Goal: Information Seeking & Learning: Compare options

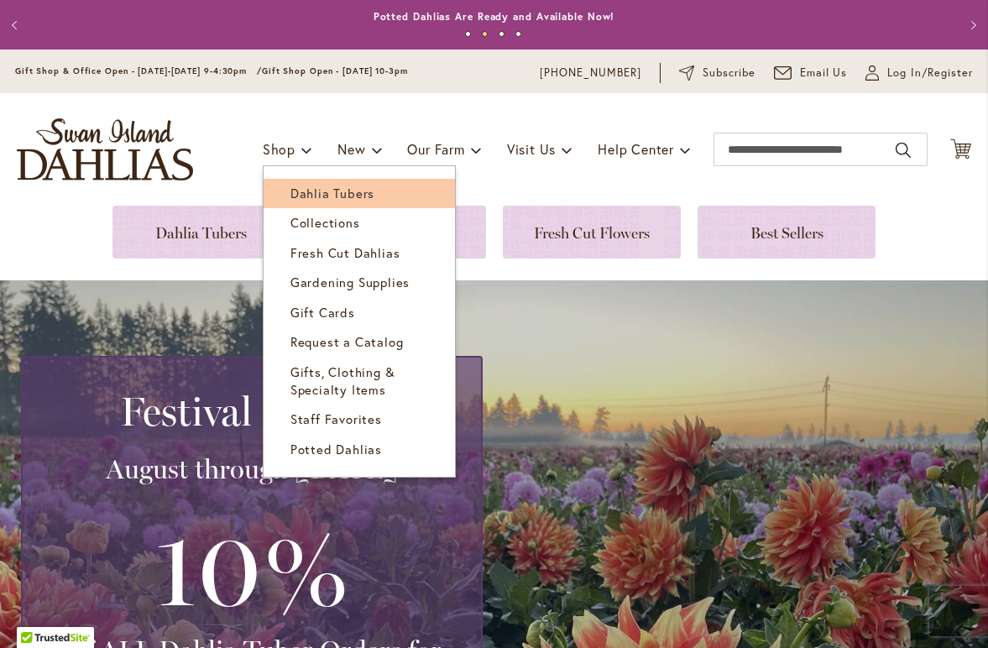
click at [315, 192] on span "Dahlia Tubers" at bounding box center [332, 193] width 84 height 17
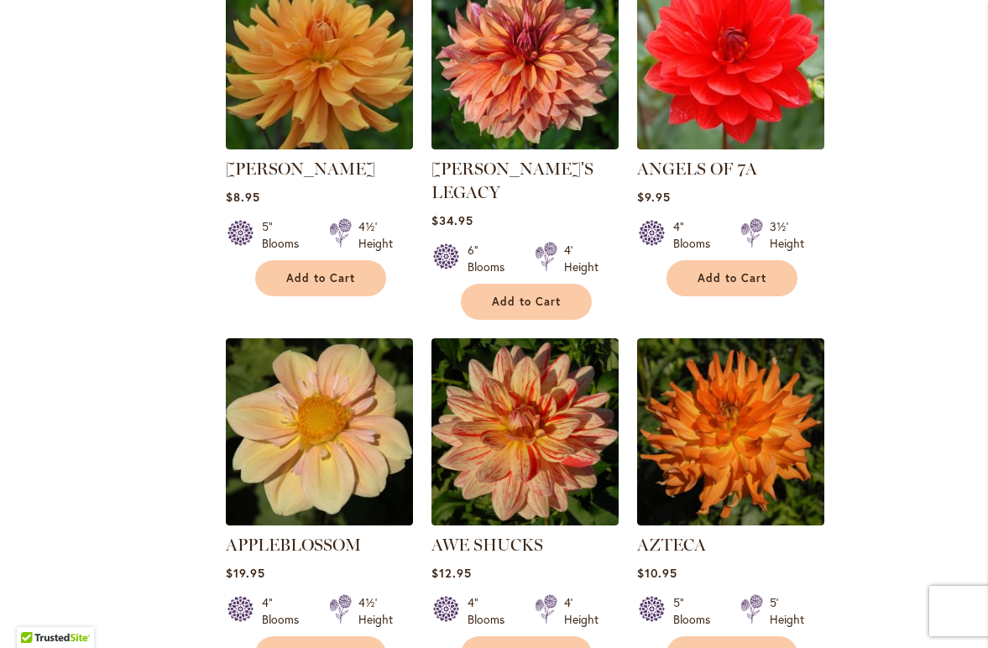
scroll to position [1598, 0]
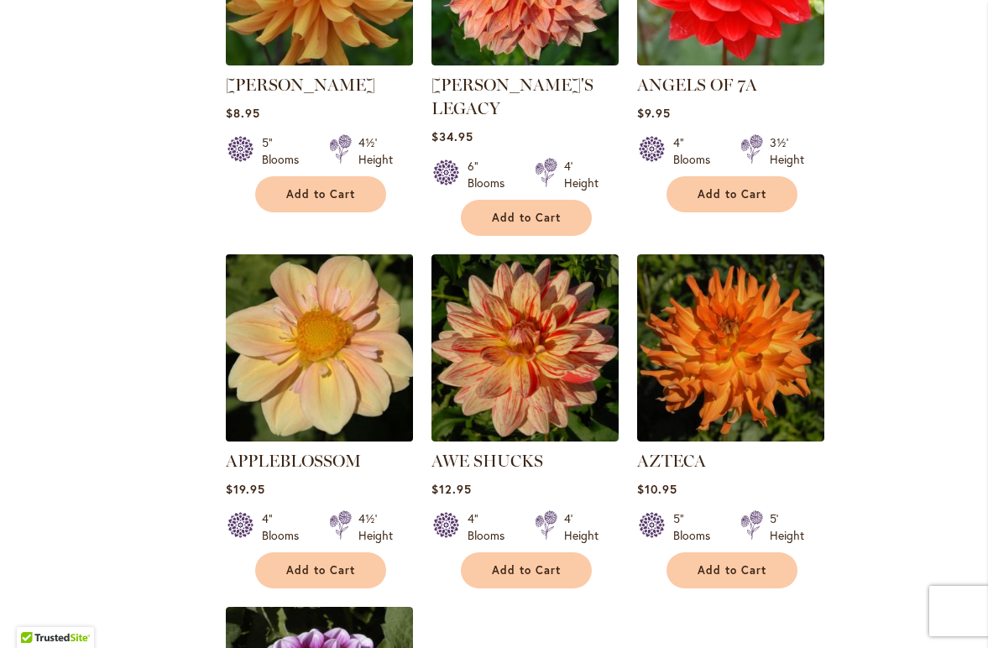
click at [315, 351] on img at bounding box center [320, 348] width 196 height 196
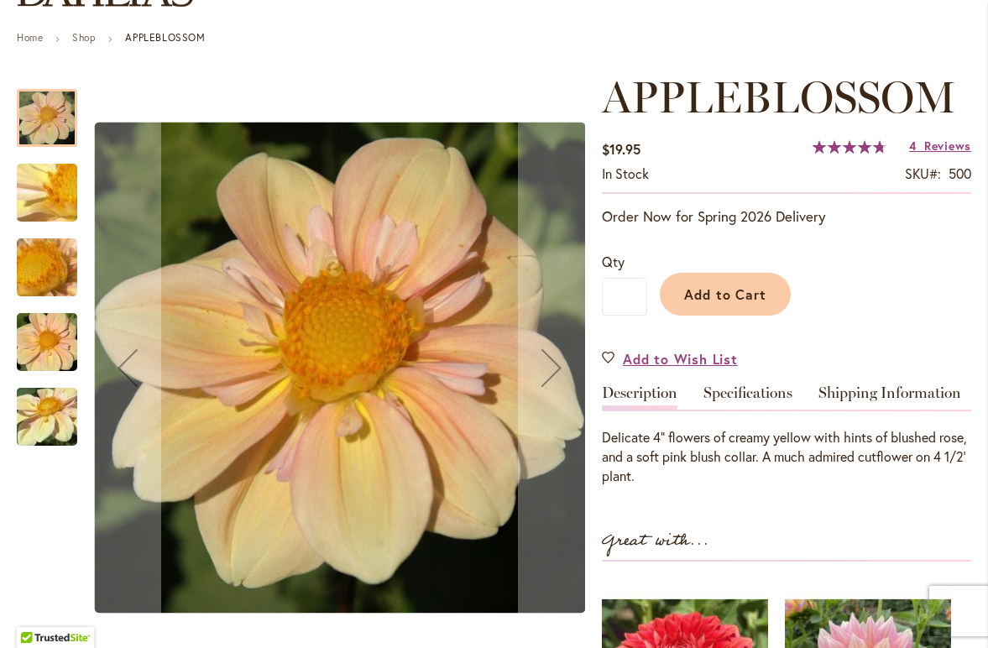
scroll to position [184, 0]
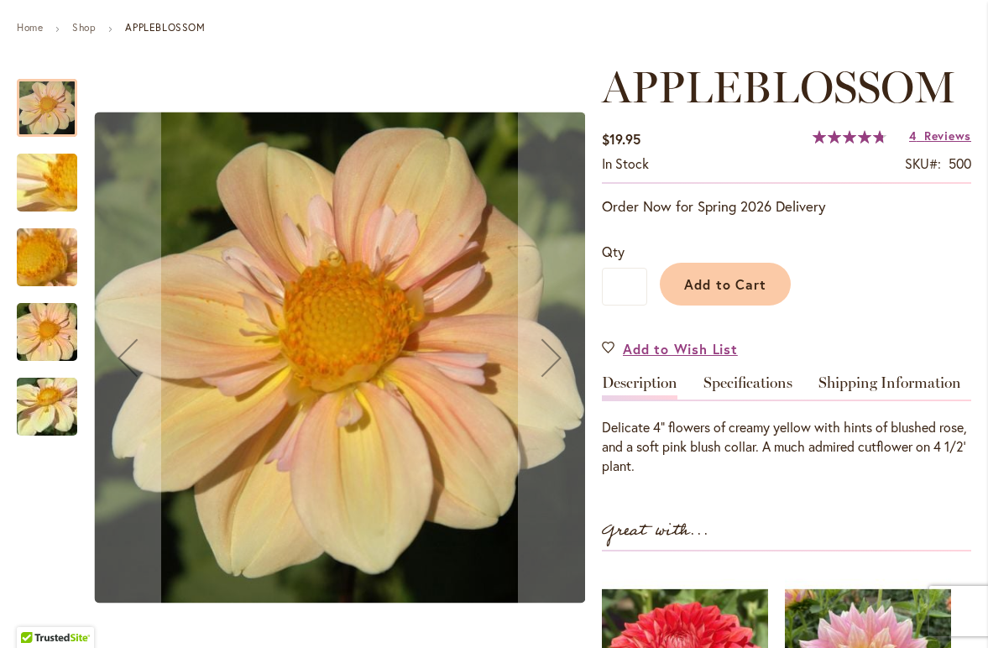
click at [46, 338] on img "APPLEBLOSSOM" at bounding box center [47, 332] width 121 height 81
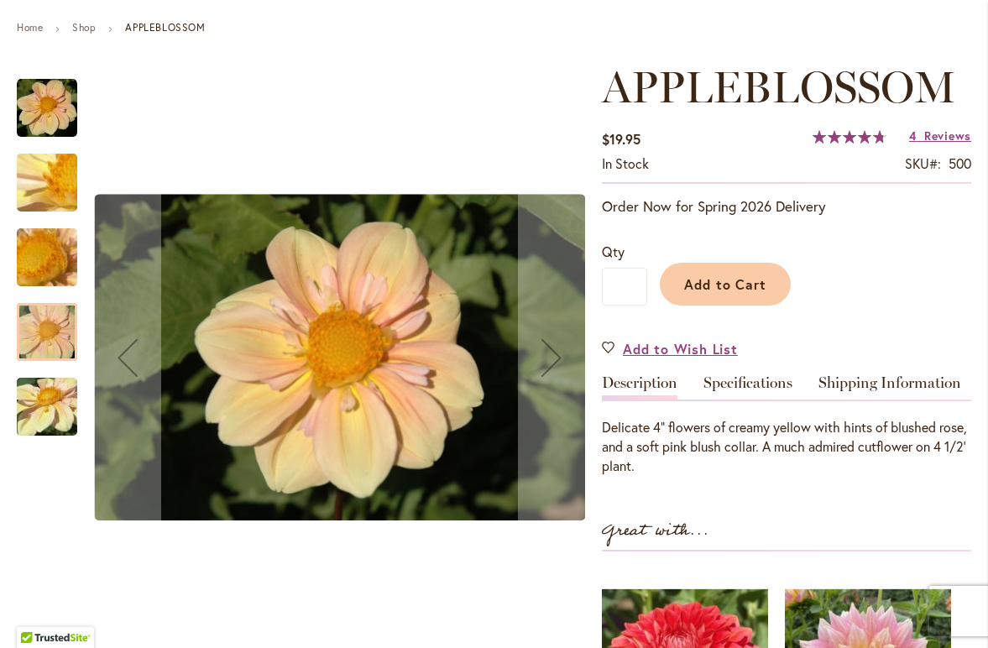
click at [34, 109] on img "APPLEBLOSSOM" at bounding box center [47, 108] width 60 height 60
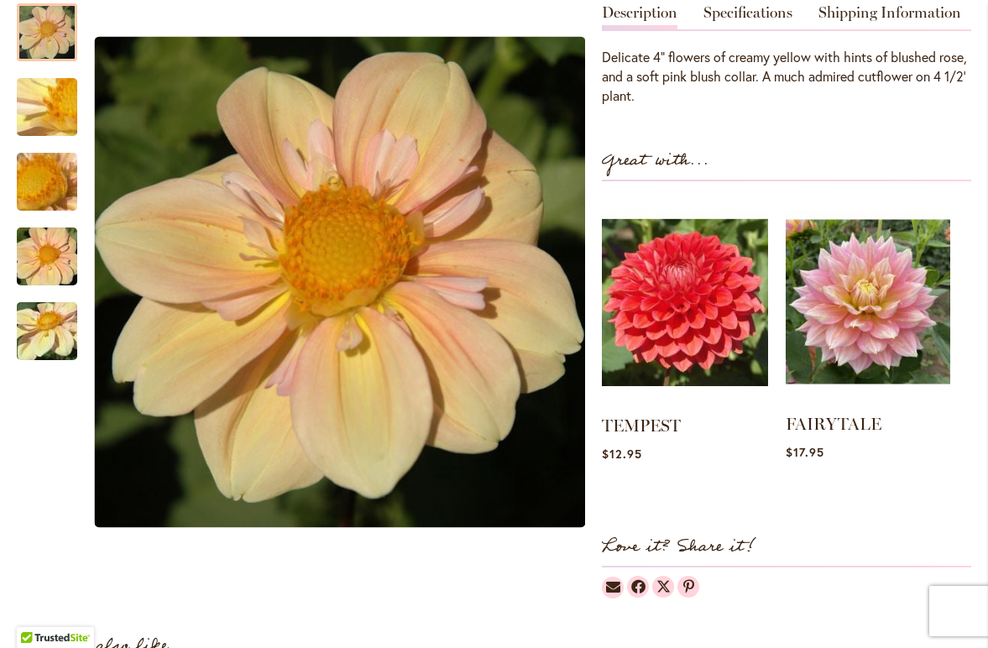
scroll to position [552, 0]
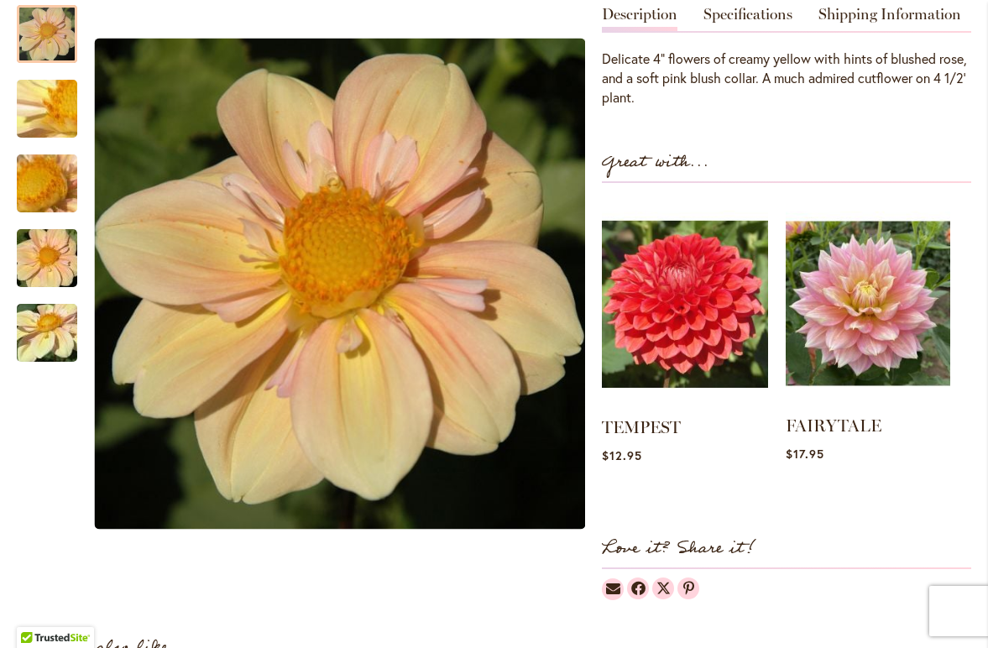
click at [866, 320] on img at bounding box center [868, 304] width 164 height 206
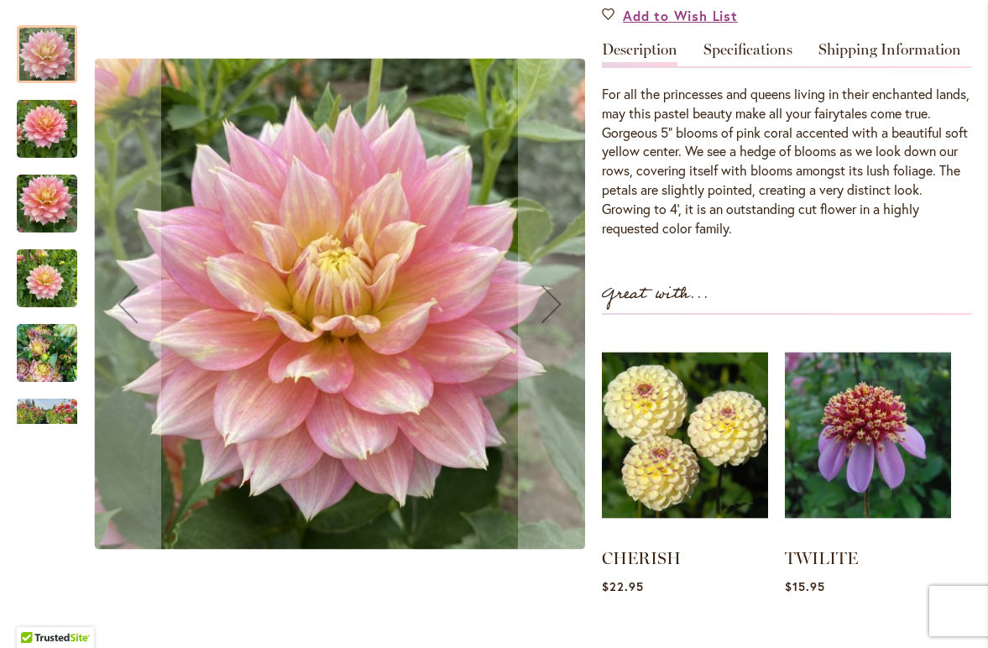
scroll to position [509, 0]
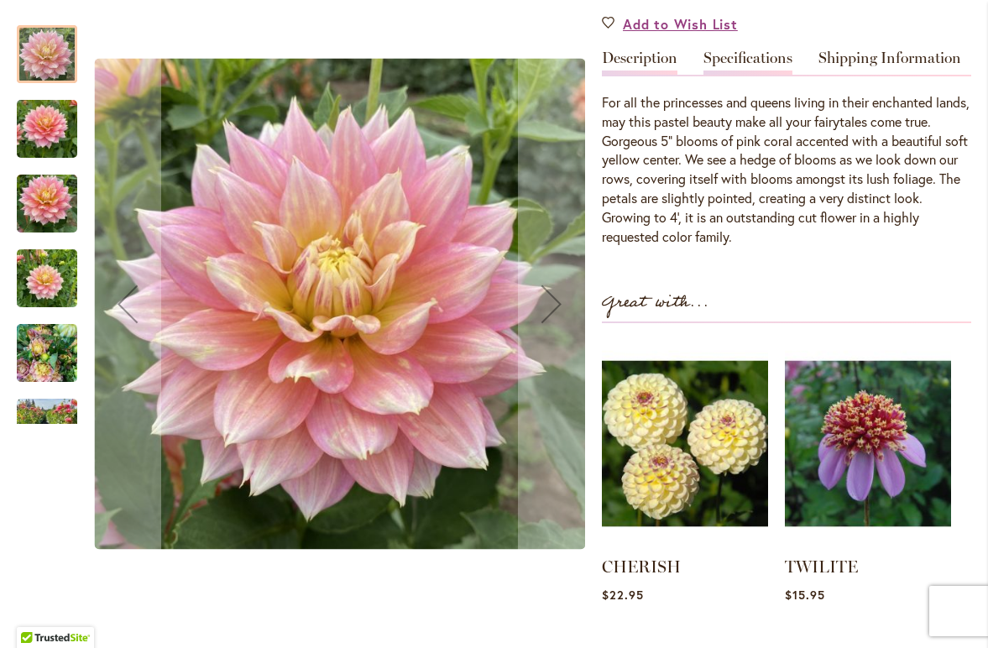
click at [746, 58] on link "Specifications" at bounding box center [747, 62] width 89 height 24
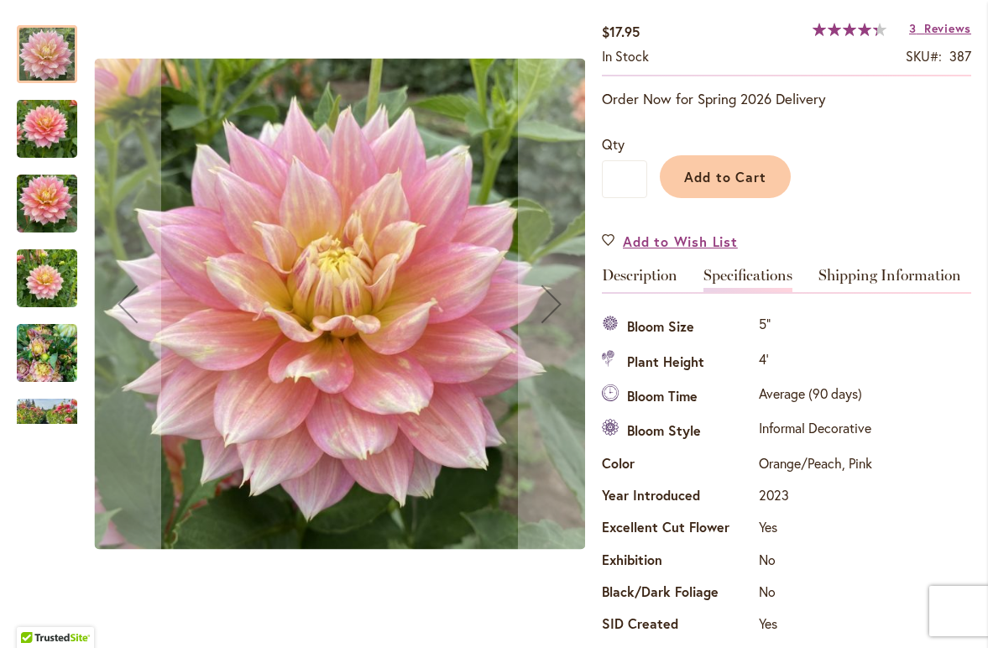
scroll to position [18, 0]
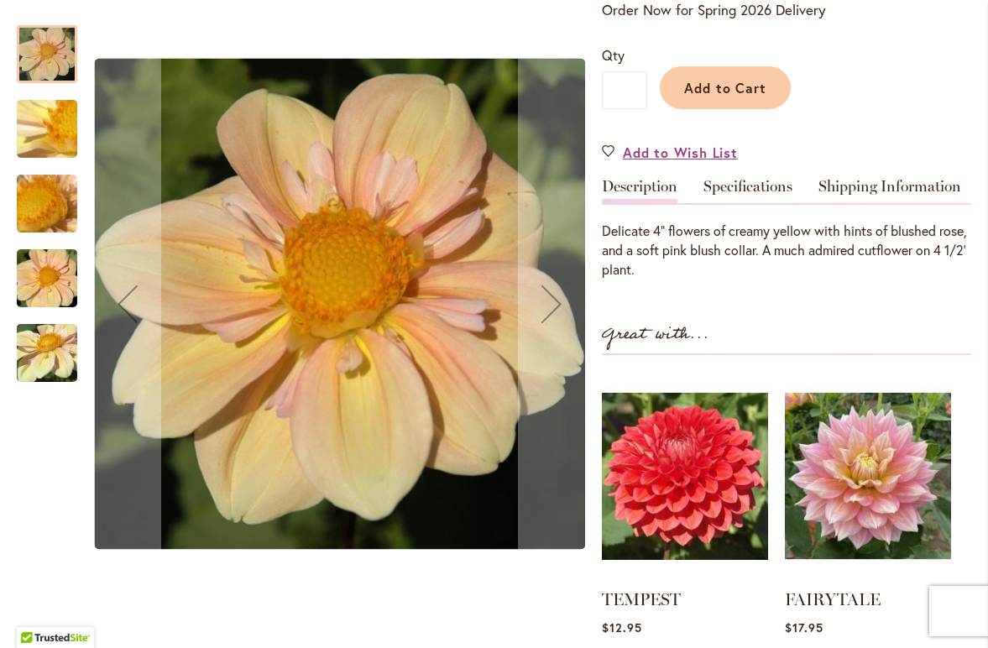
scroll to position [414, 0]
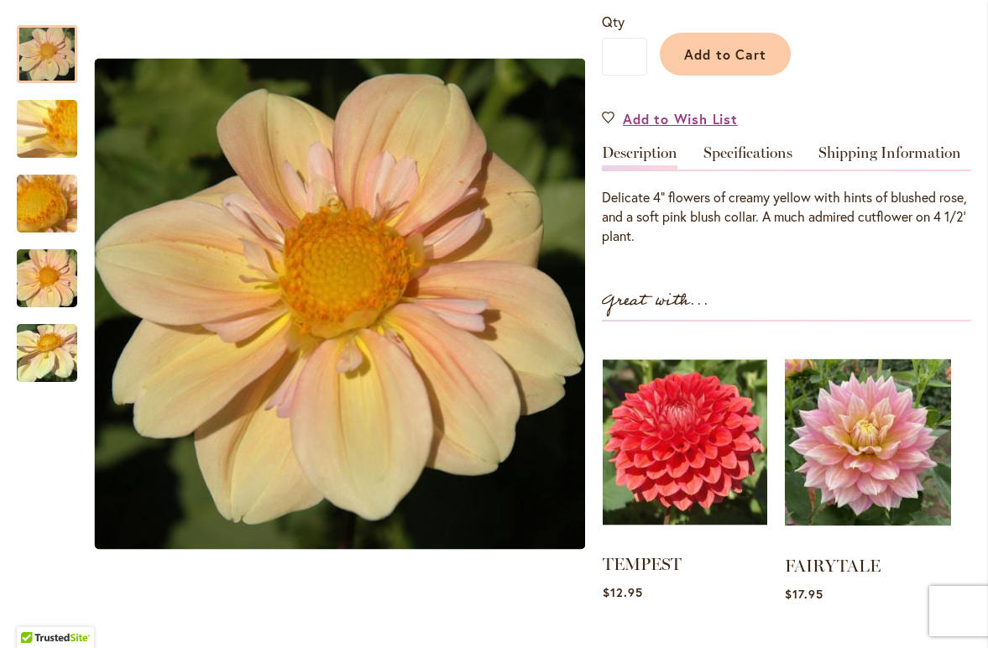
click at [681, 441] on img at bounding box center [685, 442] width 164 height 206
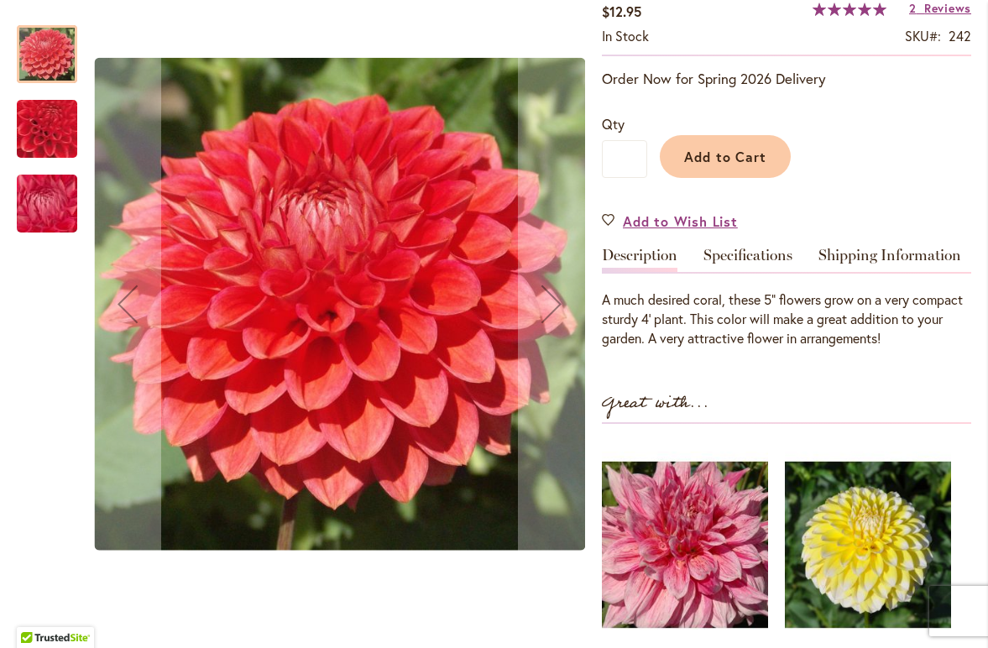
scroll to position [311, 0]
click at [747, 255] on link "Specifications" at bounding box center [747, 260] width 89 height 24
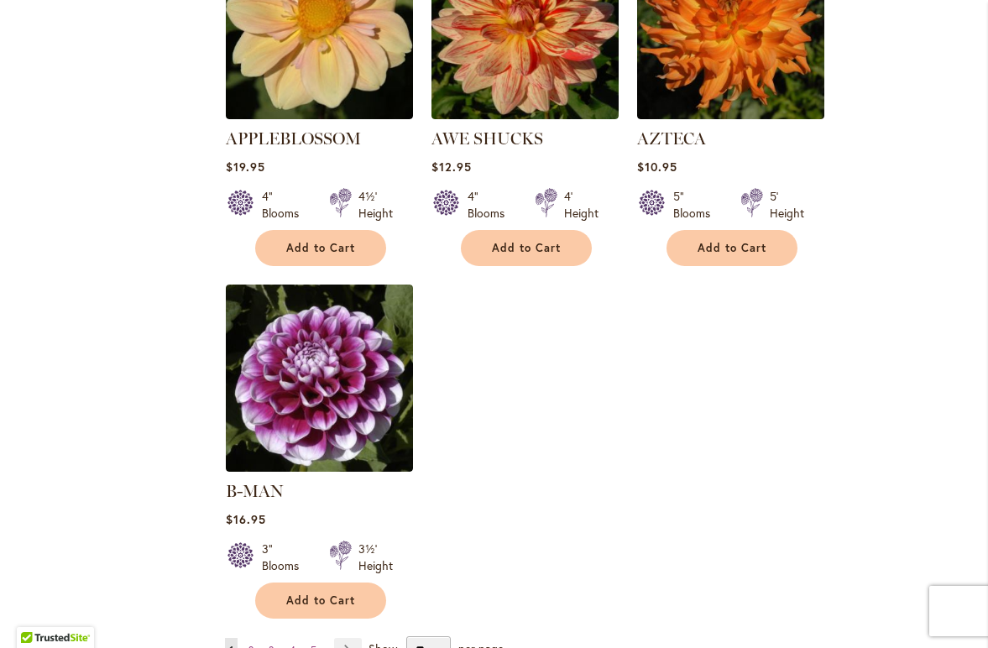
scroll to position [2033, 0]
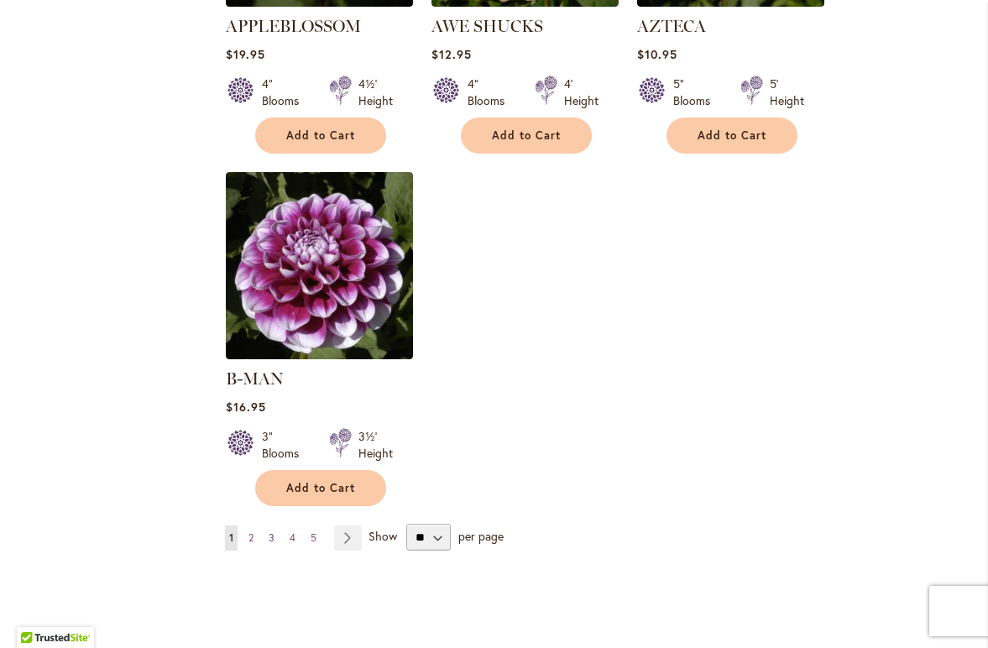
click at [274, 531] on span "3" at bounding box center [272, 537] width 6 height 13
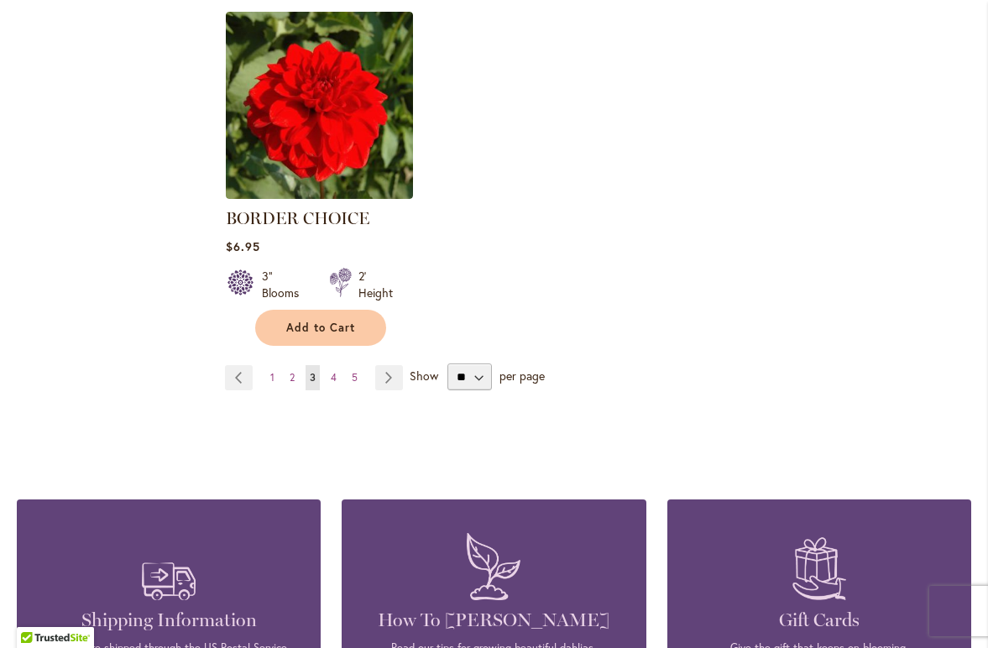
scroll to position [2243, 0]
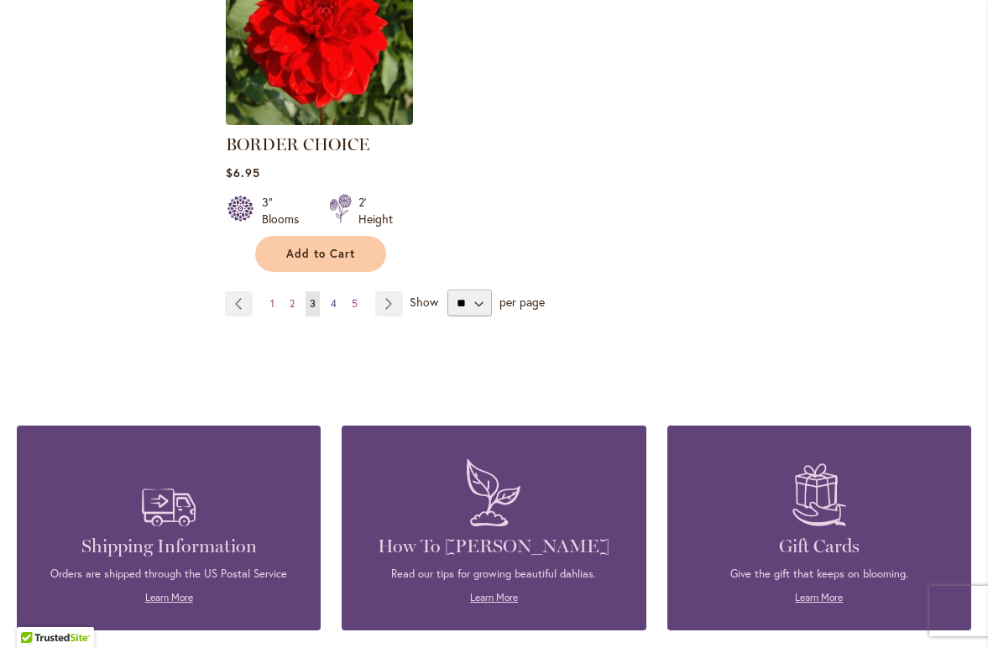
click at [337, 295] on link "Page 4" at bounding box center [333, 303] width 14 height 25
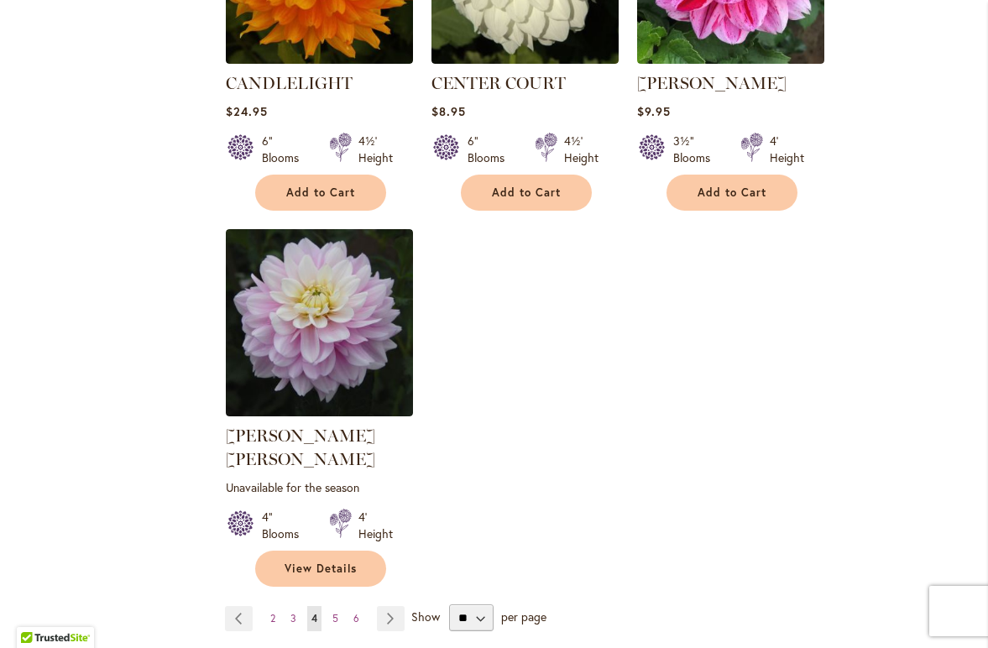
scroll to position [1982, 0]
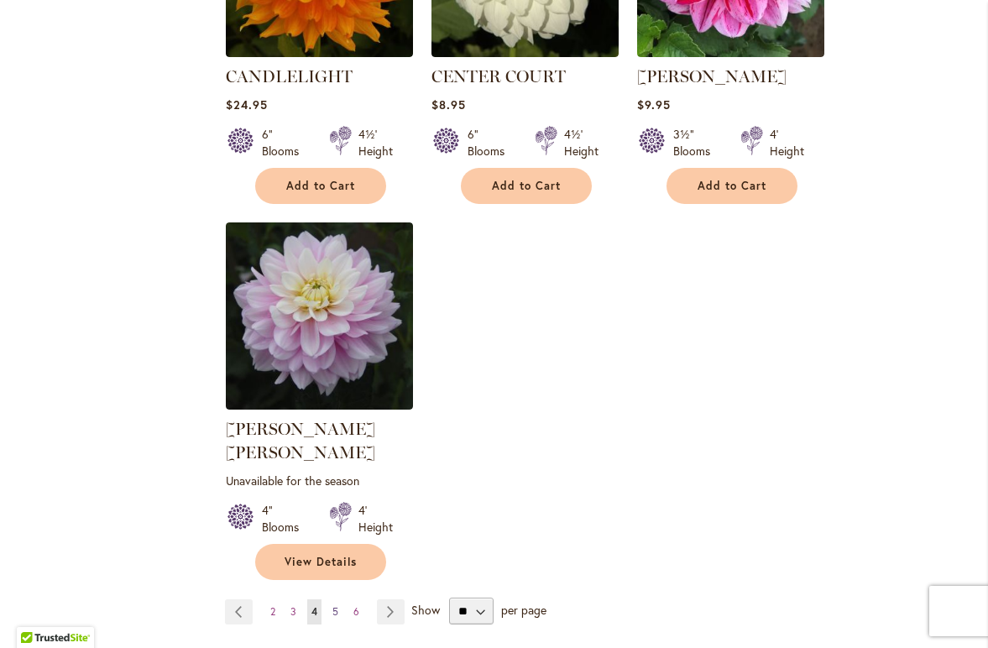
click at [335, 605] on span "5" at bounding box center [335, 611] width 6 height 13
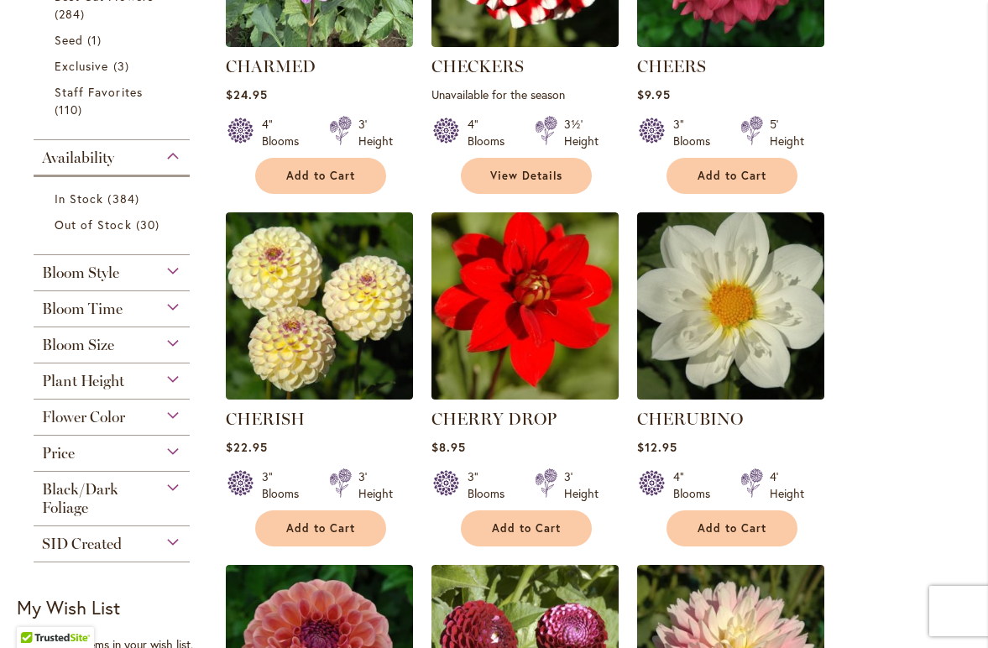
scroll to position [586, 0]
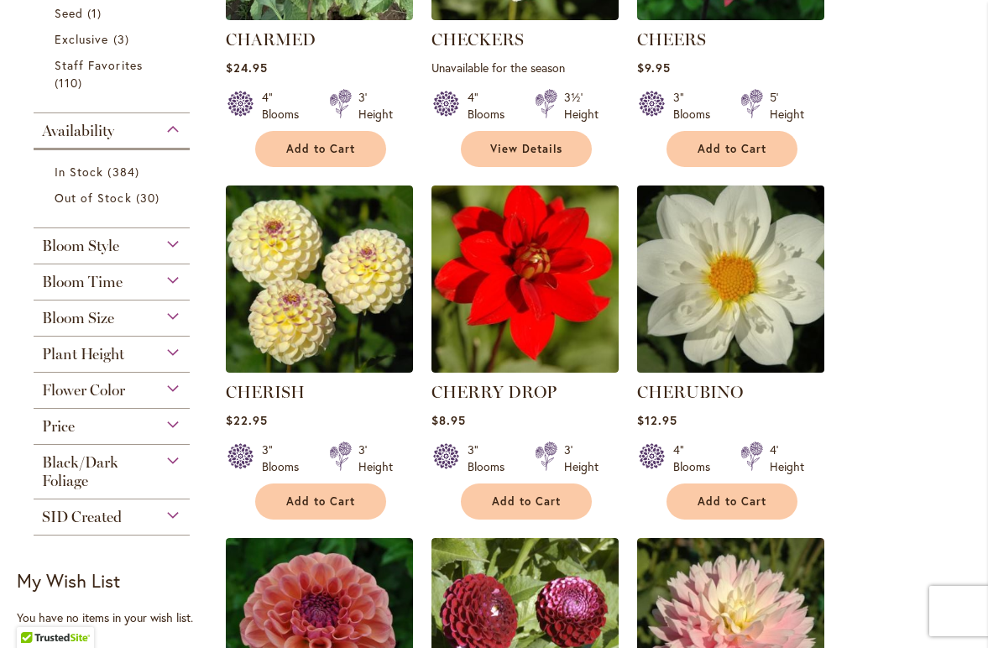
click at [730, 278] on img at bounding box center [731, 279] width 196 height 196
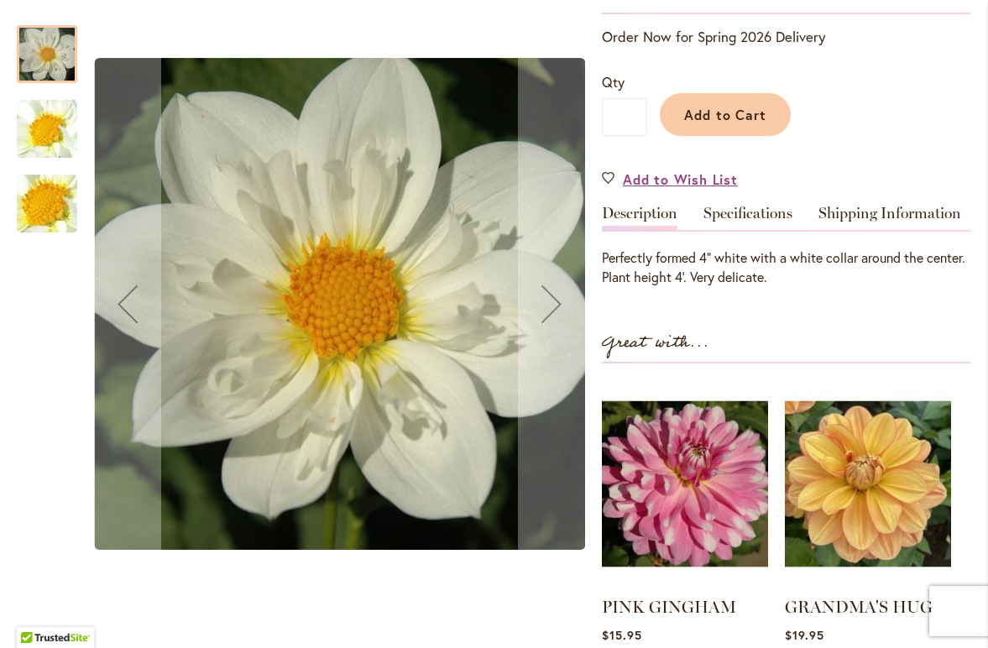
scroll to position [361, 0]
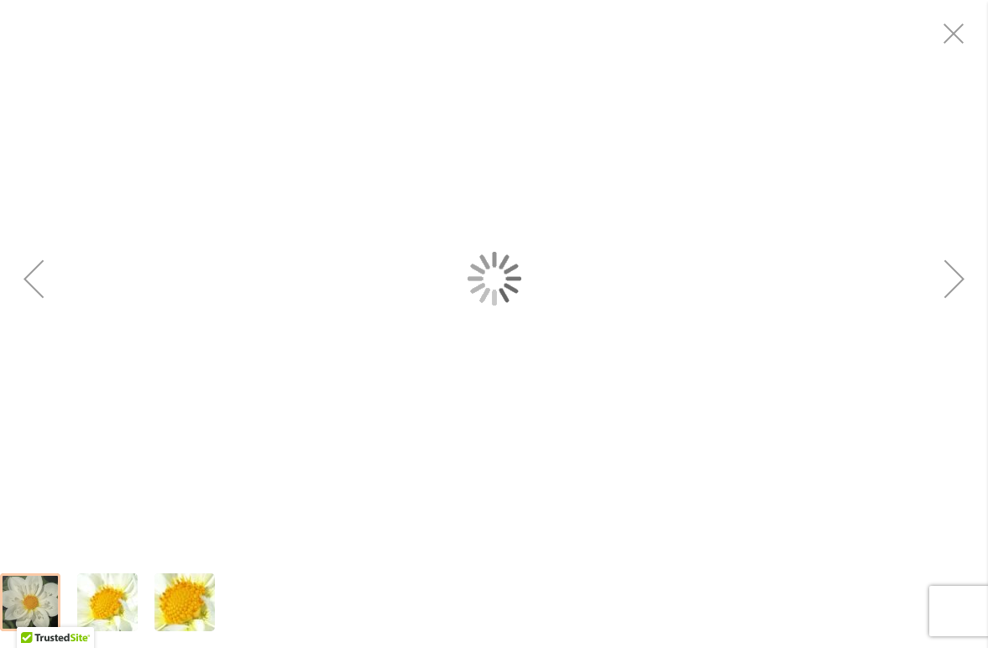
click at [349, 295] on div "CHERUBINO" at bounding box center [494, 278] width 988 height 556
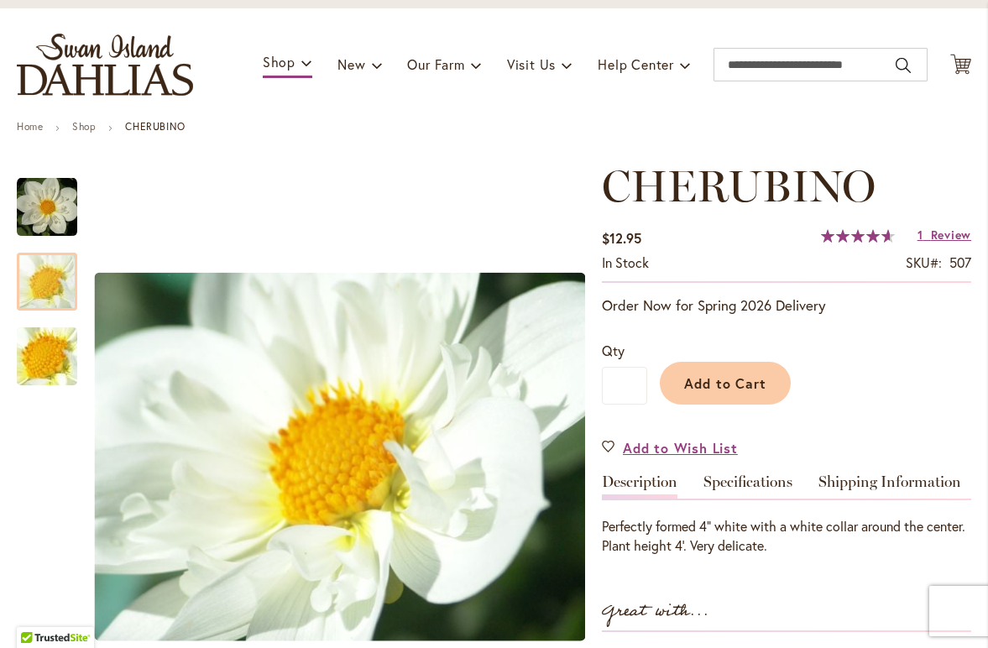
scroll to position [143, 0]
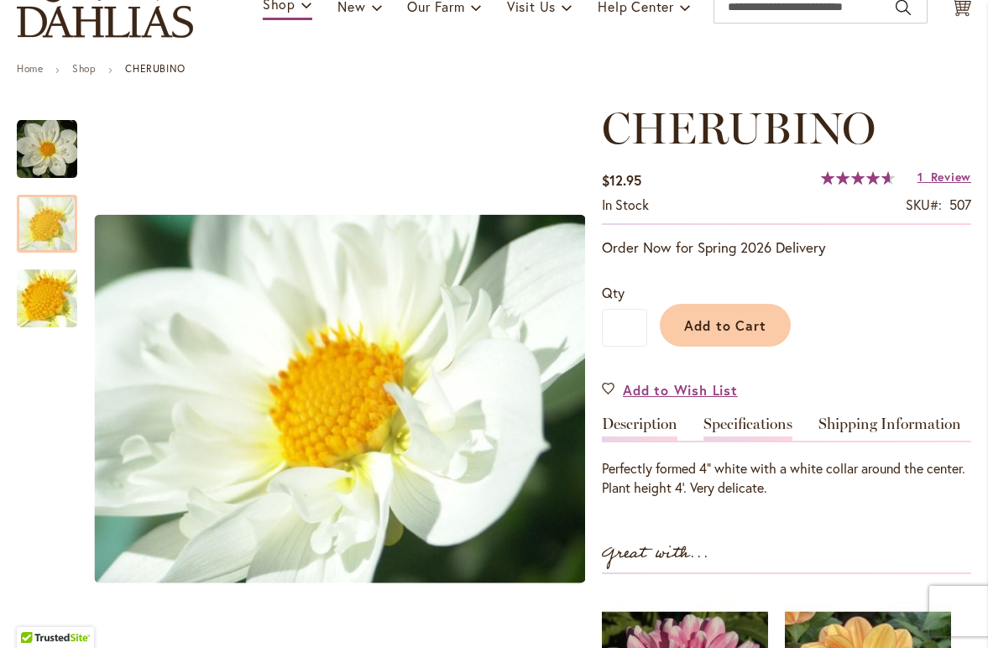
click at [755, 422] on link "Specifications" at bounding box center [747, 428] width 89 height 24
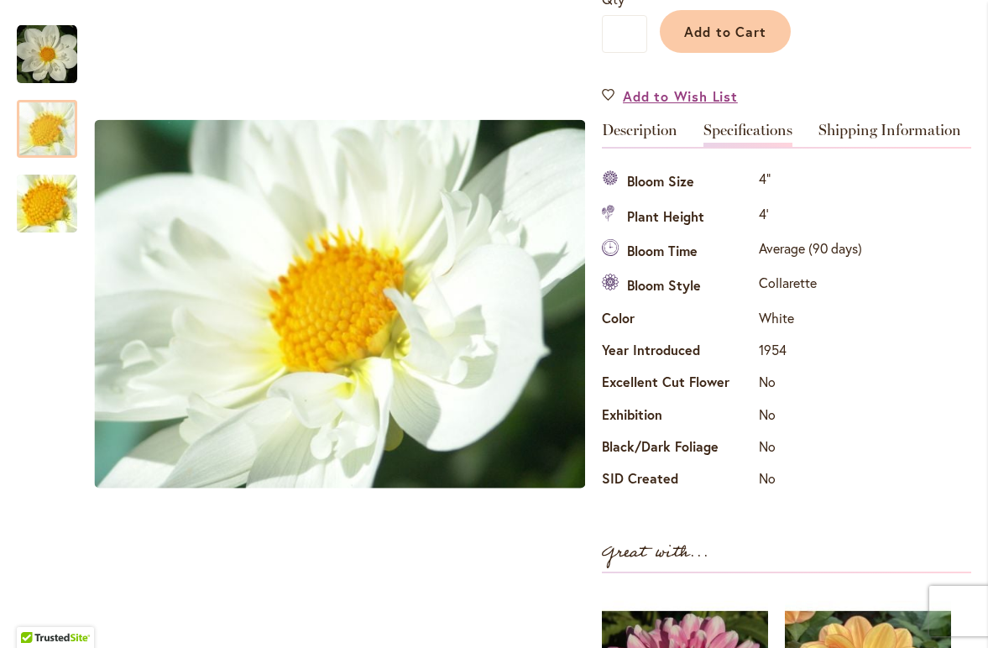
scroll to position [434, 0]
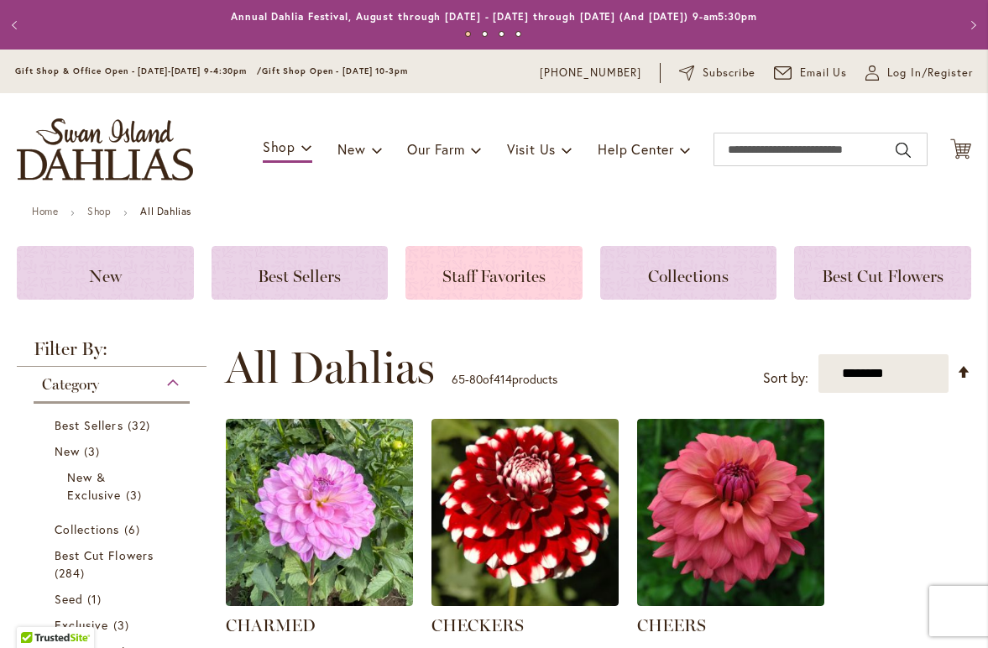
scroll to position [3, 0]
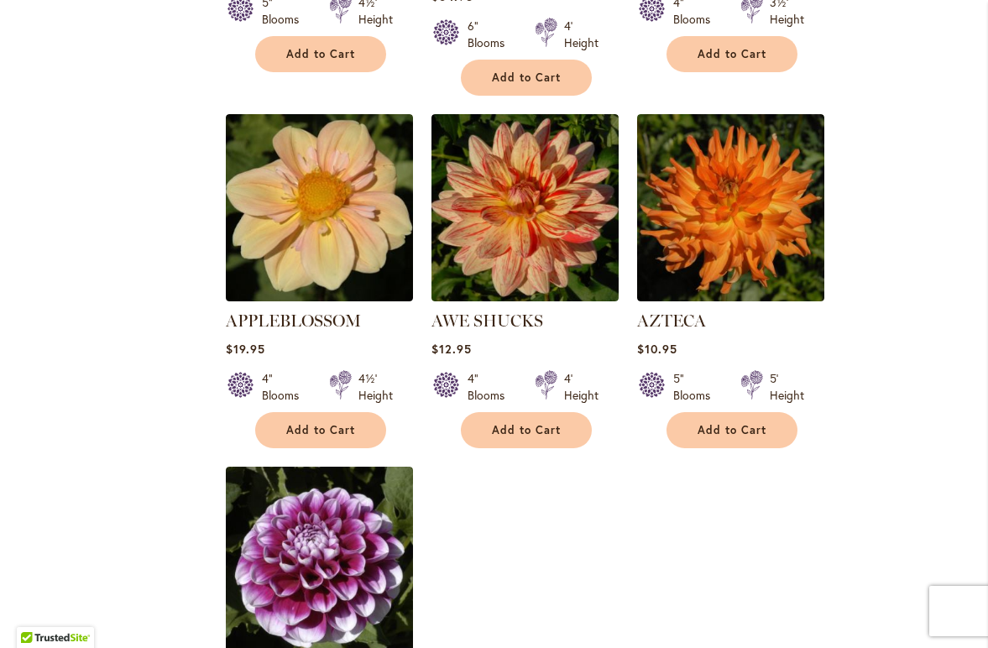
scroll to position [1740, 0]
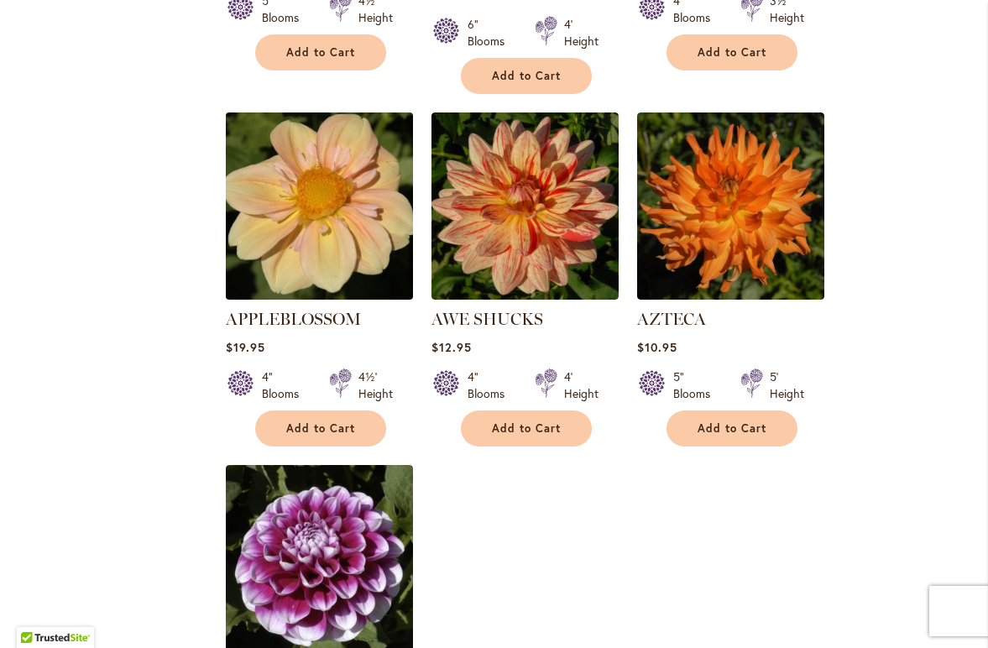
click at [335, 206] on img at bounding box center [320, 206] width 196 height 196
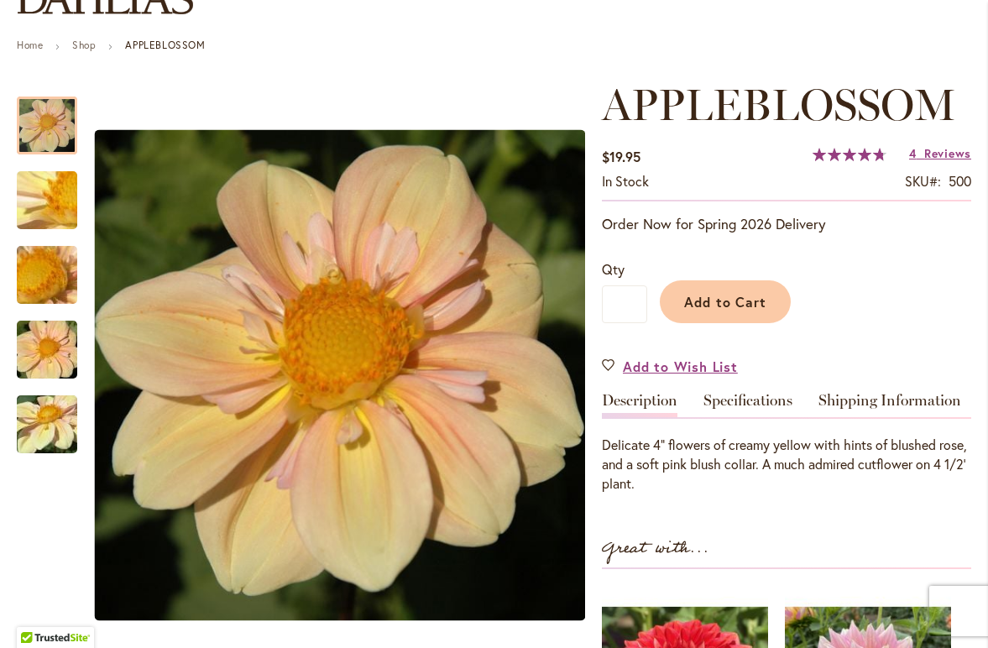
scroll to position [167, 0]
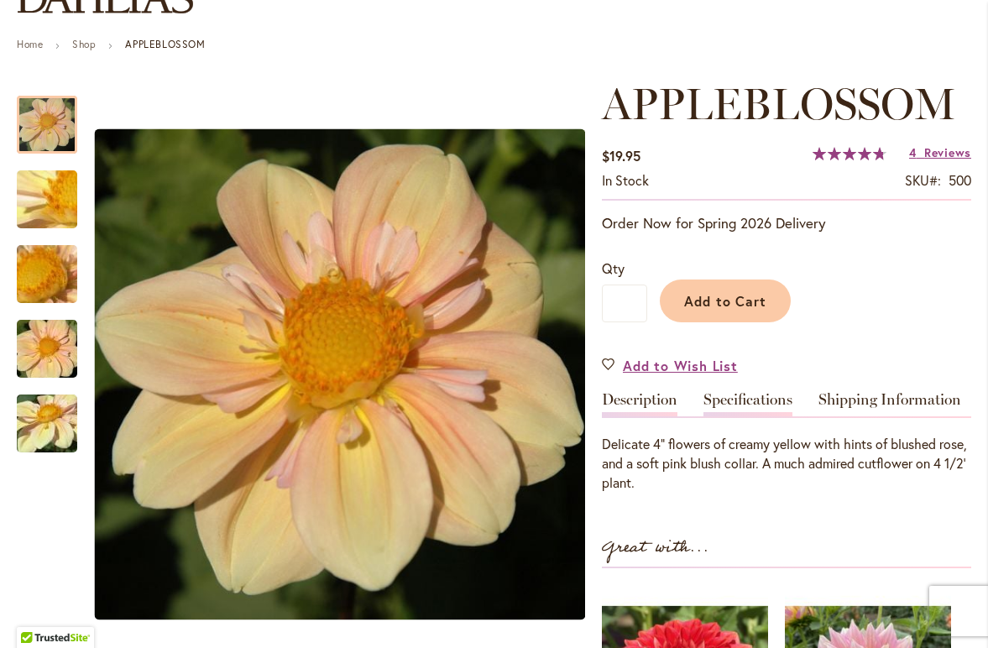
click at [736, 394] on link "Specifications" at bounding box center [747, 404] width 89 height 24
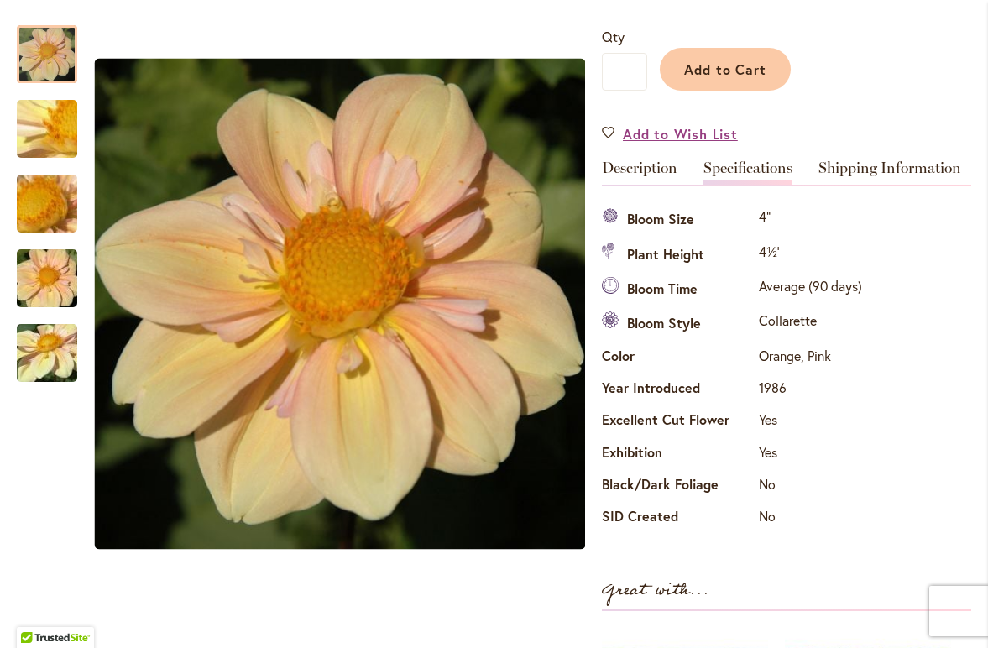
scroll to position [128, 0]
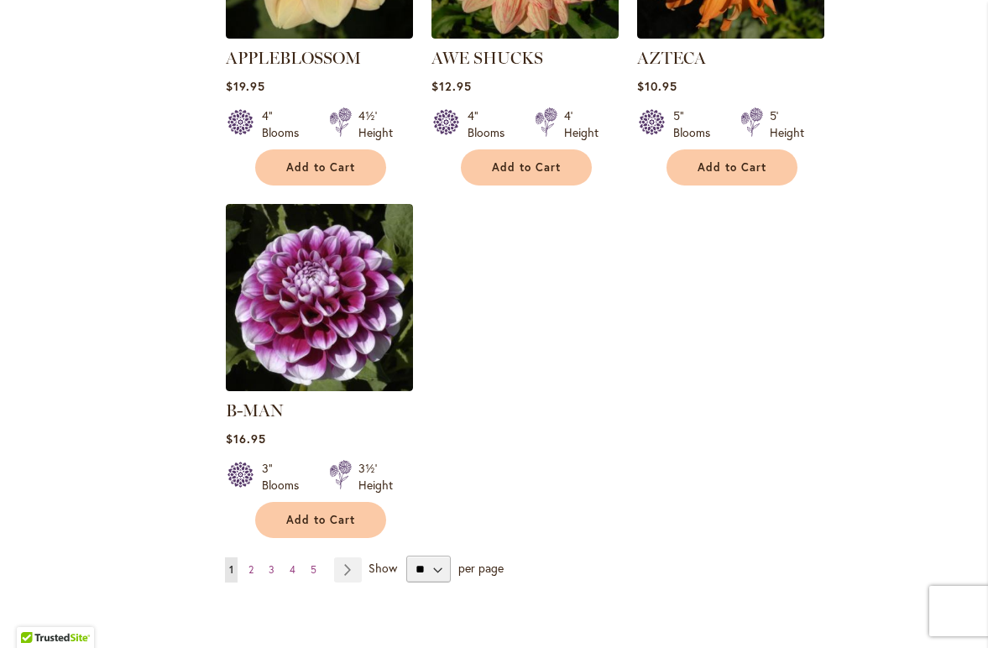
scroll to position [2004, 0]
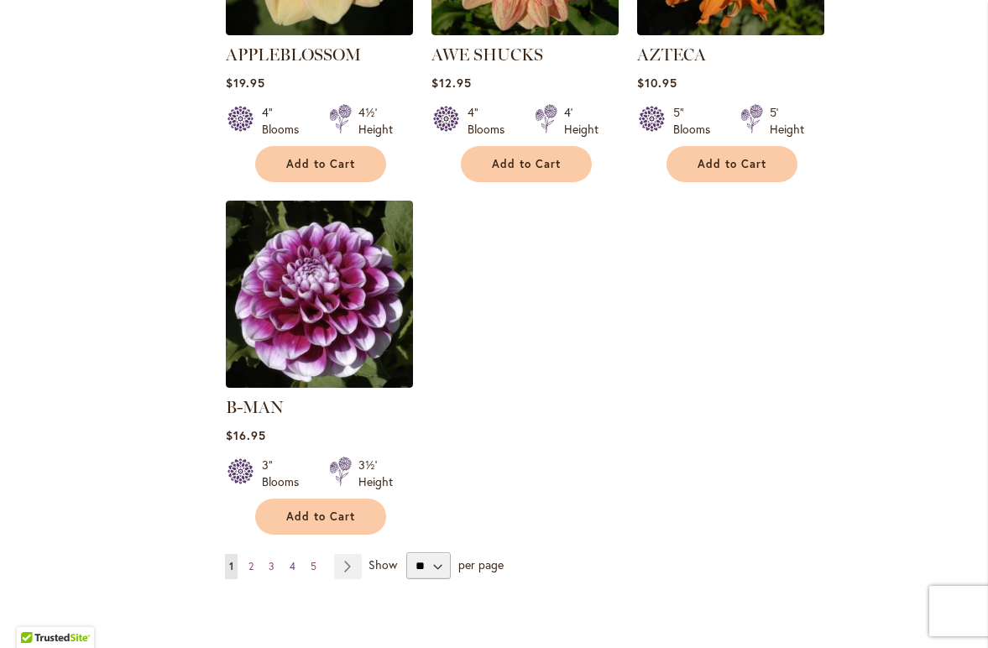
click at [292, 560] on span "4" at bounding box center [293, 566] width 6 height 13
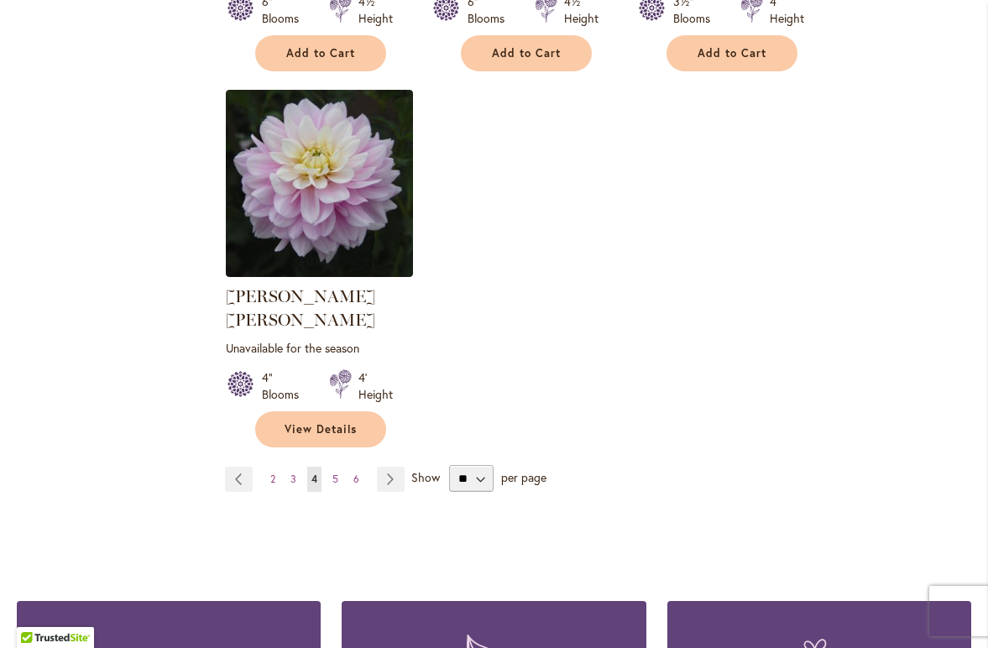
scroll to position [2113, 0]
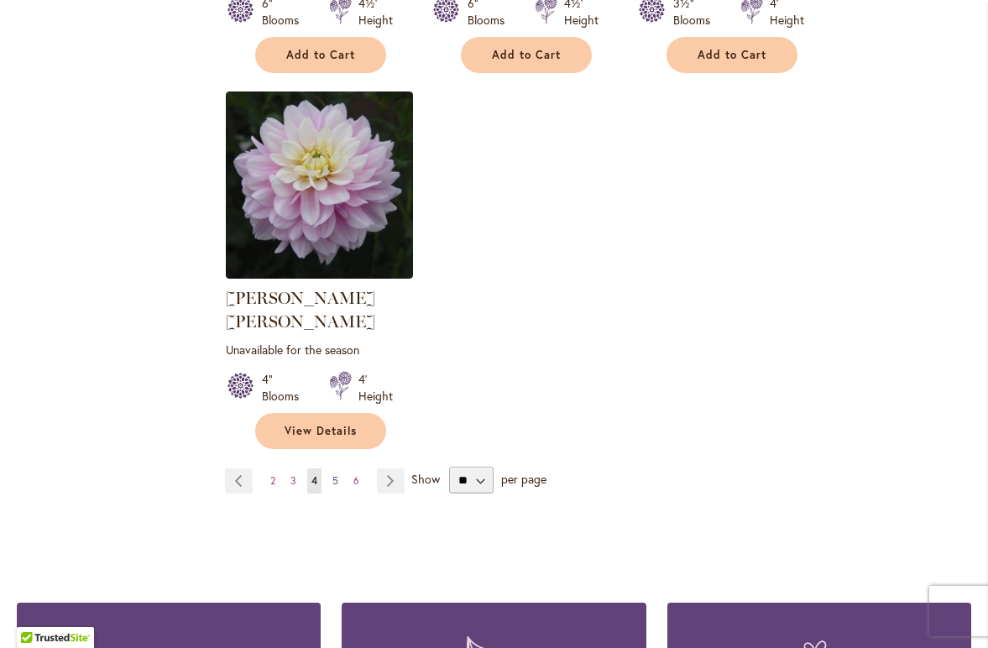
click at [336, 474] on span "5" at bounding box center [335, 480] width 6 height 13
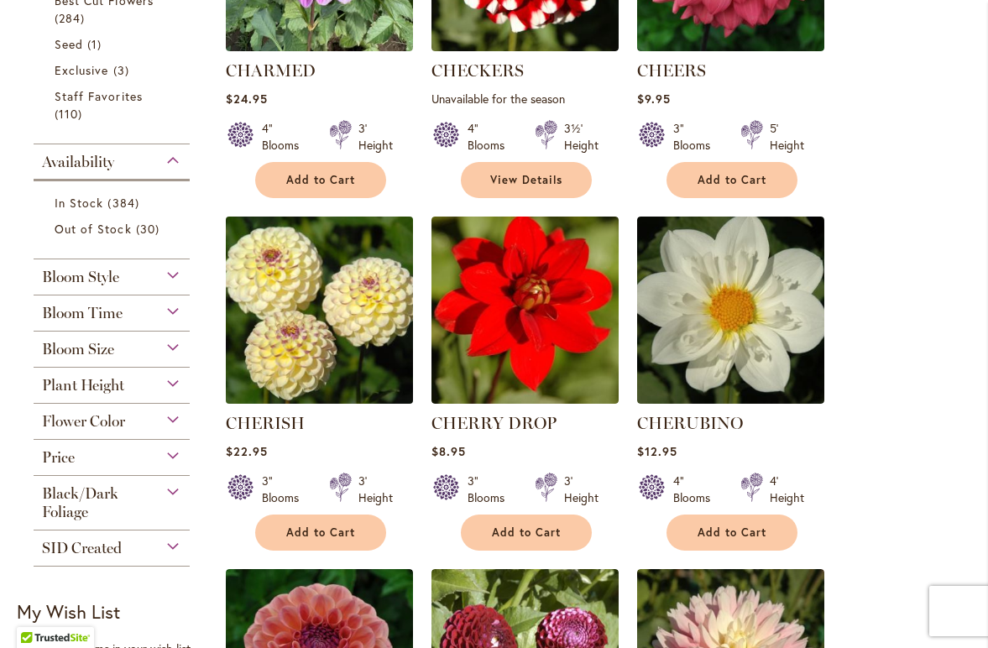
scroll to position [608, 0]
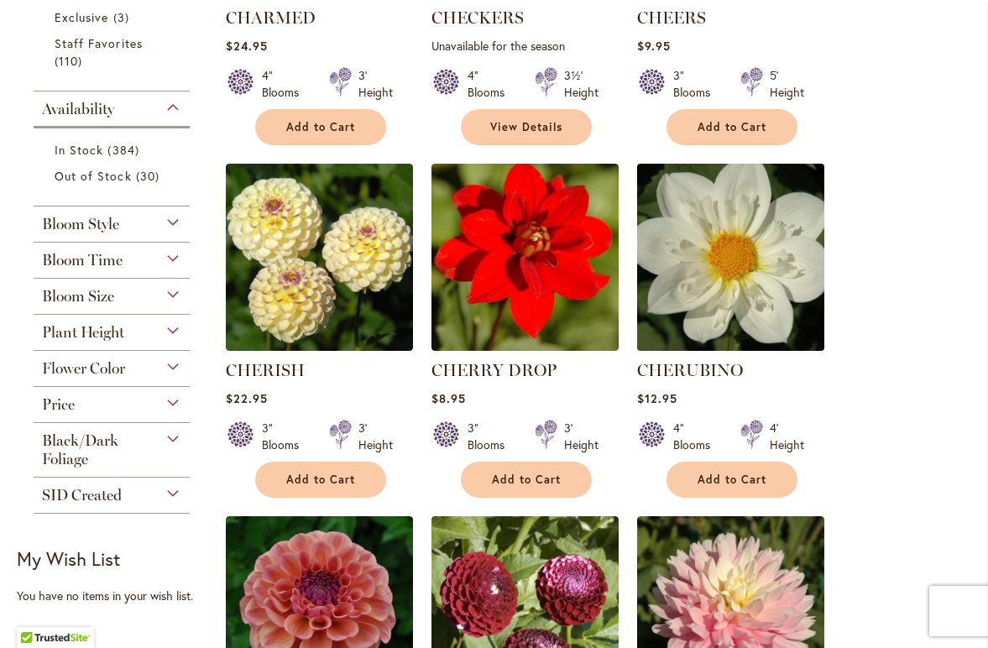
click at [708, 251] on img at bounding box center [731, 257] width 196 height 196
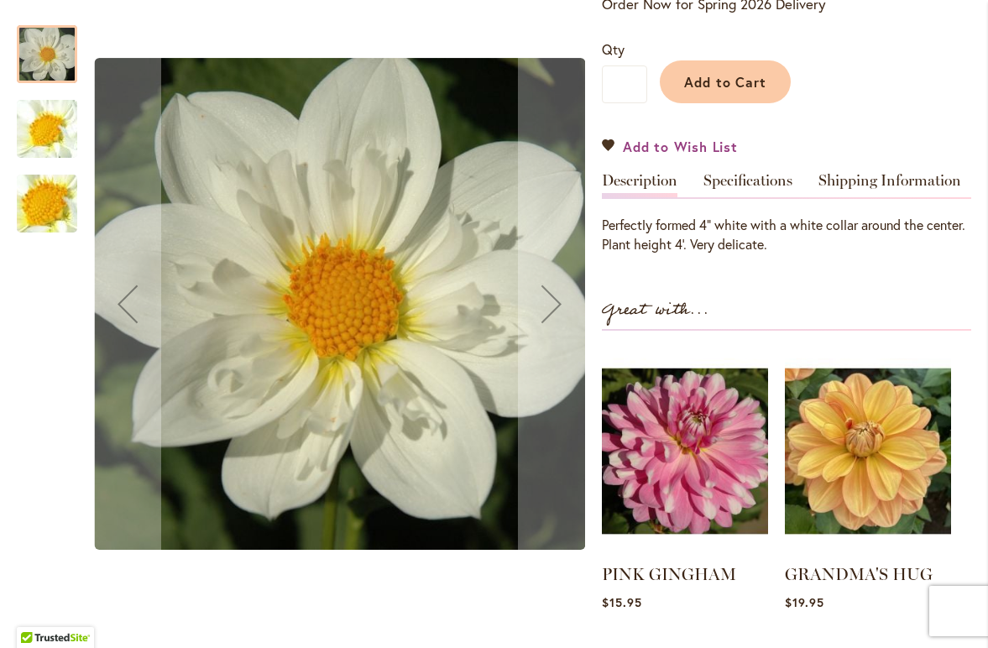
scroll to position [389, 0]
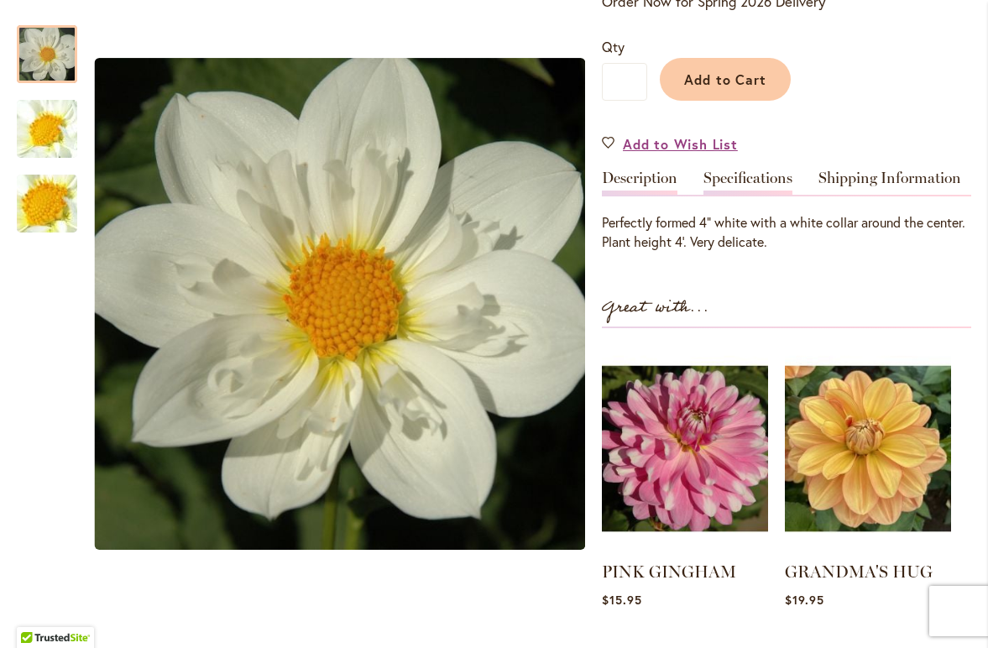
click at [764, 177] on link "Specifications" at bounding box center [747, 182] width 89 height 24
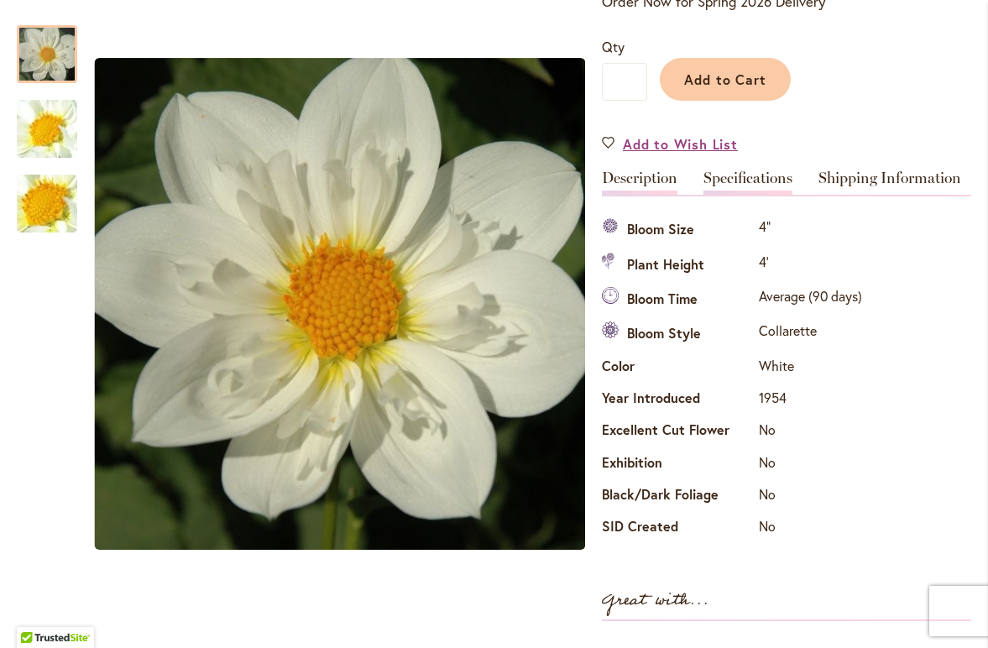
click at [661, 179] on link "Description" at bounding box center [640, 182] width 76 height 24
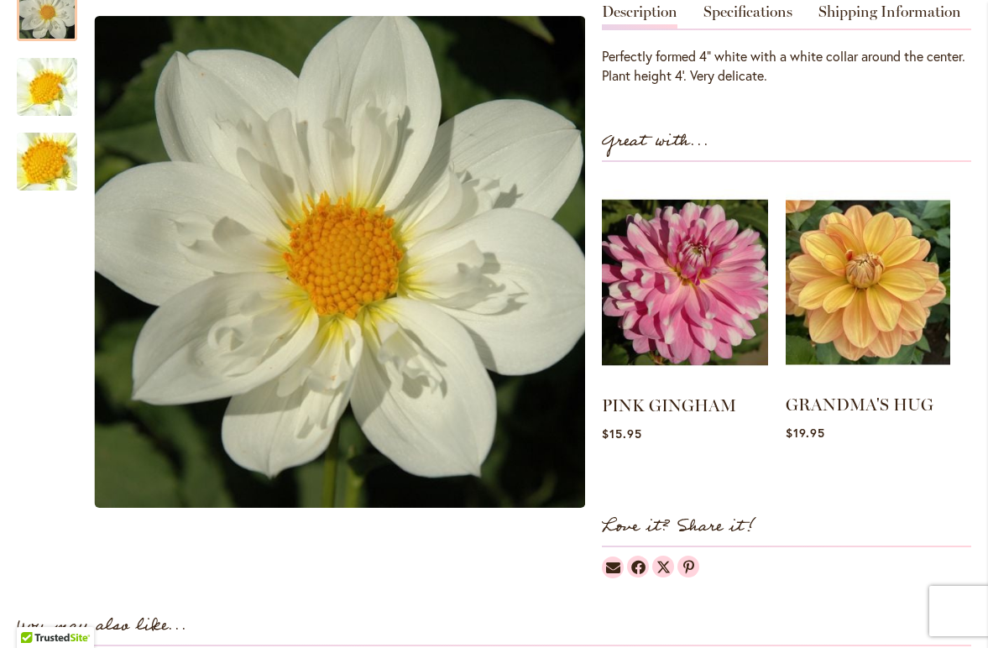
scroll to position [558, 0]
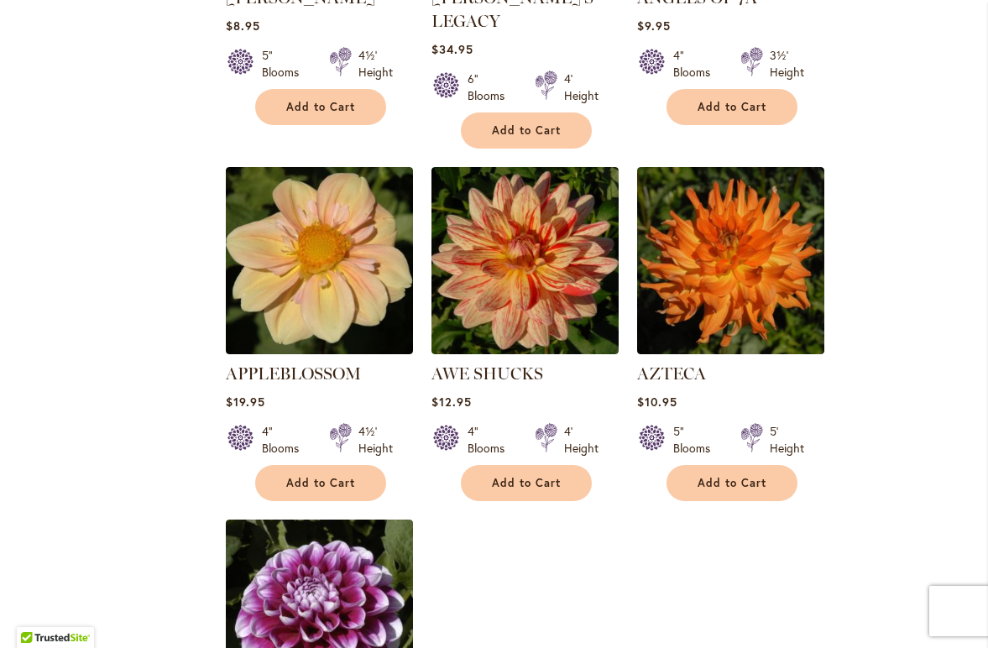
scroll to position [1715, 0]
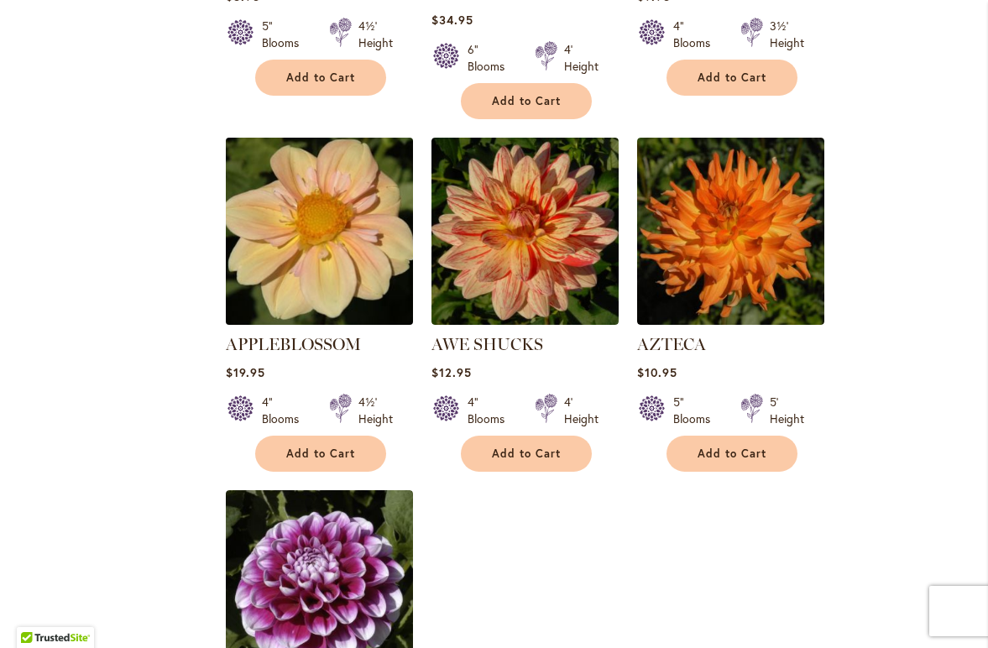
click at [311, 212] on img at bounding box center [320, 231] width 196 height 196
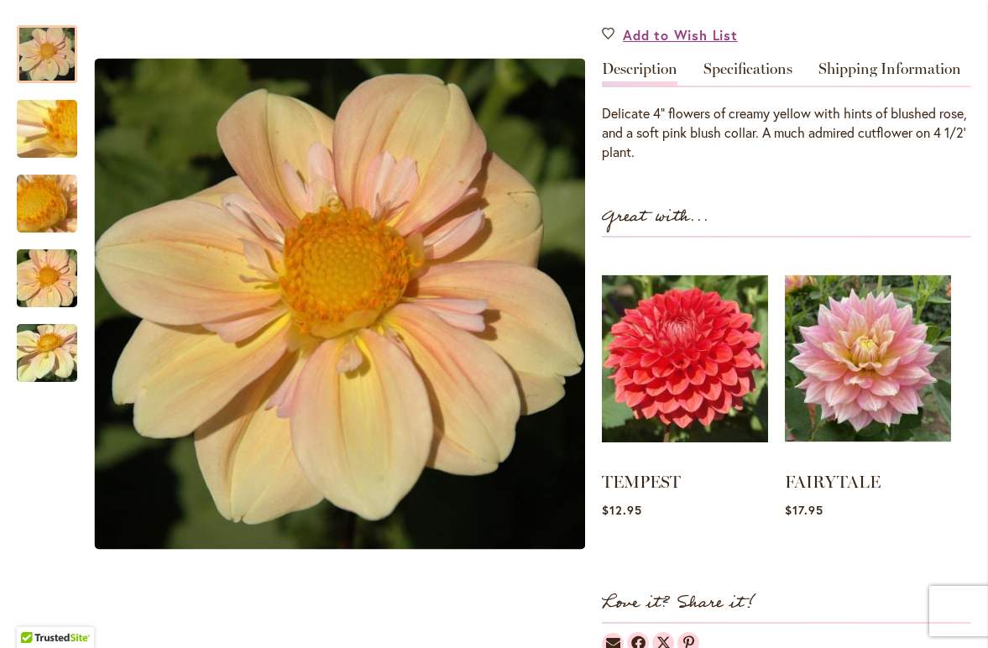
scroll to position [497, 0]
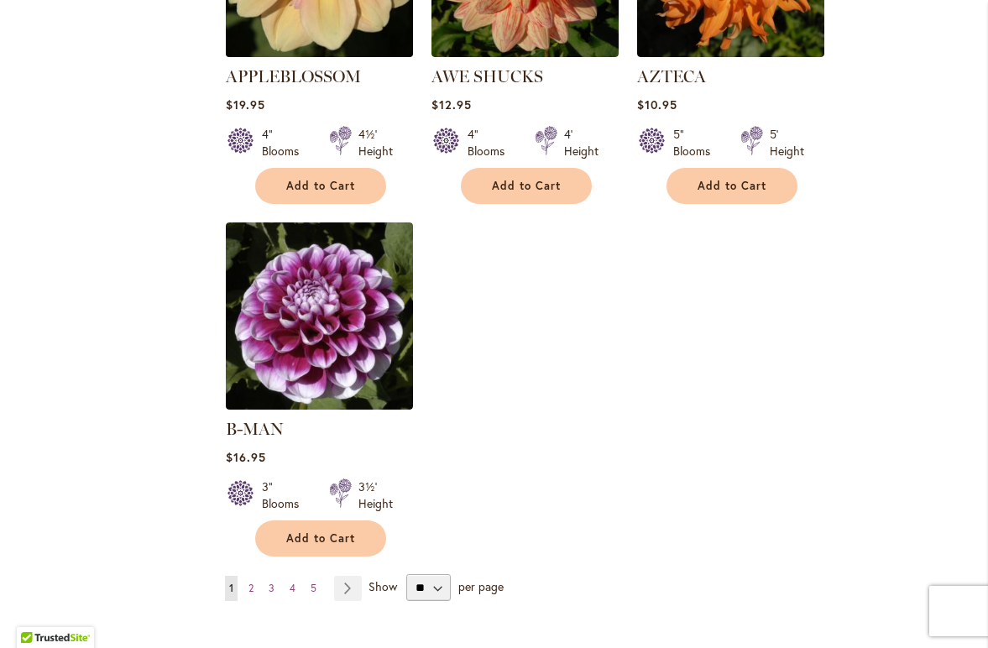
scroll to position [2026, 0]
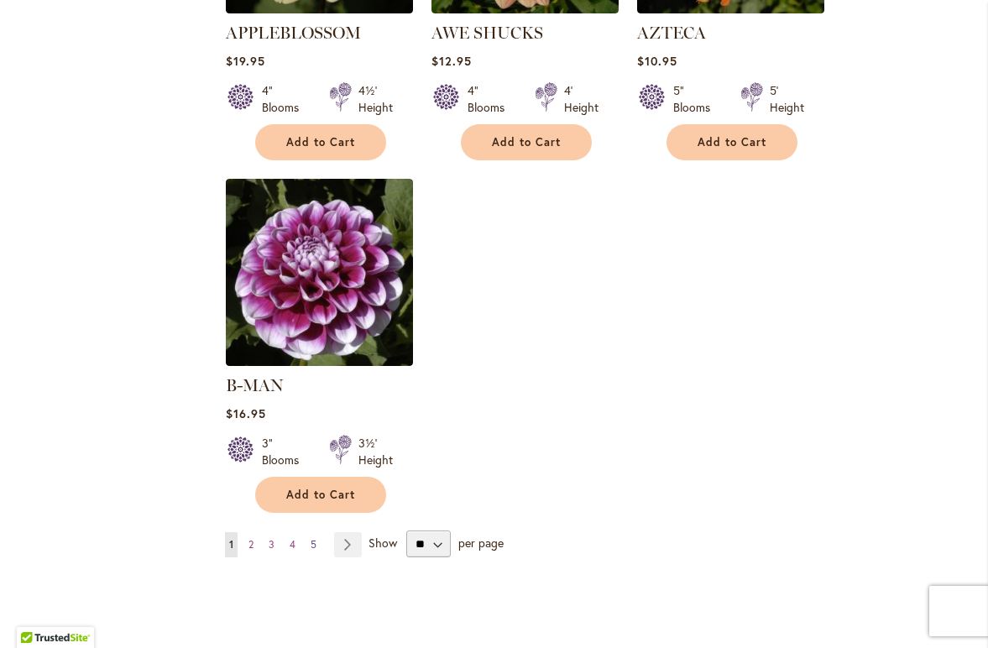
click at [315, 538] on span "5" at bounding box center [314, 544] width 6 height 13
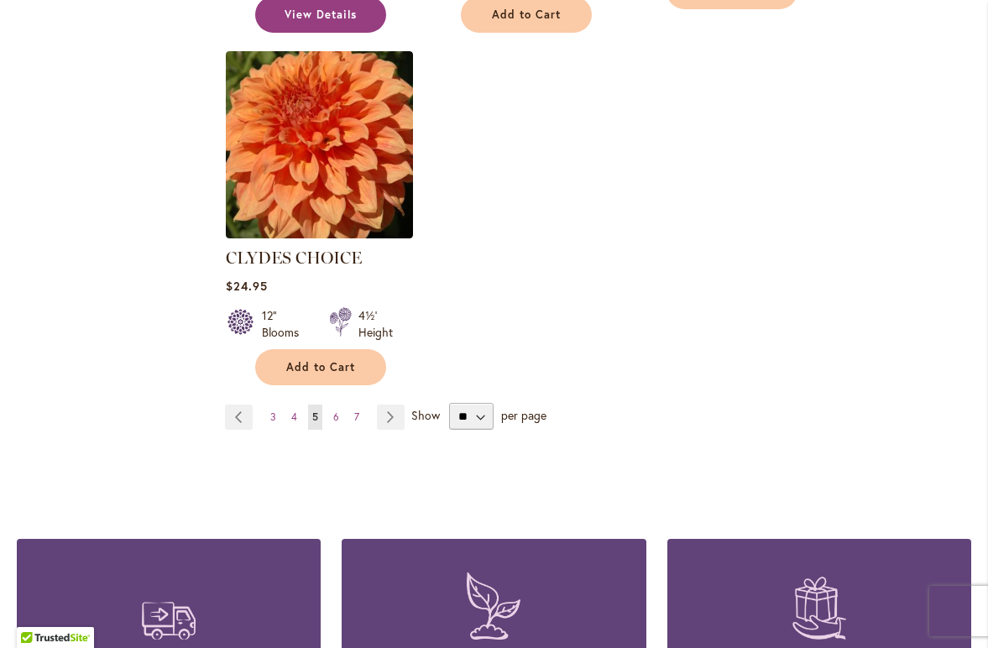
scroll to position [2200, 0]
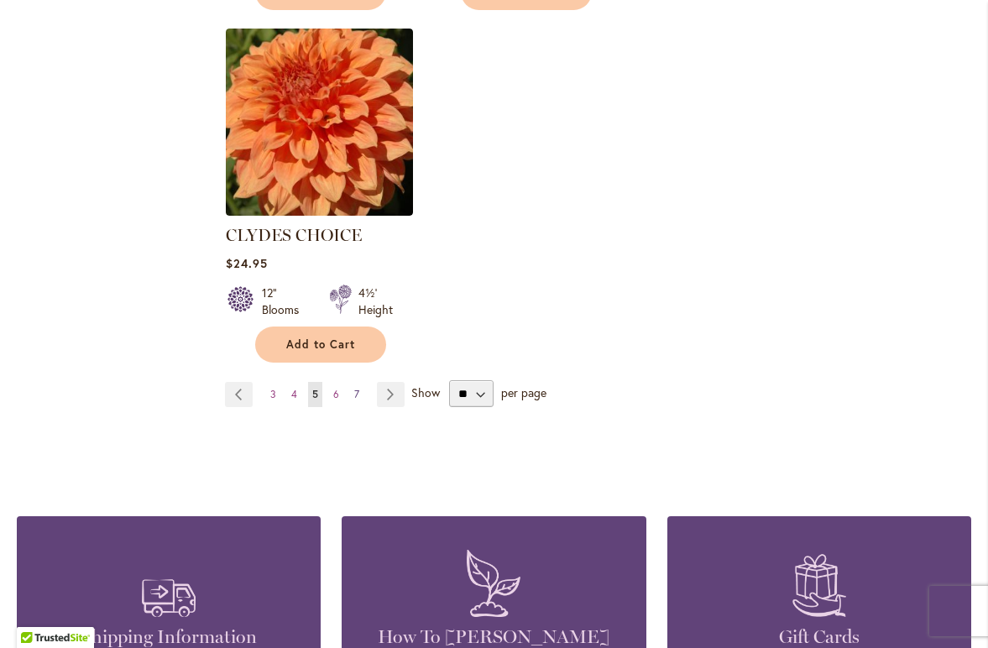
click at [354, 388] on span "7" at bounding box center [356, 394] width 5 height 13
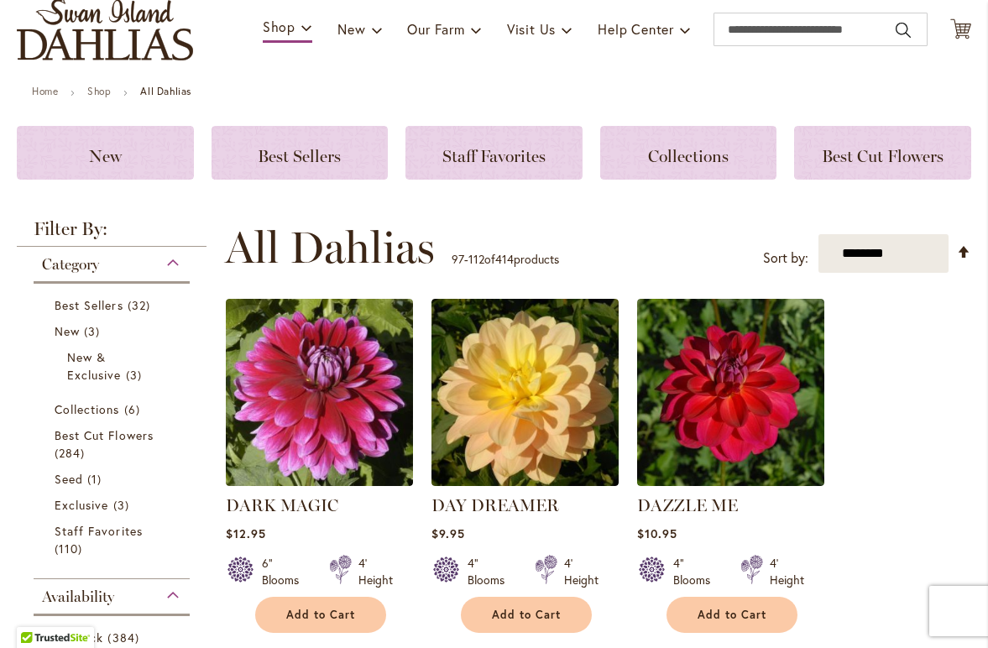
scroll to position [132, 0]
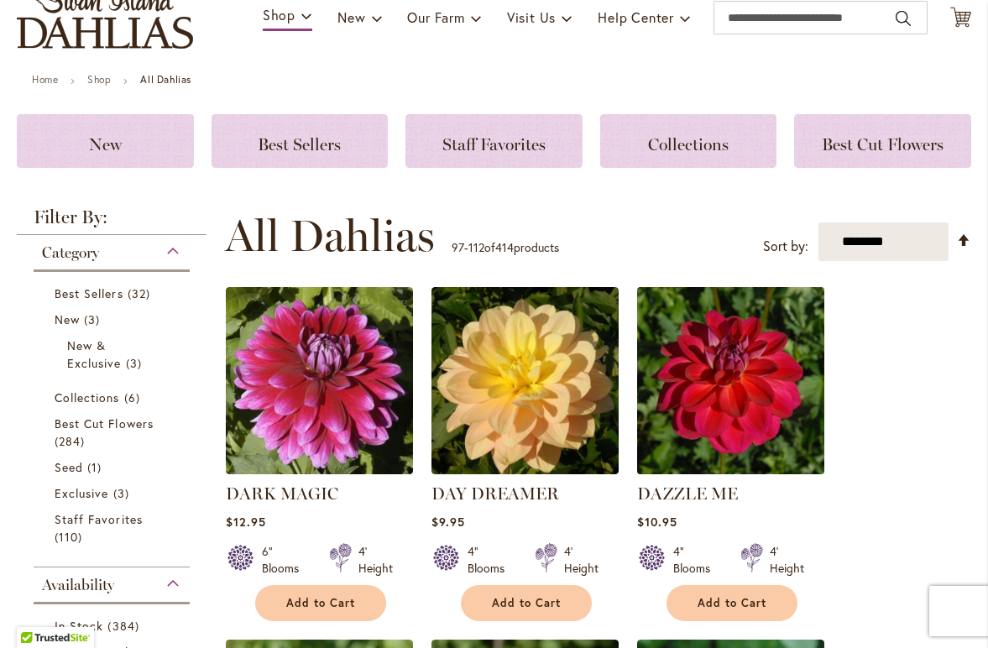
click at [731, 389] on img at bounding box center [731, 381] width 196 height 196
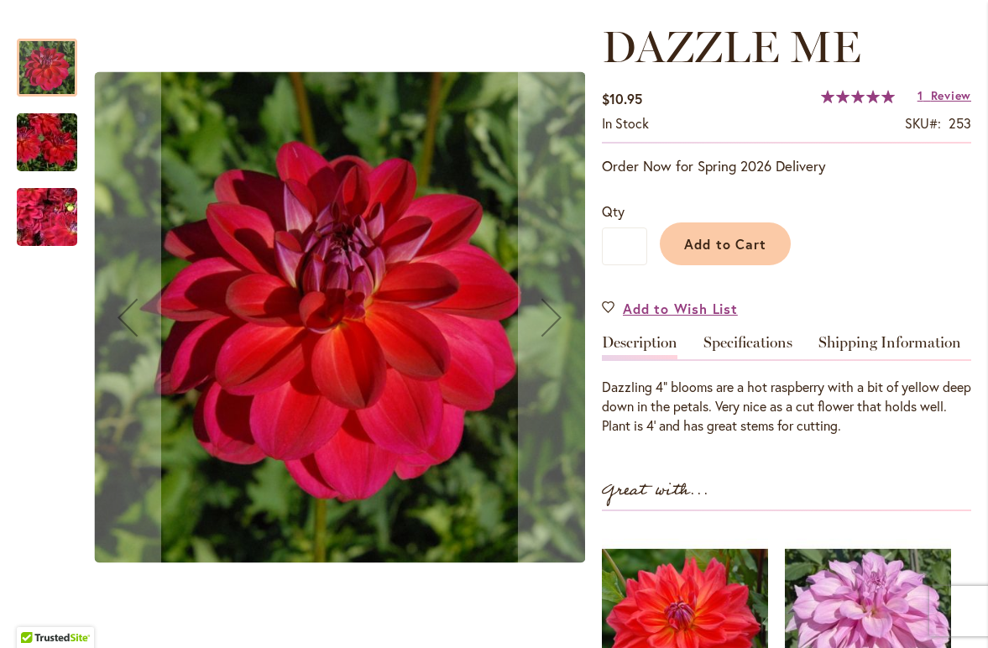
scroll to position [226, 0]
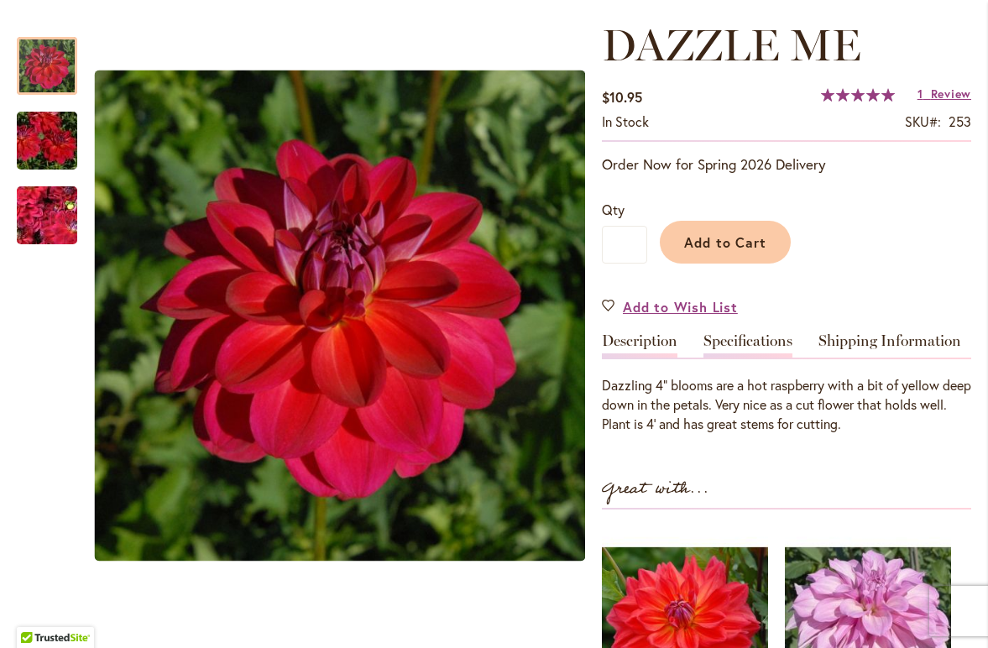
click at [747, 342] on link "Specifications" at bounding box center [747, 345] width 89 height 24
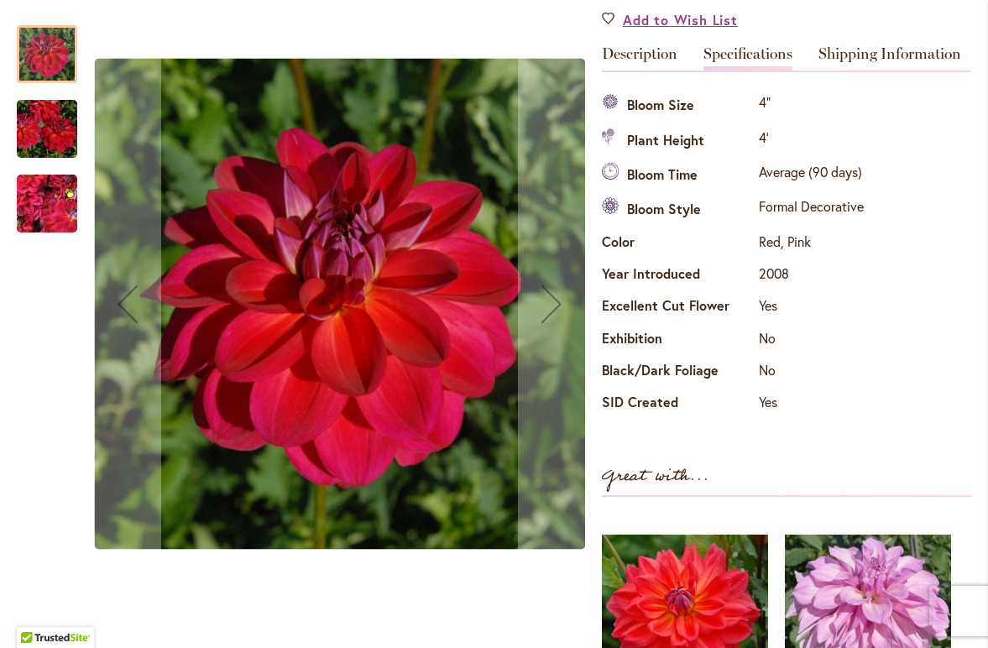
scroll to position [509, 0]
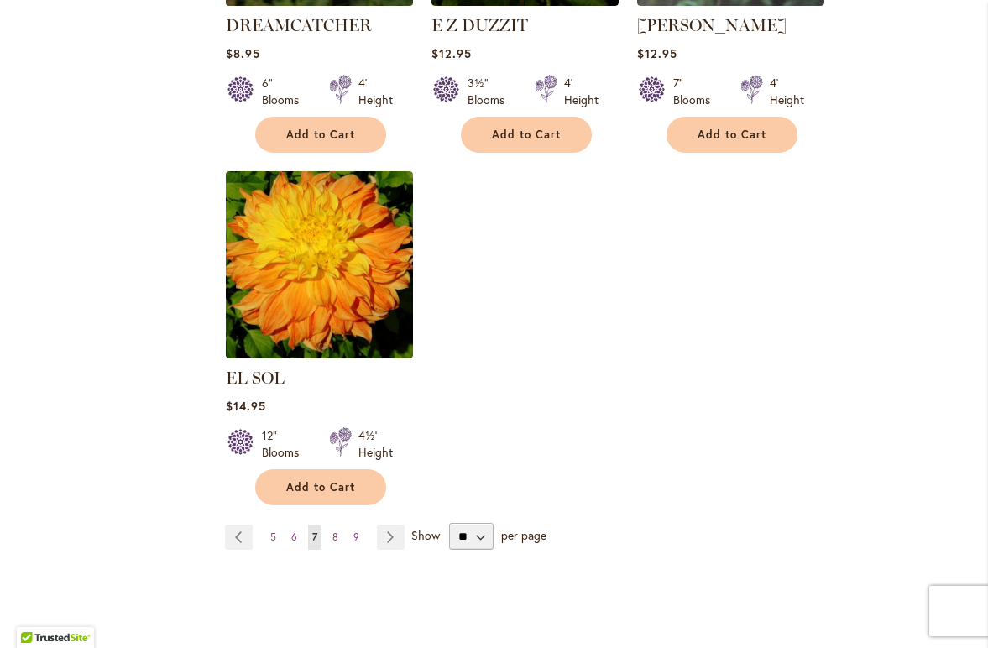
scroll to position [2112, 0]
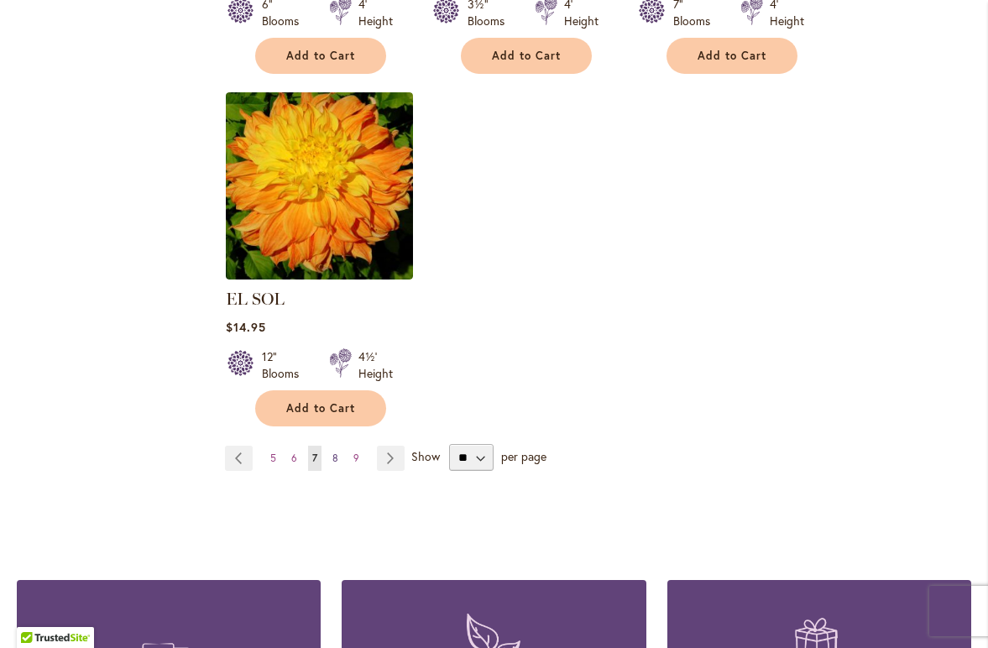
click at [336, 452] on span "8" at bounding box center [335, 458] width 6 height 13
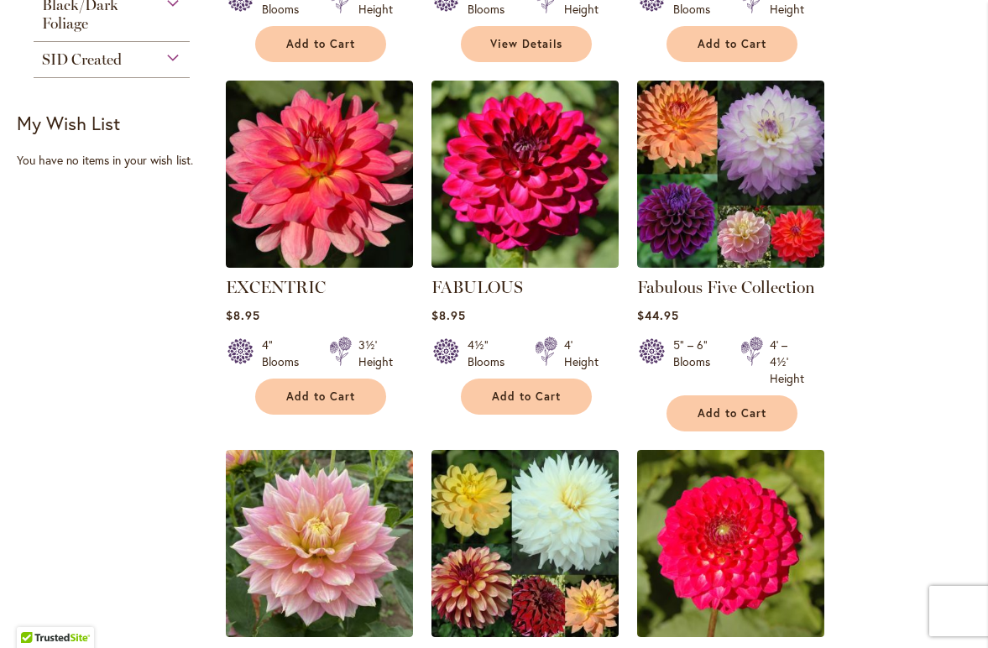
scroll to position [1031, 0]
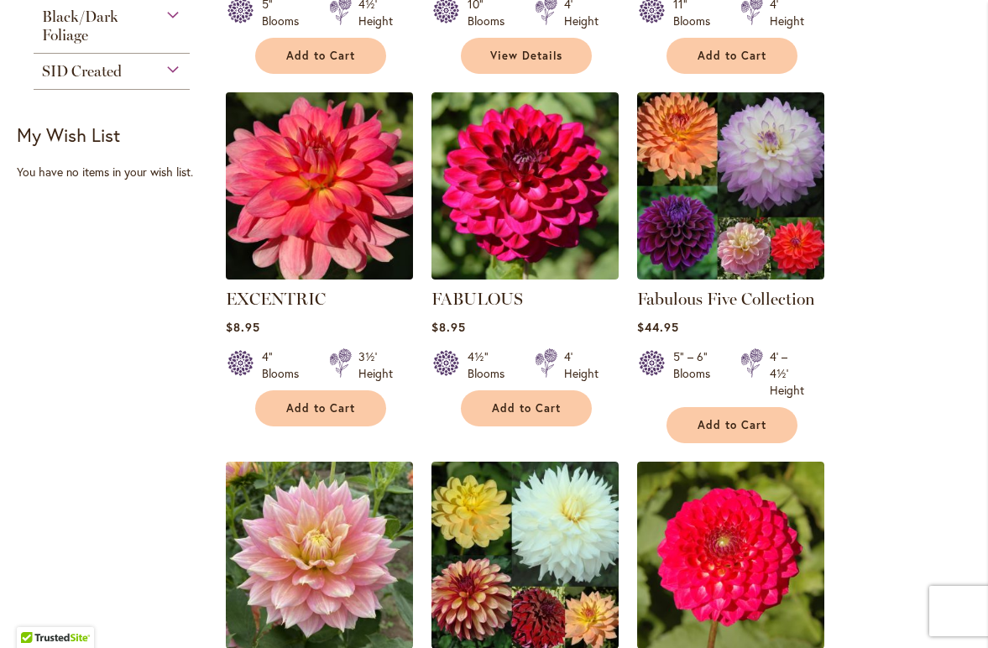
click at [326, 205] on img at bounding box center [320, 186] width 196 height 196
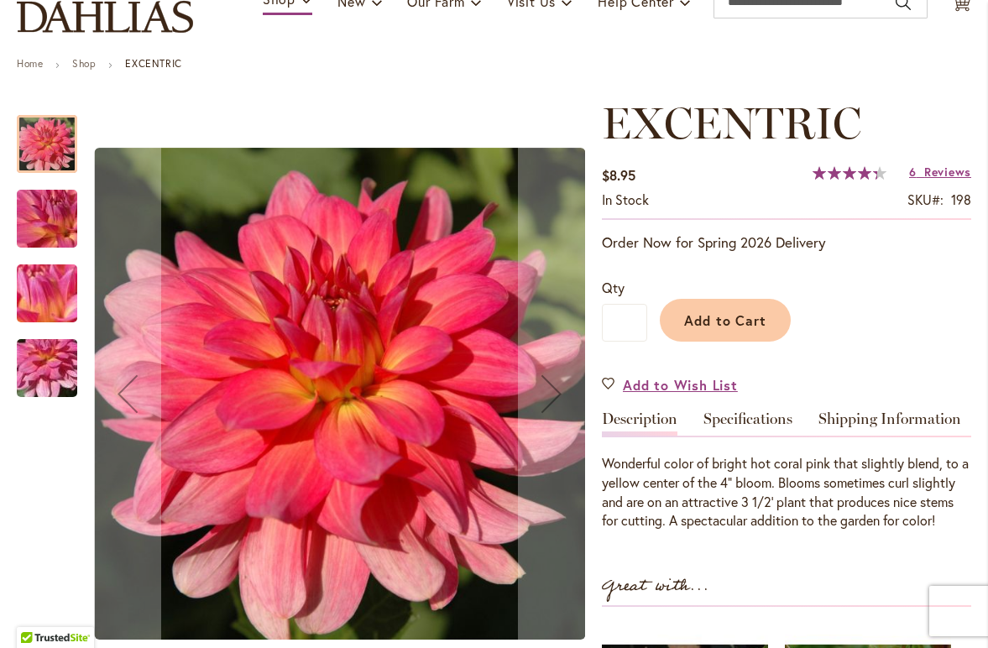
scroll to position [149, 0]
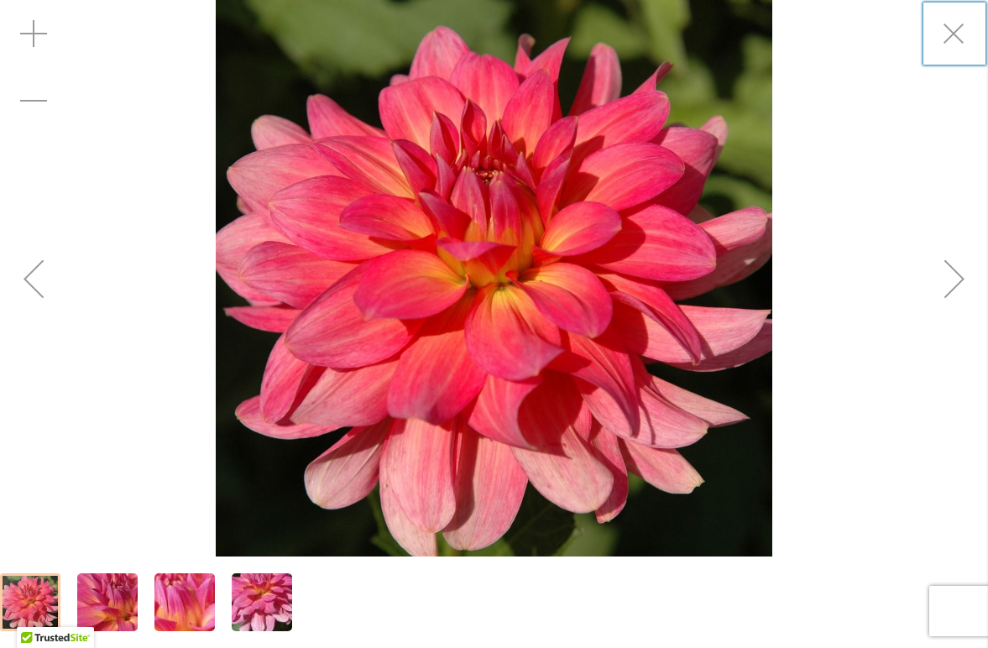
click at [103, 600] on img "EXCENTRIC" at bounding box center [107, 602] width 121 height 91
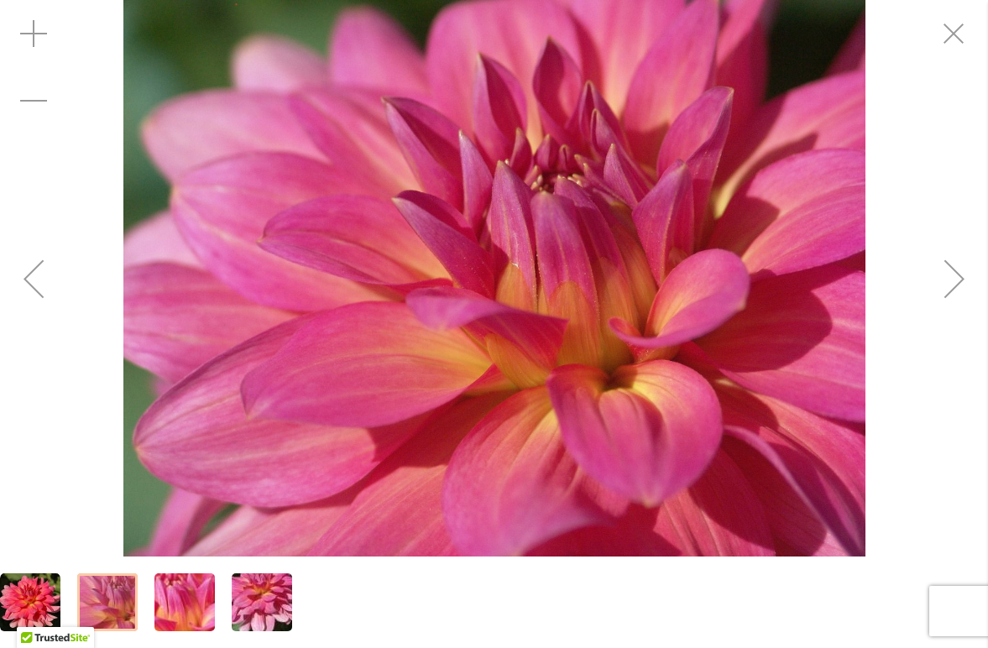
click at [190, 612] on img "EXCENTRIC" at bounding box center [184, 602] width 121 height 91
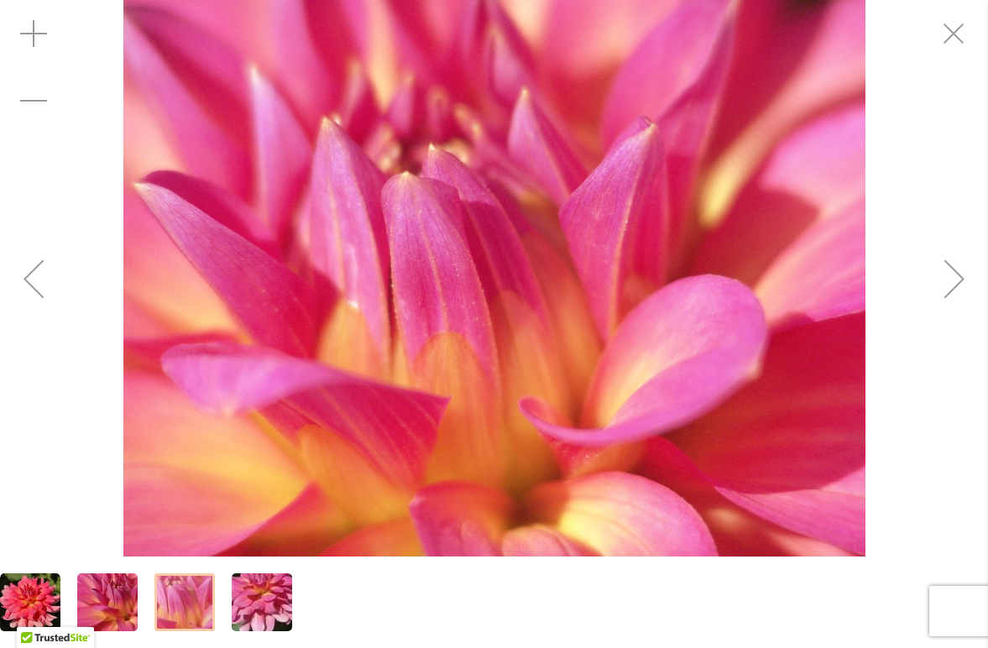
click at [236, 611] on img "EXCENTRIC" at bounding box center [261, 602] width 121 height 91
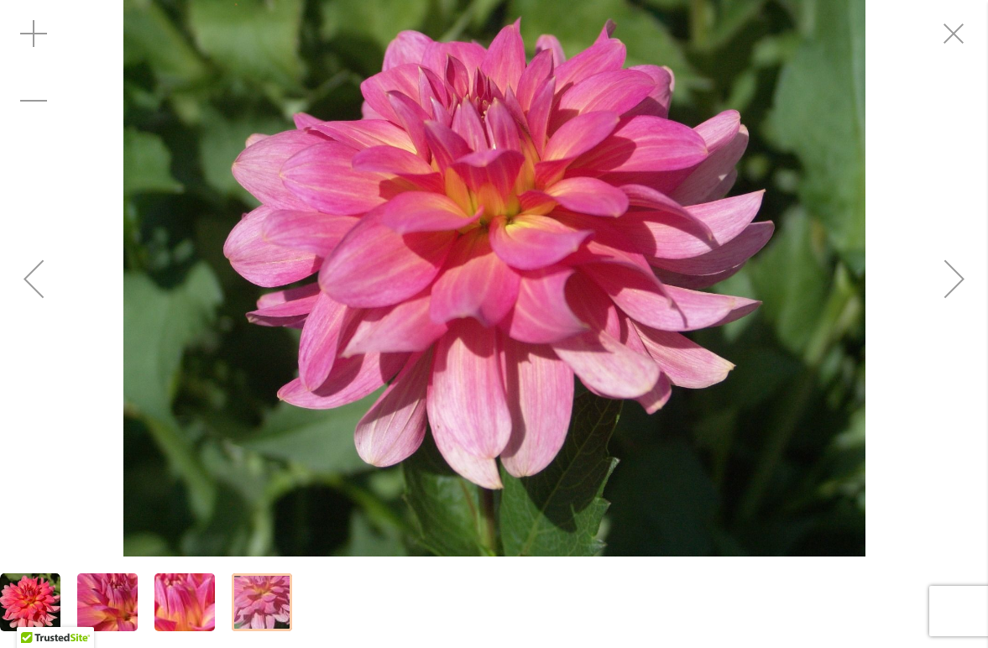
click at [115, 608] on img "EXCENTRIC" at bounding box center [107, 602] width 121 height 91
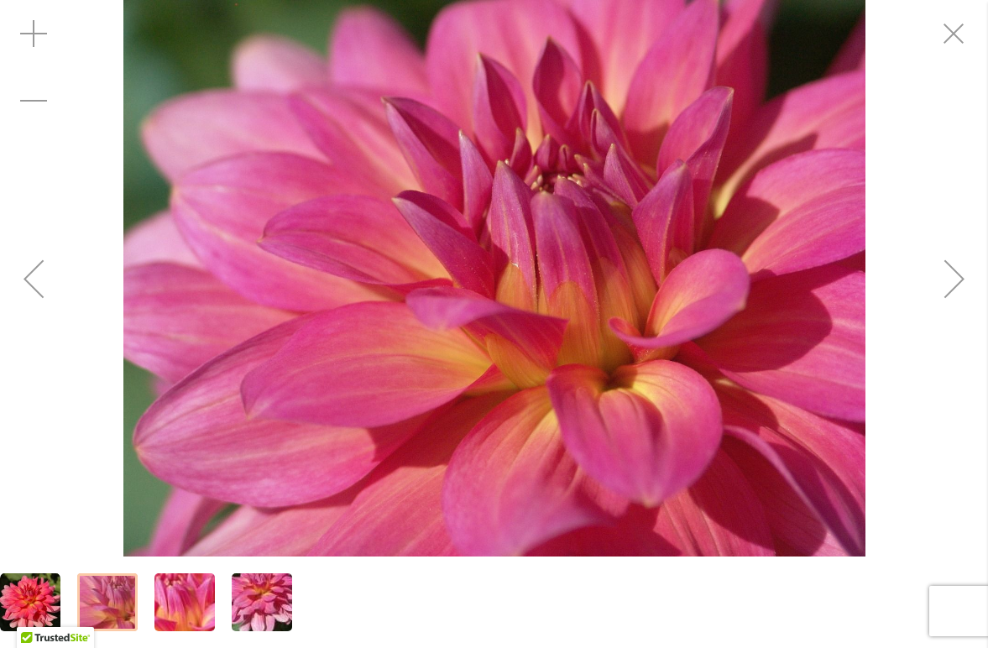
click at [5, 583] on img "EXCENTRIC" at bounding box center [30, 602] width 60 height 60
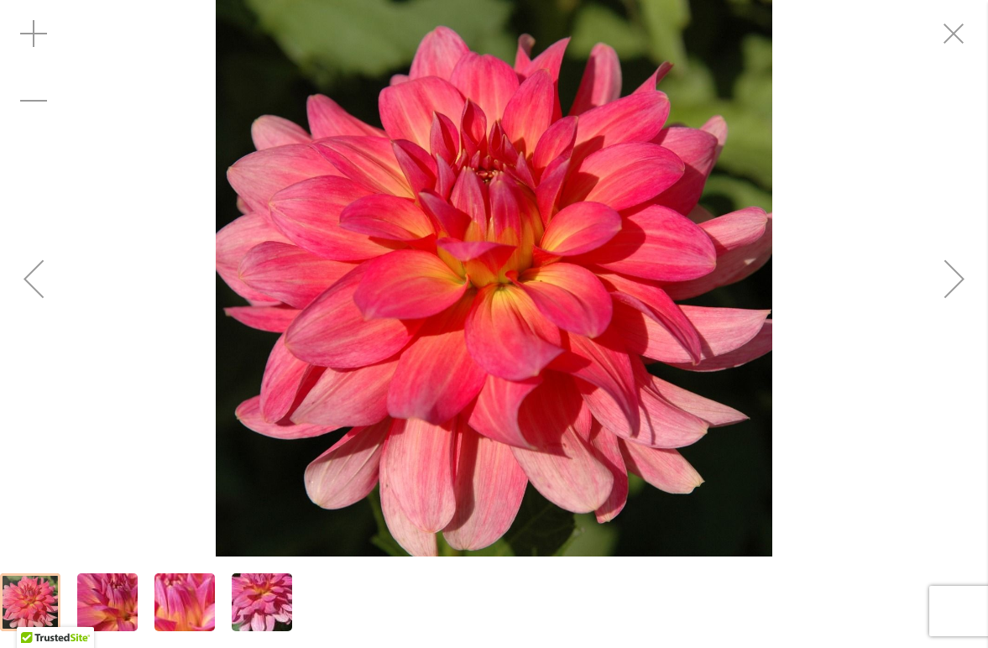
click at [253, 598] on img "EXCENTRIC" at bounding box center [261, 602] width 121 height 91
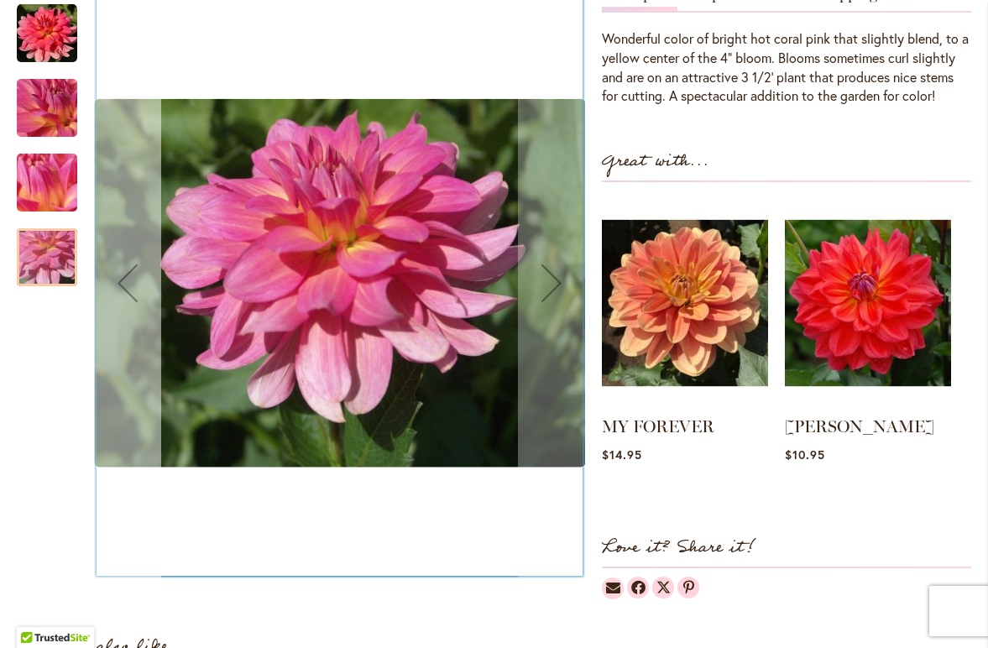
scroll to position [501, 0]
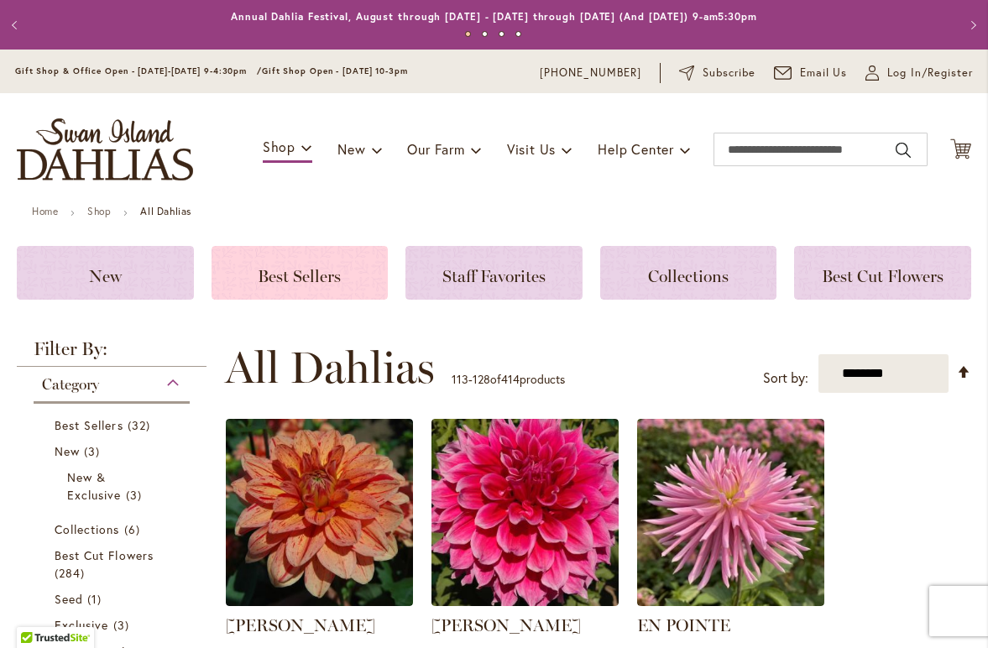
scroll to position [23, 0]
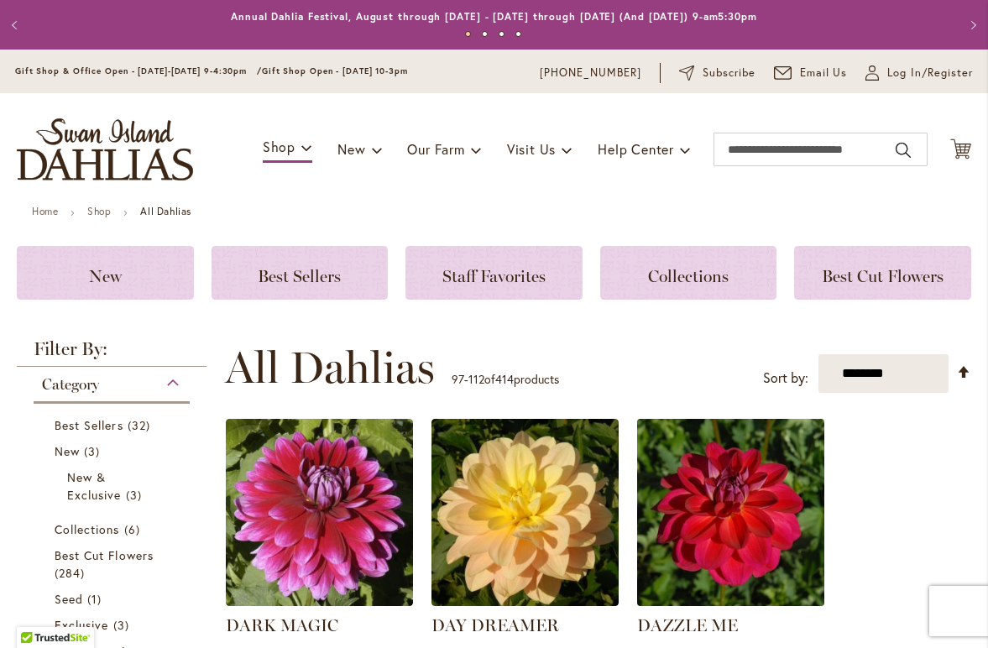
click at [744, 516] on img at bounding box center [731, 513] width 196 height 196
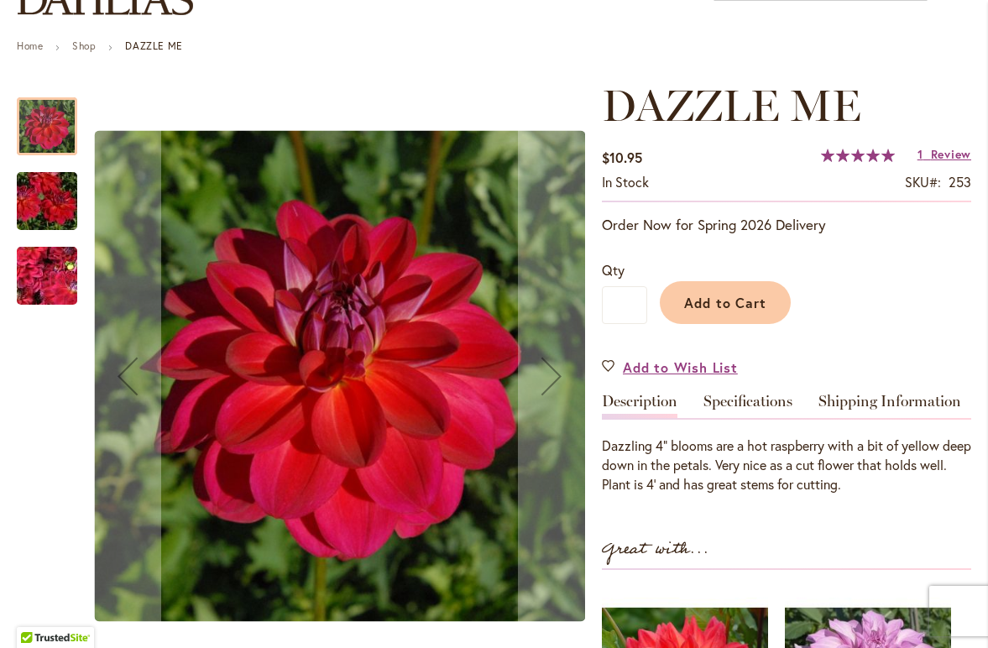
scroll to position [181, 0]
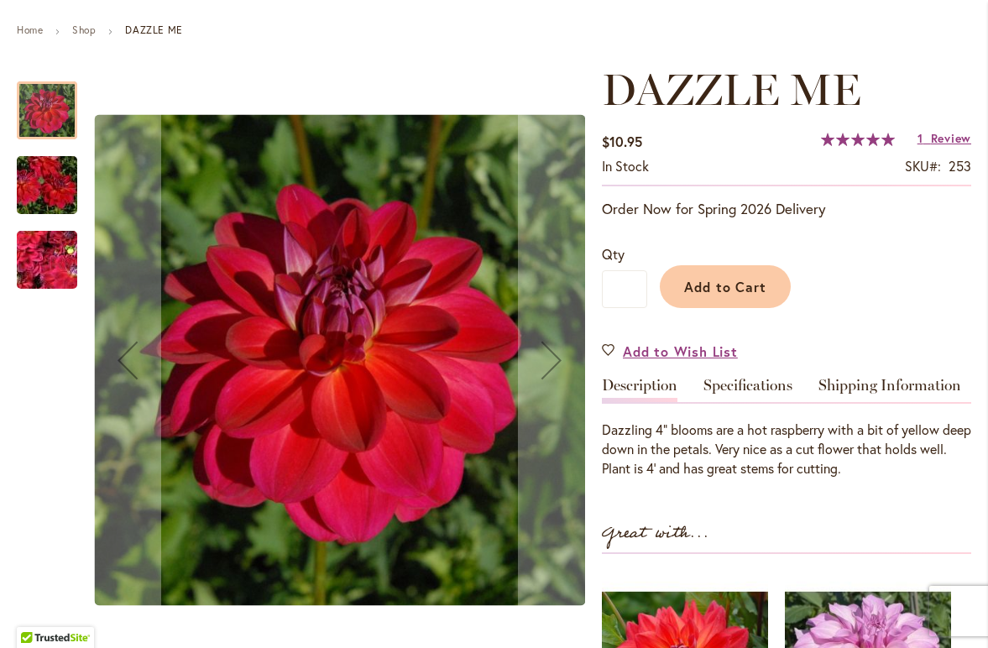
click at [49, 182] on img "DAZZLE ME" at bounding box center [47, 185] width 121 height 81
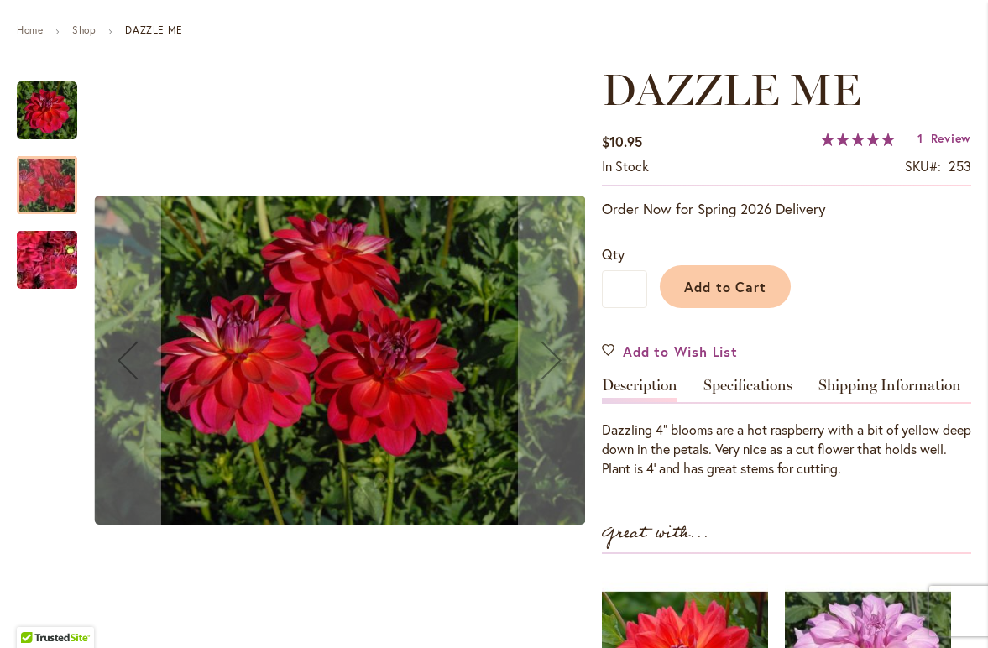
click at [49, 258] on img "DAZZLE ME" at bounding box center [47, 260] width 121 height 91
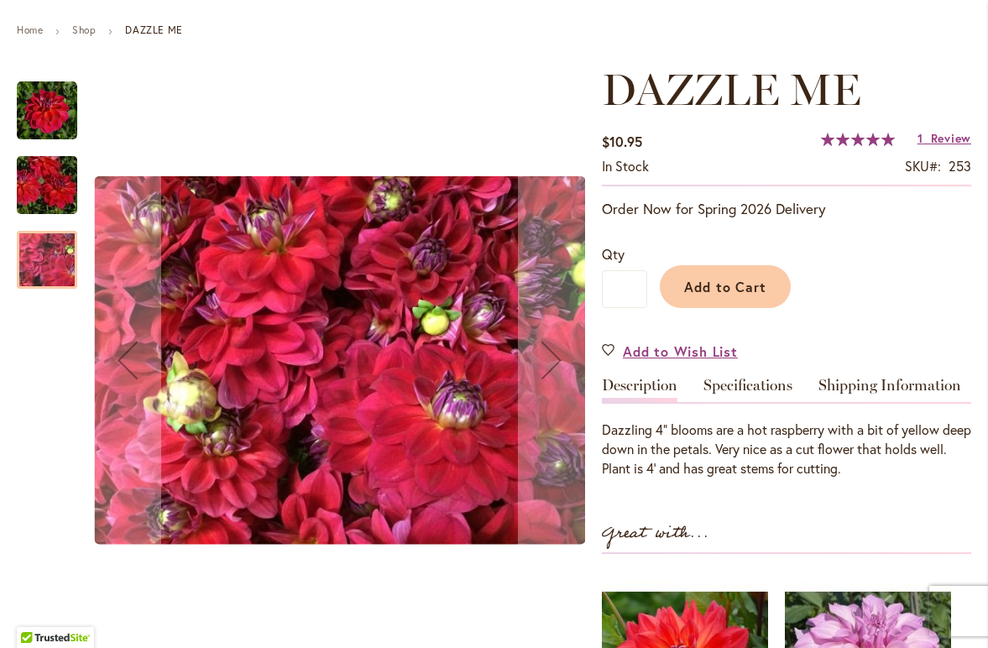
click at [32, 101] on img "DAZZLE ME" at bounding box center [47, 111] width 60 height 60
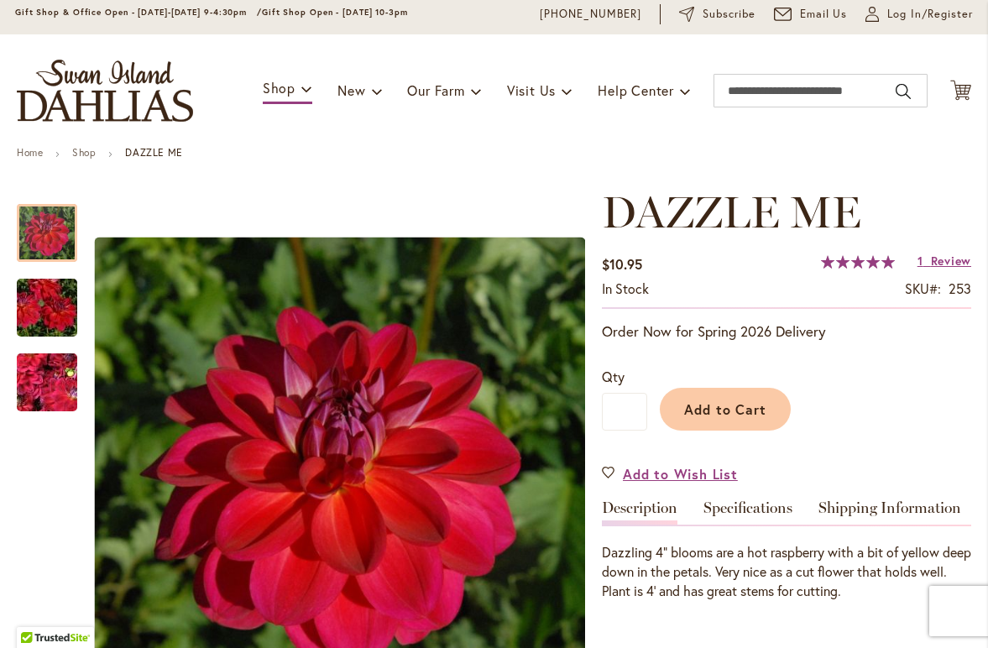
scroll to position [91, 0]
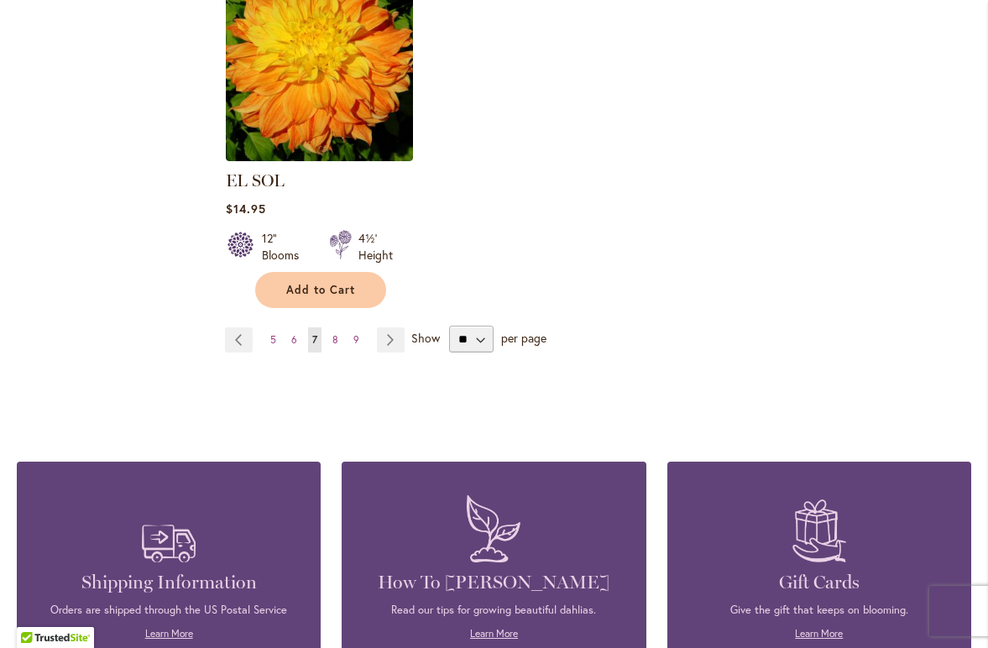
scroll to position [2212, 0]
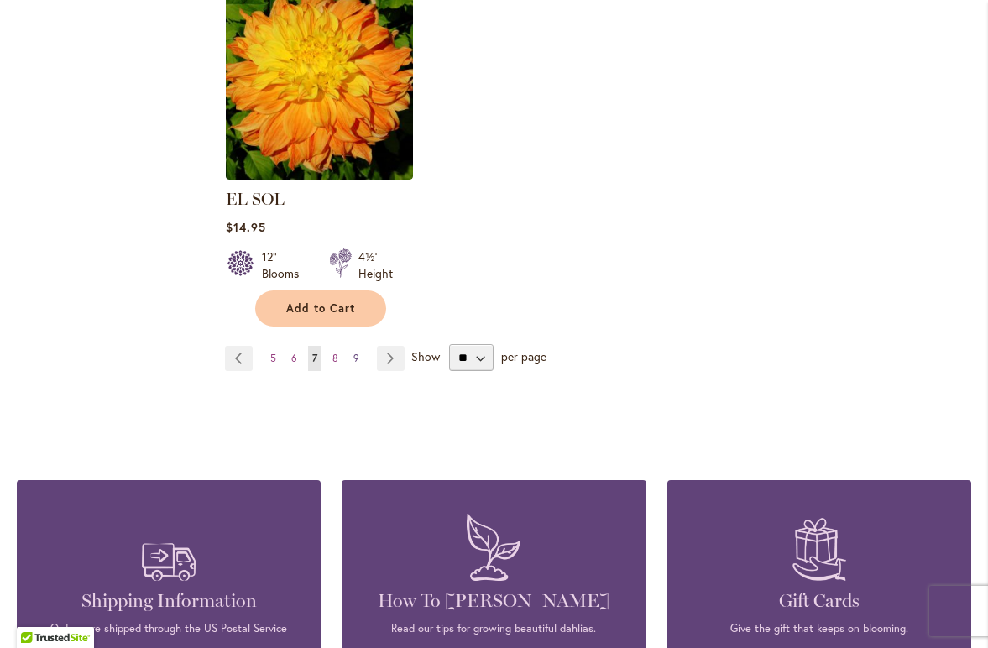
click at [355, 352] on span "9" at bounding box center [356, 358] width 6 height 13
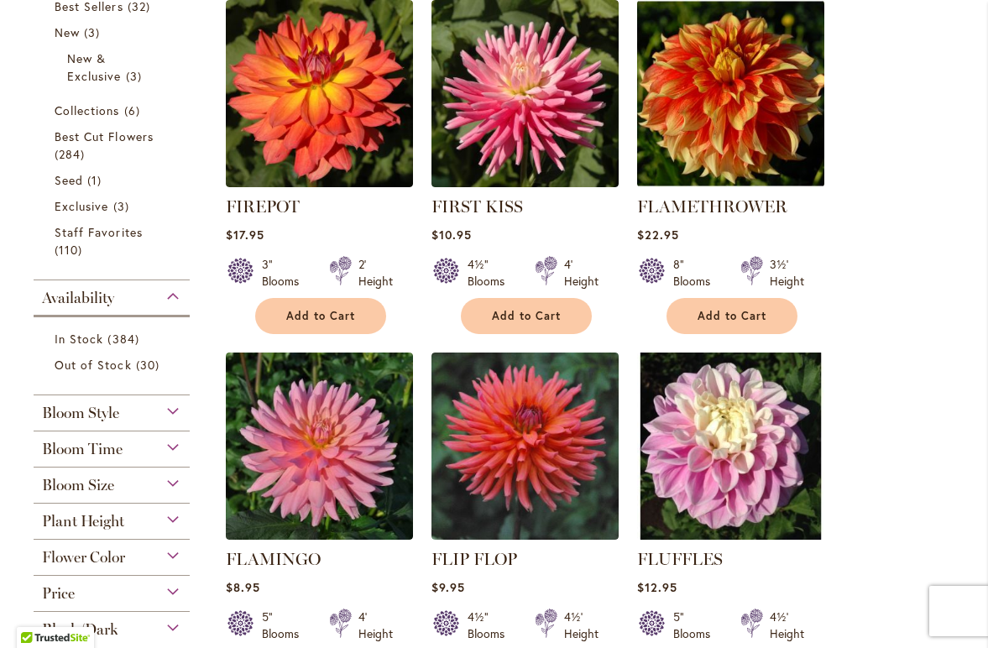
scroll to position [420, 0]
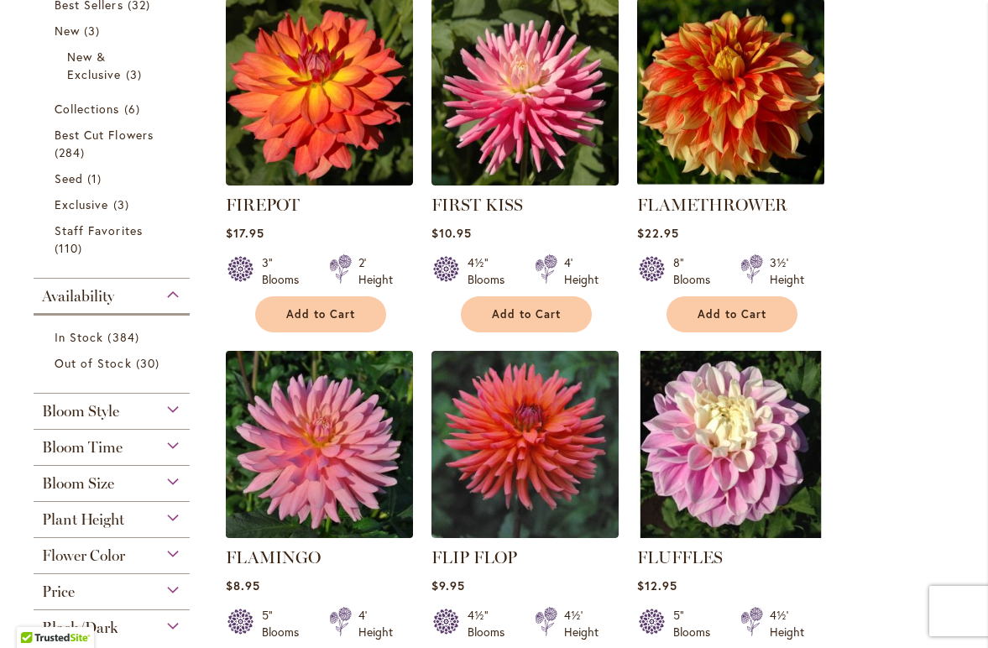
click at [305, 467] on img at bounding box center [320, 445] width 196 height 196
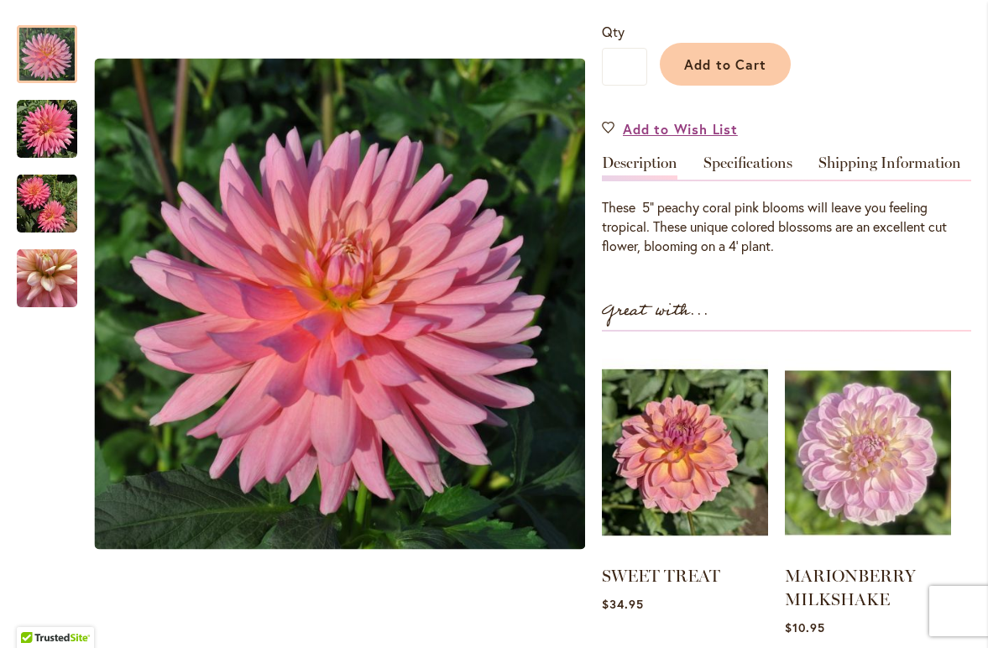
scroll to position [398, 0]
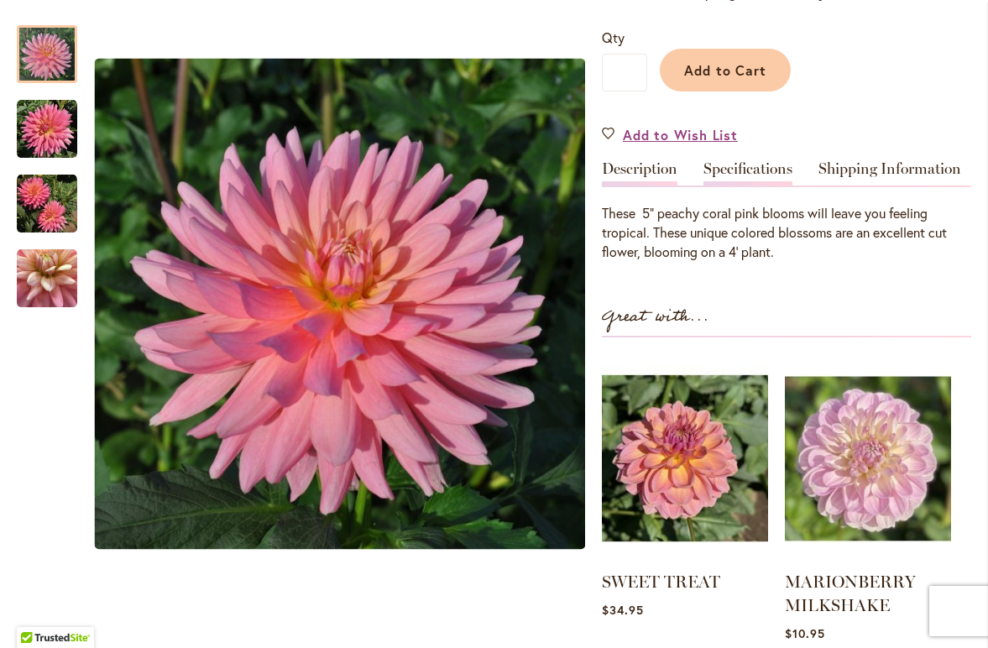
click at [749, 165] on link "Specifications" at bounding box center [747, 173] width 89 height 24
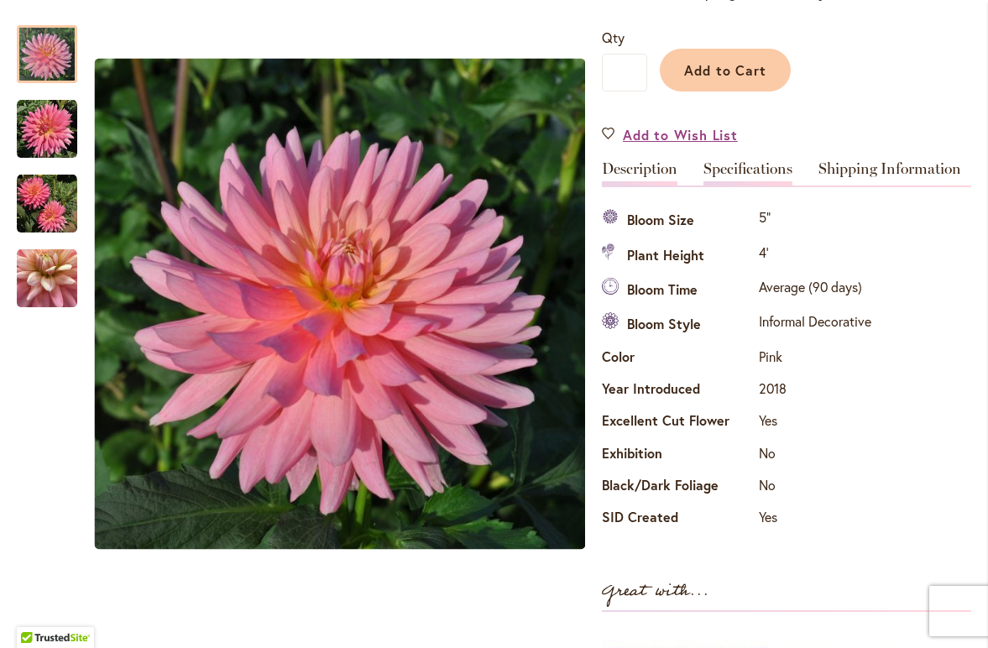
click at [657, 168] on link "Description" at bounding box center [640, 173] width 76 height 24
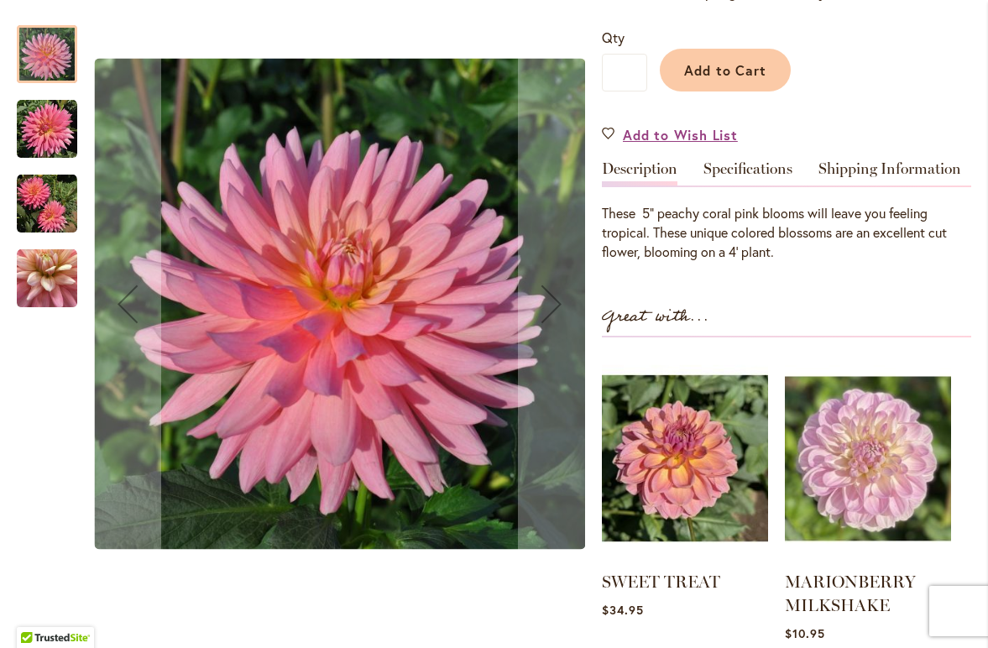
click at [51, 133] on img "FLAMINGO" at bounding box center [47, 129] width 60 height 60
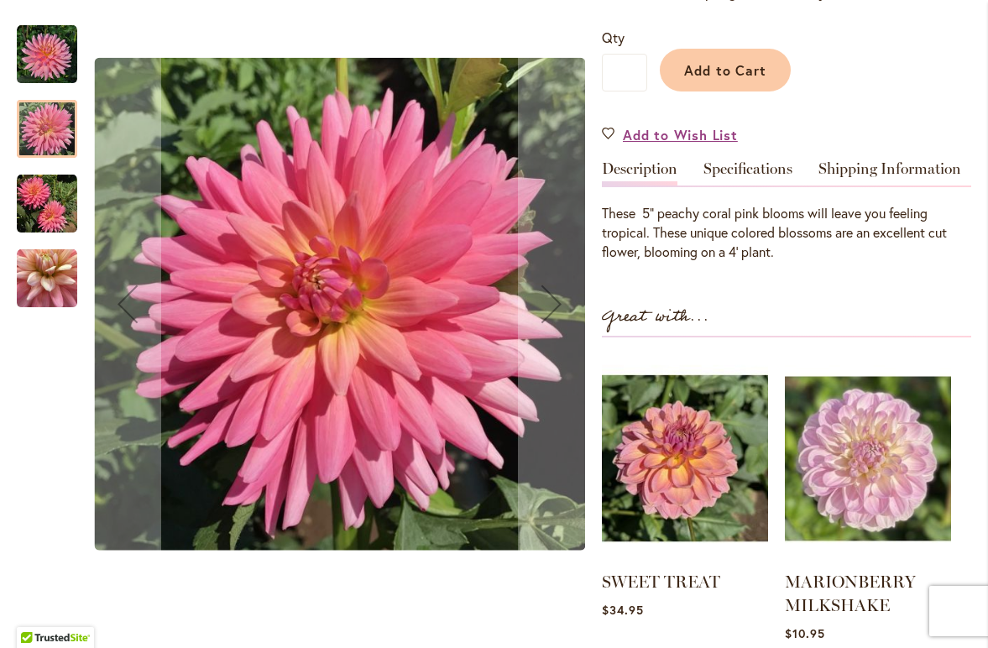
click at [48, 276] on img "FLAMINGO" at bounding box center [47, 278] width 60 height 60
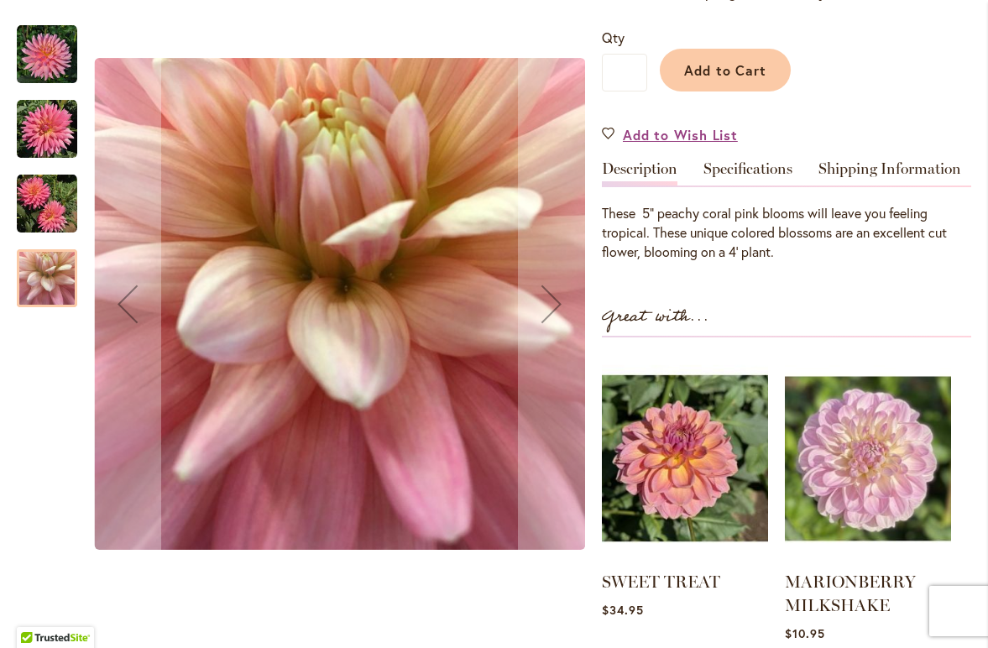
click at [45, 60] on img "FLAMINGO" at bounding box center [47, 54] width 60 height 60
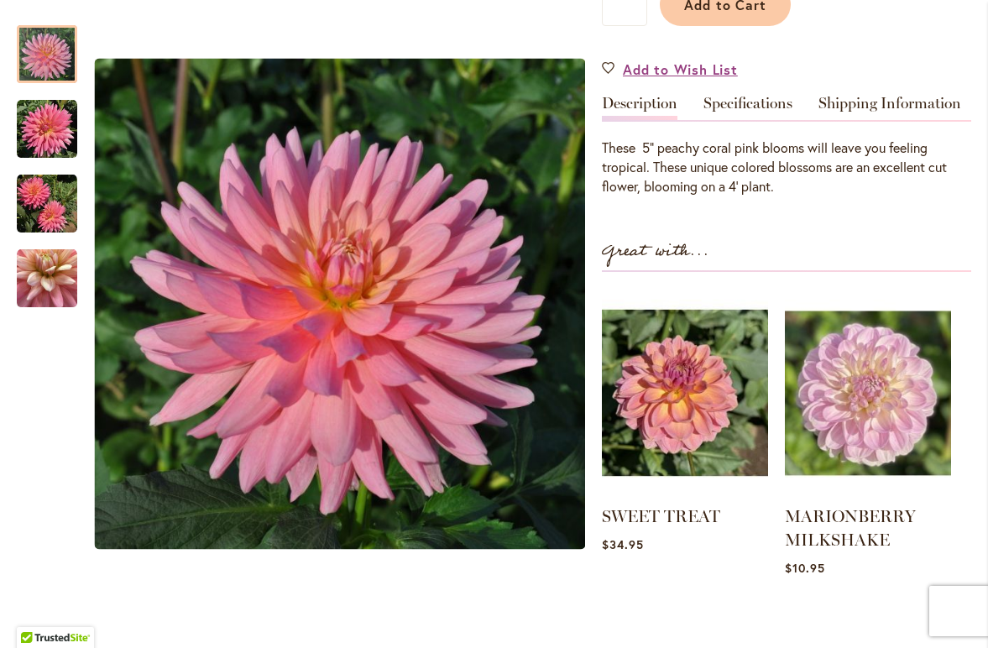
scroll to position [397, 0]
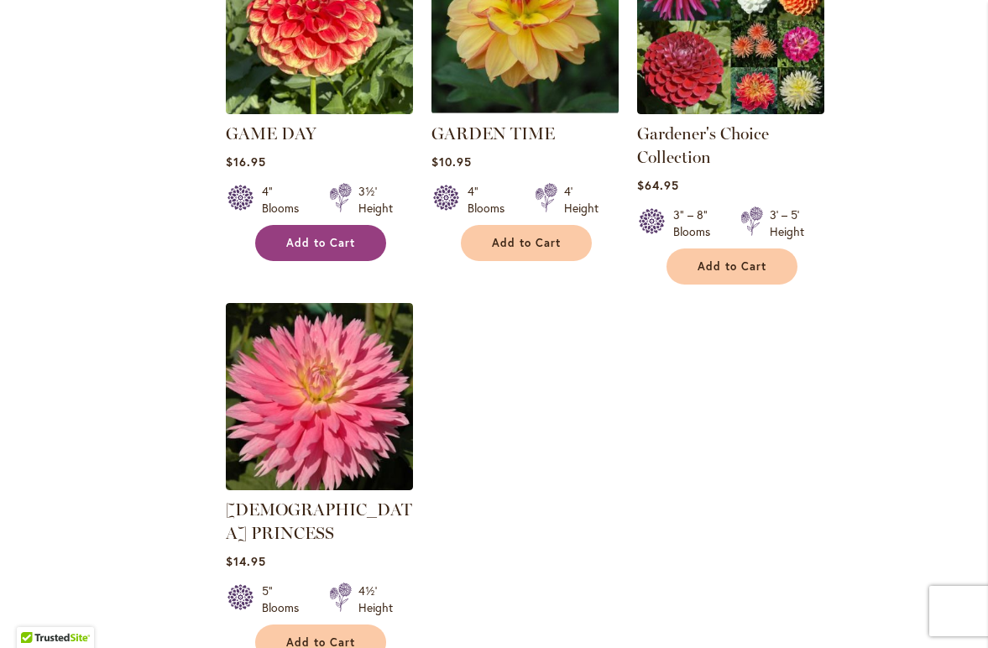
scroll to position [2000, 0]
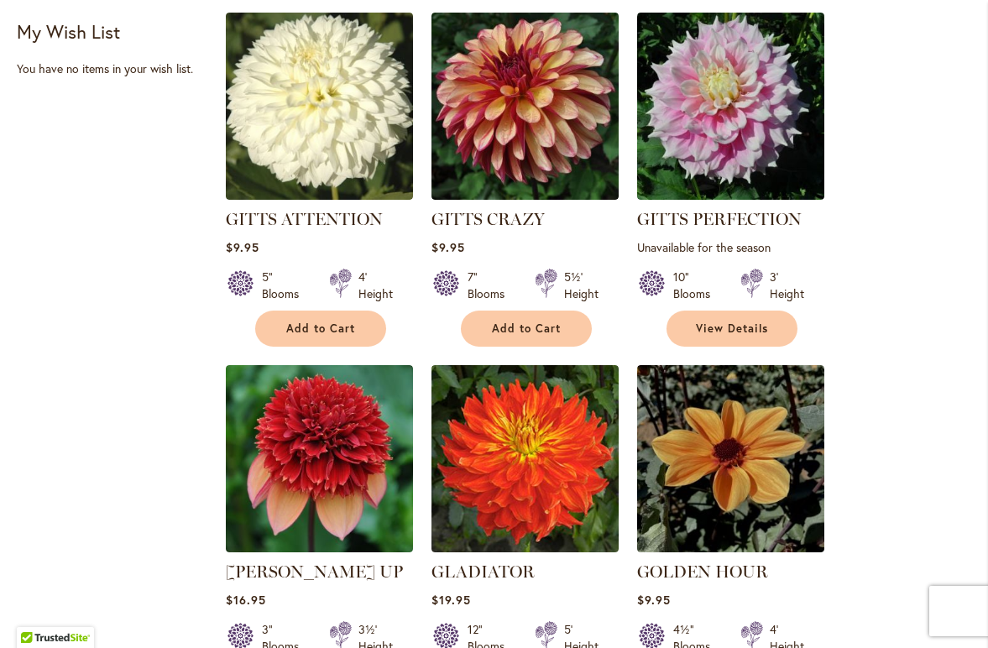
scroll to position [1137, 0]
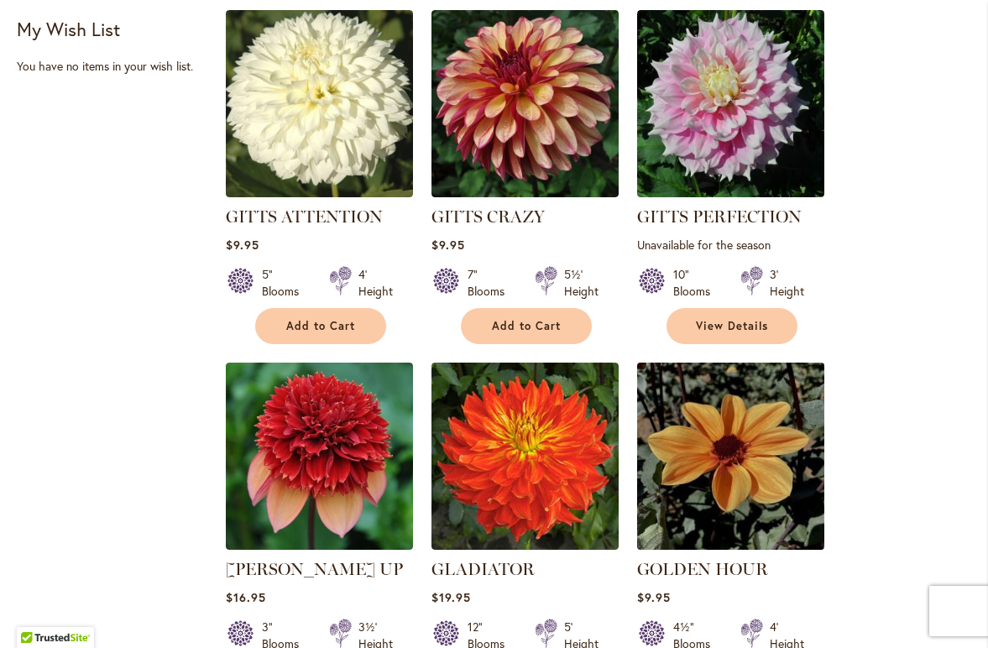
click at [728, 420] on img at bounding box center [731, 456] width 196 height 196
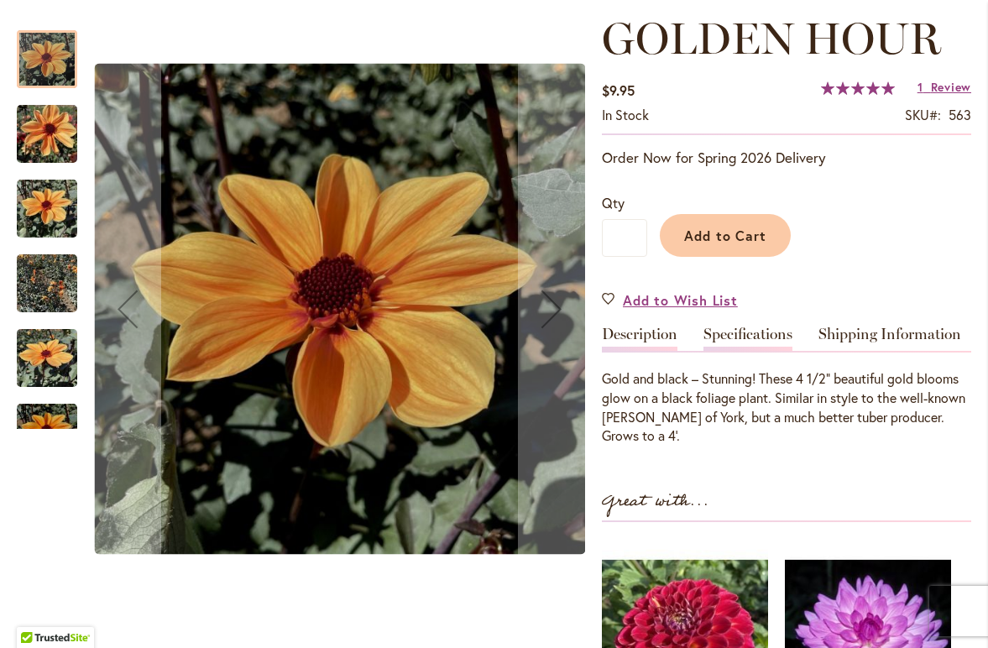
scroll to position [248, 0]
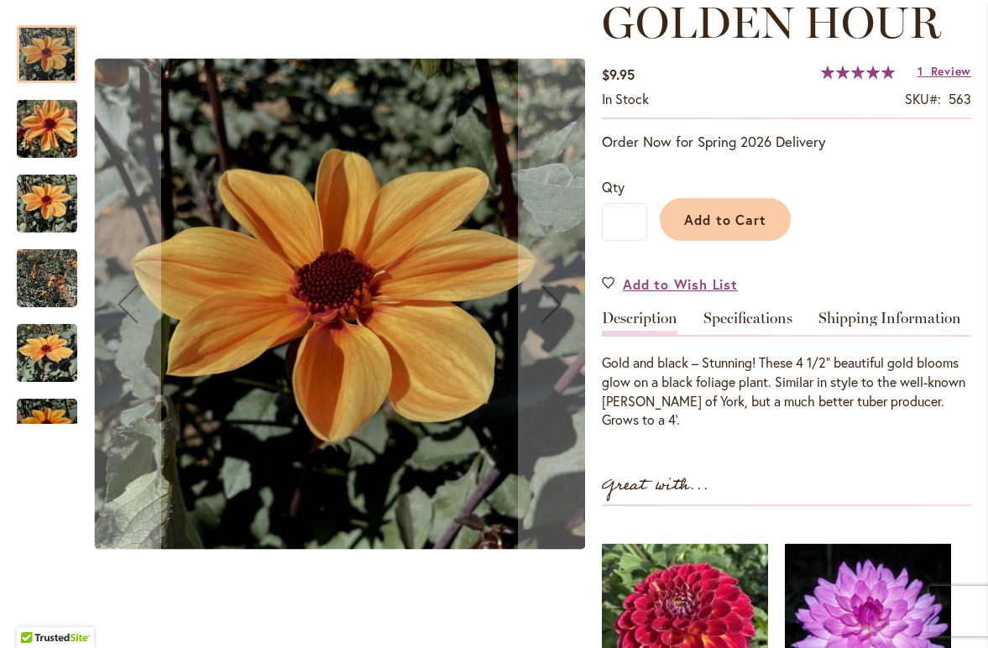
click at [28, 44] on div at bounding box center [47, 54] width 60 height 58
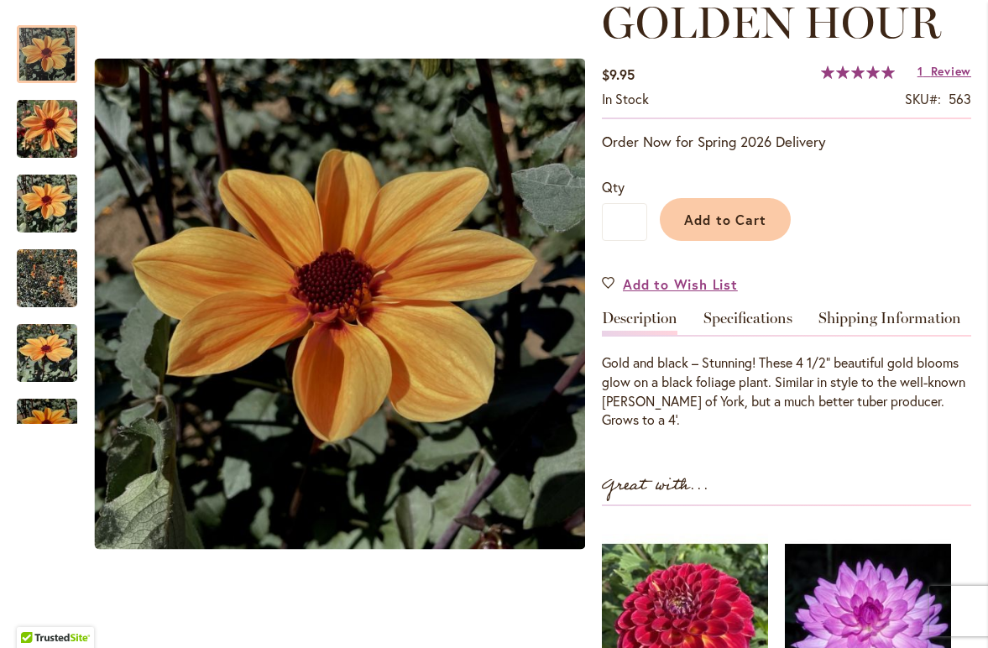
click at [38, 131] on img "Golden Hour" at bounding box center [47, 129] width 60 height 81
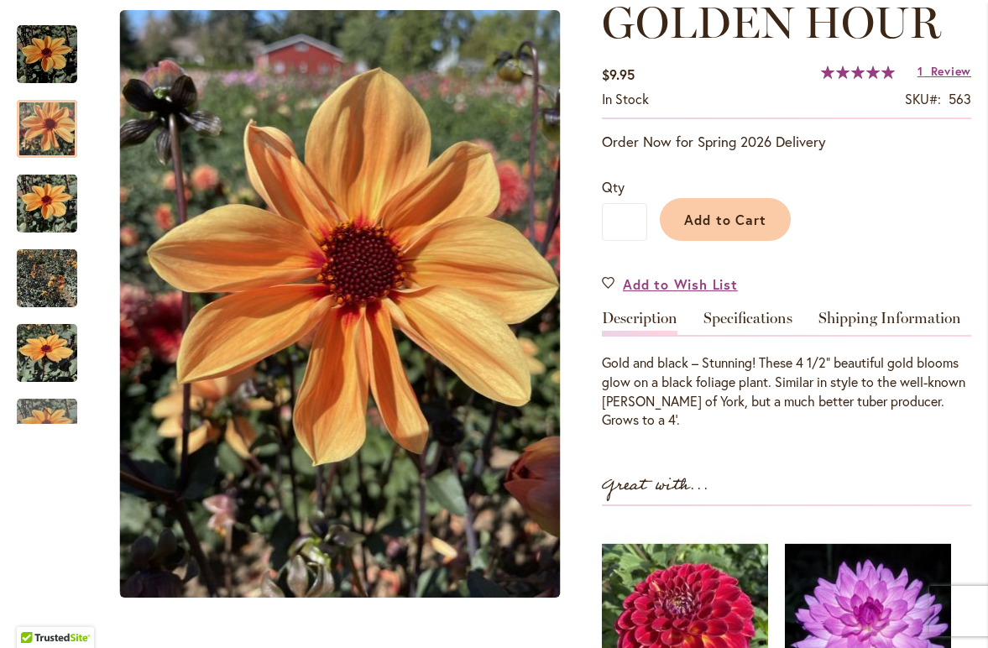
click at [47, 186] on img "Golden Hour" at bounding box center [47, 204] width 60 height 81
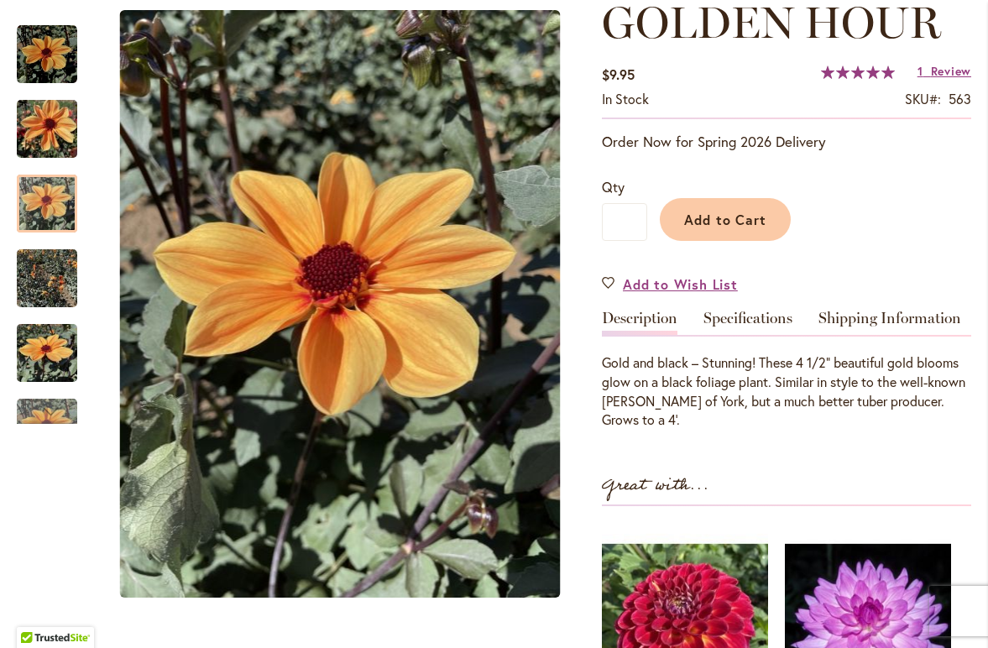
click at [52, 295] on img "Golden Hour" at bounding box center [47, 278] width 60 height 81
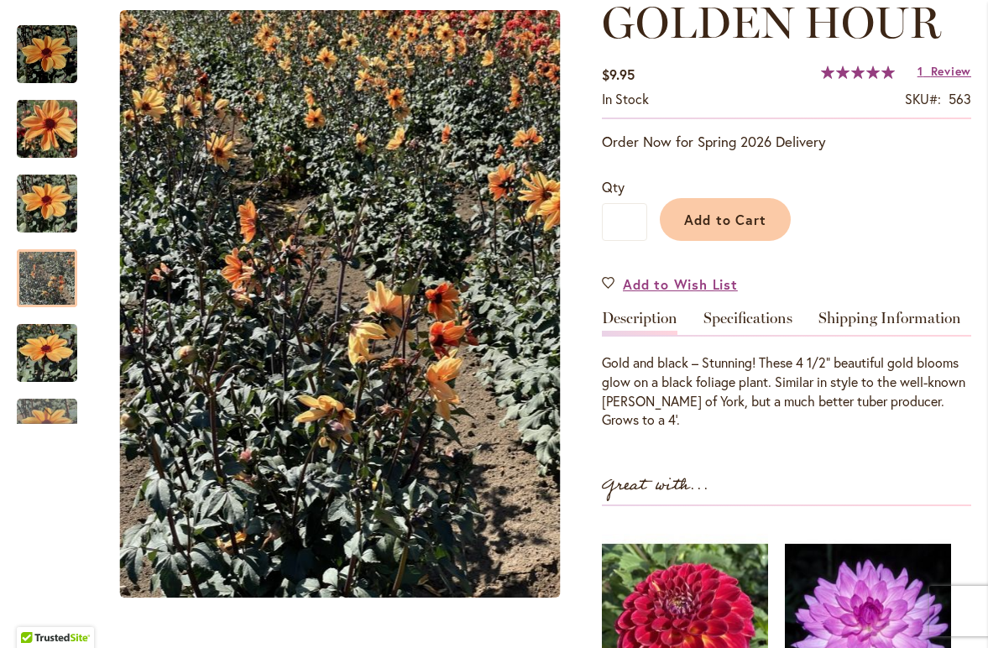
click at [60, 348] on img "Golden Hour" at bounding box center [47, 353] width 60 height 81
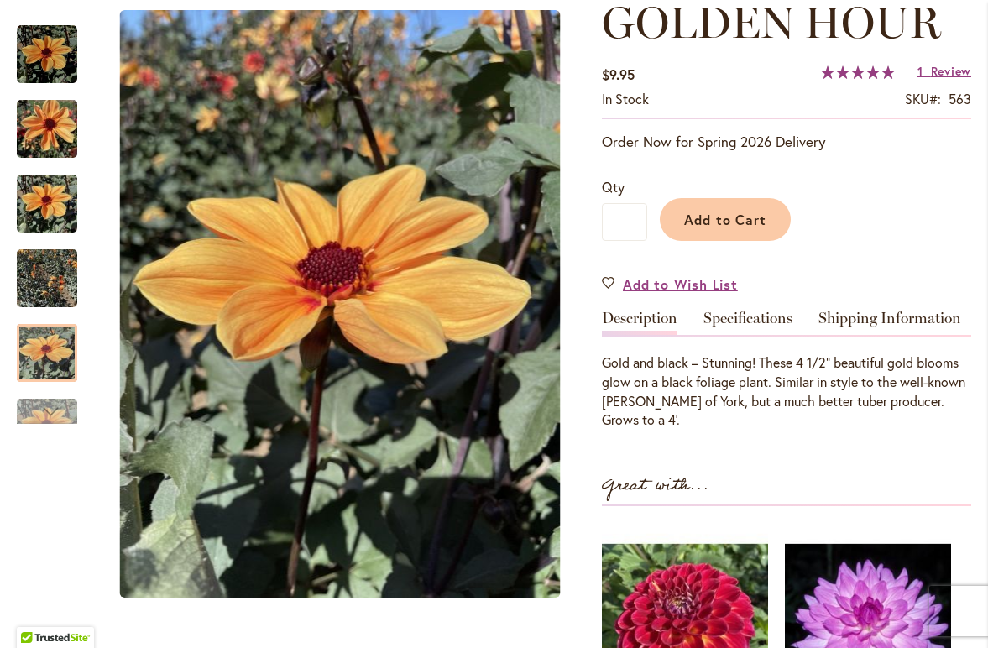
click at [34, 409] on div "Next" at bounding box center [47, 411] width 60 height 25
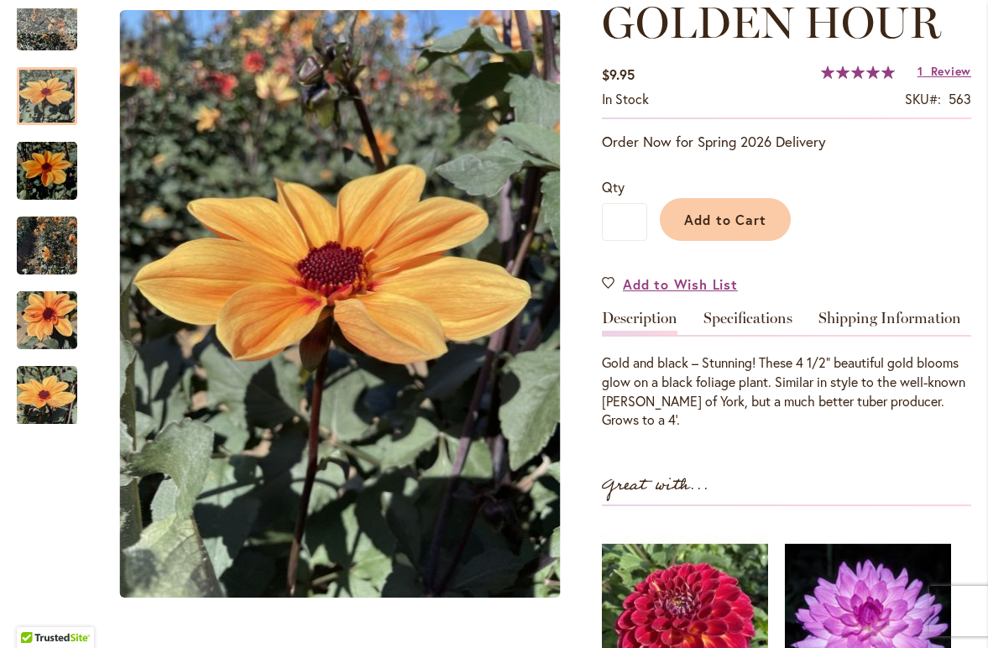
click at [48, 169] on img "Golden Hour" at bounding box center [47, 171] width 60 height 81
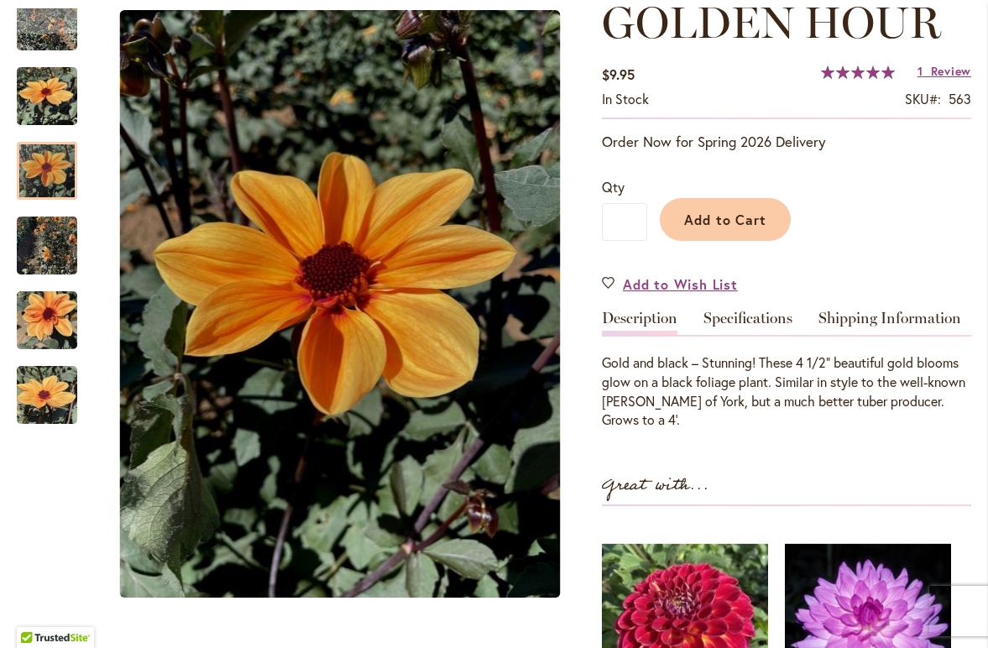
click at [50, 252] on img "Golden Hour" at bounding box center [47, 246] width 60 height 81
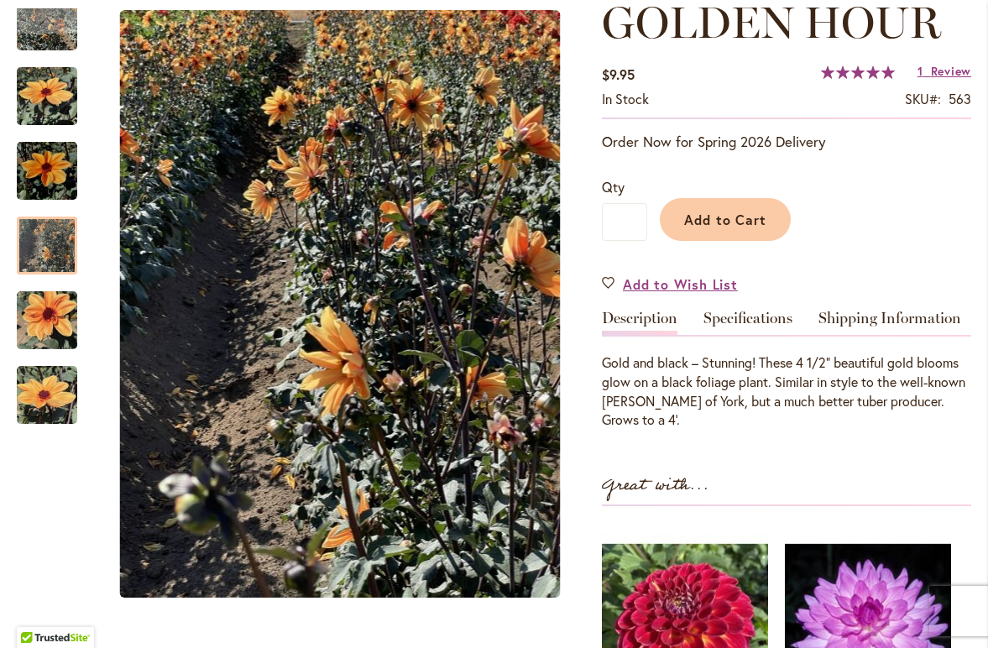
click at [44, 308] on img "Golden Hour" at bounding box center [47, 320] width 60 height 81
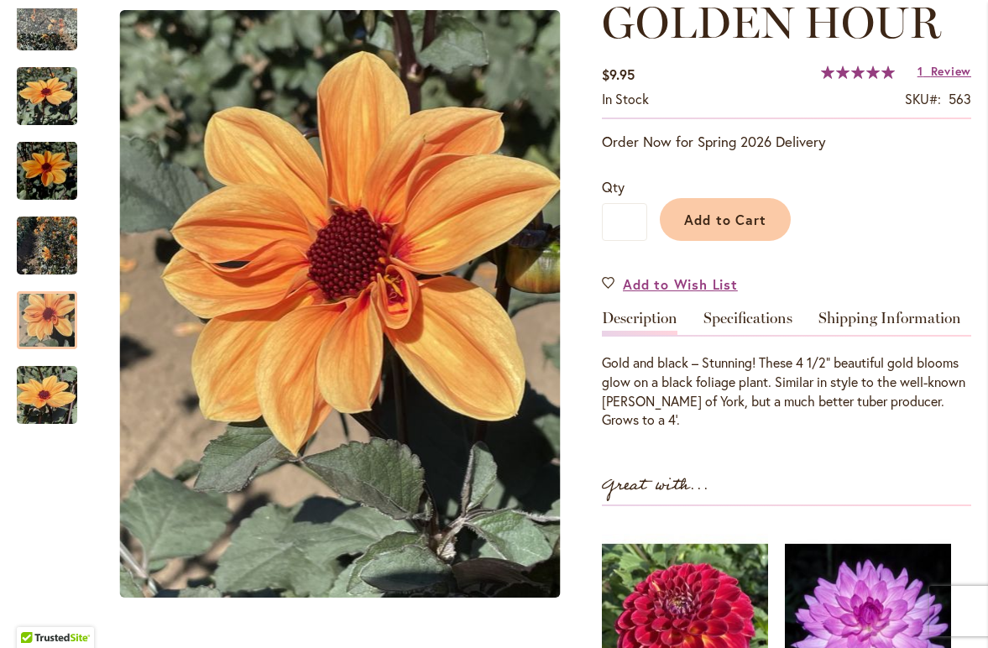
click at [40, 394] on img "Golden Hour" at bounding box center [47, 395] width 60 height 81
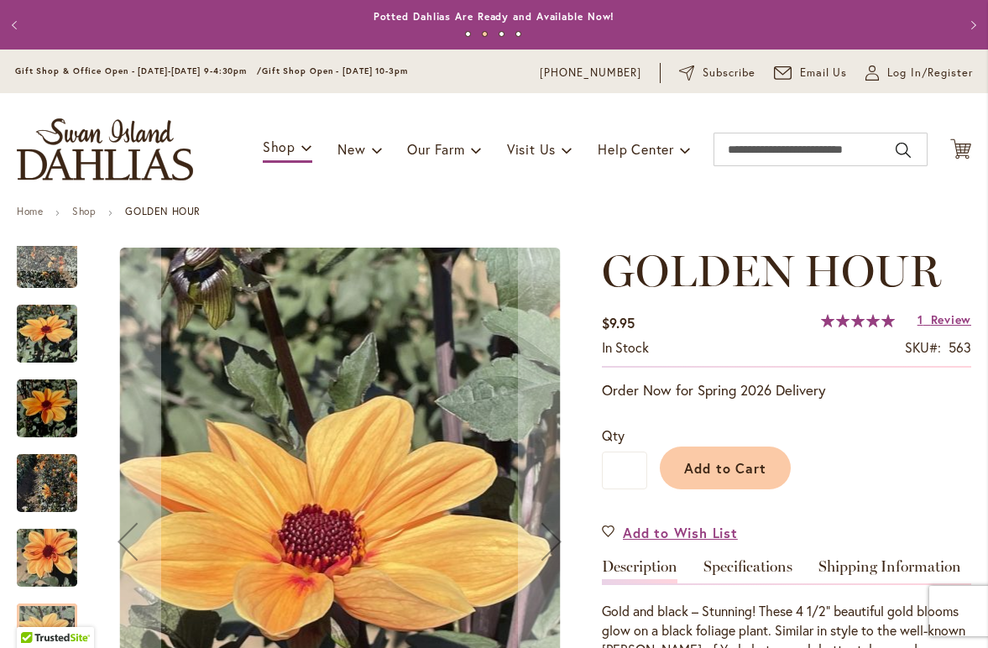
scroll to position [0, 0]
click at [44, 256] on div "Previous" at bounding box center [46, 258] width 25 height 25
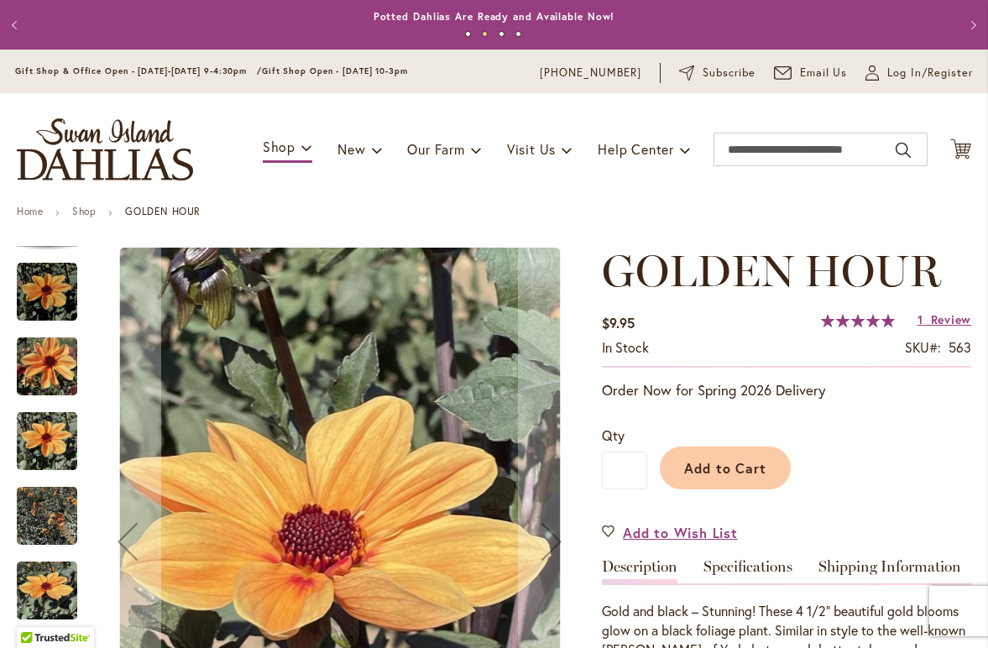
click at [51, 288] on img "Golden Hour" at bounding box center [47, 292] width 60 height 60
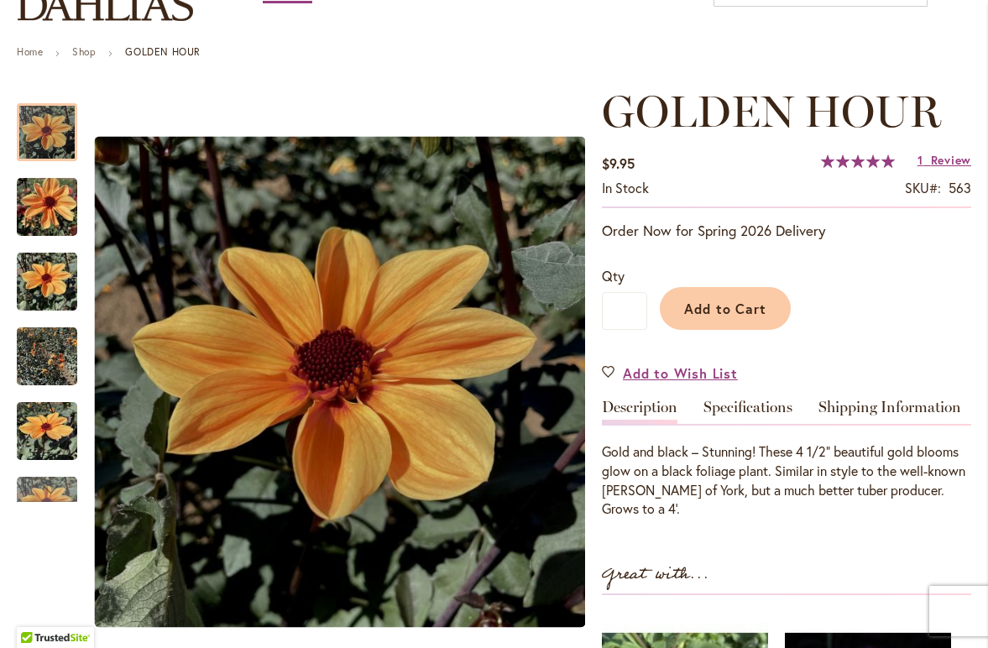
scroll to position [163, 0]
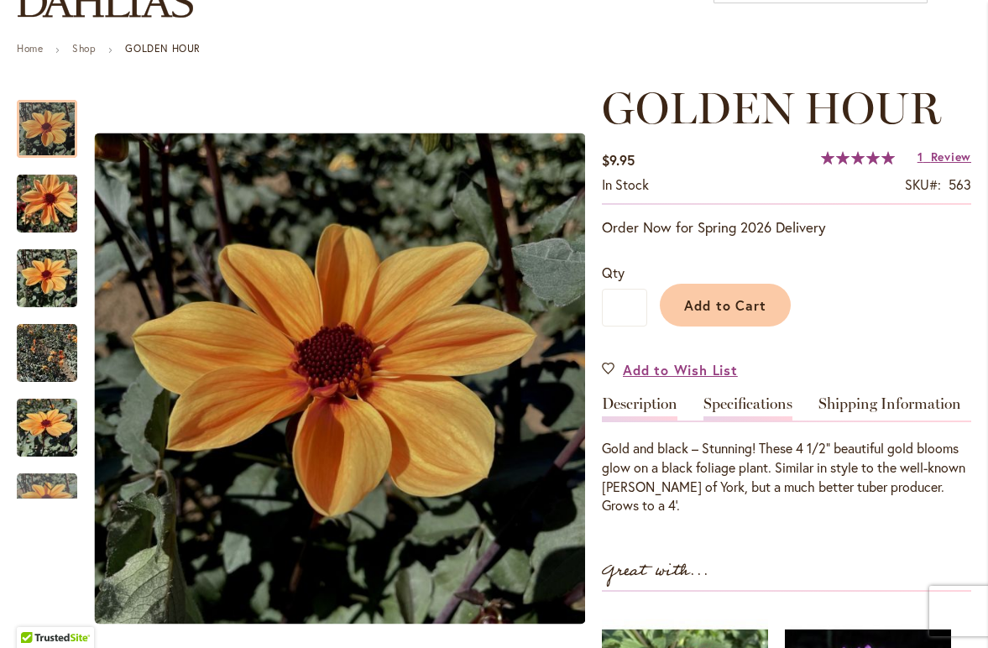
click at [750, 402] on link "Specifications" at bounding box center [747, 408] width 89 height 24
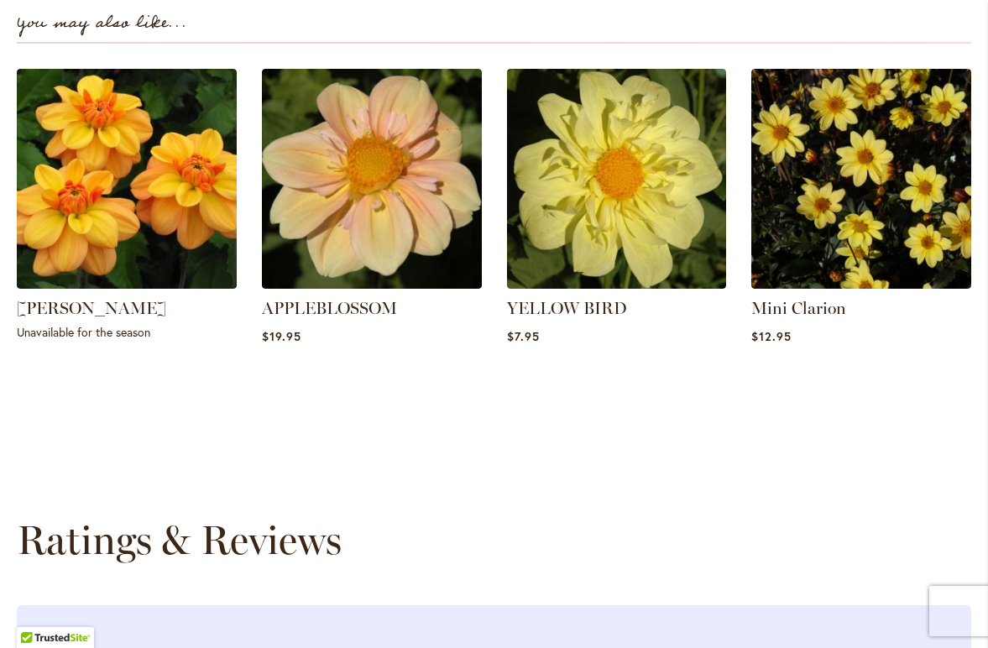
scroll to position [1448, 0]
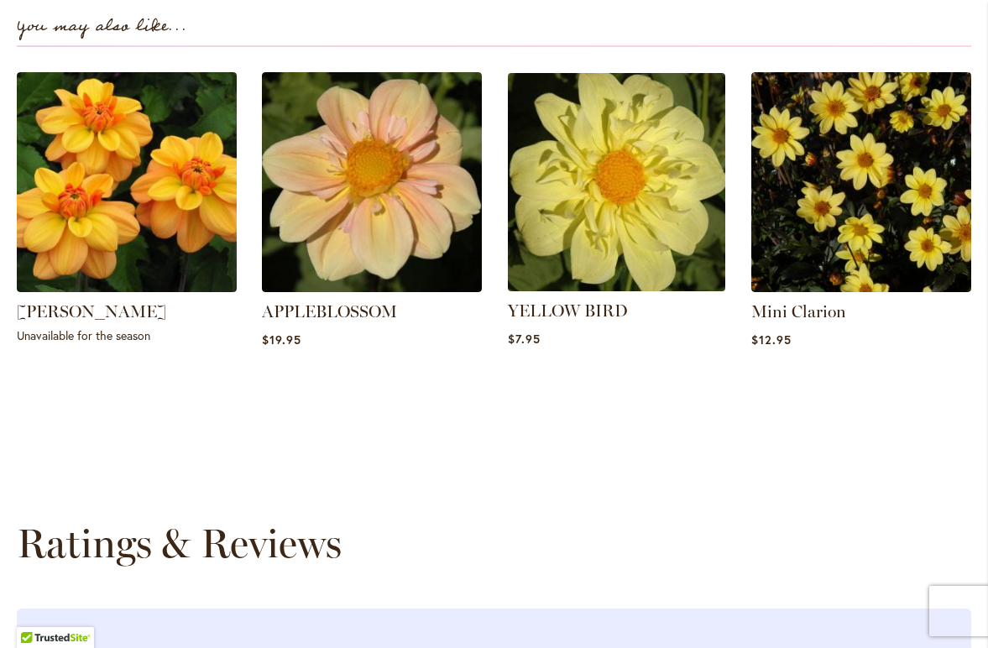
click at [629, 203] on img at bounding box center [616, 181] width 229 height 229
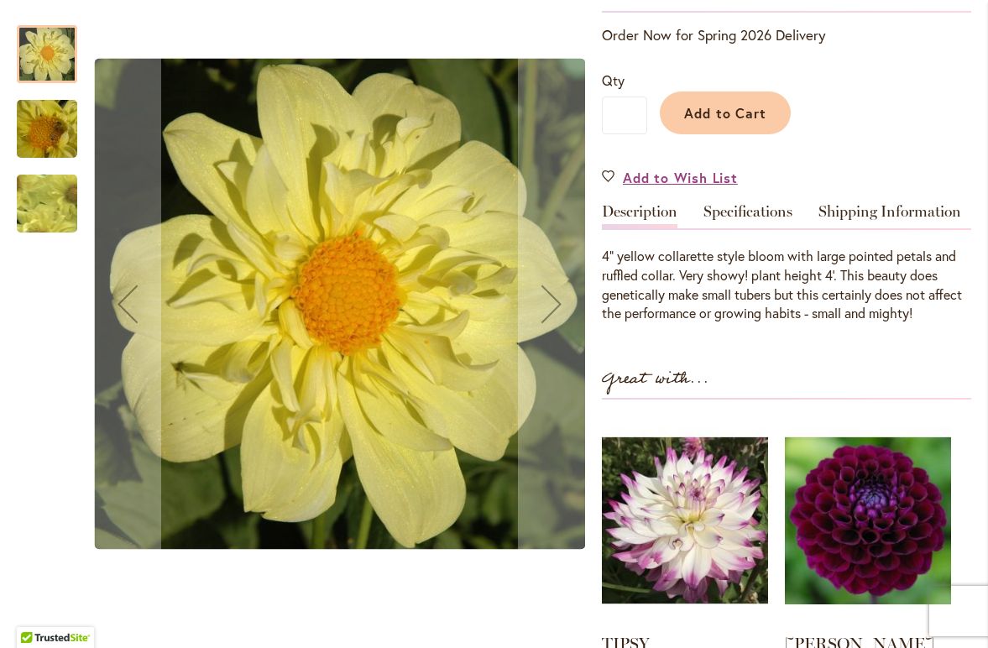
scroll to position [357, 0]
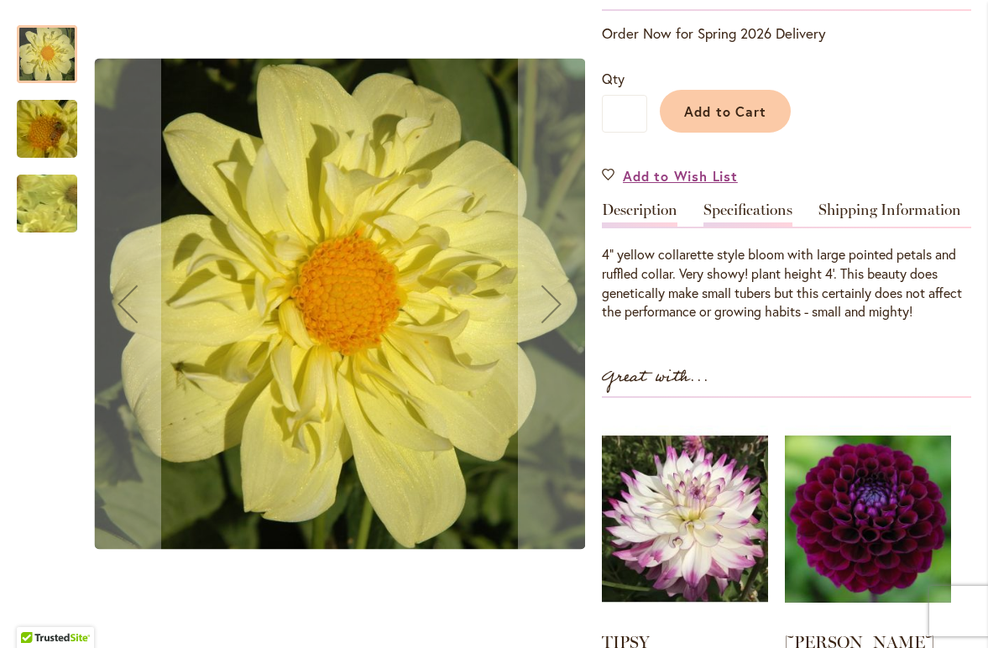
click at [758, 205] on link "Specifications" at bounding box center [747, 214] width 89 height 24
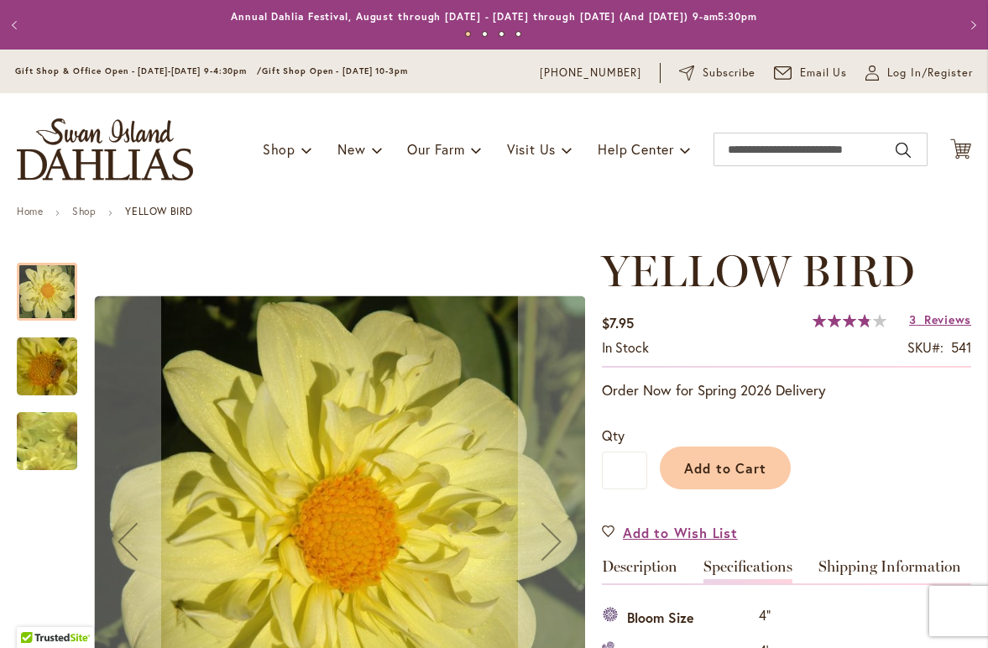
scroll to position [0, 0]
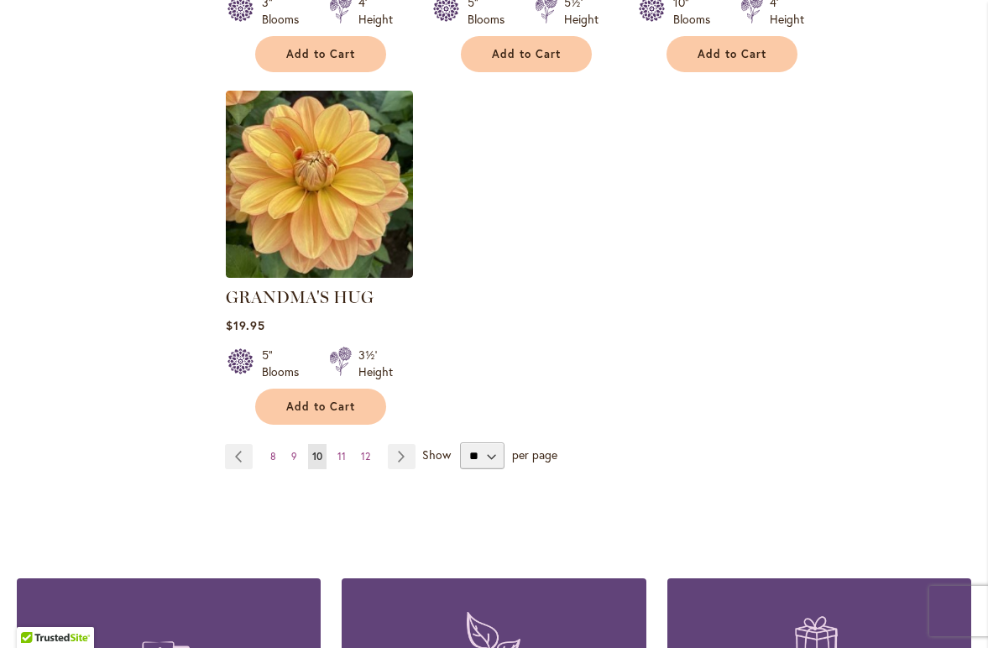
scroll to position [2140, 0]
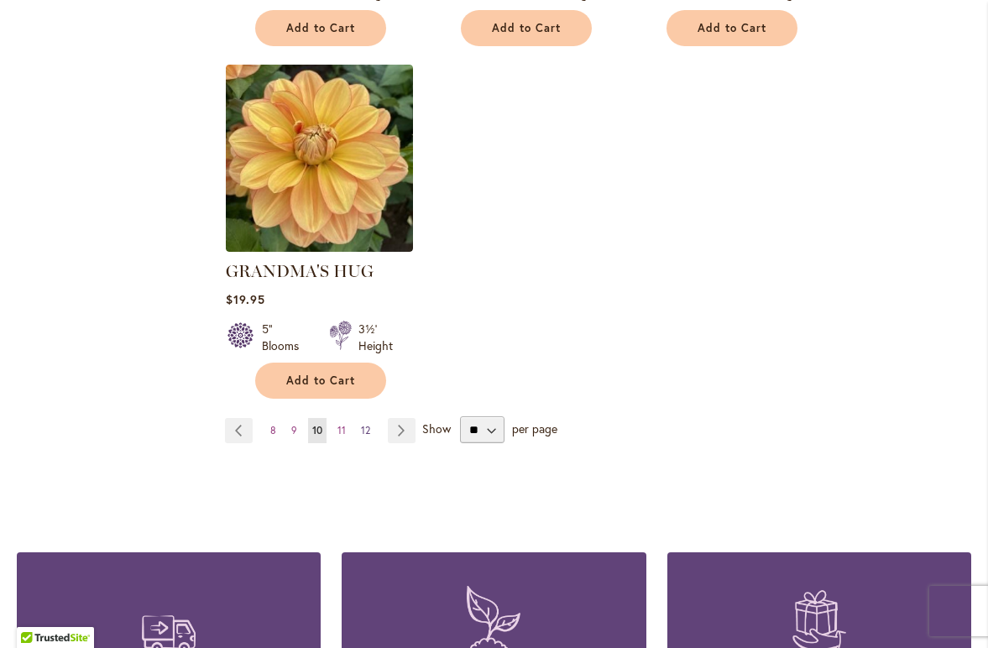
click at [367, 424] on span "12" at bounding box center [365, 430] width 9 height 13
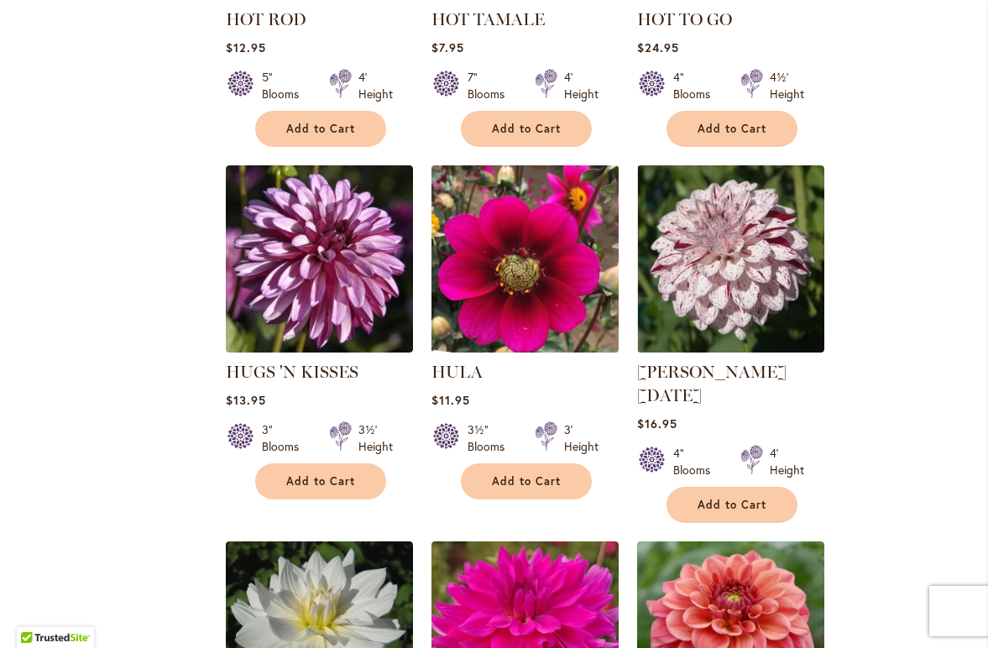
scroll to position [1326, 0]
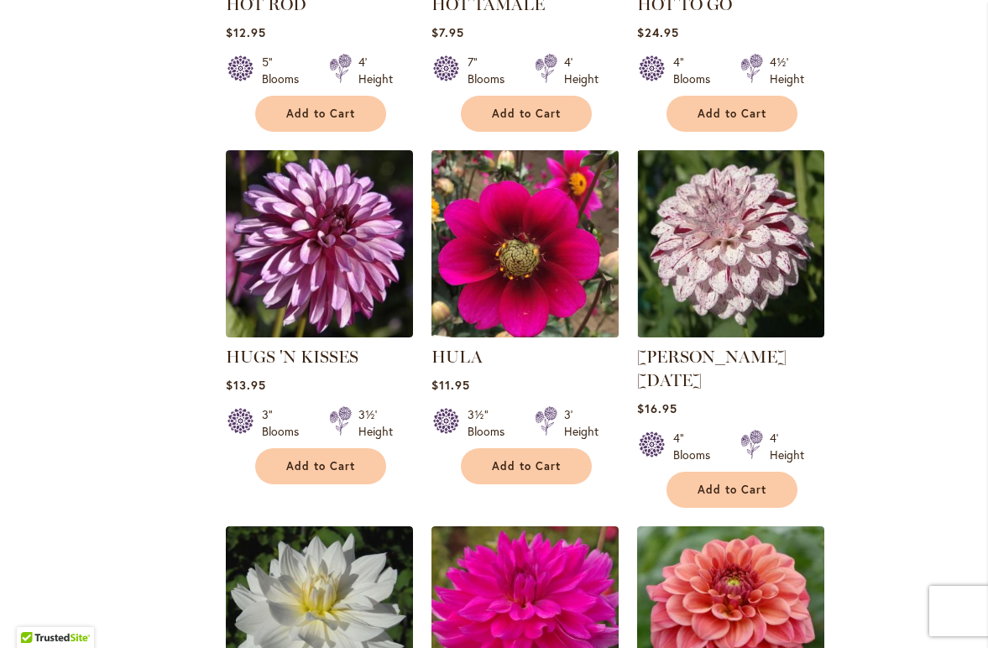
click at [516, 248] on img at bounding box center [525, 244] width 196 height 196
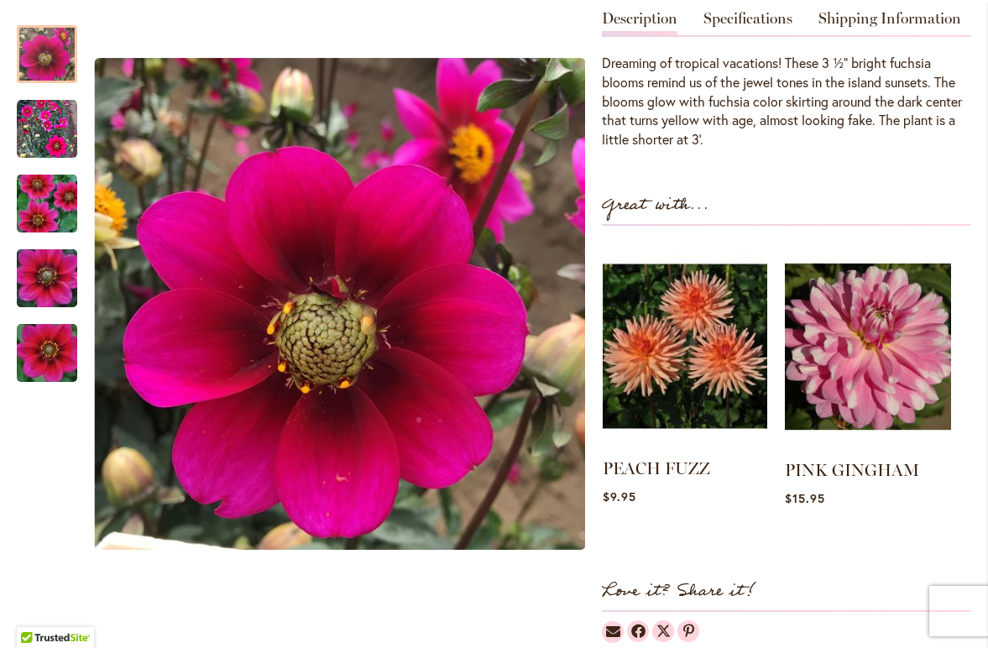
scroll to position [547, 0]
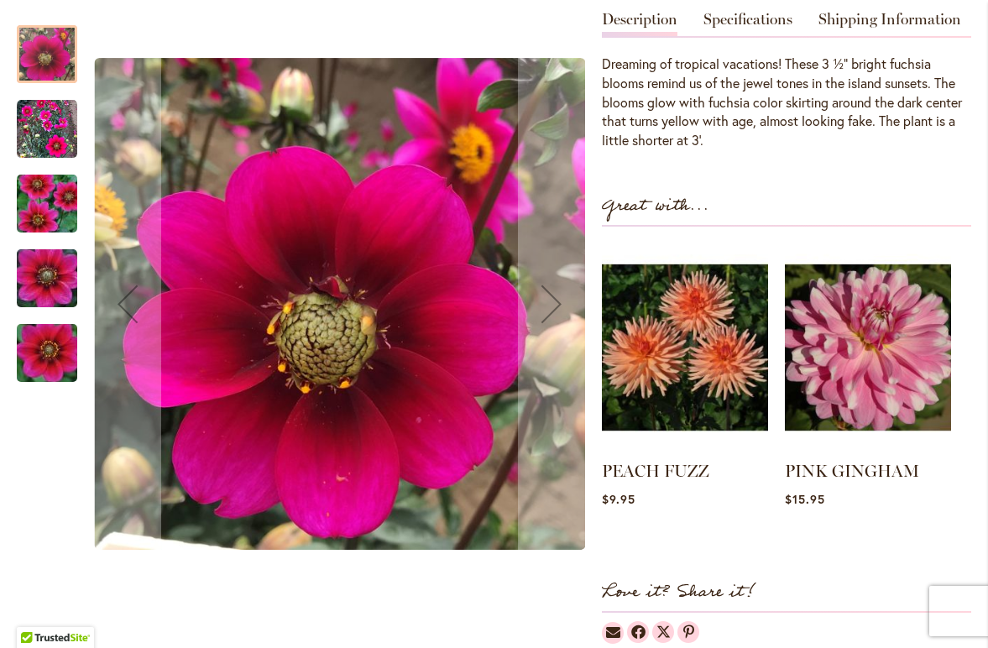
click at [62, 138] on img "HULA" at bounding box center [47, 129] width 60 height 60
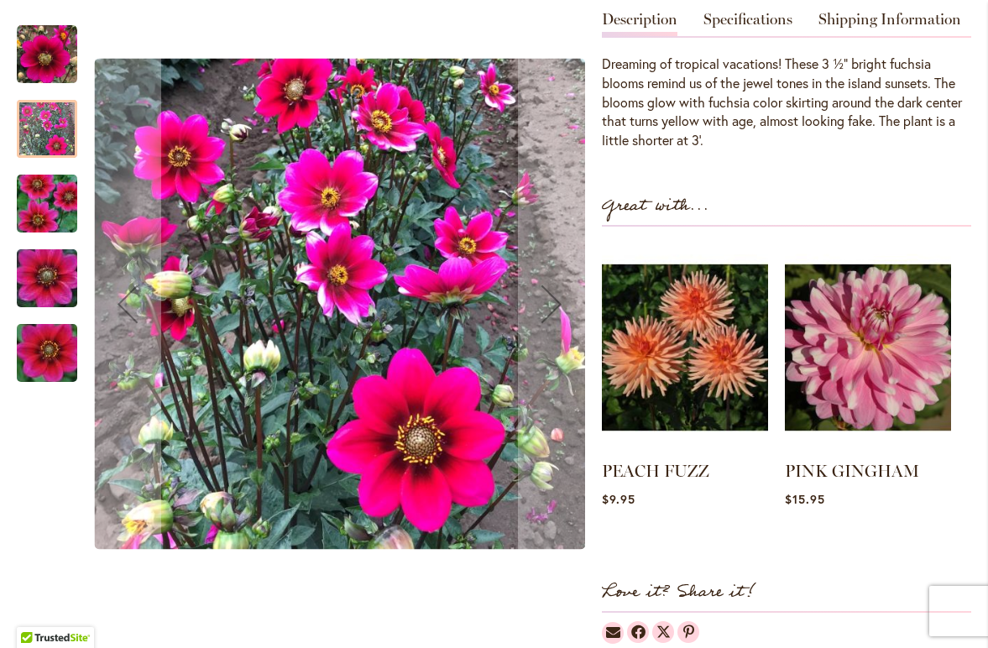
click at [58, 197] on img "HULA" at bounding box center [47, 204] width 121 height 81
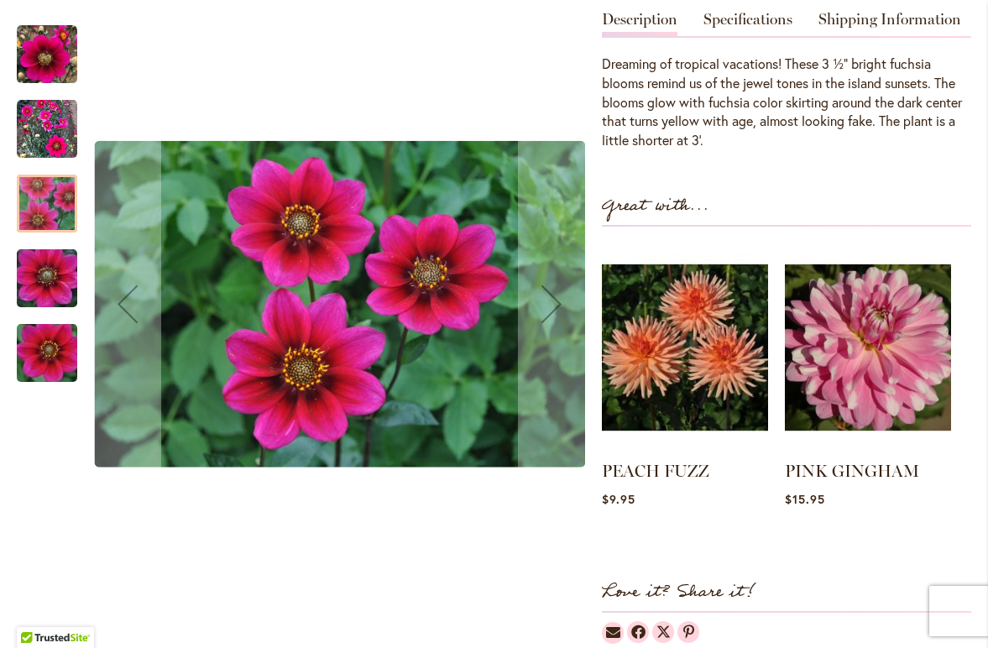
click at [36, 287] on img "HULA" at bounding box center [47, 278] width 121 height 81
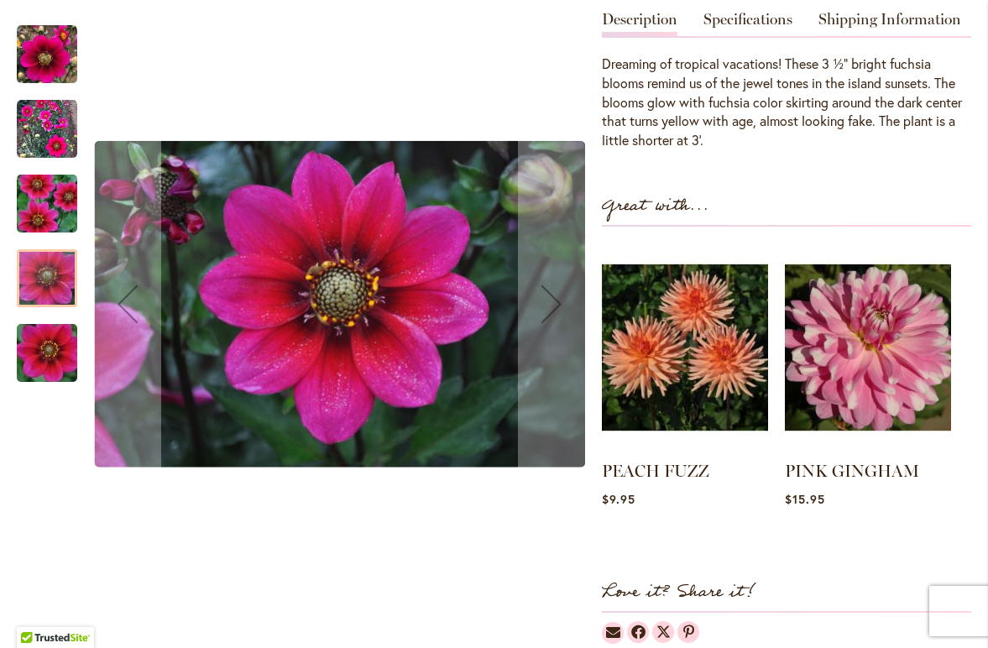
click at [40, 340] on img "HULA" at bounding box center [47, 353] width 121 height 81
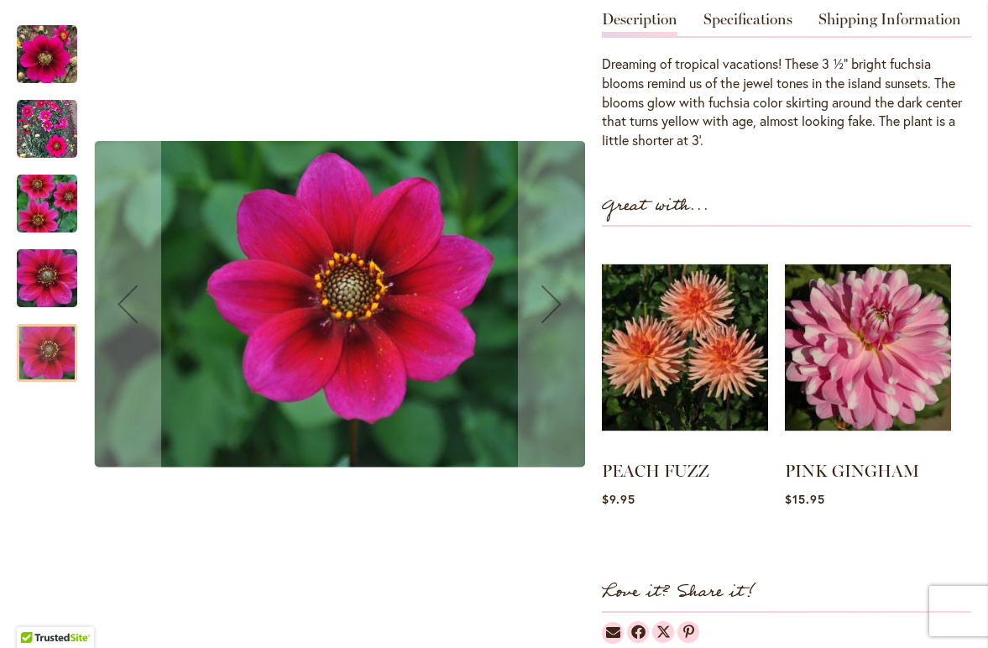
click at [39, 49] on img "HULA" at bounding box center [47, 54] width 60 height 60
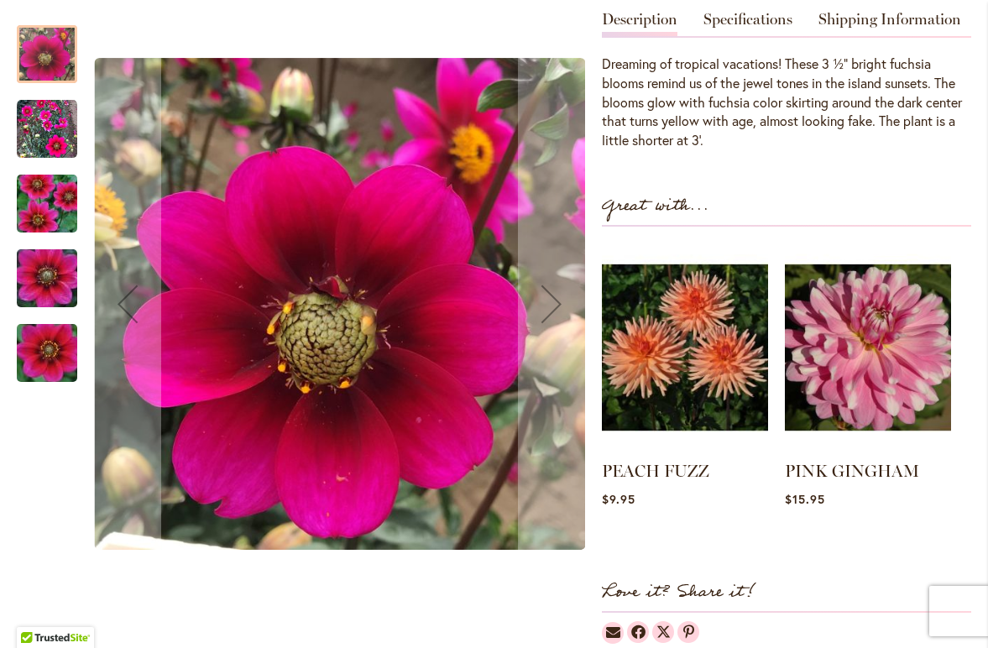
click at [50, 126] on img "HULA" at bounding box center [47, 129] width 60 height 60
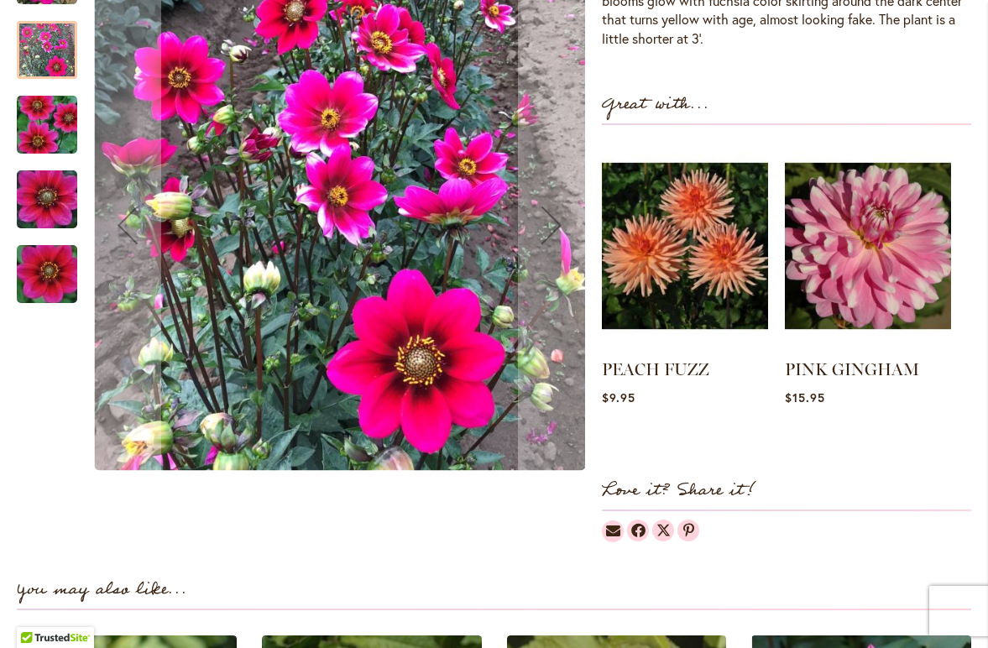
scroll to position [673, 0]
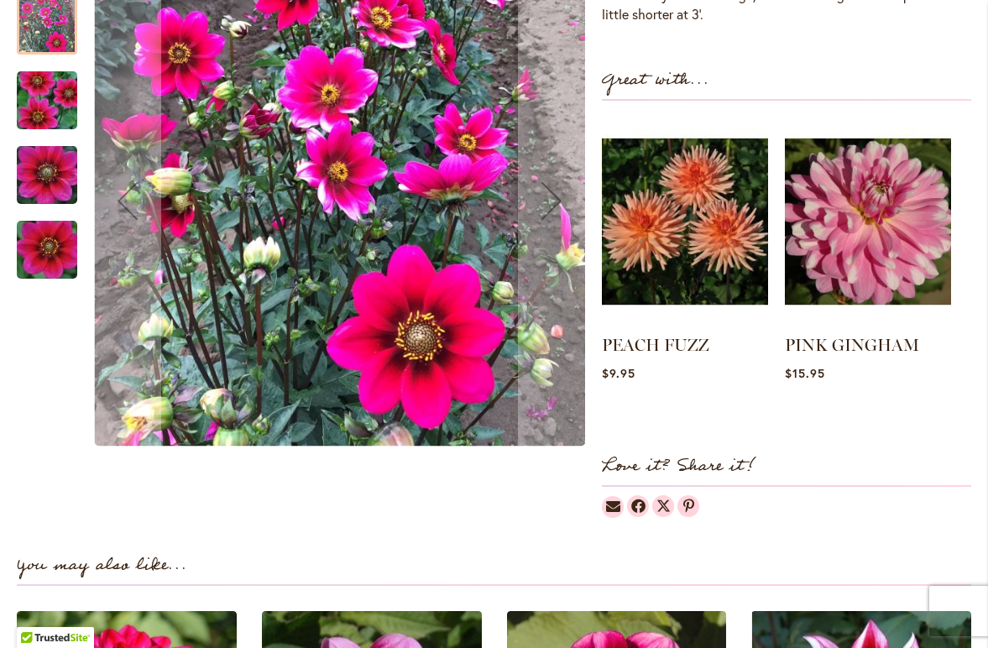
click at [58, 241] on img "HULA" at bounding box center [47, 250] width 121 height 81
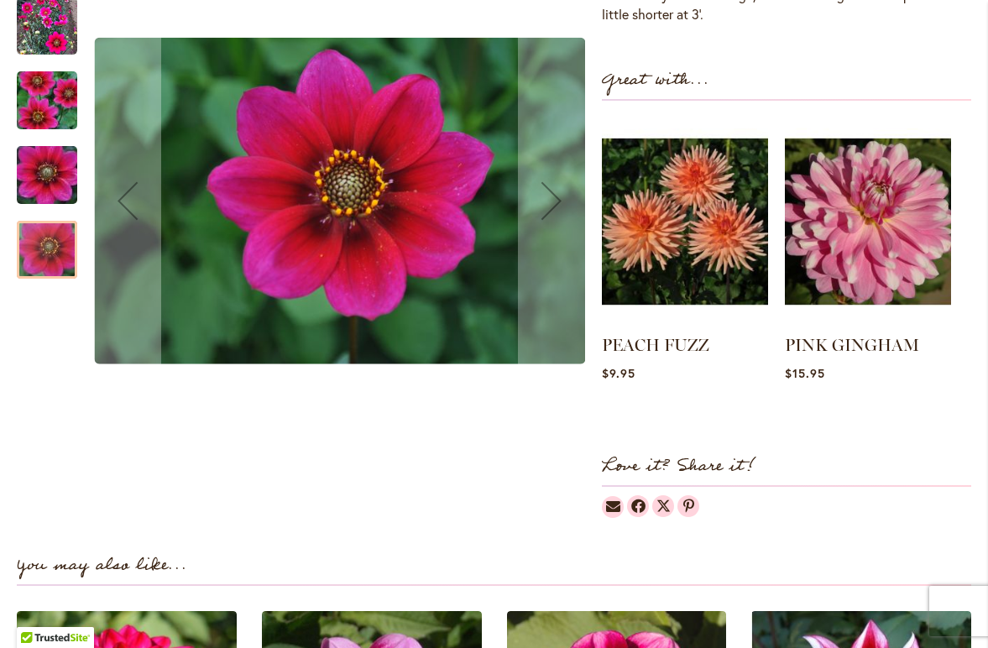
click at [52, 29] on img "HULA" at bounding box center [47, 26] width 60 height 60
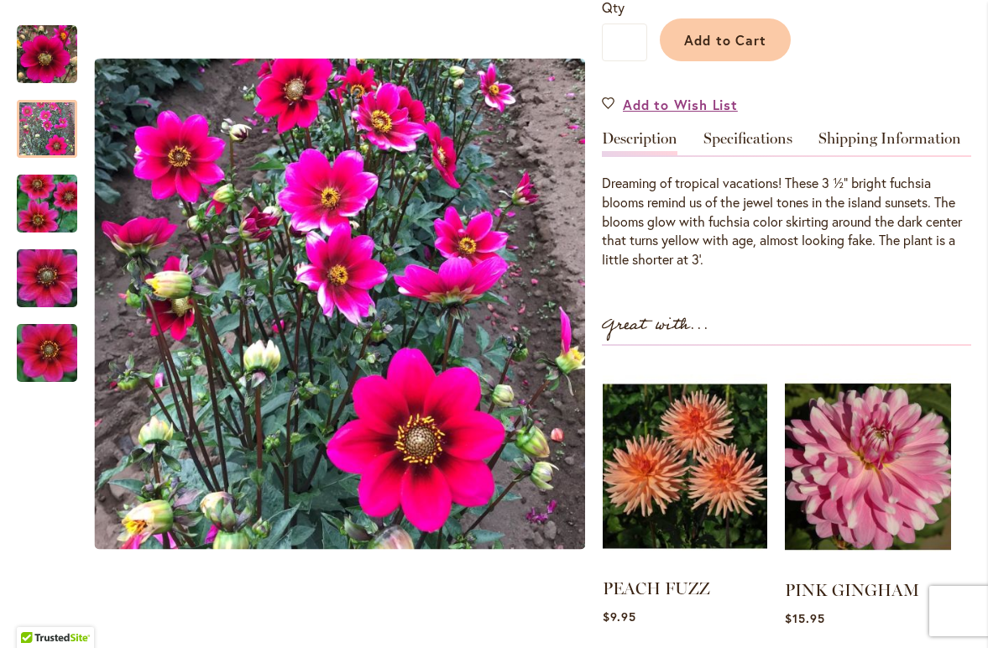
scroll to position [432, 0]
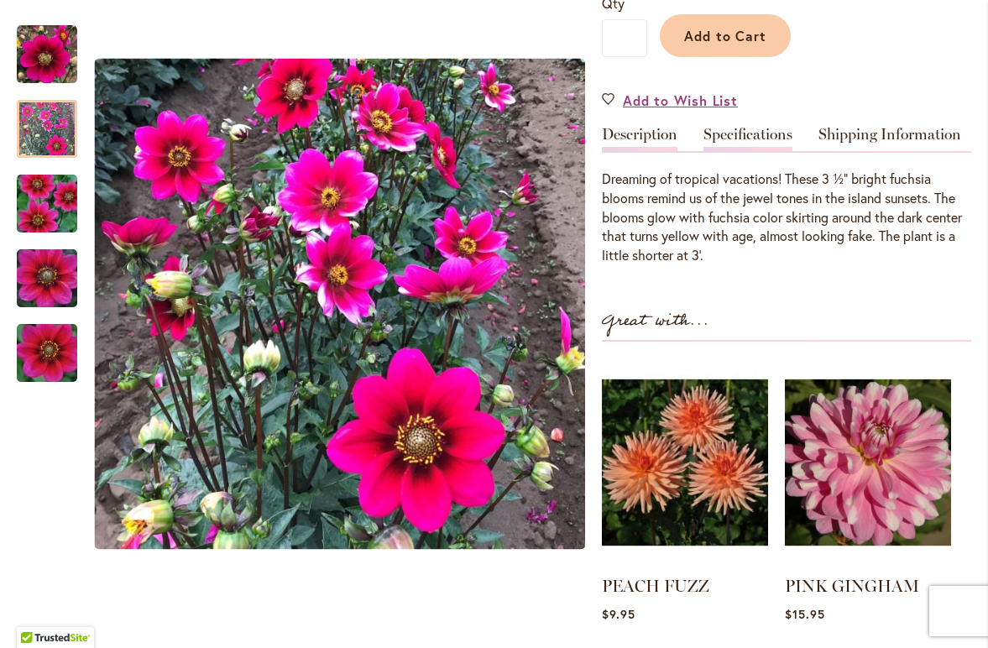
click at [744, 132] on link "Specifications" at bounding box center [747, 139] width 89 height 24
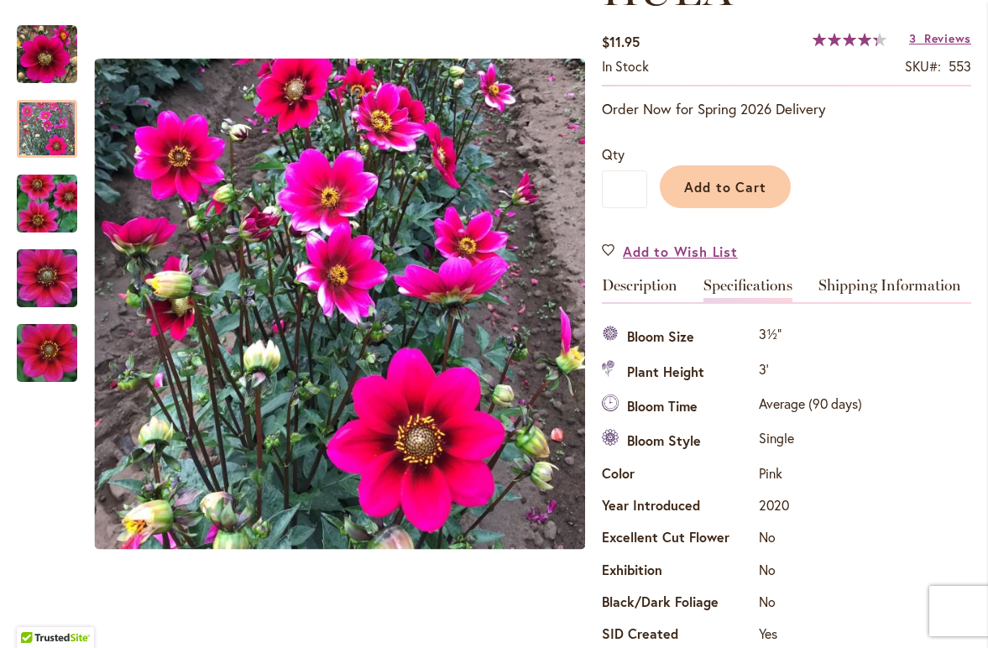
scroll to position [248, 0]
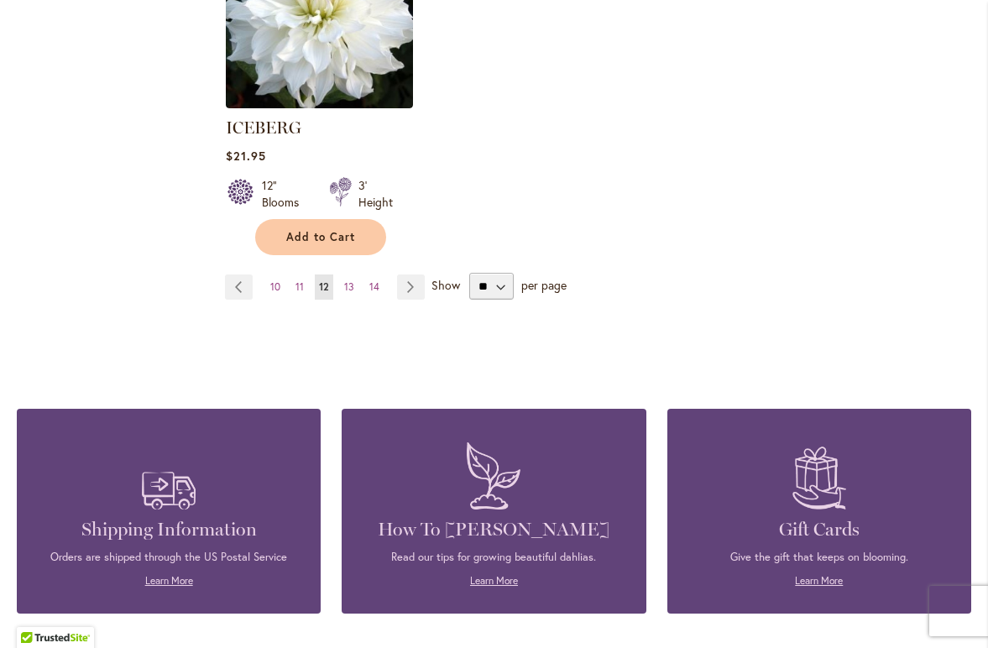
scroll to position [2304, 0]
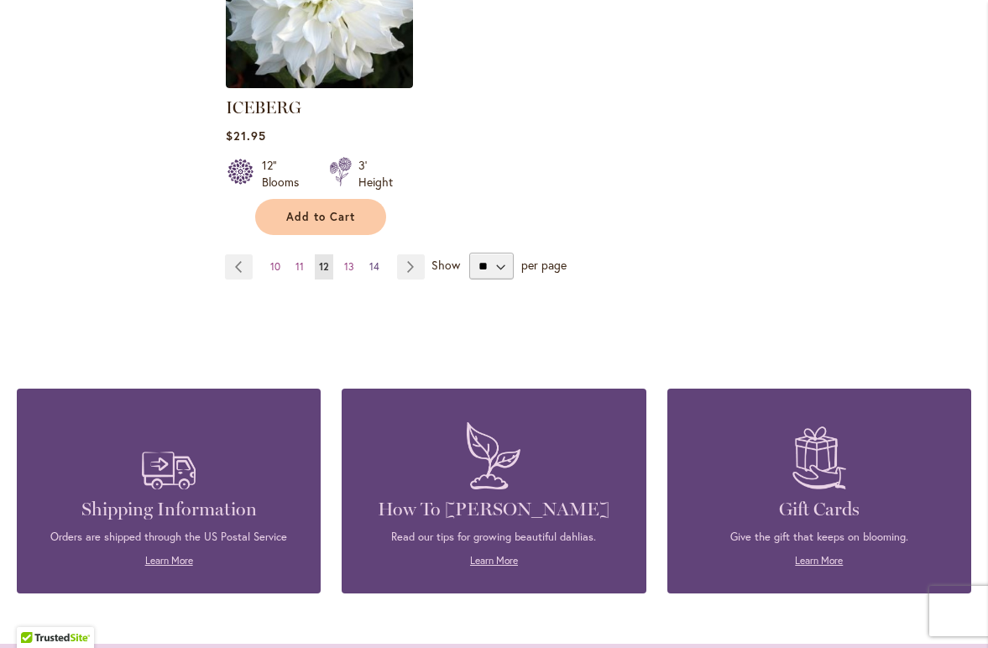
click at [369, 260] on span "14" at bounding box center [374, 266] width 10 height 13
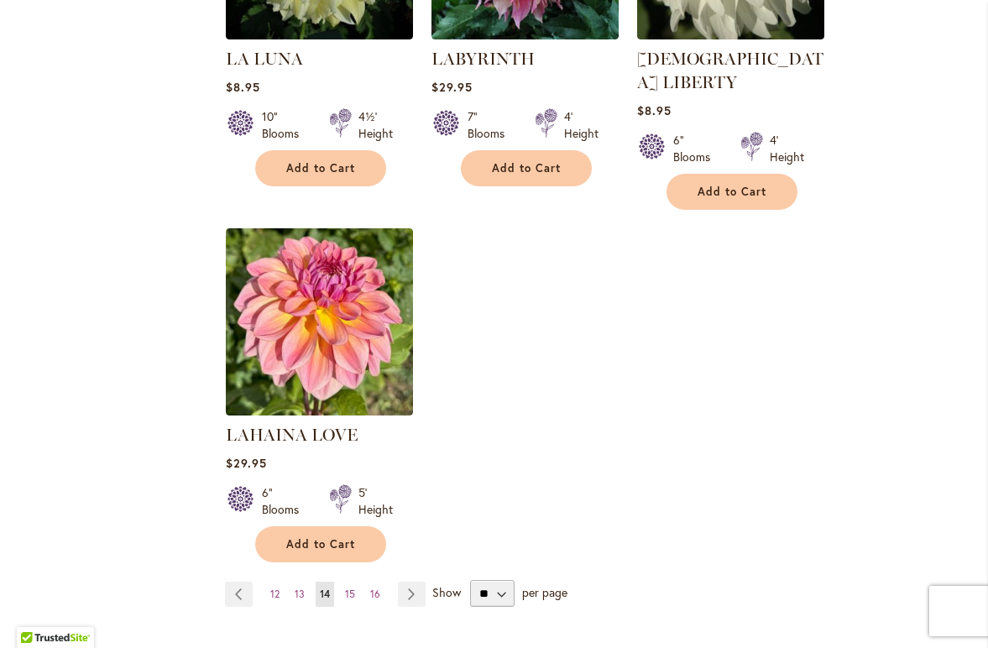
scroll to position [1983, 0]
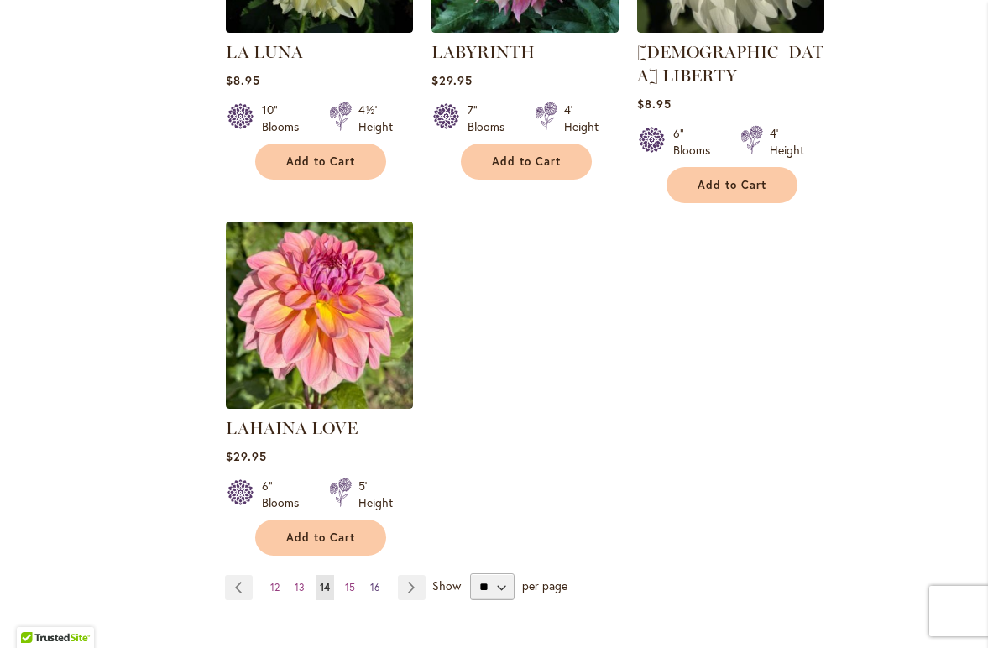
click at [373, 581] on span "16" at bounding box center [375, 587] width 10 height 13
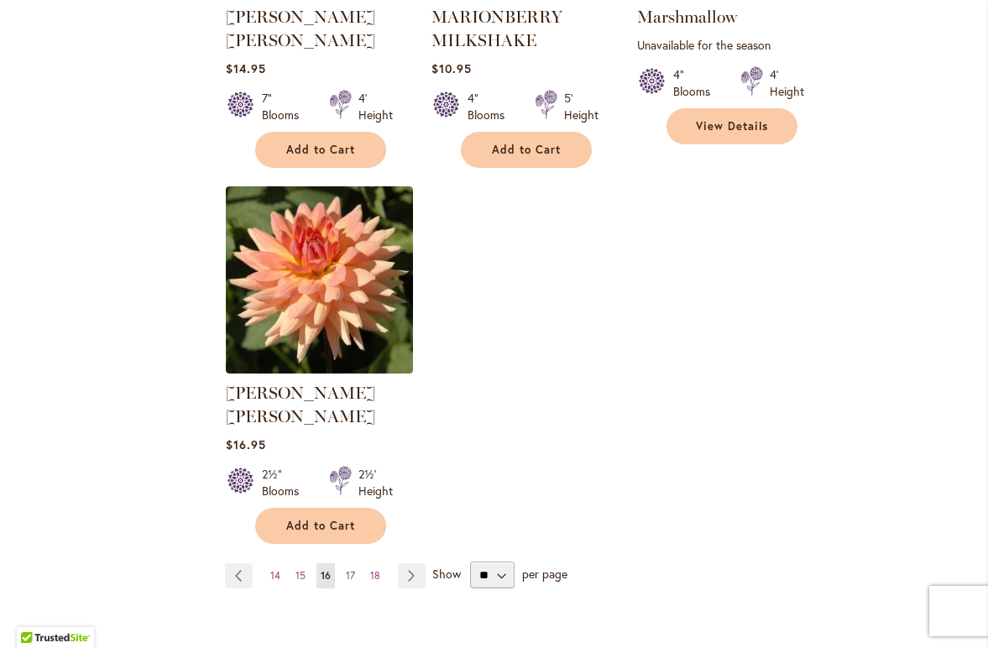
scroll to position [2046, 0]
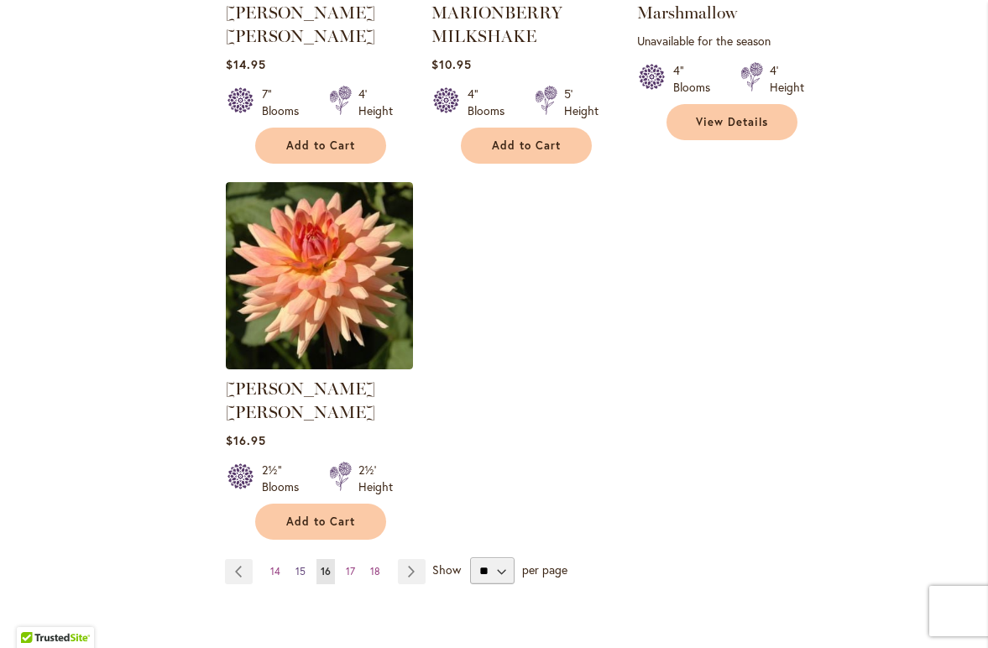
click at [298, 565] on span "15" at bounding box center [300, 571] width 10 height 13
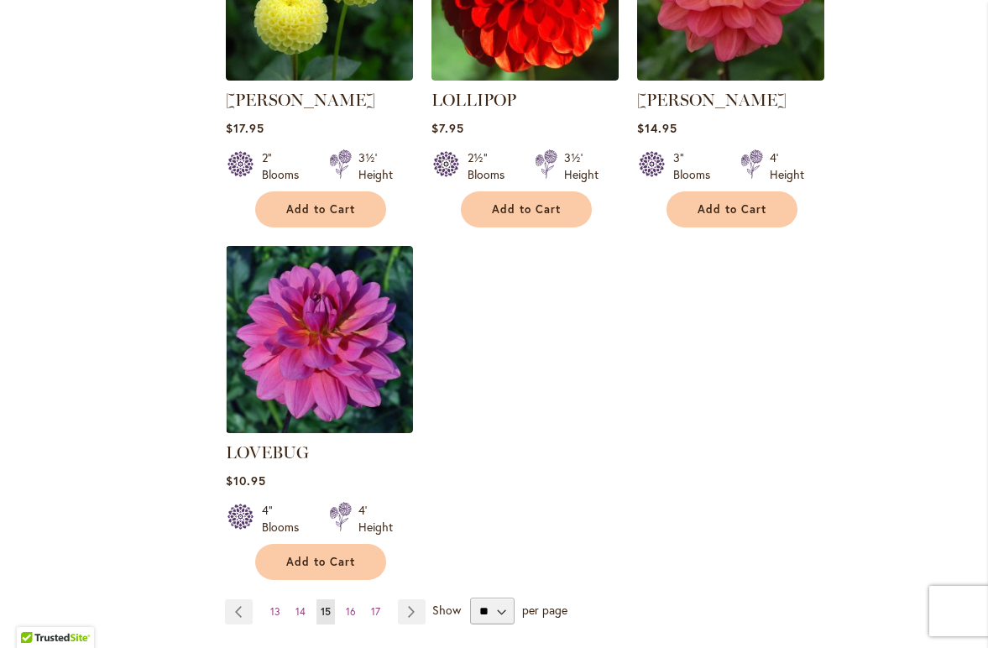
scroll to position [1984, 0]
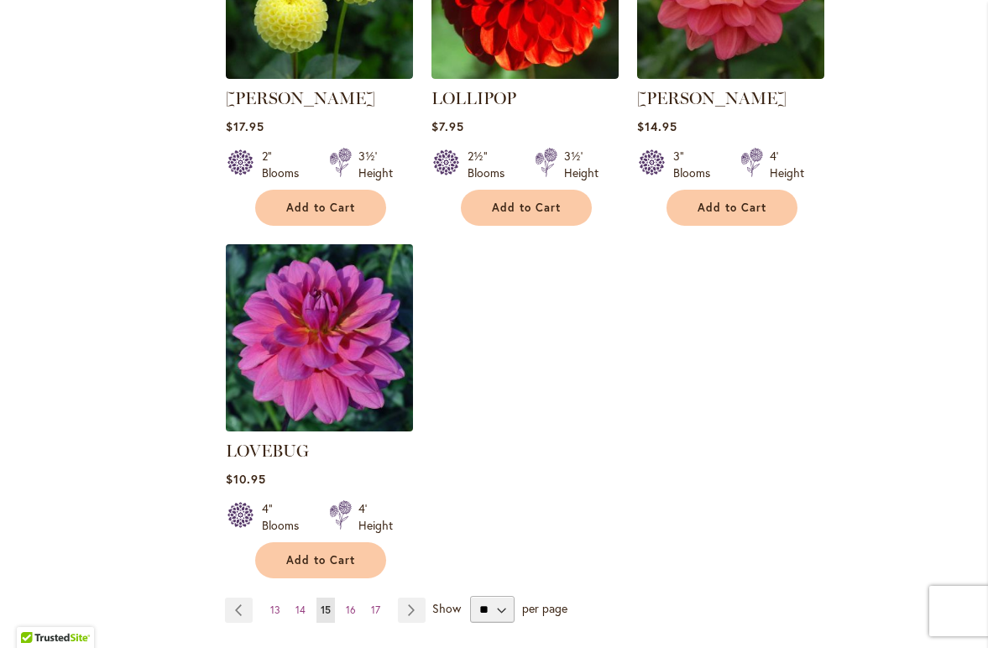
click at [314, 283] on img at bounding box center [320, 338] width 196 height 196
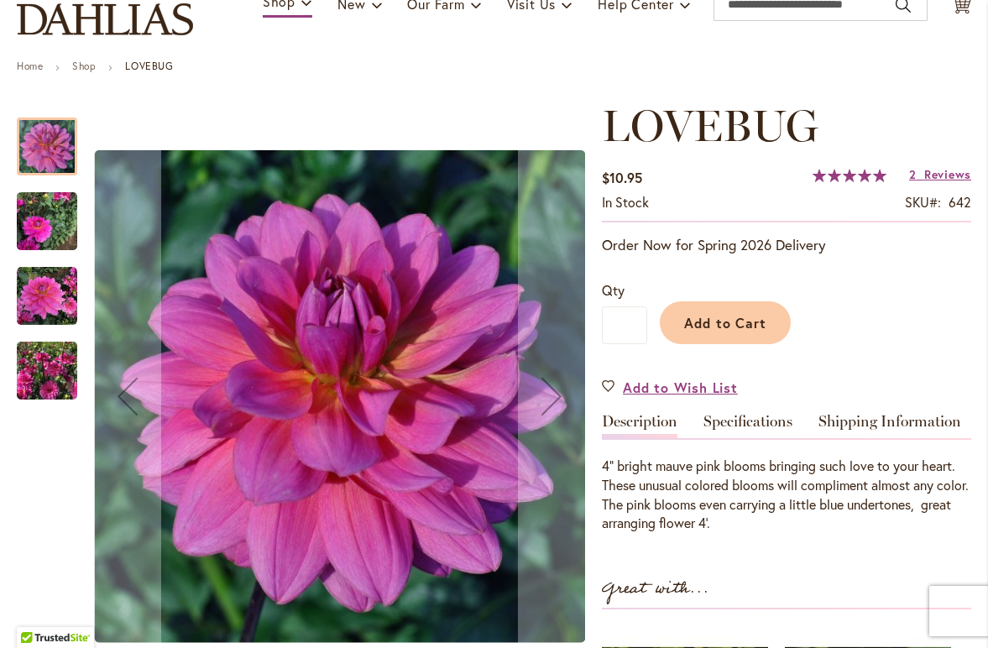
scroll to position [144, 0]
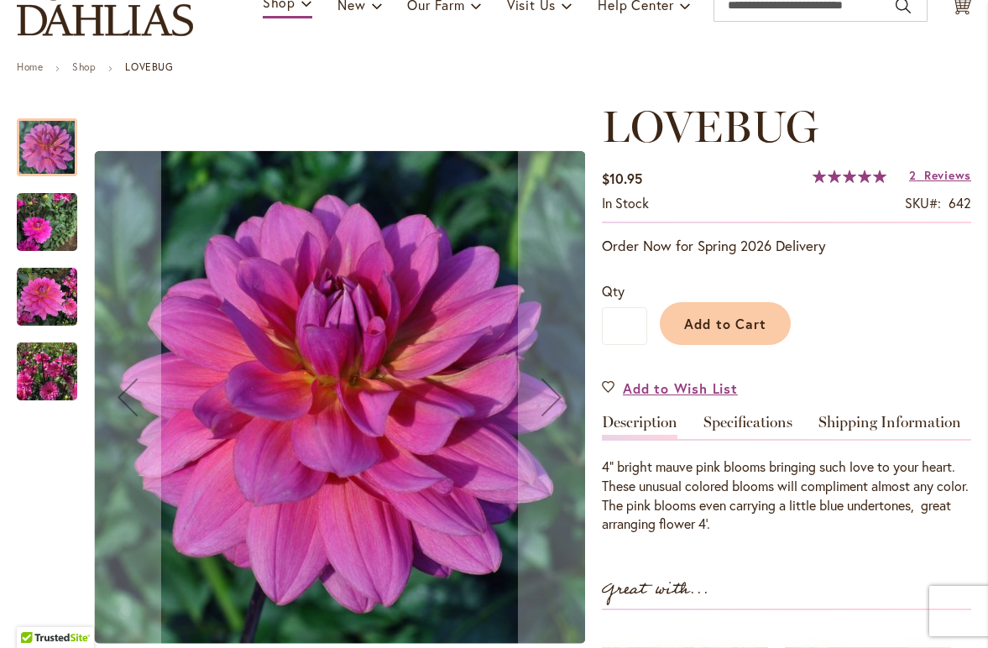
click at [37, 230] on img "LOVEBUG" at bounding box center [47, 222] width 60 height 81
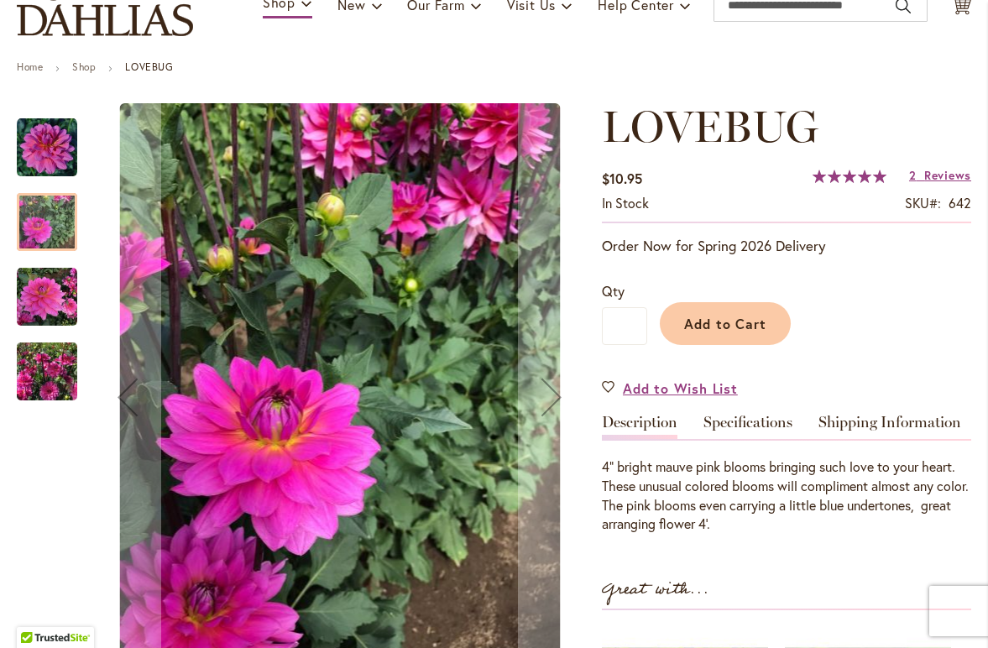
click at [39, 310] on img "LOVEBUG" at bounding box center [47, 297] width 60 height 60
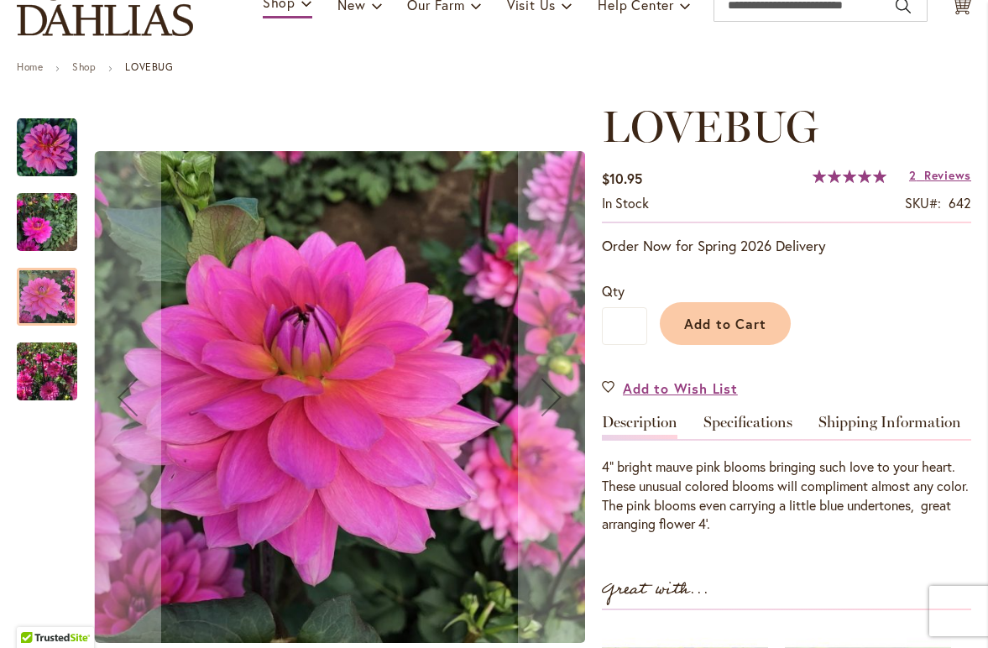
click at [50, 371] on img "LOVEBUG" at bounding box center [47, 372] width 60 height 81
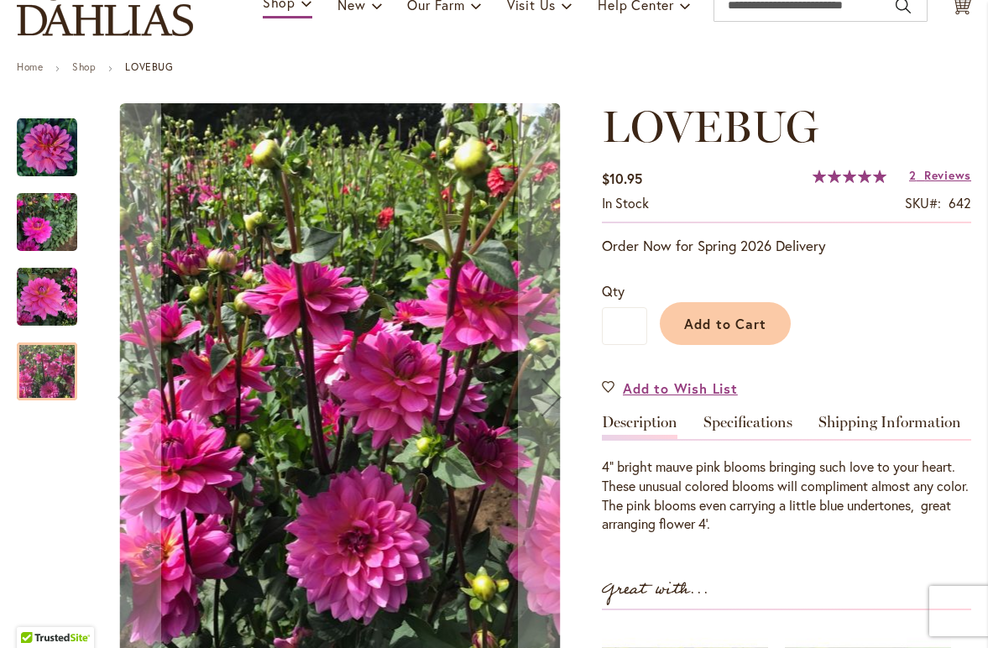
click at [51, 139] on img "LOVEBUG" at bounding box center [47, 147] width 60 height 60
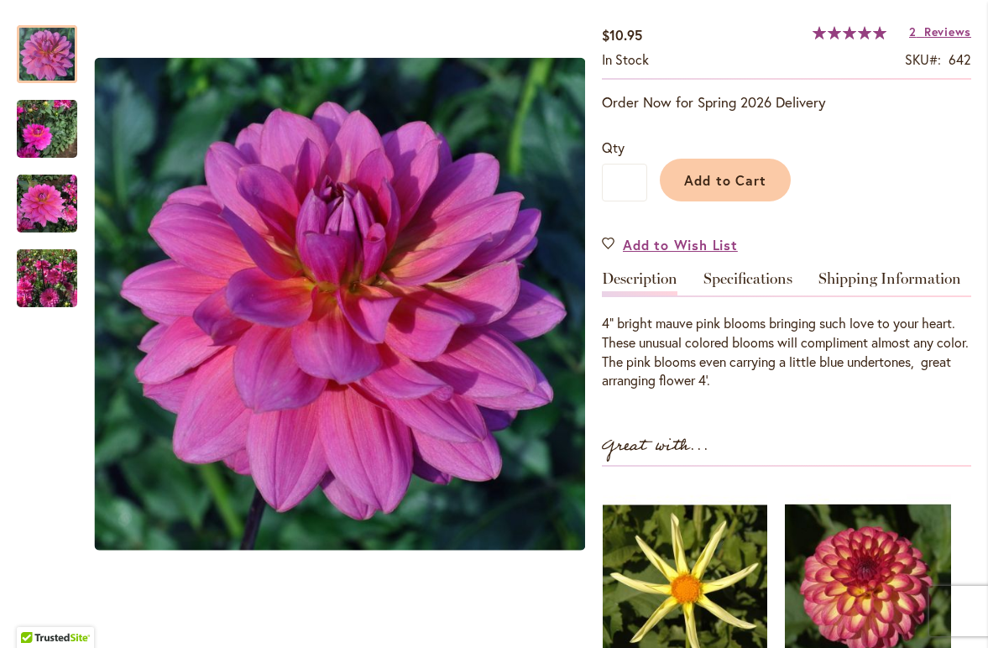
scroll to position [259, 0]
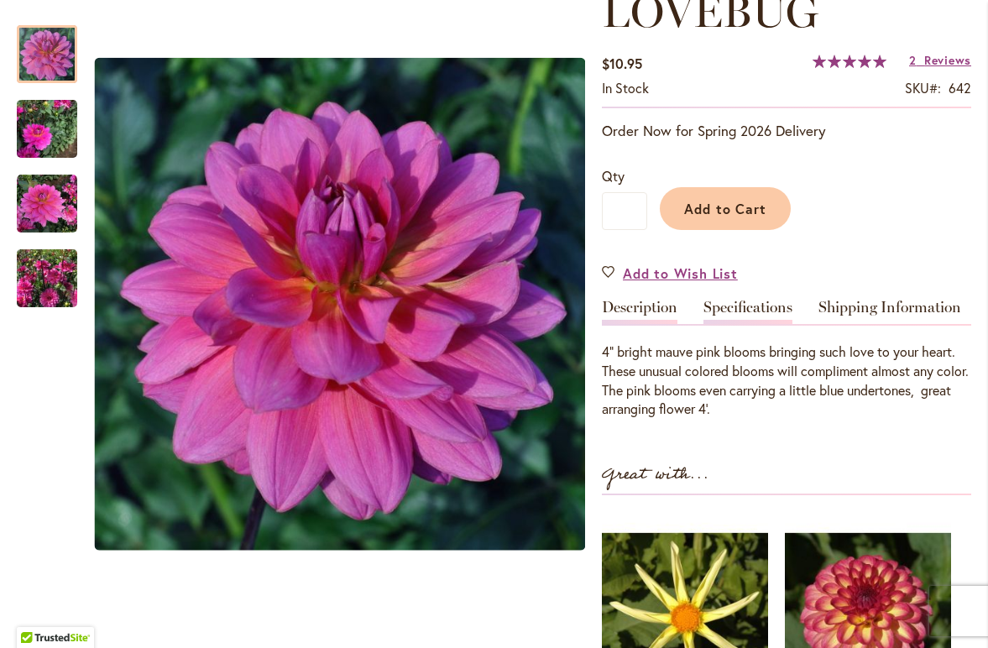
click at [745, 302] on link "Specifications" at bounding box center [747, 312] width 89 height 24
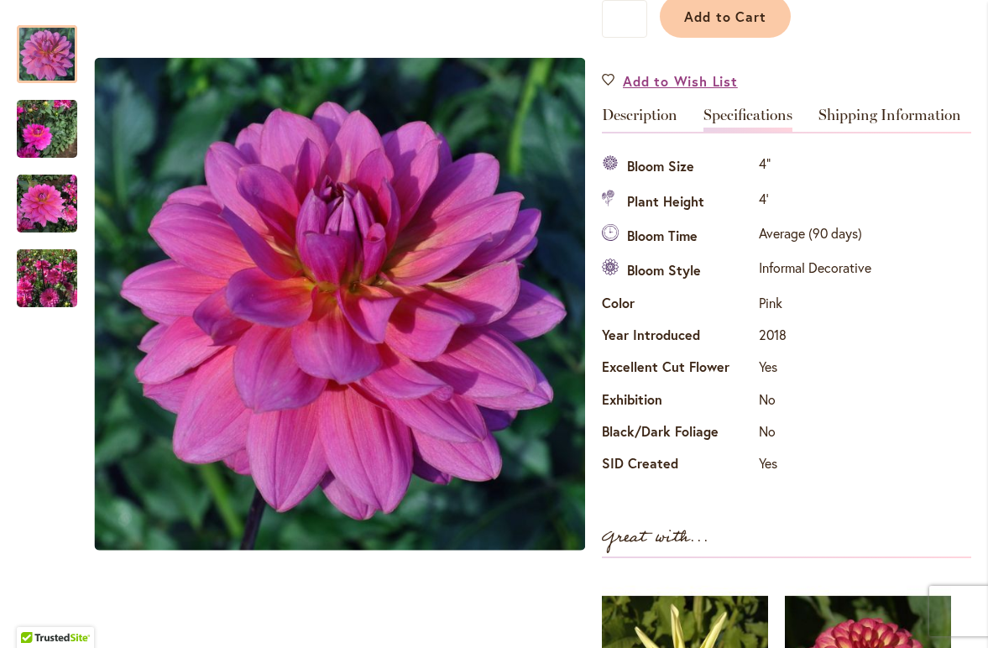
scroll to position [260, 0]
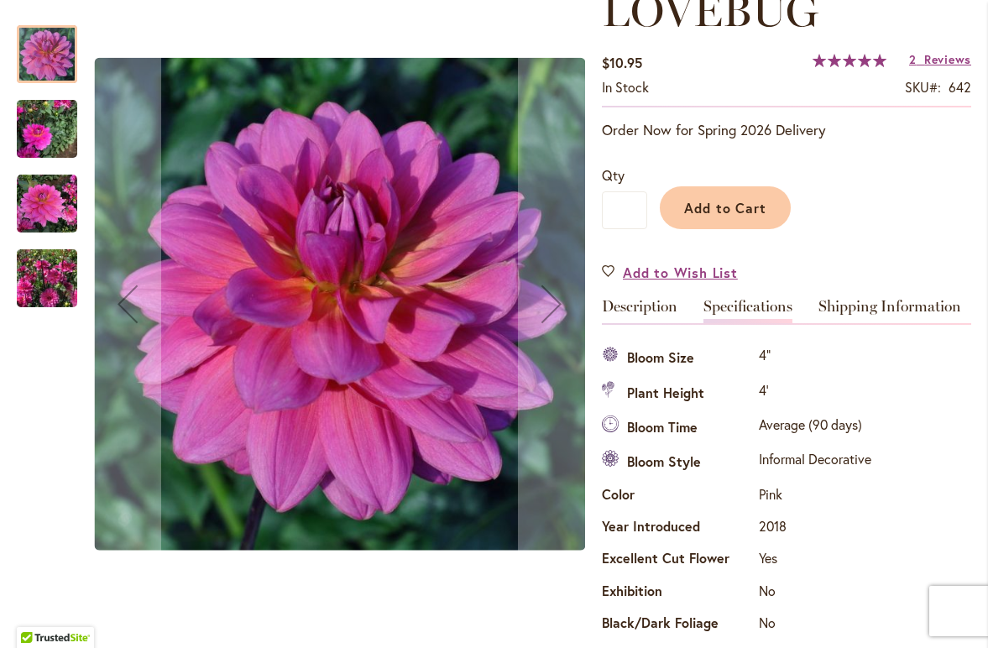
click at [45, 279] on img "LOVEBUG" at bounding box center [47, 278] width 60 height 81
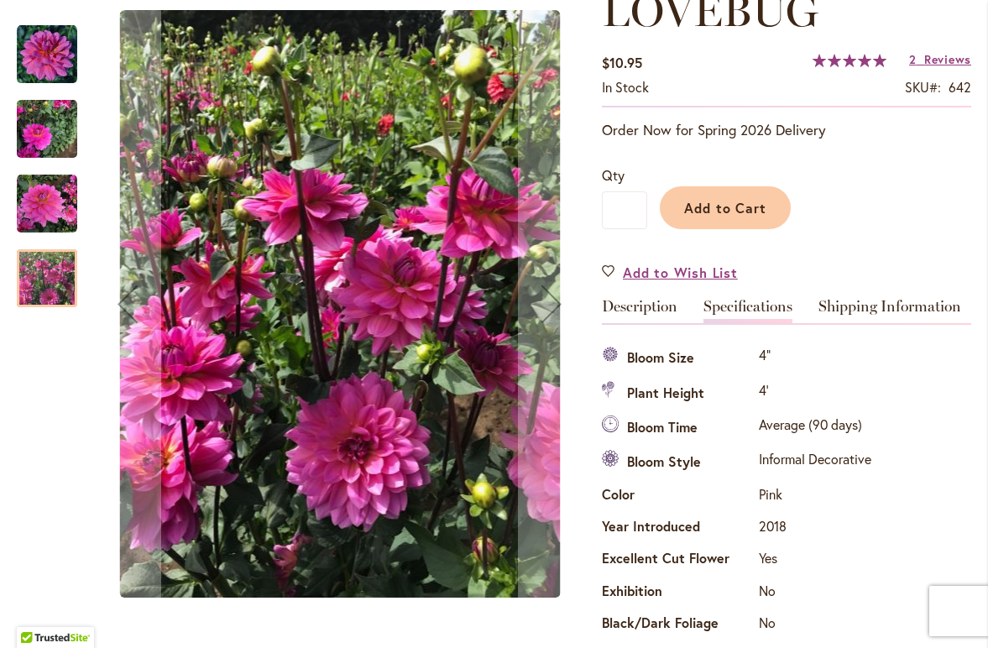
scroll to position [274, 0]
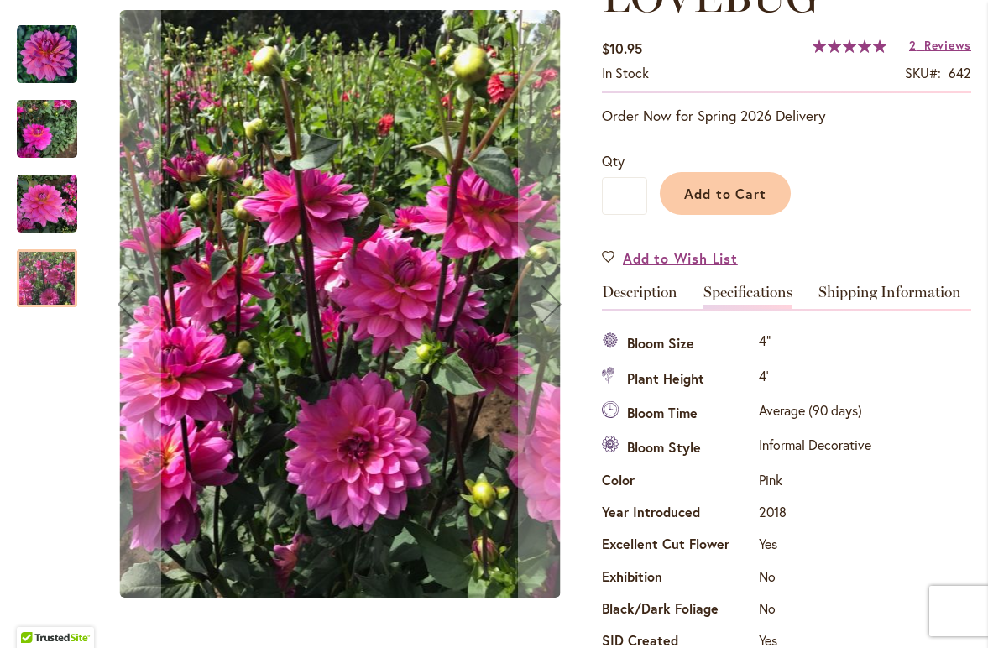
click at [44, 185] on img "LOVEBUG" at bounding box center [47, 204] width 60 height 60
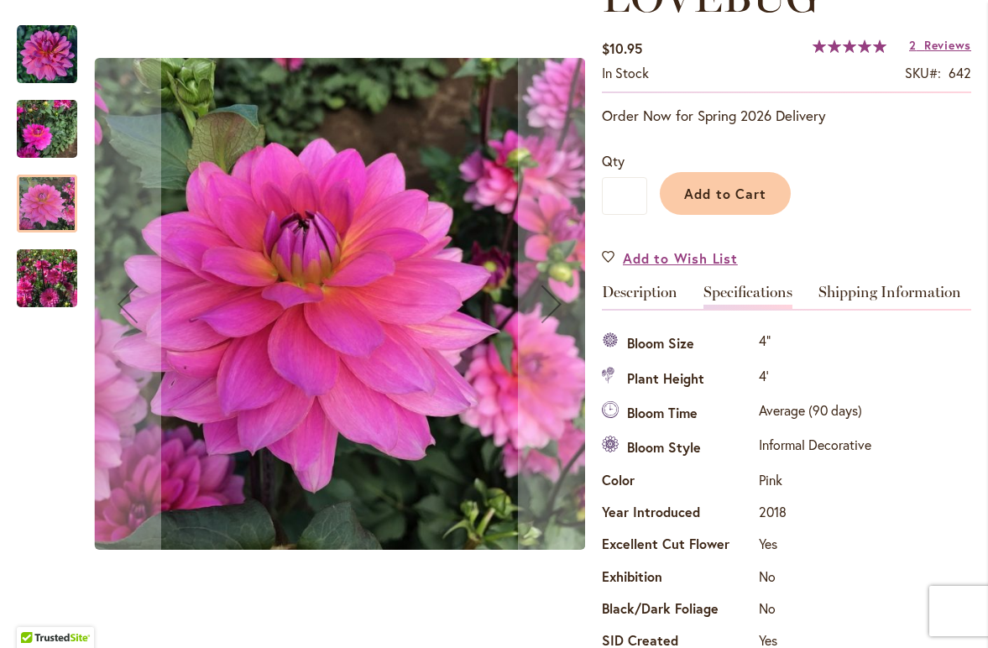
click at [39, 133] on img "LOVEBUG" at bounding box center [47, 129] width 60 height 81
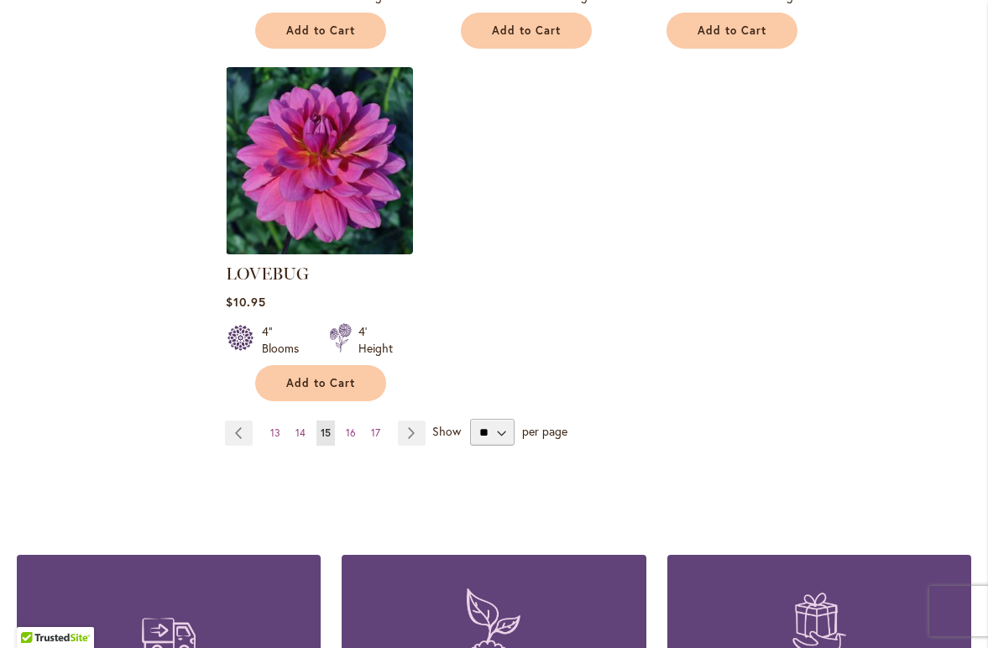
scroll to position [2163, 0]
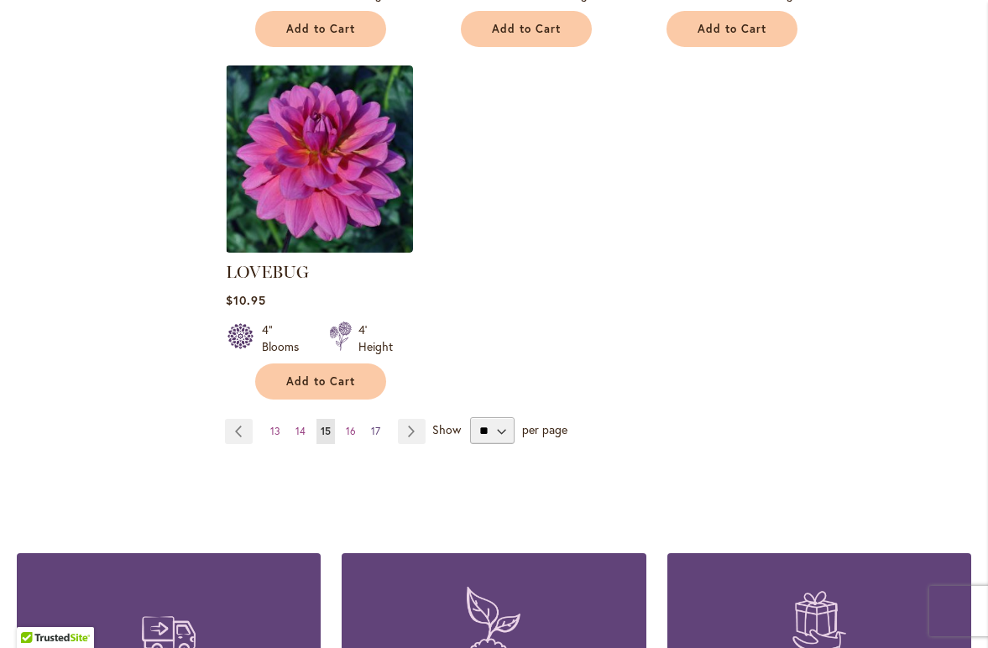
click at [379, 425] on span "17" at bounding box center [375, 431] width 9 height 13
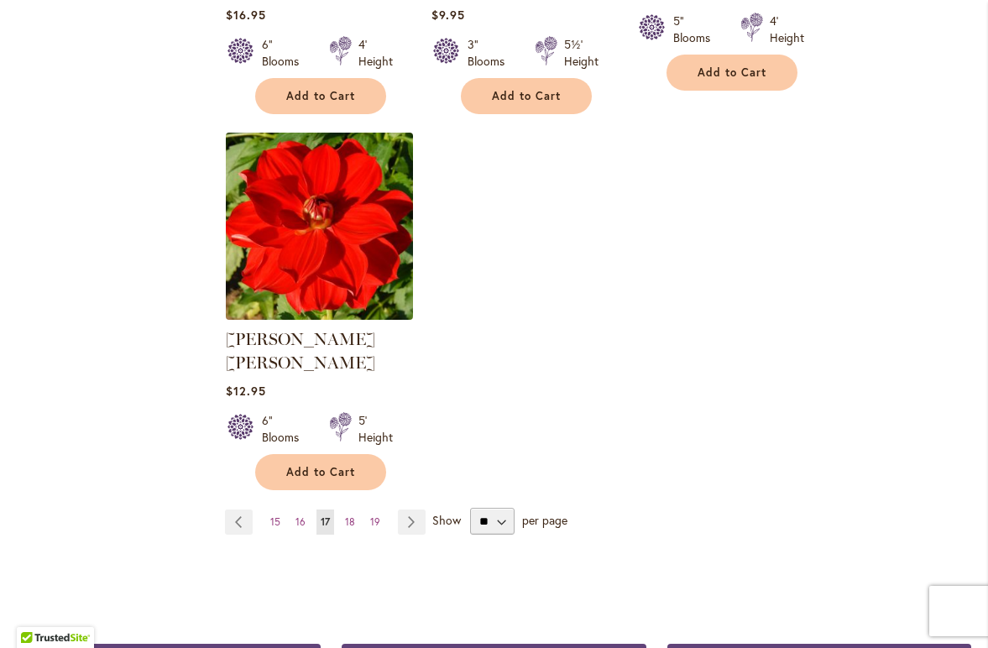
scroll to position [2125, 0]
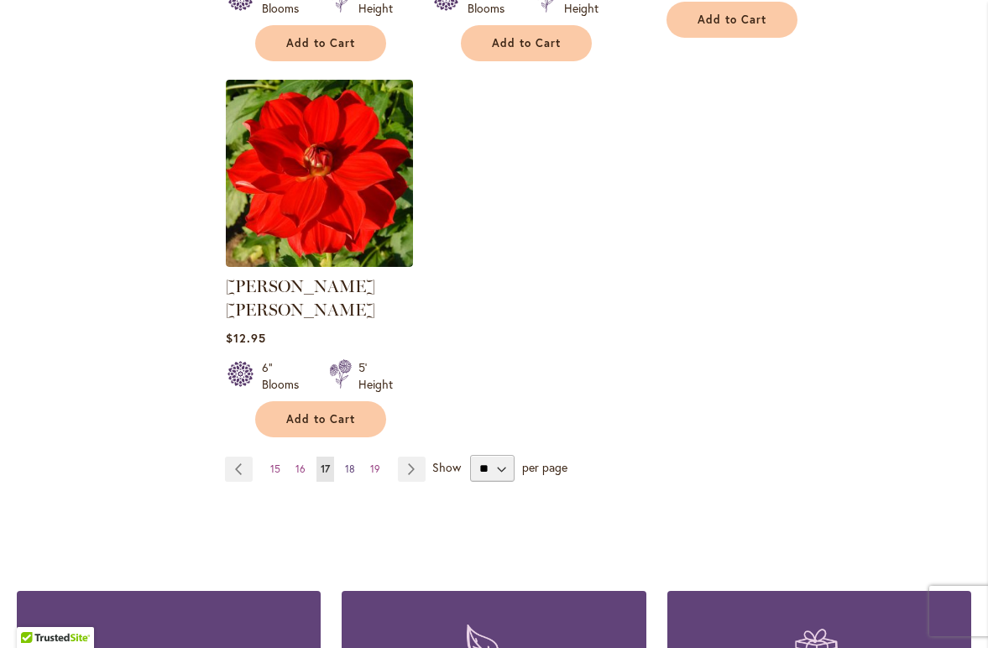
click at [348, 462] on span "18" at bounding box center [350, 468] width 10 height 13
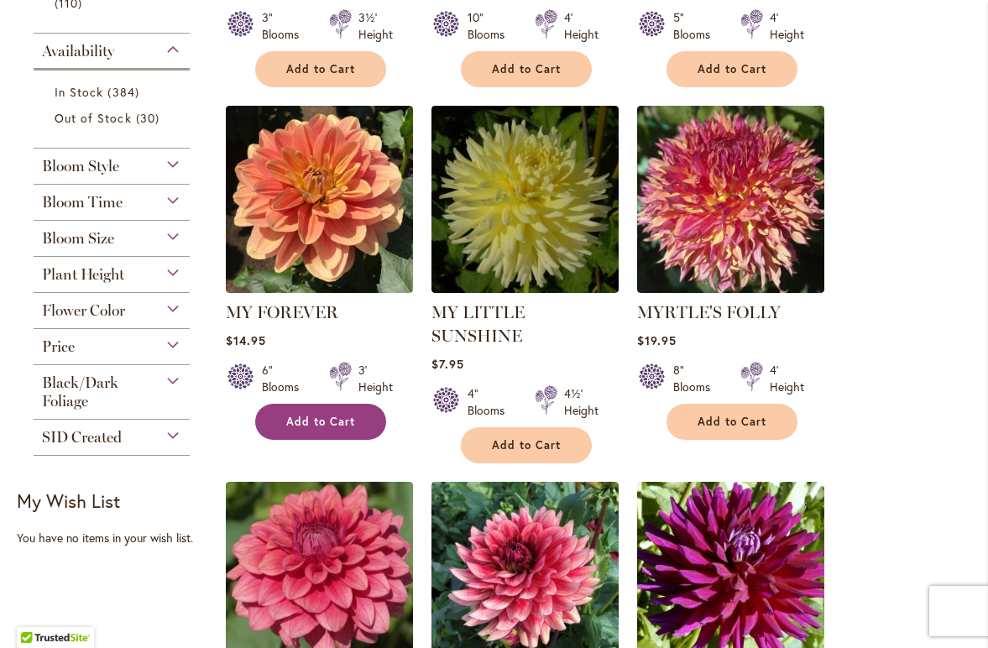
scroll to position [671, 0]
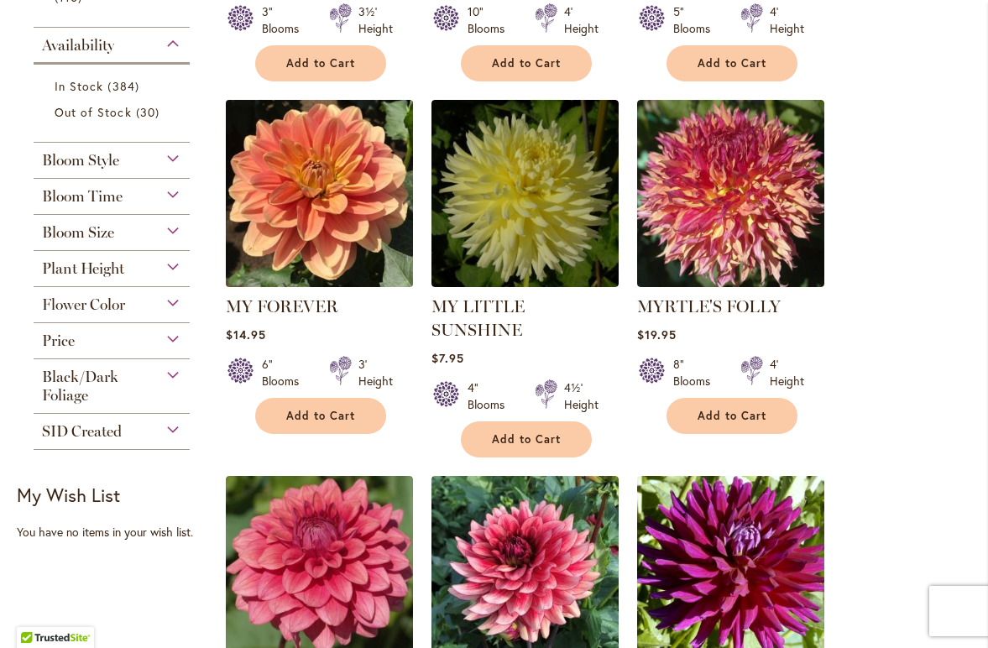
click at [319, 164] on img at bounding box center [320, 194] width 196 height 196
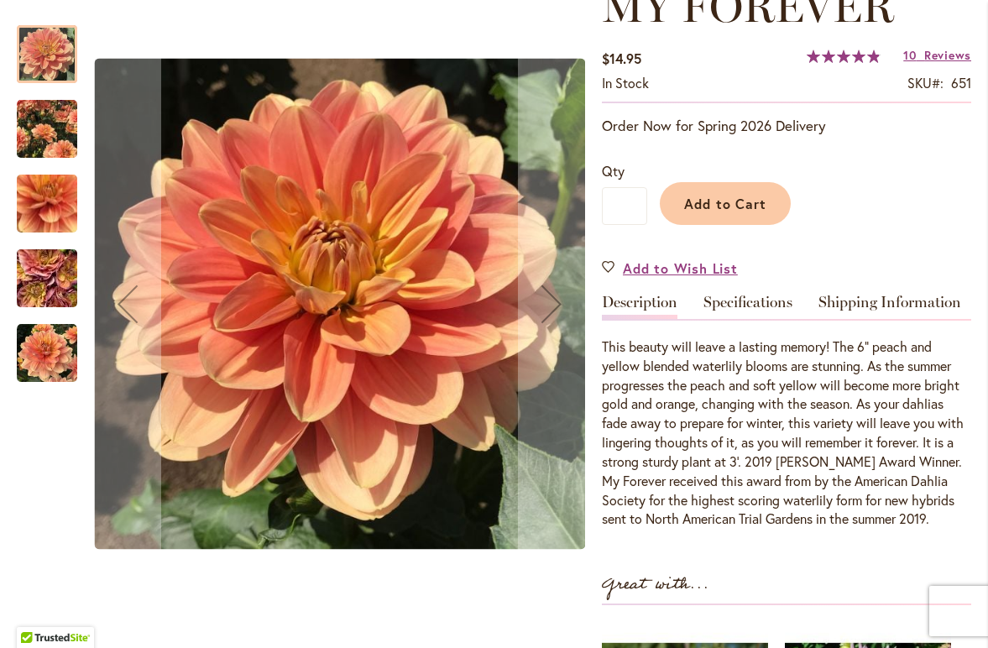
scroll to position [305, 0]
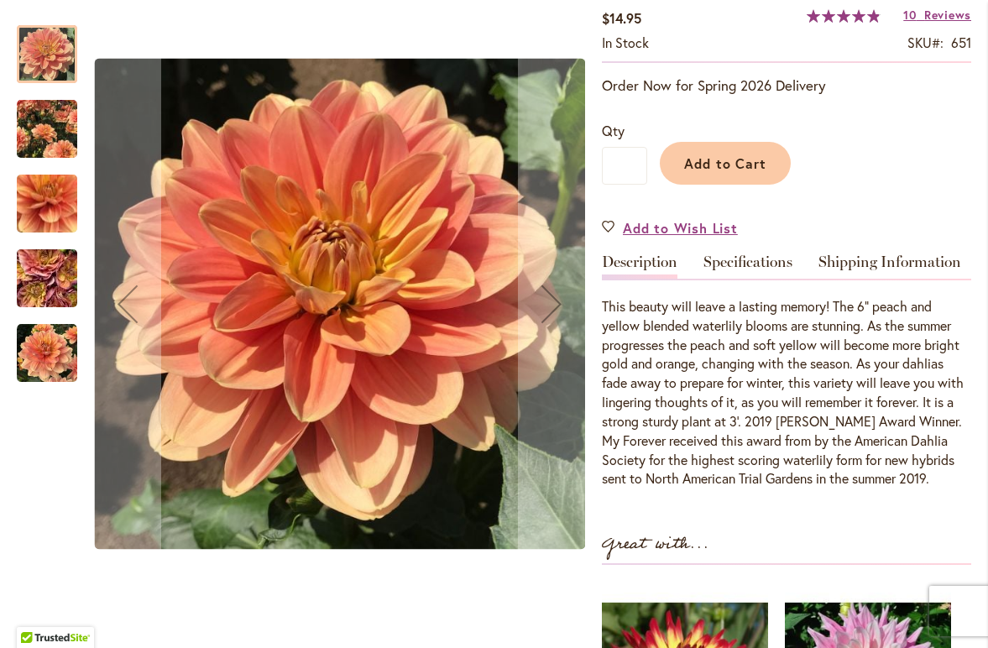
click at [46, 149] on img "MY FOREVER" at bounding box center [47, 128] width 60 height 75
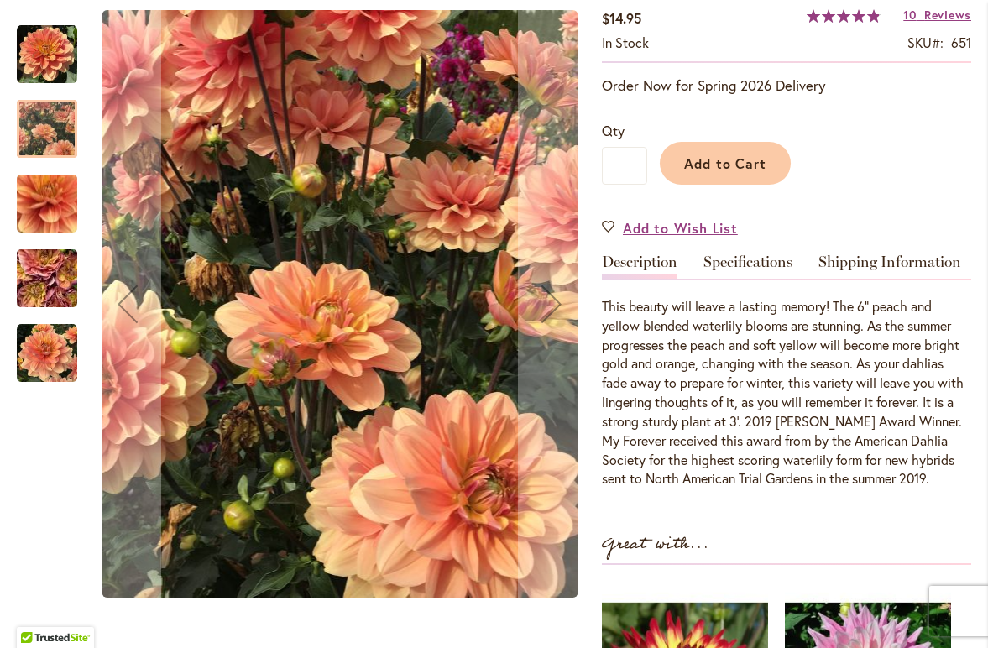
click at [43, 211] on img "MY FOREVER" at bounding box center [47, 203] width 121 height 113
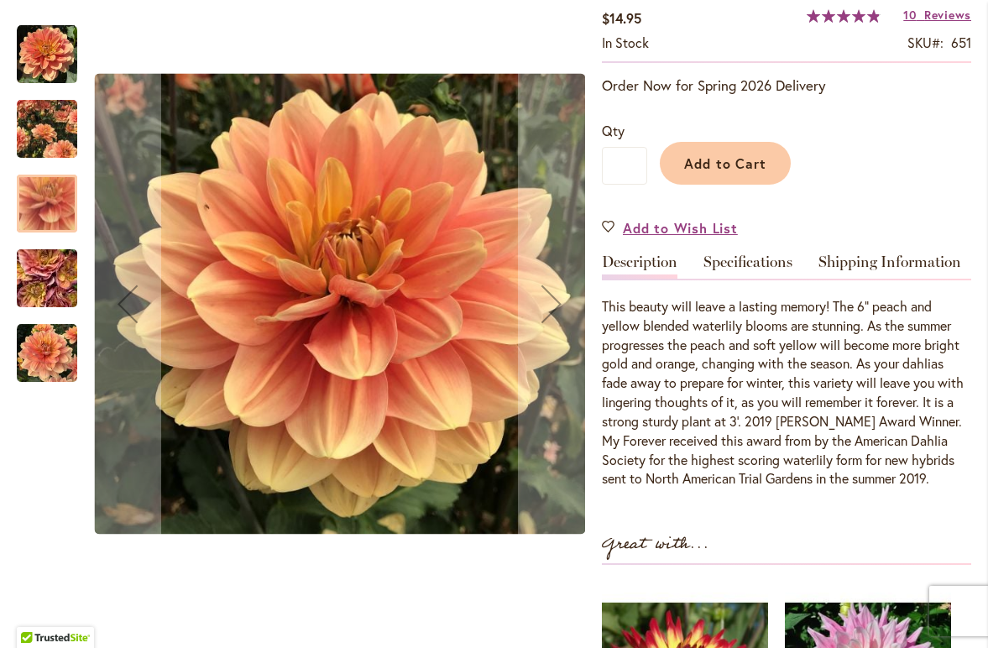
click at [37, 279] on img "MY FOREVER" at bounding box center [47, 278] width 121 height 91
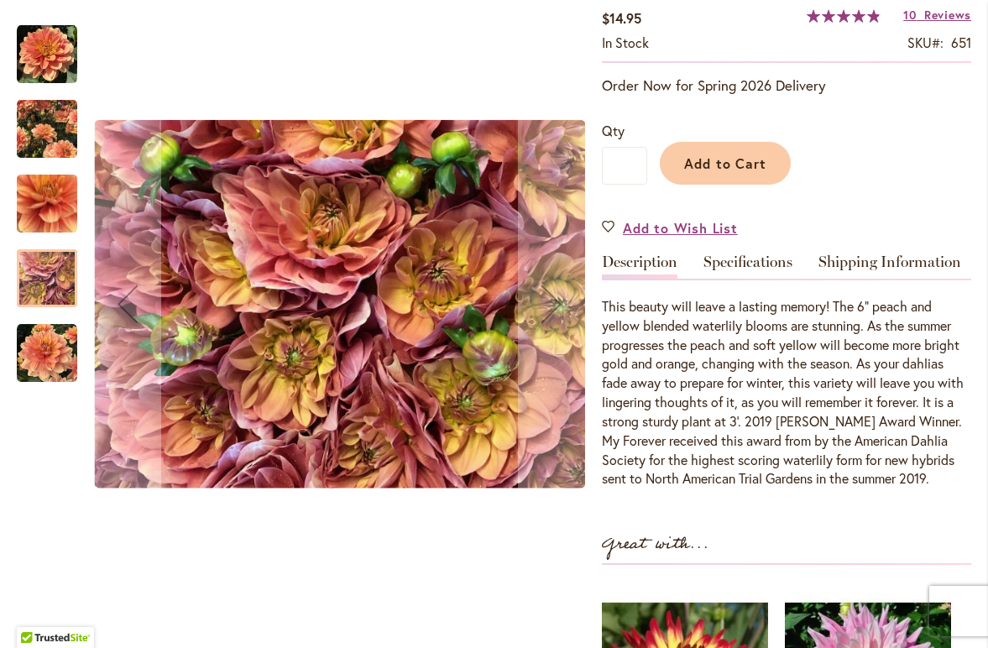
click at [36, 356] on img "MY FOREVER" at bounding box center [47, 353] width 60 height 60
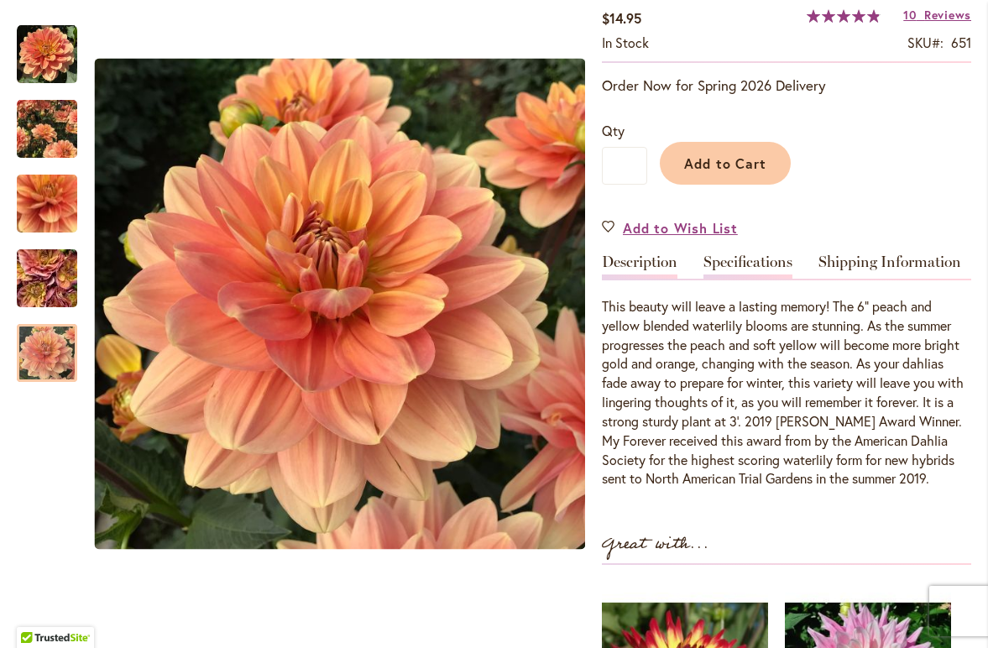
click at [735, 258] on link "Specifications" at bounding box center [747, 266] width 89 height 24
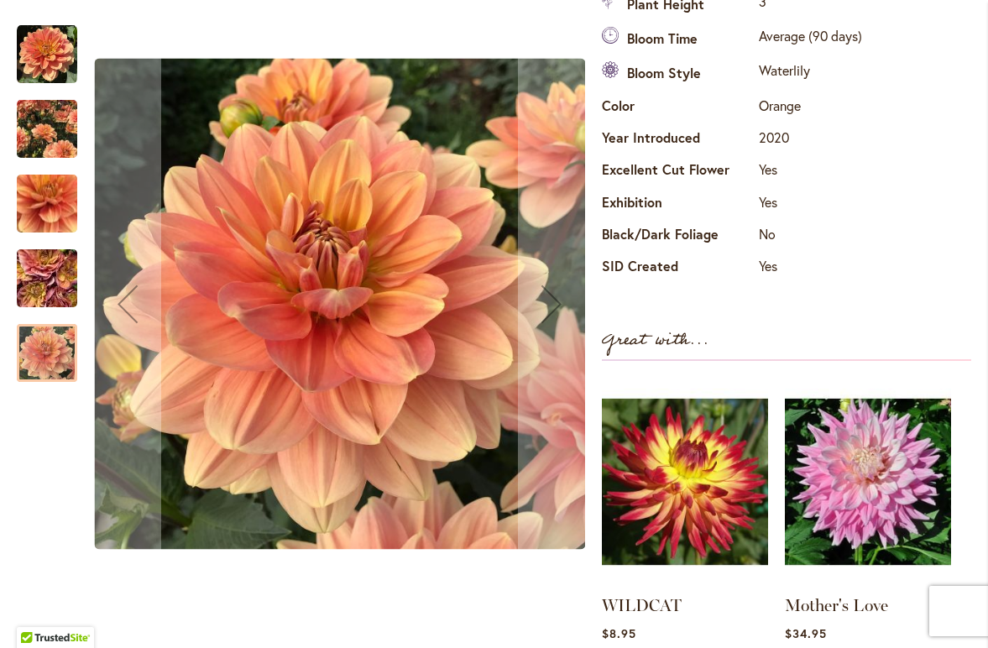
scroll to position [612, 0]
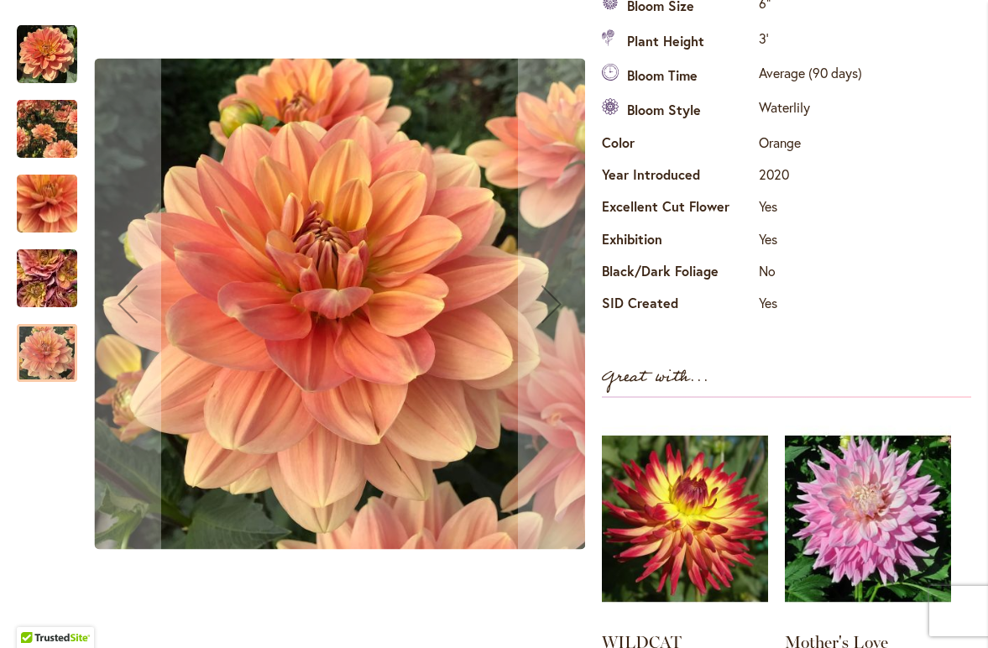
click at [32, 363] on div at bounding box center [47, 353] width 60 height 58
click at [44, 352] on div at bounding box center [47, 353] width 60 height 58
click at [36, 53] on img "MY FOREVER" at bounding box center [47, 54] width 60 height 60
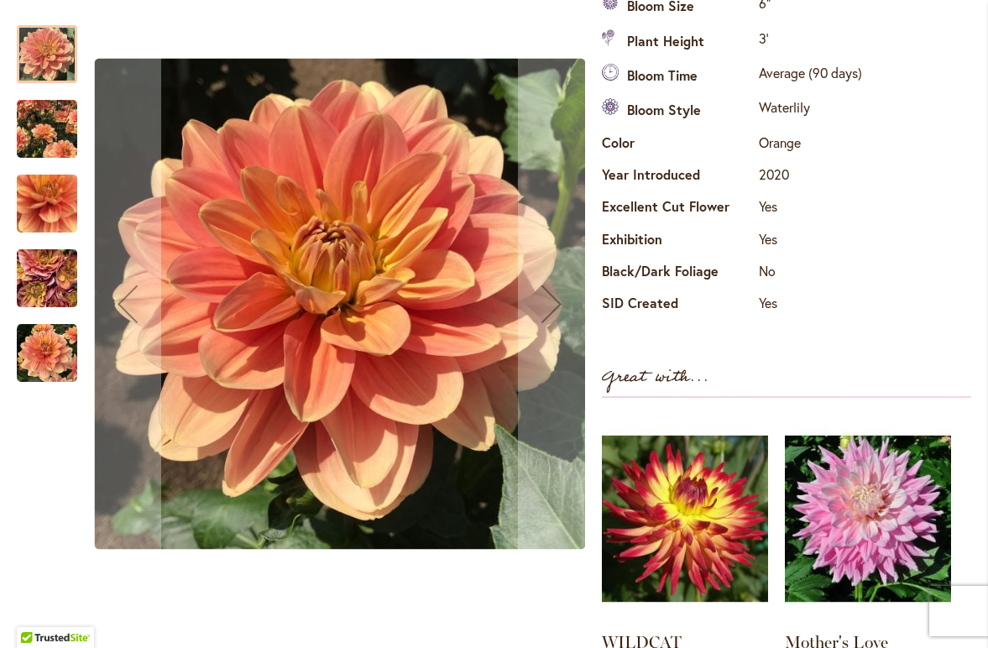
click at [50, 230] on img "MY FOREVER" at bounding box center [47, 203] width 121 height 113
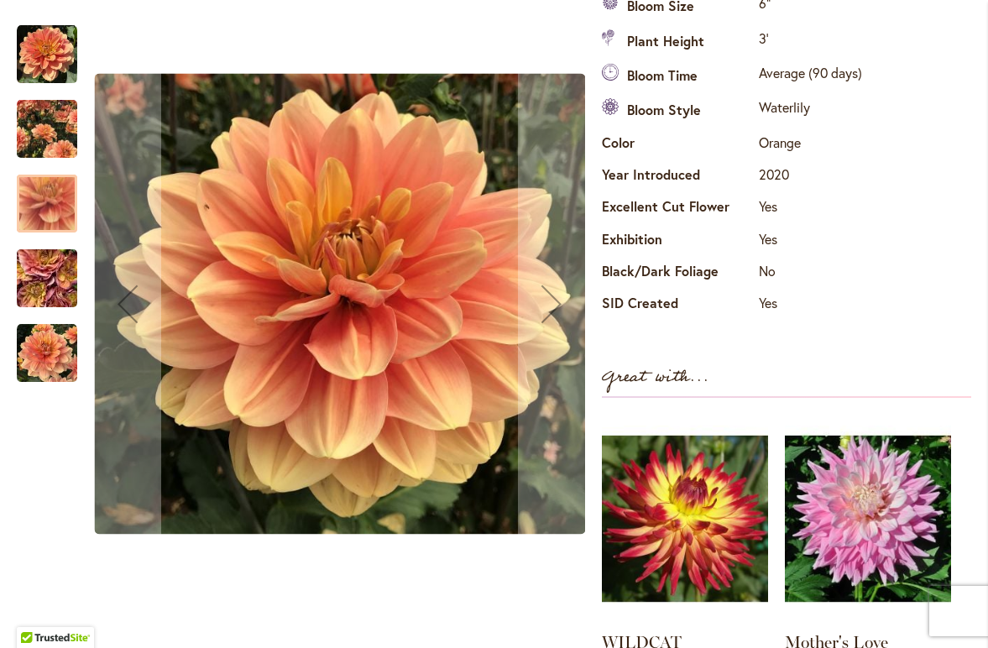
click at [41, 272] on img "MY FOREVER" at bounding box center [47, 278] width 121 height 91
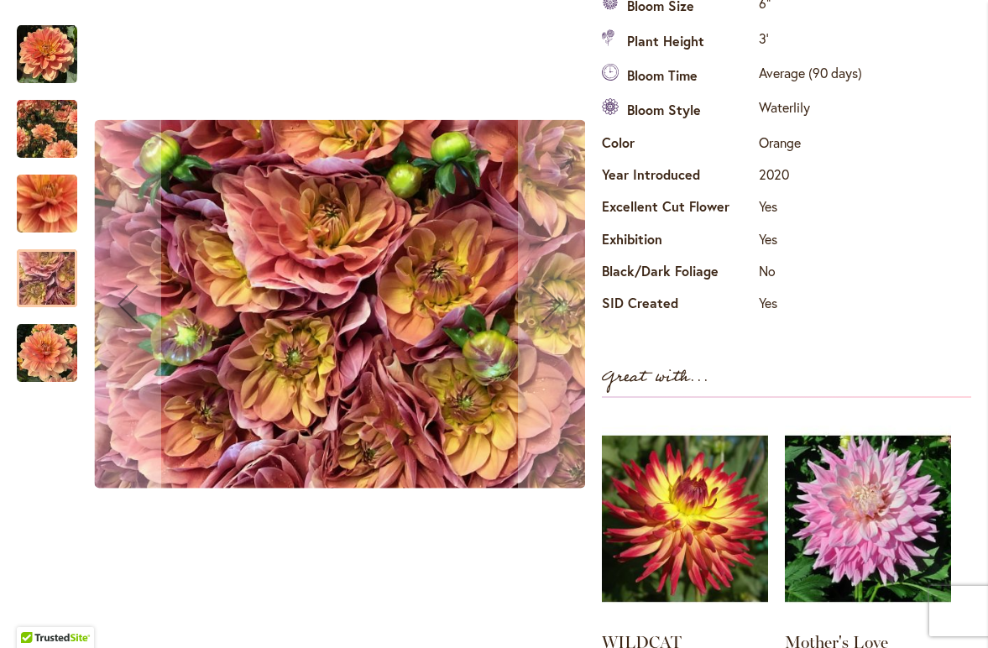
click at [45, 195] on img "MY FOREVER" at bounding box center [47, 203] width 121 height 113
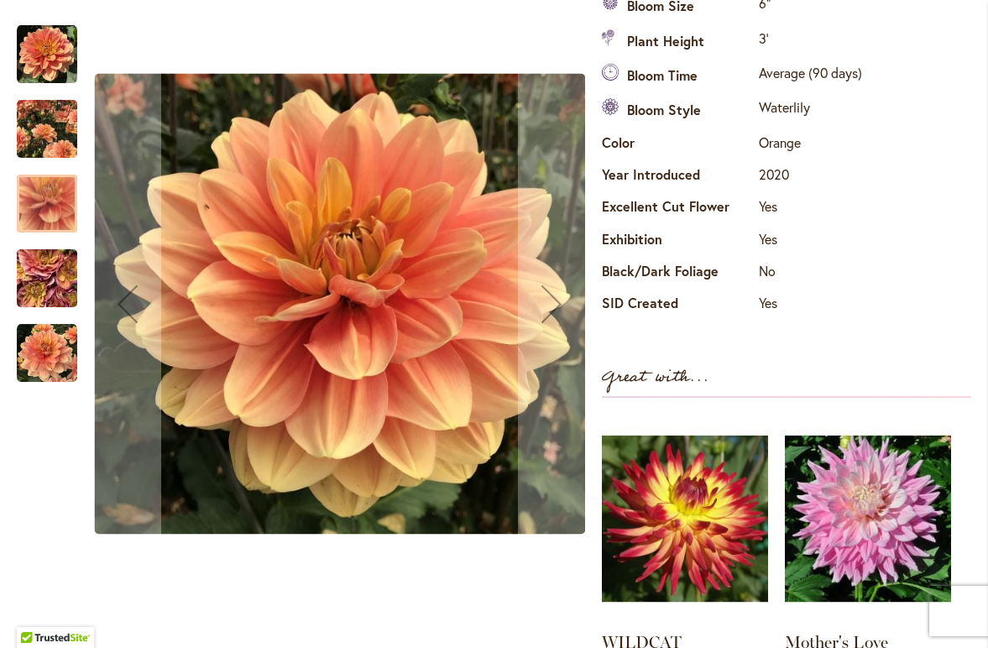
click at [50, 118] on img "MY FOREVER" at bounding box center [47, 128] width 60 height 75
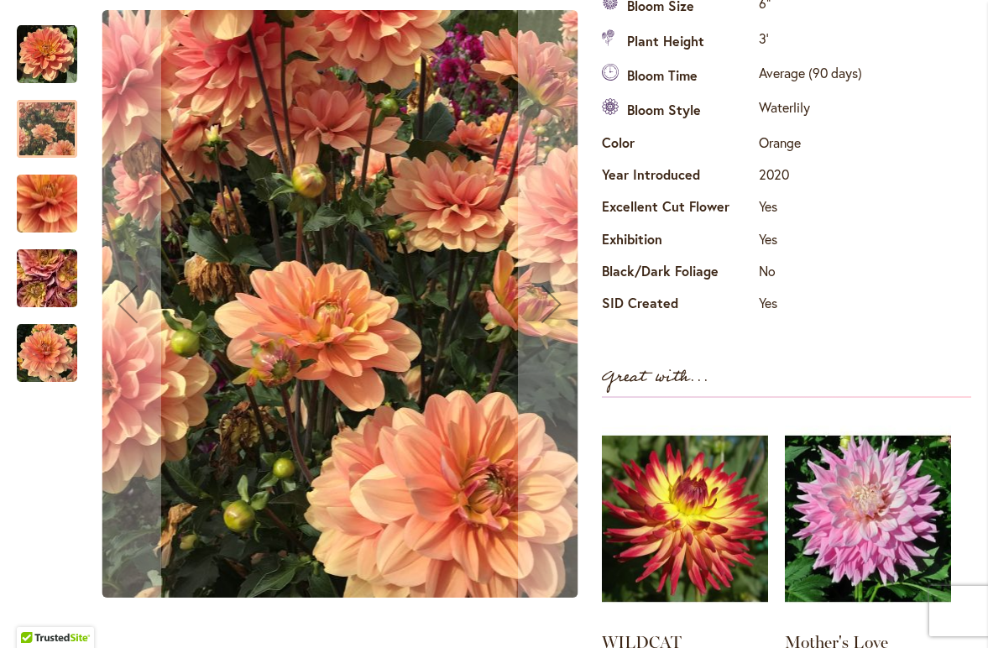
click at [48, 44] on img "MY FOREVER" at bounding box center [47, 54] width 60 height 60
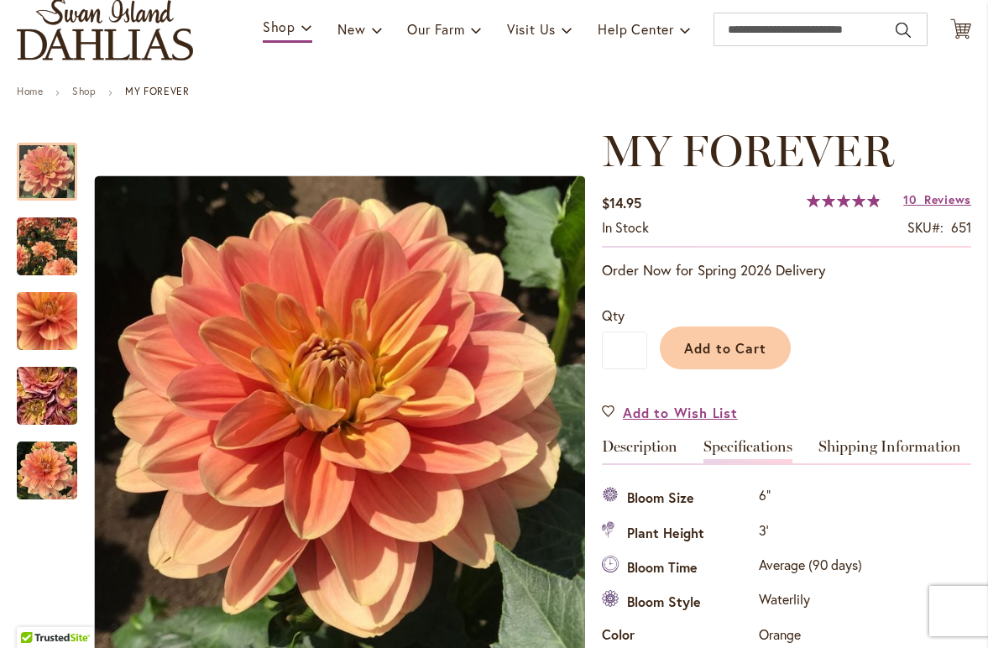
scroll to position [122, 0]
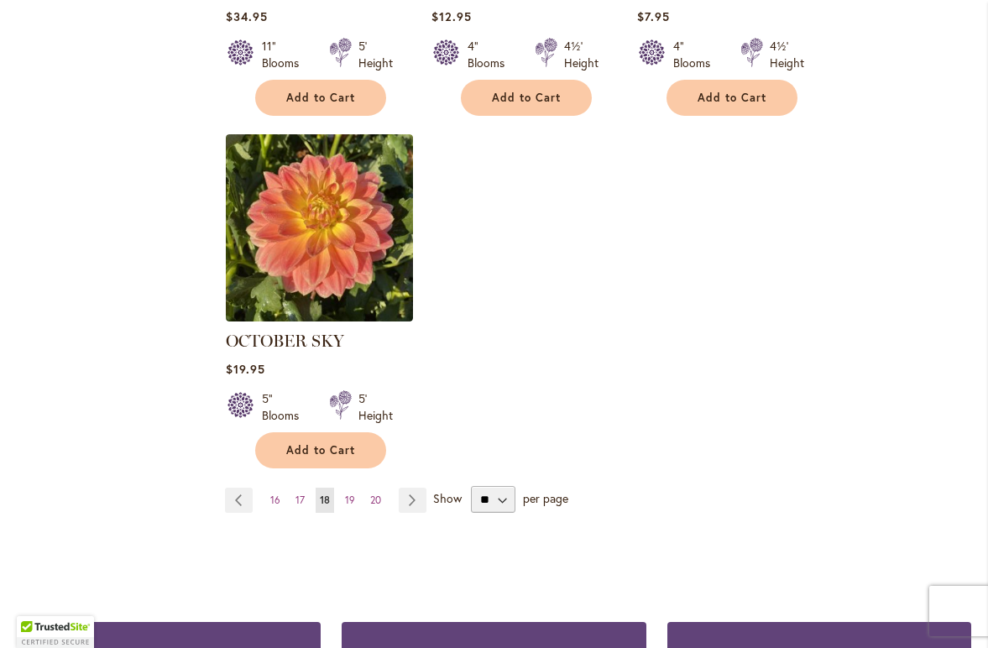
scroll to position [2095, 0]
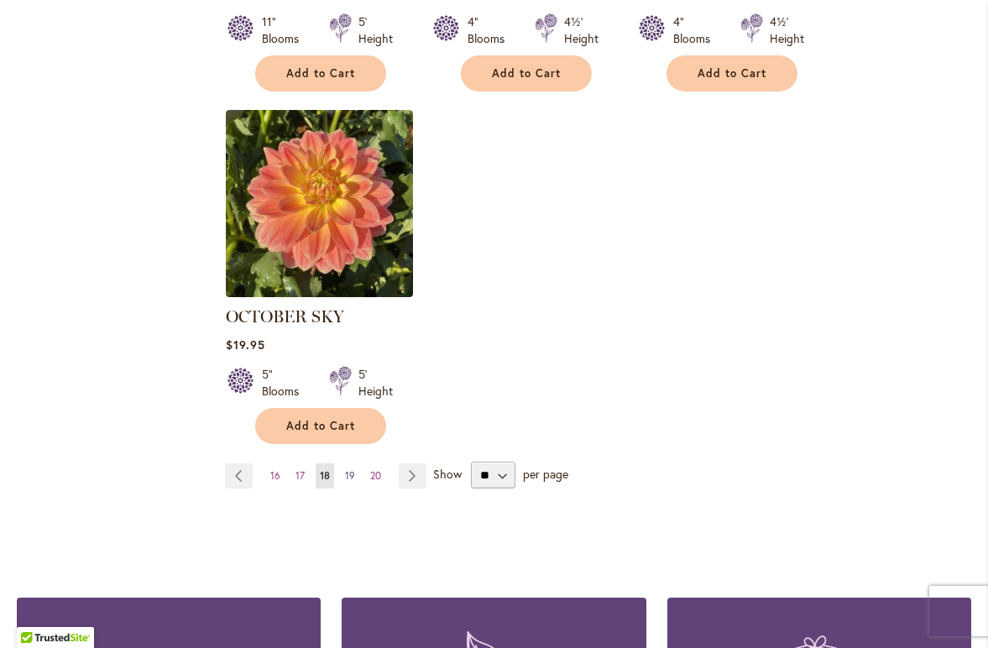
click at [351, 469] on span "19" at bounding box center [350, 475] width 10 height 13
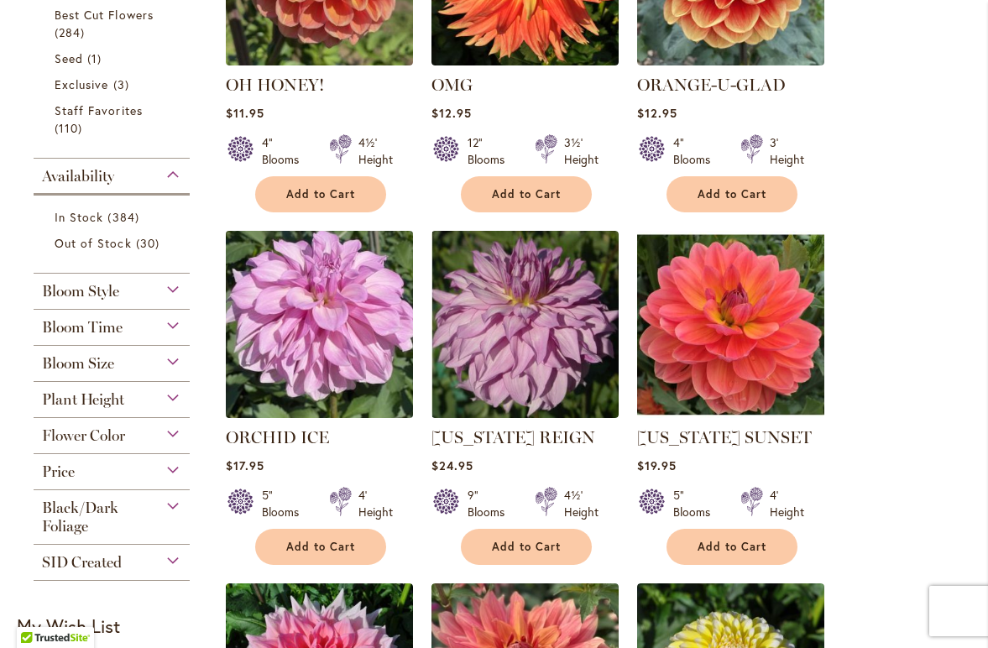
scroll to position [547, 0]
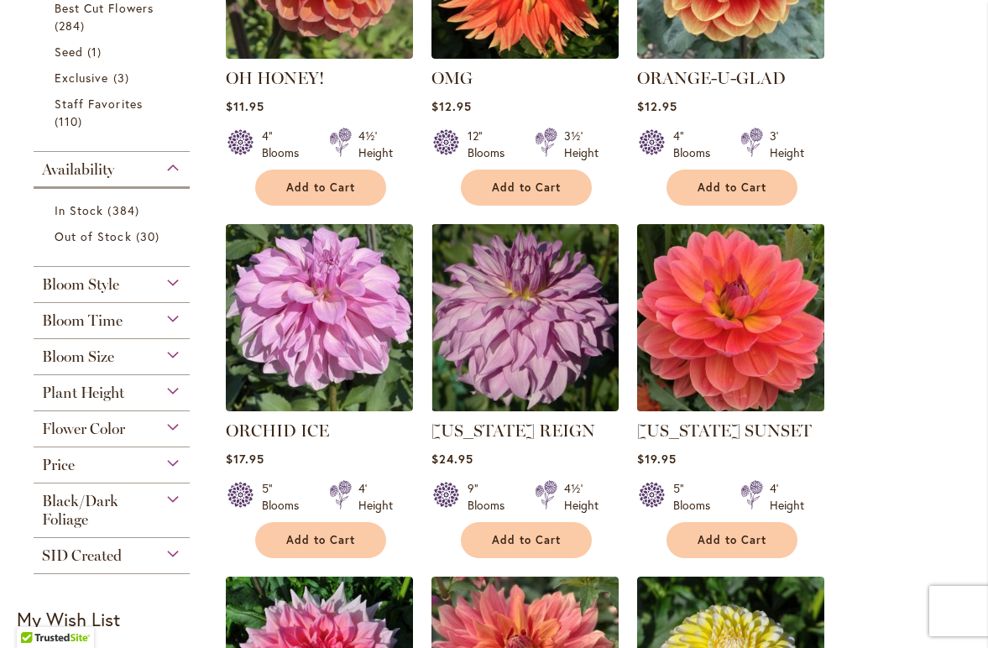
click at [751, 317] on img at bounding box center [731, 318] width 196 height 196
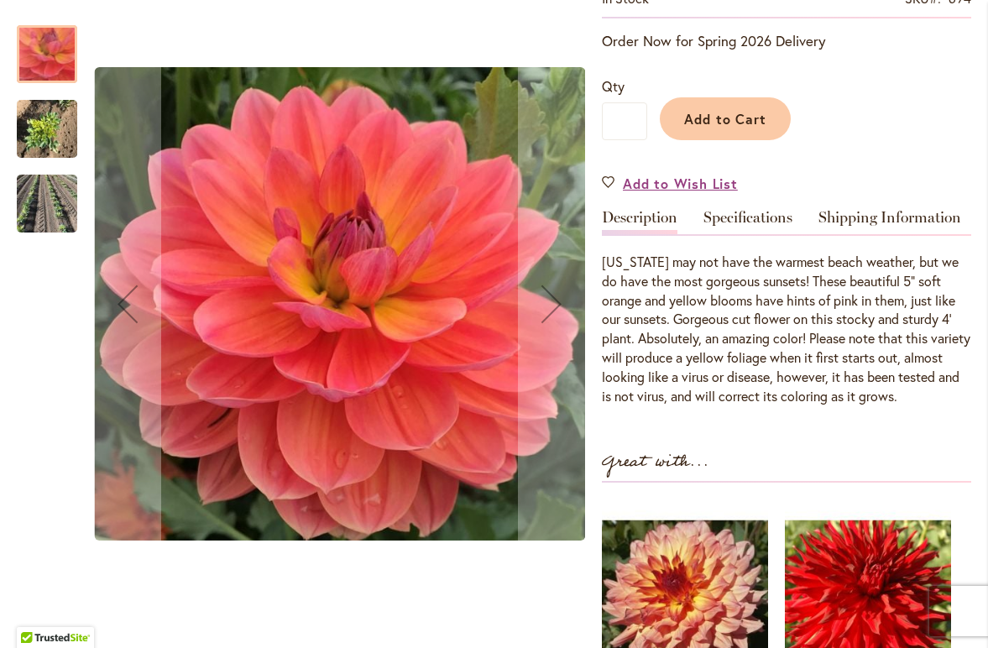
scroll to position [403, 0]
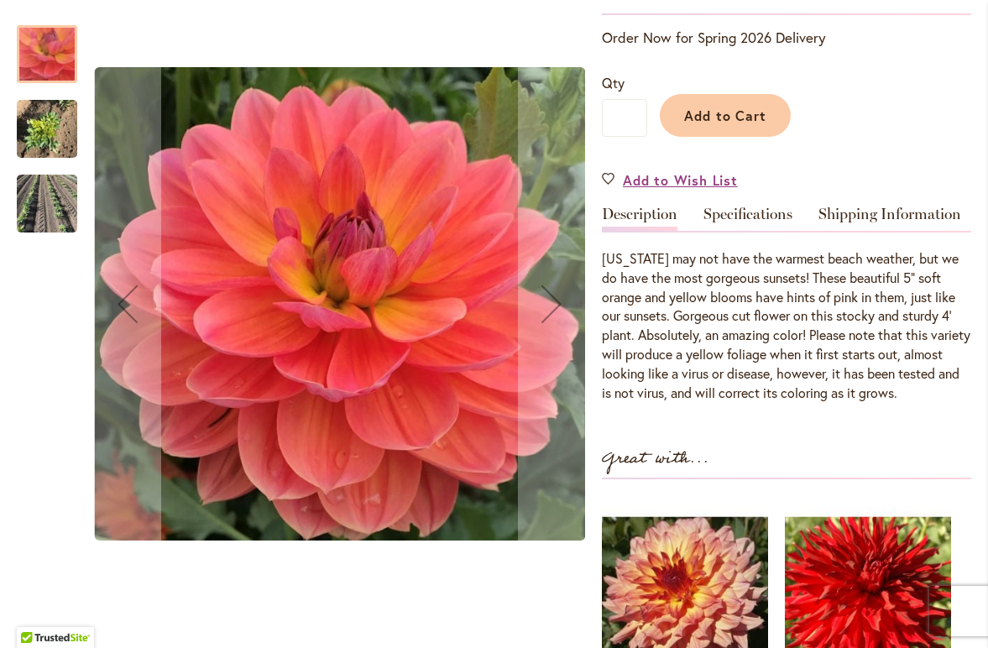
click at [45, 144] on img "OREGON SUNSET" at bounding box center [47, 129] width 60 height 81
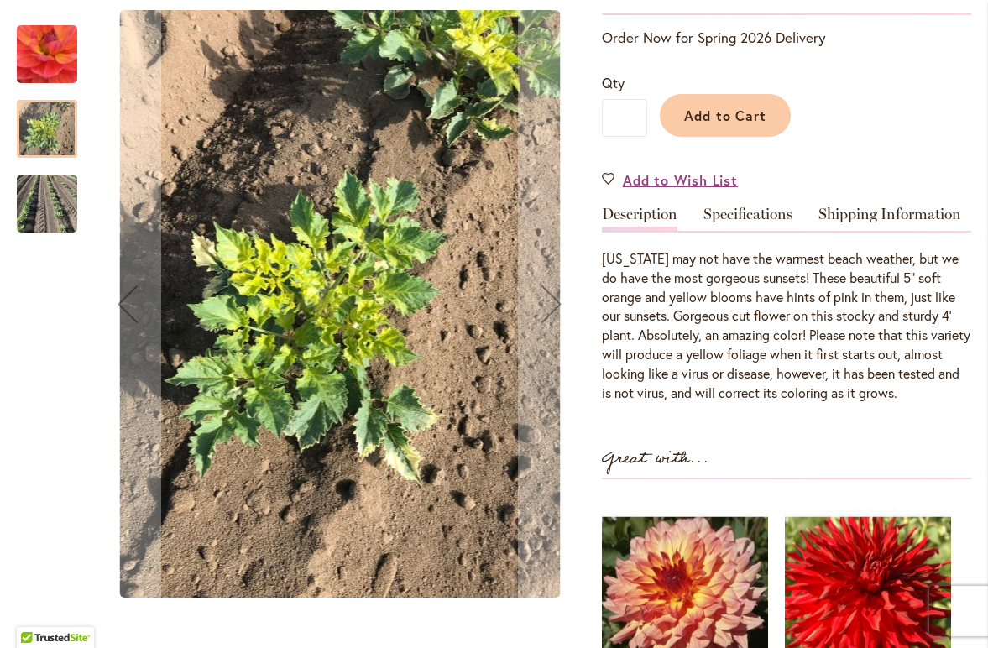
click at [48, 55] on img "OREGON SUNSET" at bounding box center [47, 55] width 120 height 116
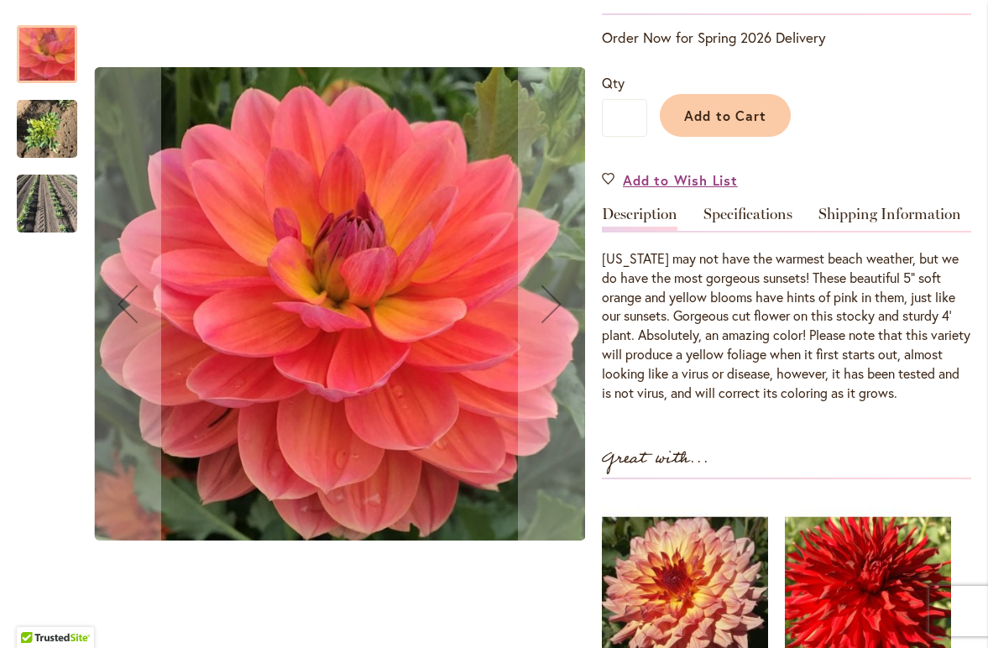
click at [29, 123] on img "OREGON SUNSET" at bounding box center [47, 129] width 60 height 81
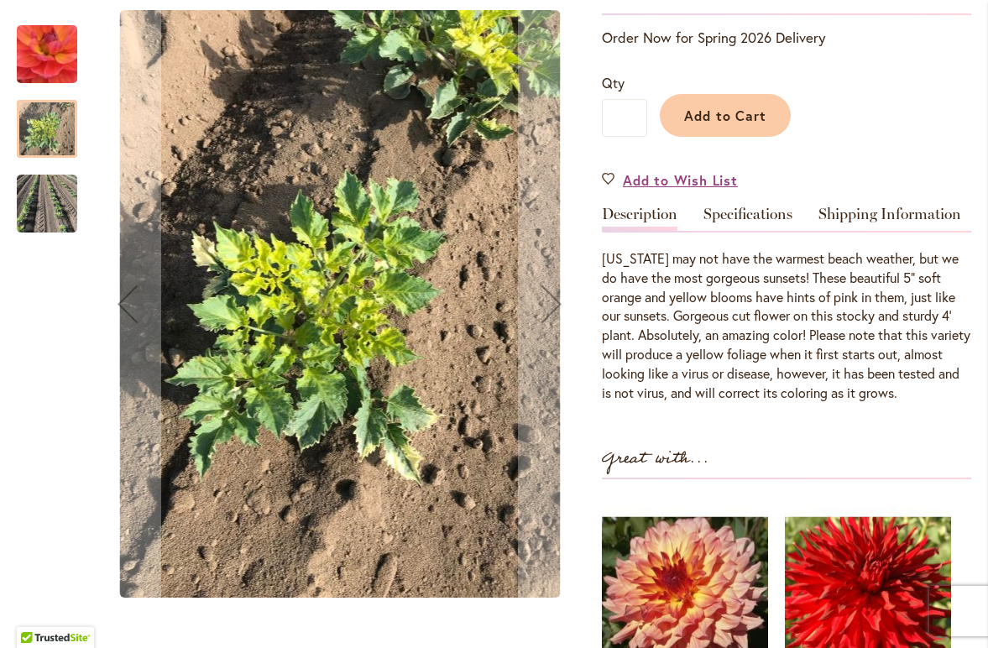
click at [28, 203] on img "OREGON SUNSET" at bounding box center [47, 203] width 60 height 87
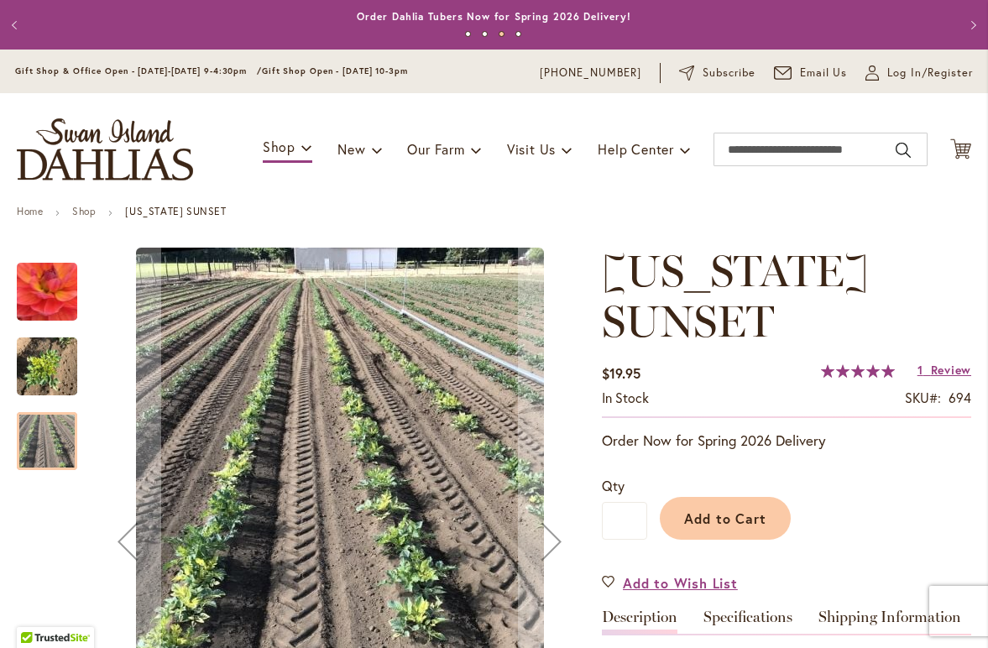
scroll to position [0, 0]
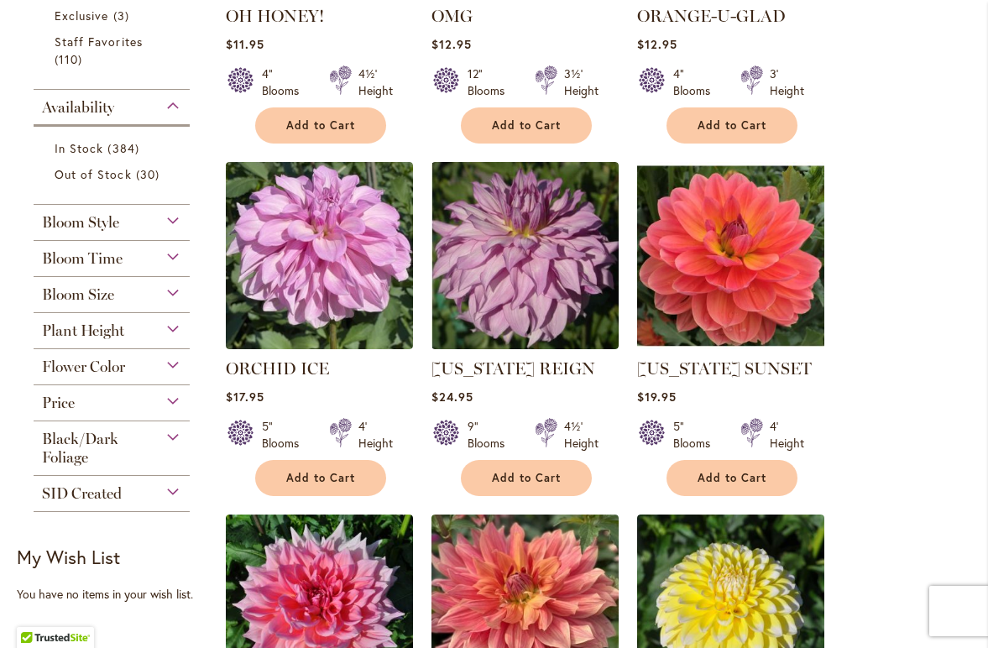
scroll to position [709, 0]
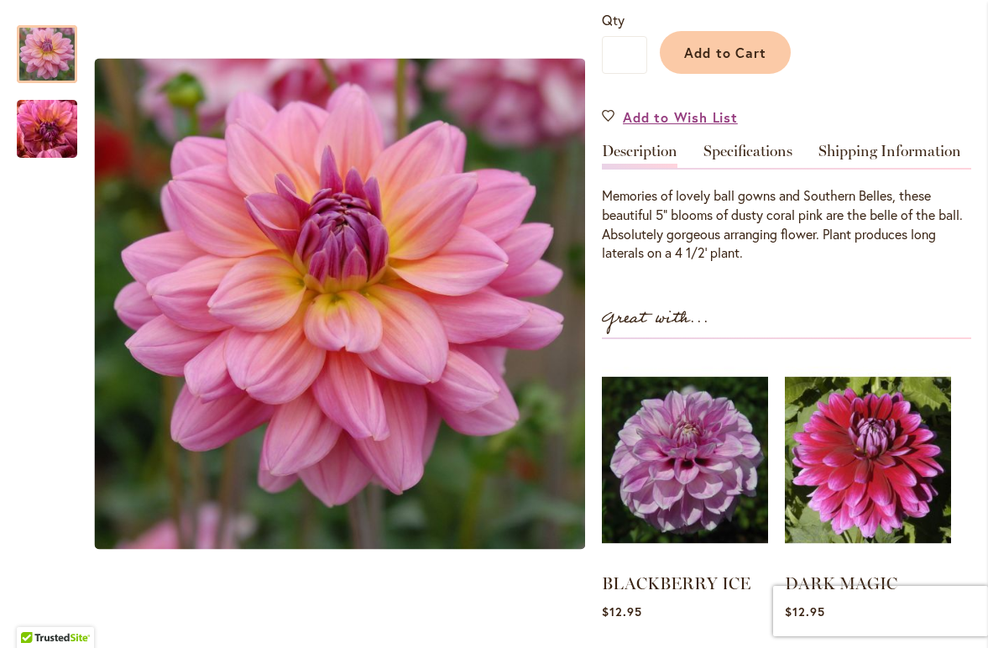
scroll to position [441, 0]
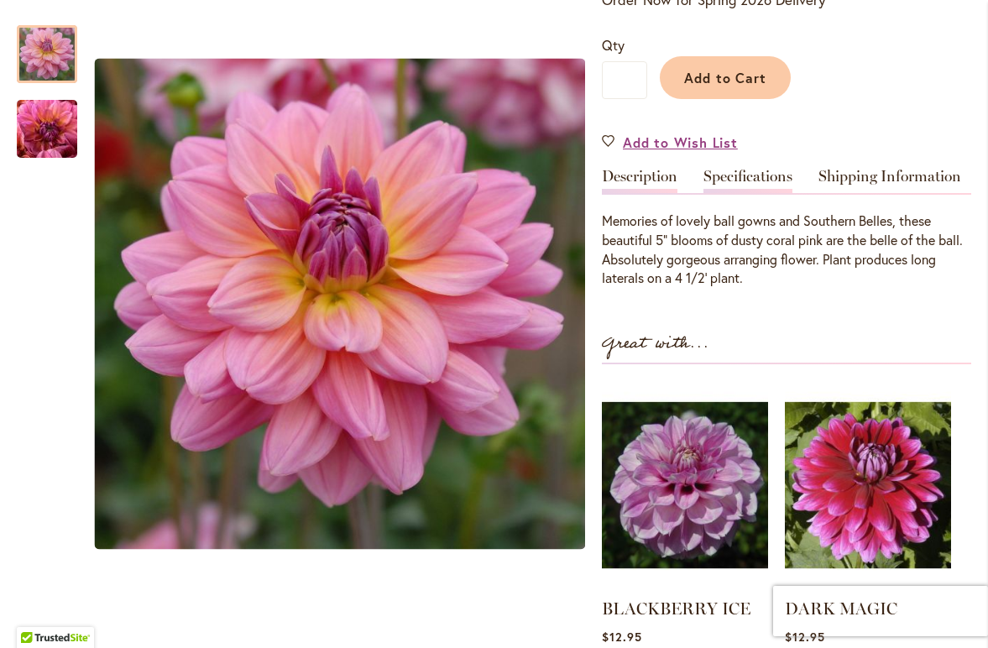
click at [746, 174] on link "Specifications" at bounding box center [747, 181] width 89 height 24
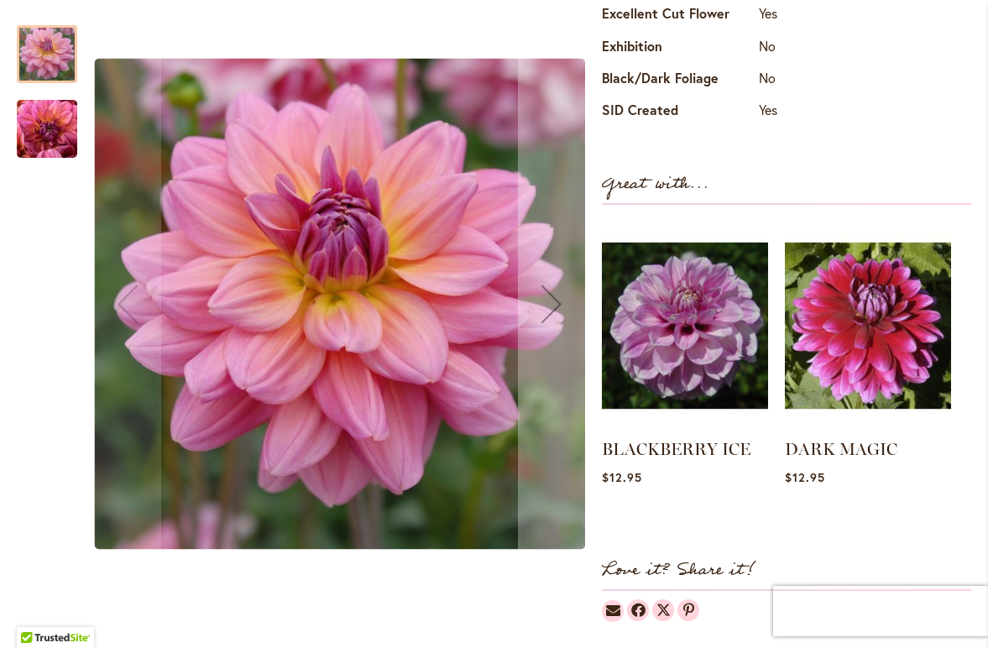
scroll to position [849, 0]
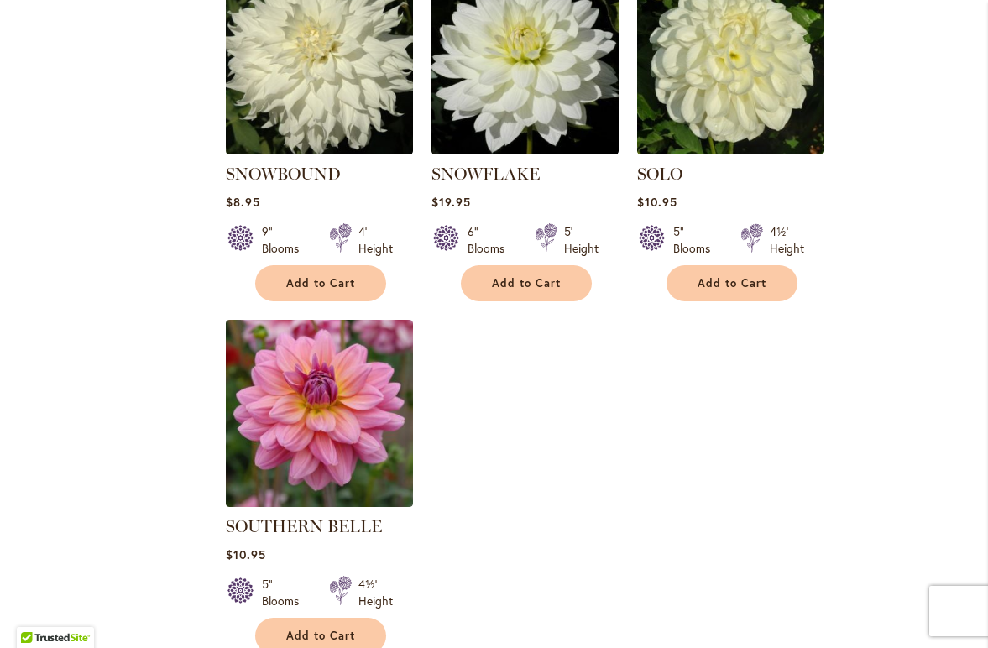
scroll to position [1887, 0]
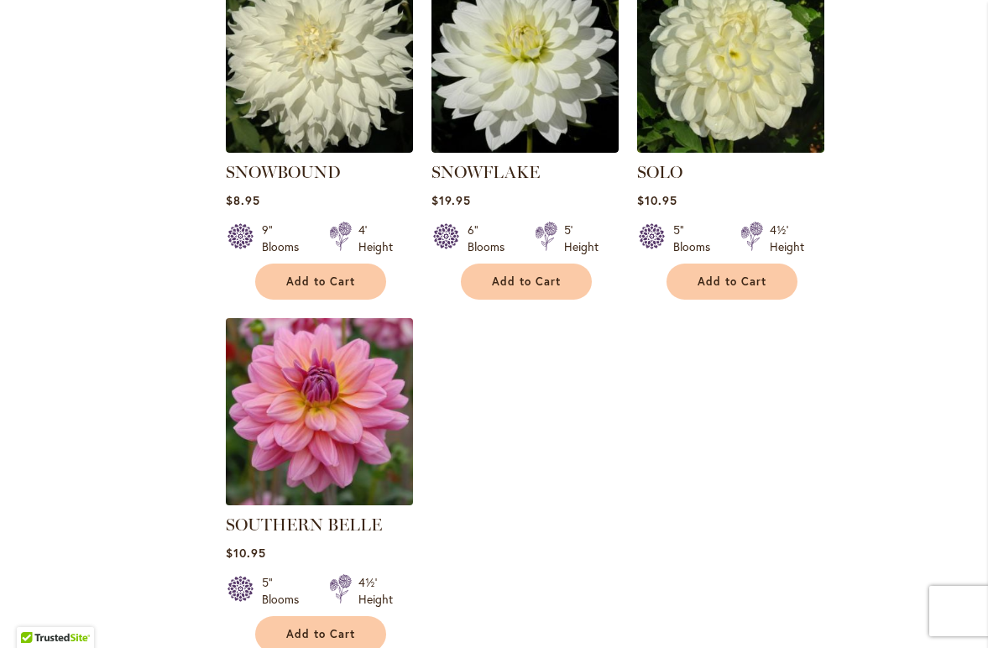
click at [345, 383] on img at bounding box center [320, 412] width 196 height 196
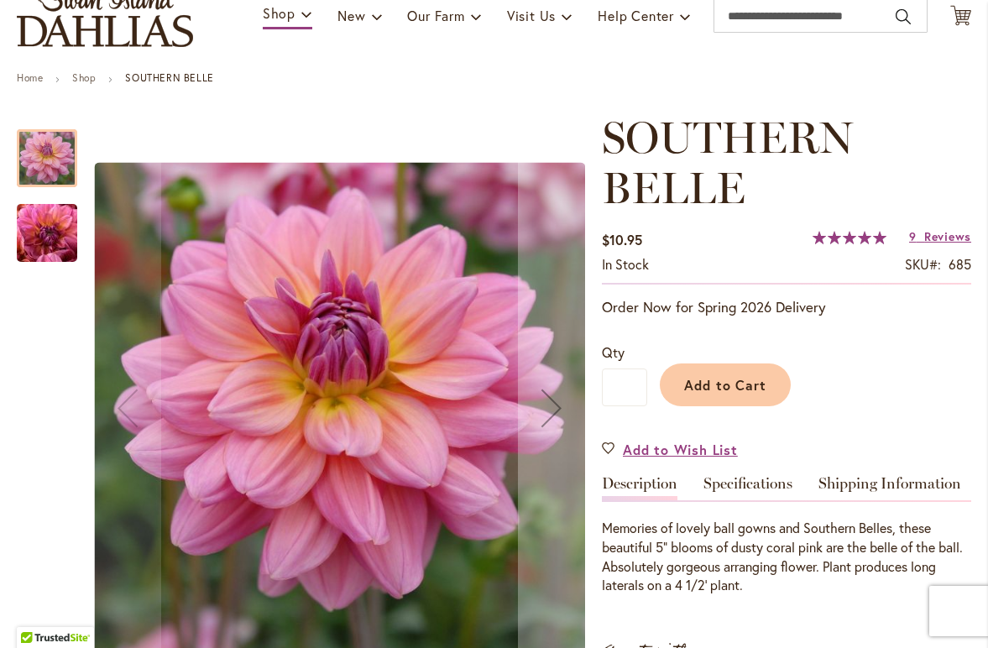
scroll to position [133, 0]
click at [50, 247] on img "SOUTHERN BELLE" at bounding box center [47, 233] width 121 height 91
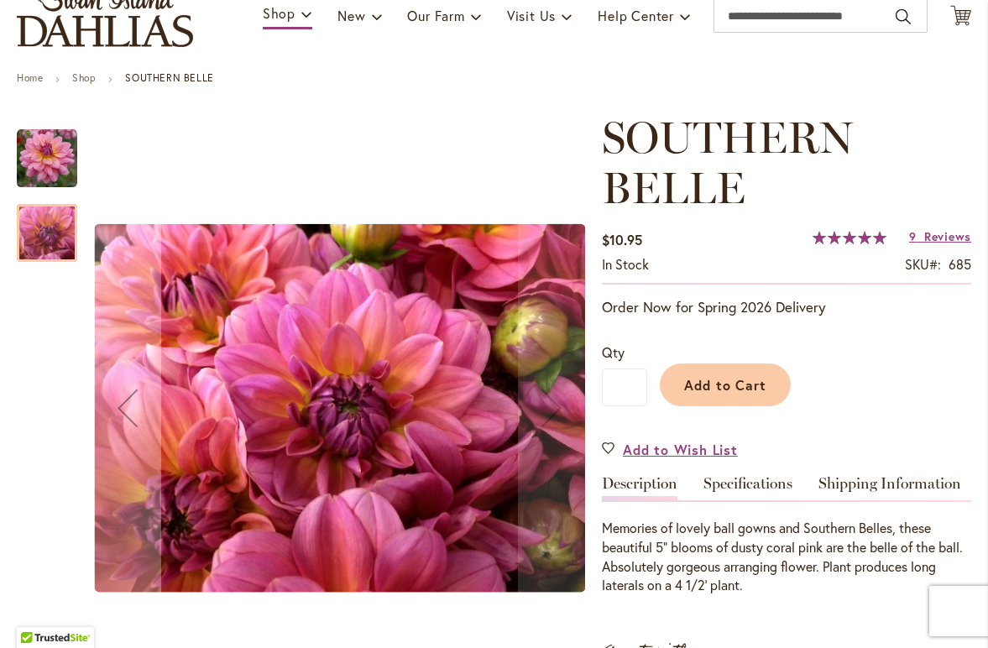
click at [48, 153] on img "SOUTHERN BELLE" at bounding box center [47, 158] width 60 height 60
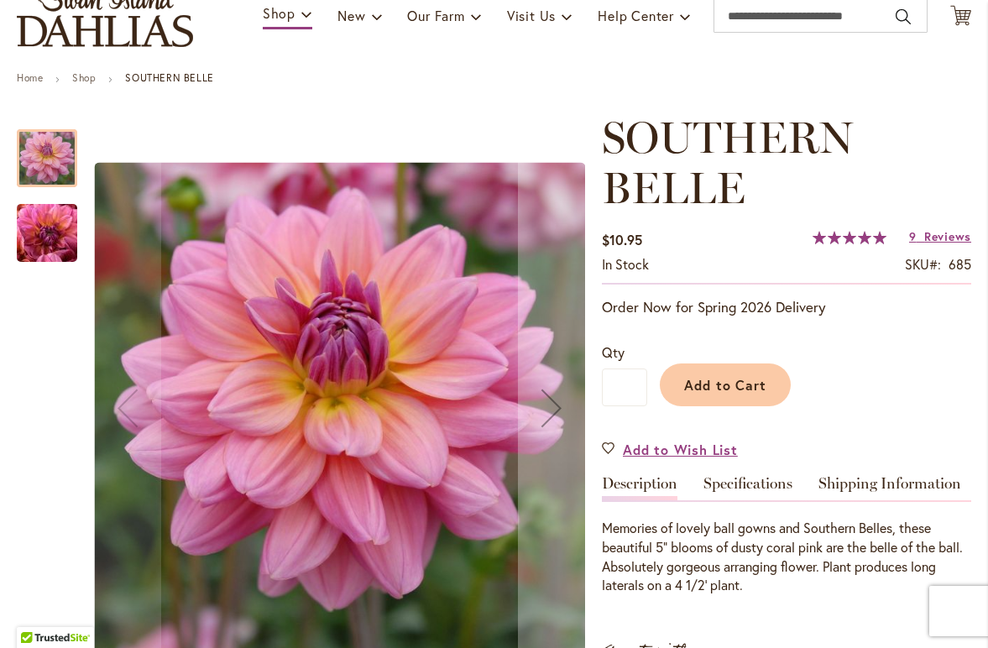
click at [44, 237] on img "SOUTHERN BELLE" at bounding box center [47, 233] width 121 height 91
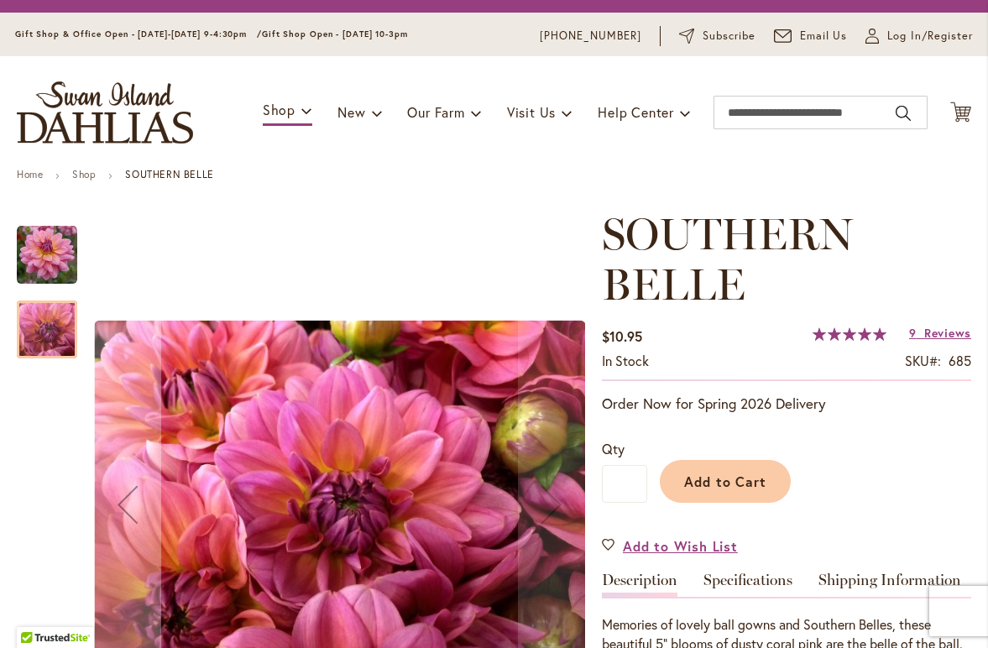
scroll to position [17, 0]
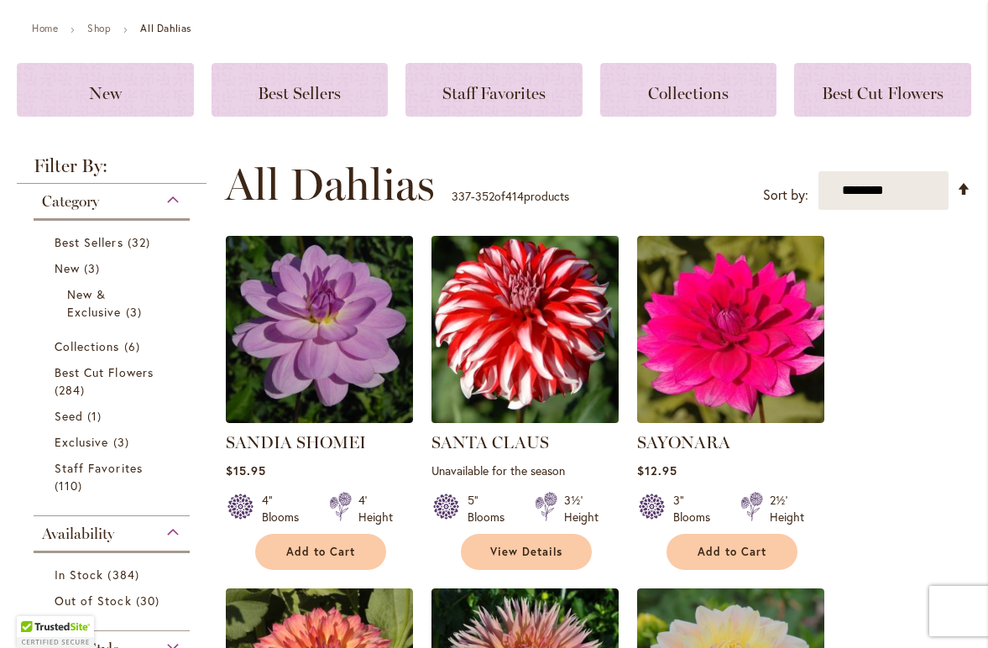
scroll to position [211, 0]
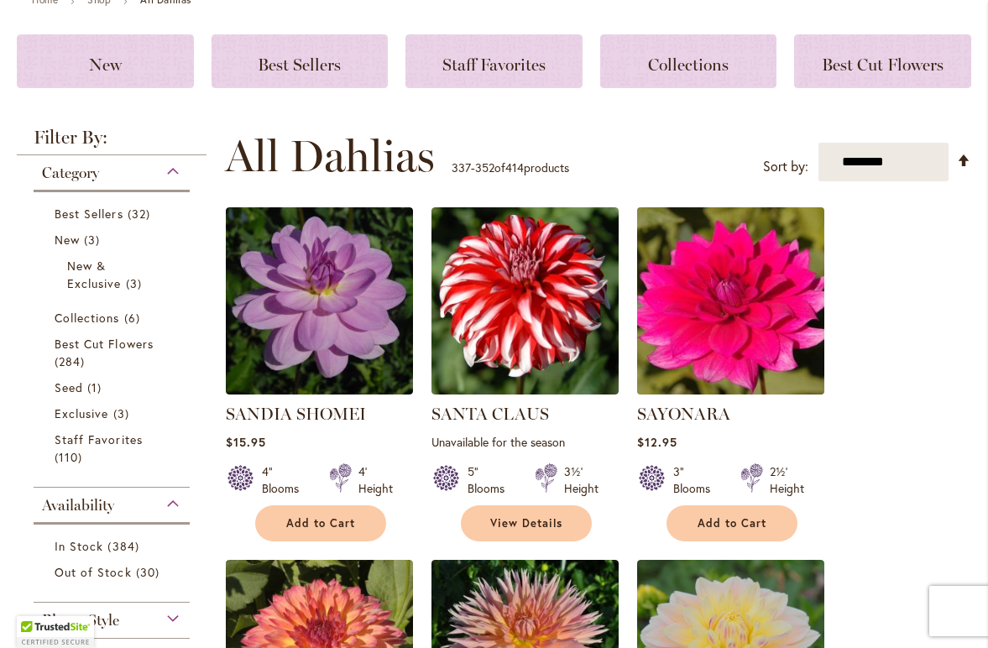
click at [731, 294] on img at bounding box center [731, 301] width 196 height 196
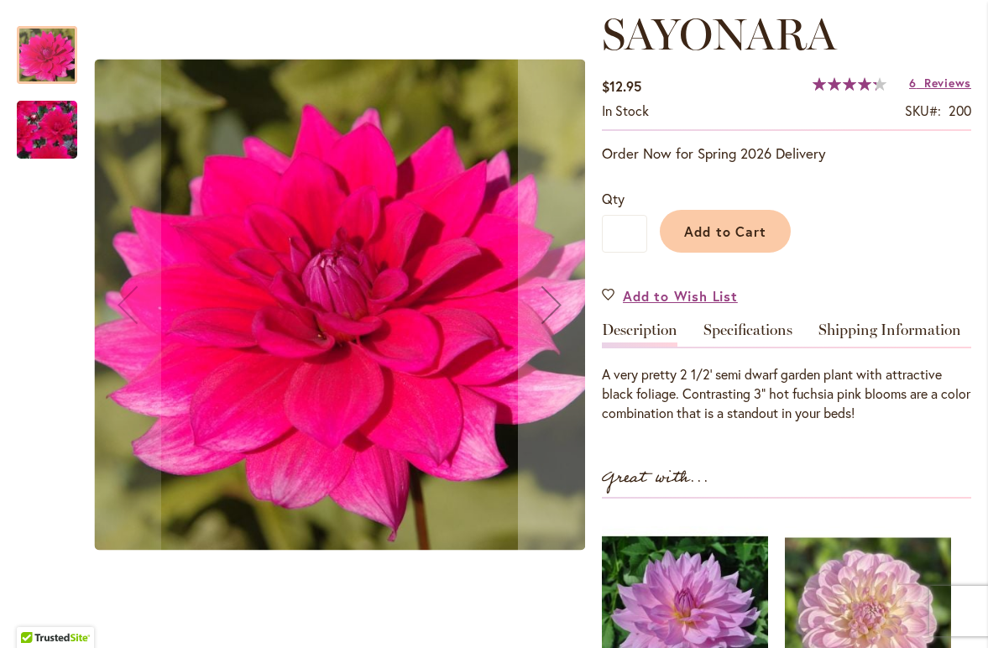
scroll to position [248, 0]
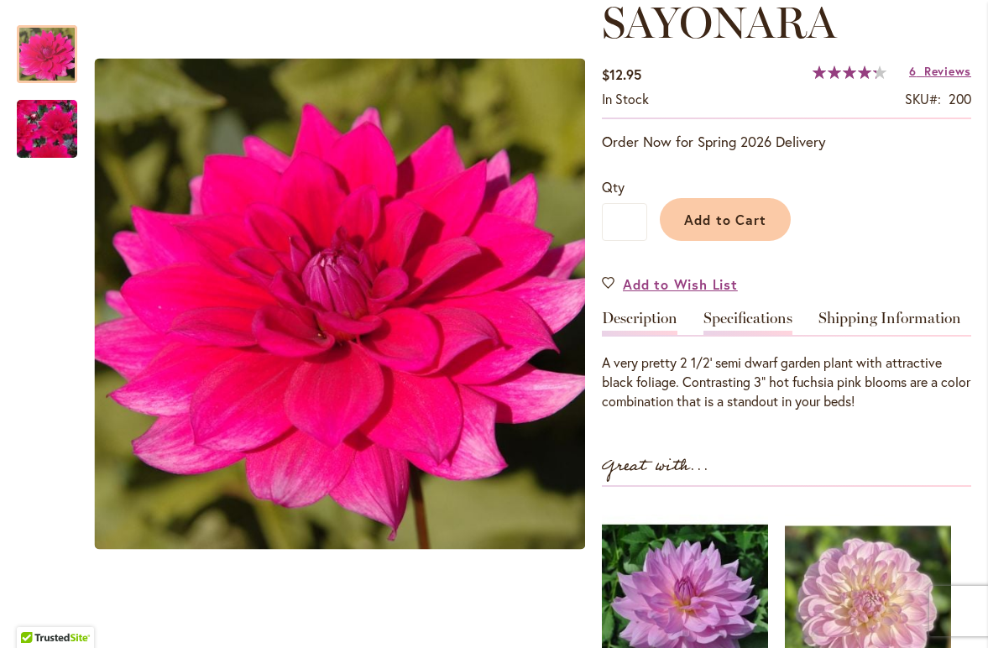
click at [769, 318] on link "Specifications" at bounding box center [747, 323] width 89 height 24
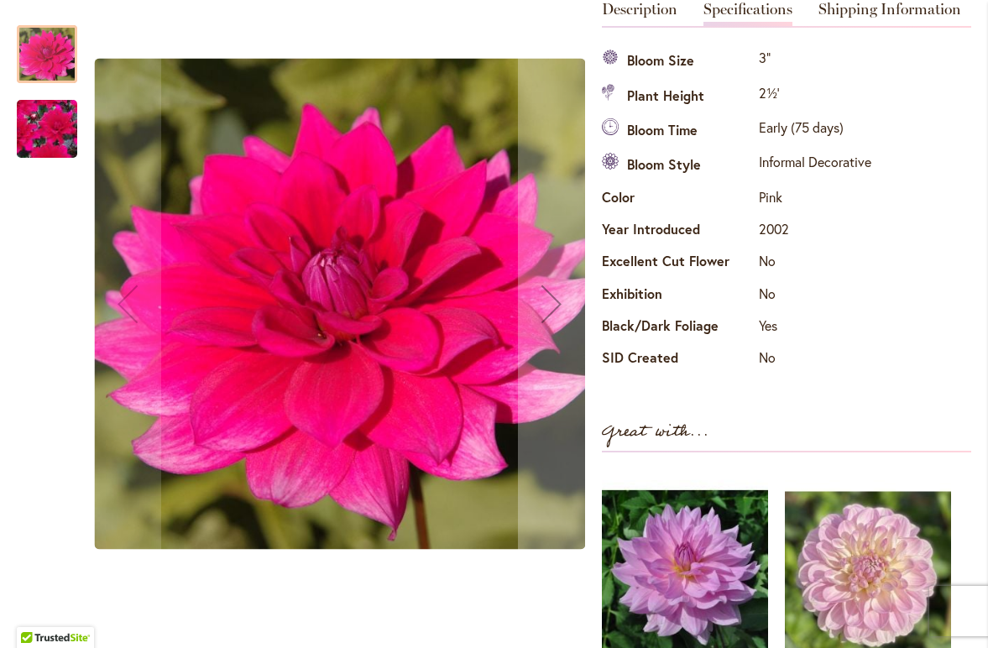
click at [57, 120] on img "SAYONARA" at bounding box center [47, 129] width 121 height 109
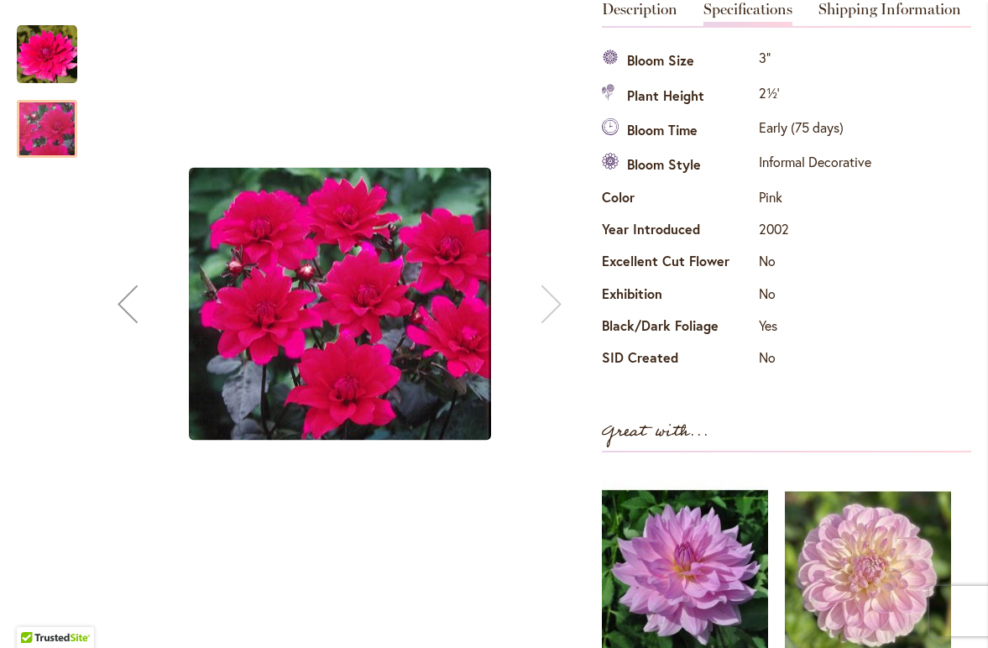
click at [52, 60] on img "SAYONARA" at bounding box center [47, 54] width 60 height 60
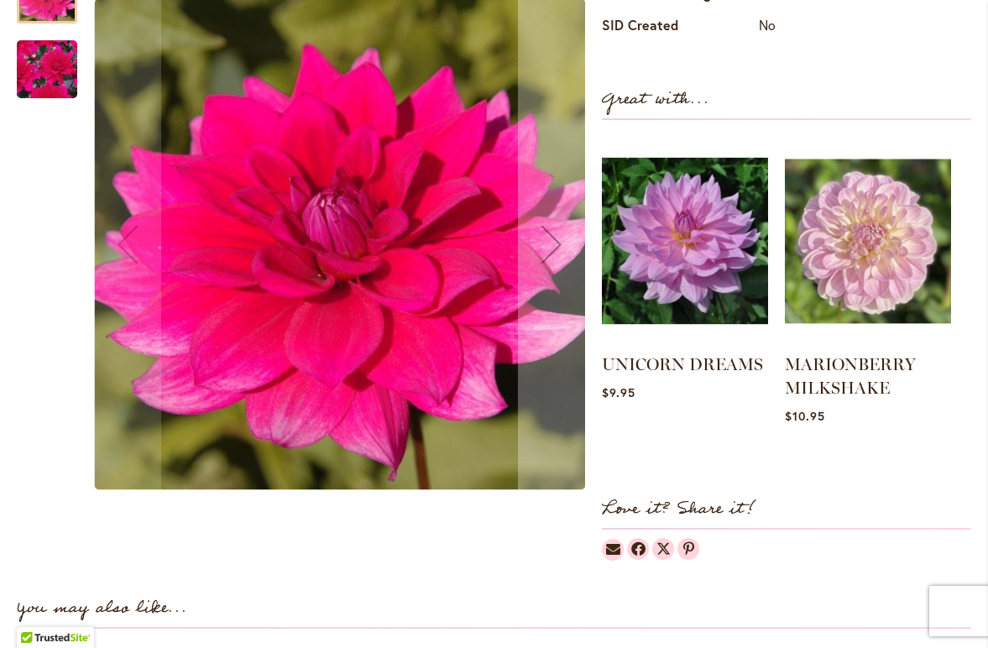
scroll to position [835, 0]
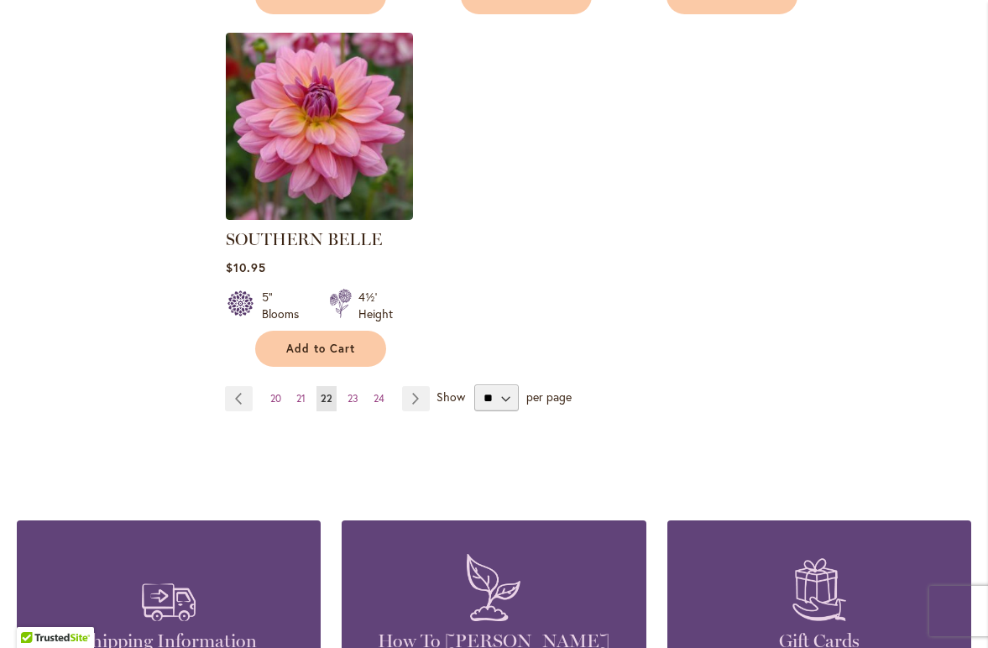
scroll to position [2179, 0]
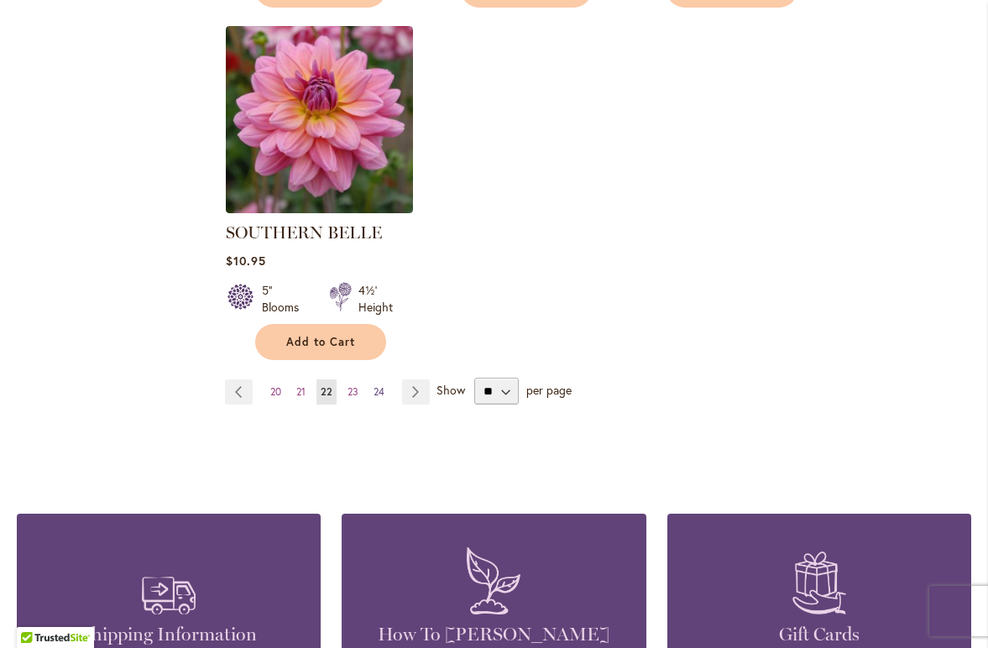
click at [380, 385] on span "24" at bounding box center [378, 391] width 11 height 13
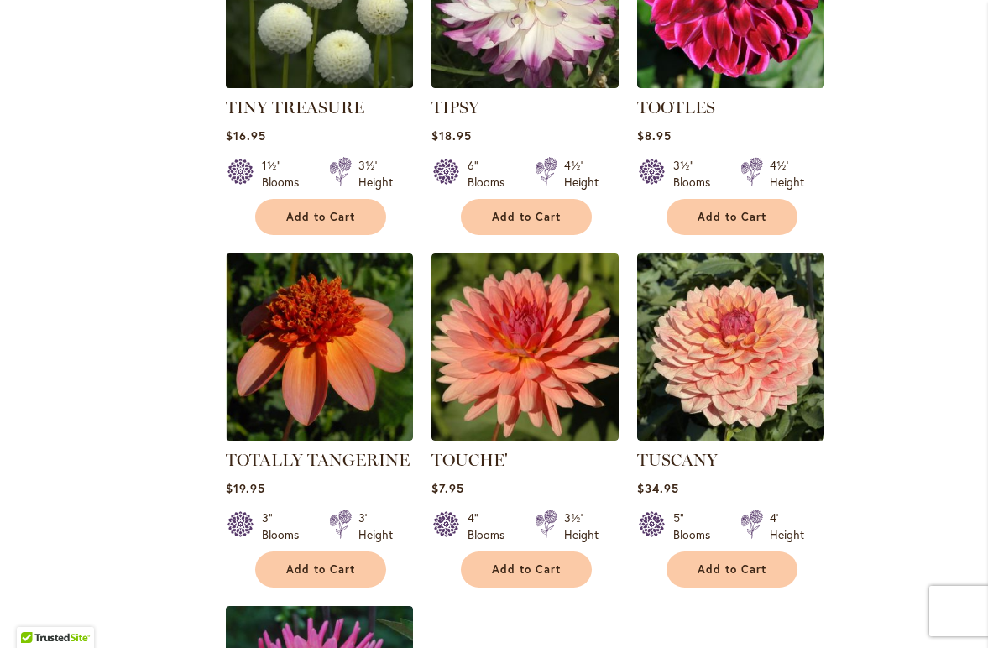
scroll to position [1603, 0]
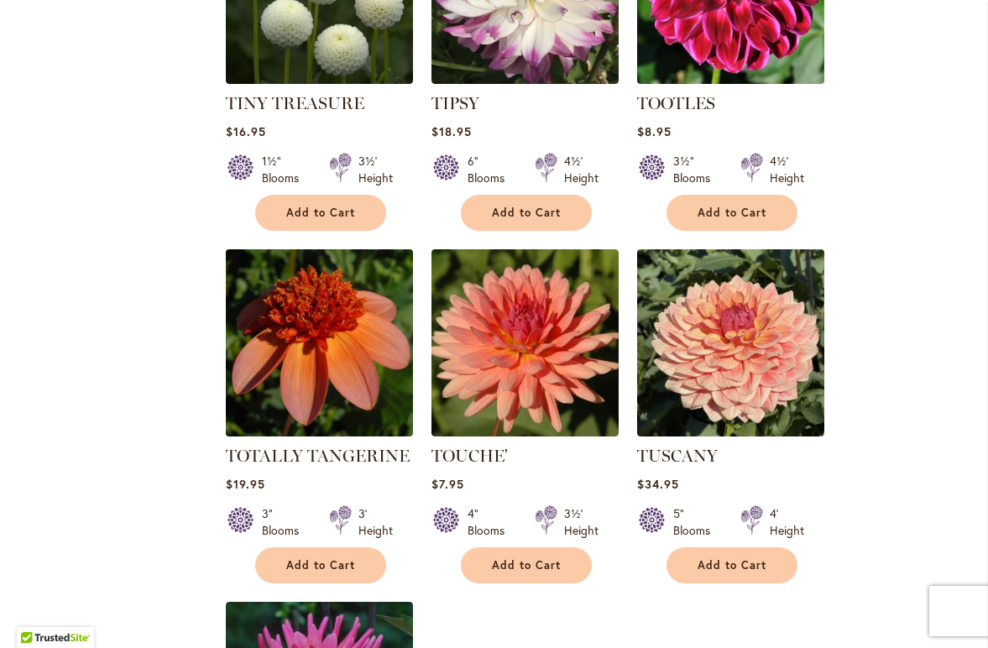
click at [323, 292] on img at bounding box center [320, 343] width 196 height 196
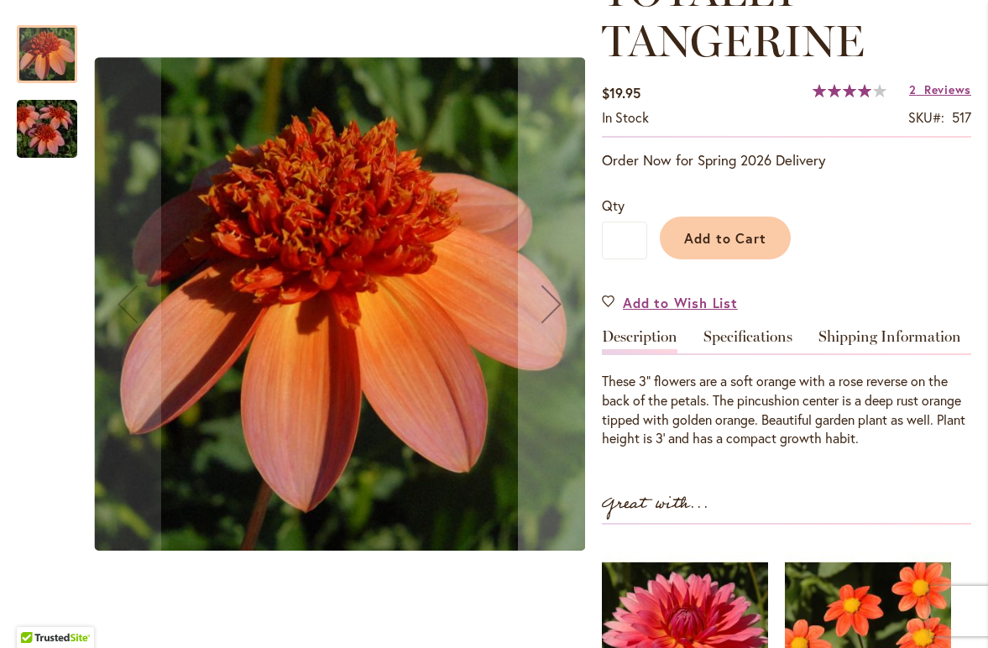
scroll to position [286, 0]
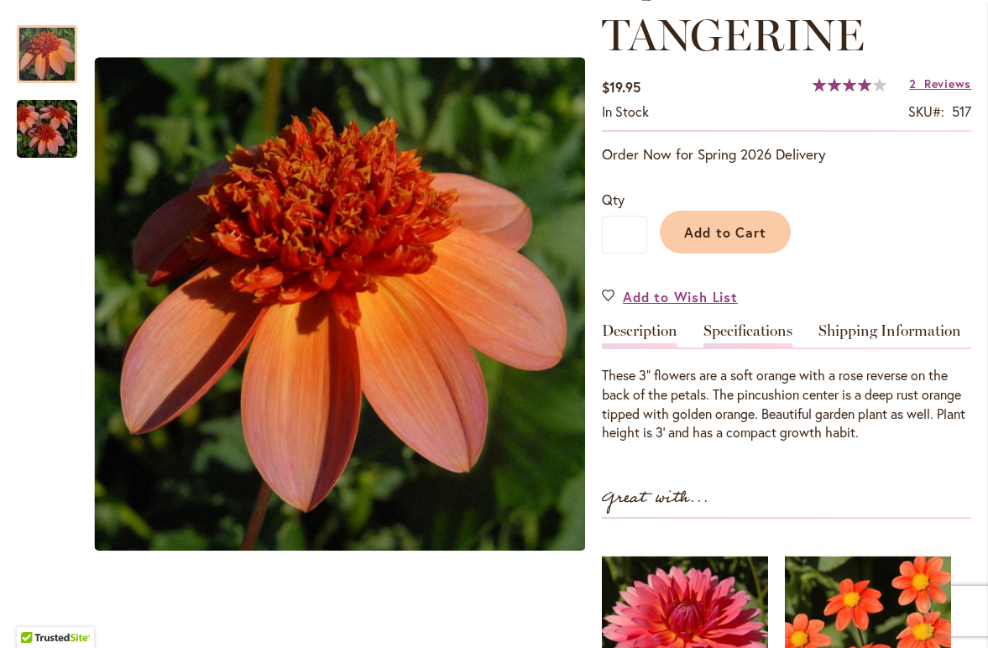
click at [740, 327] on link "Specifications" at bounding box center [747, 335] width 89 height 24
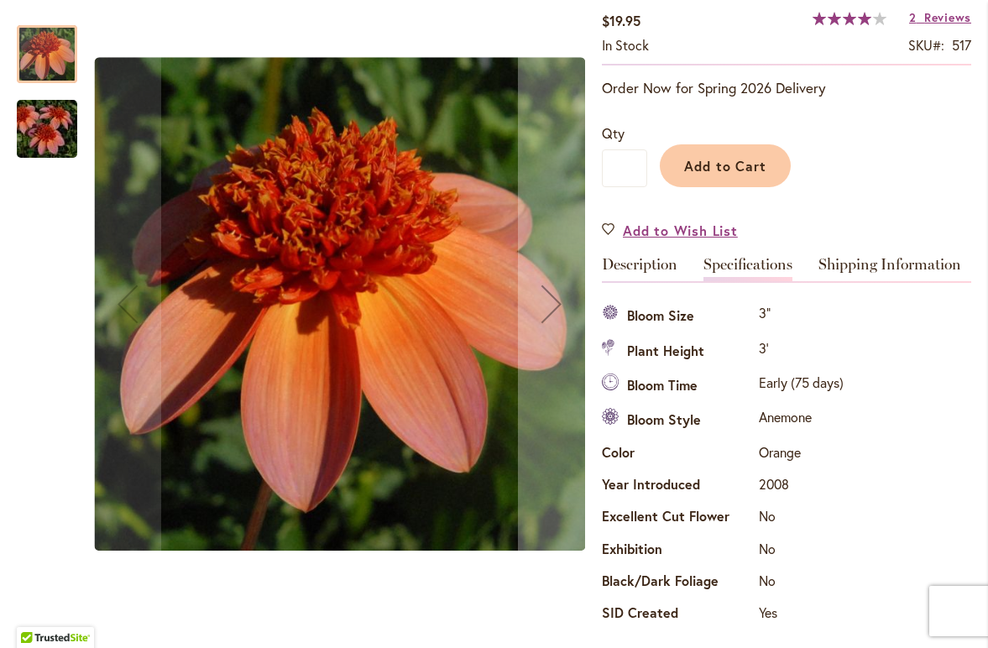
scroll to position [308, 0]
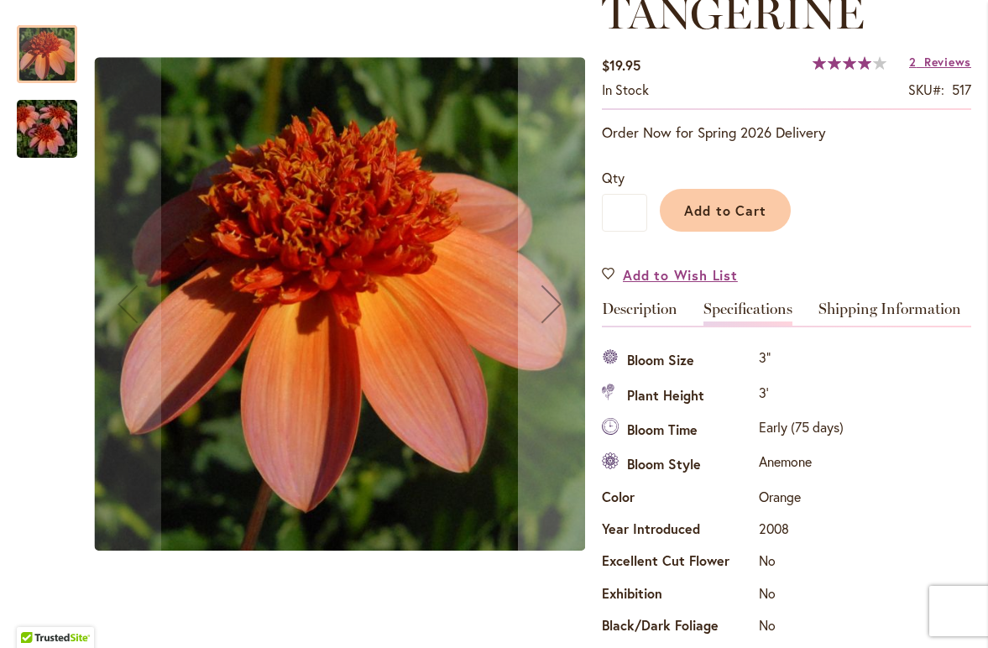
click at [39, 122] on img "TOTALLY TANGERINE" at bounding box center [47, 129] width 121 height 81
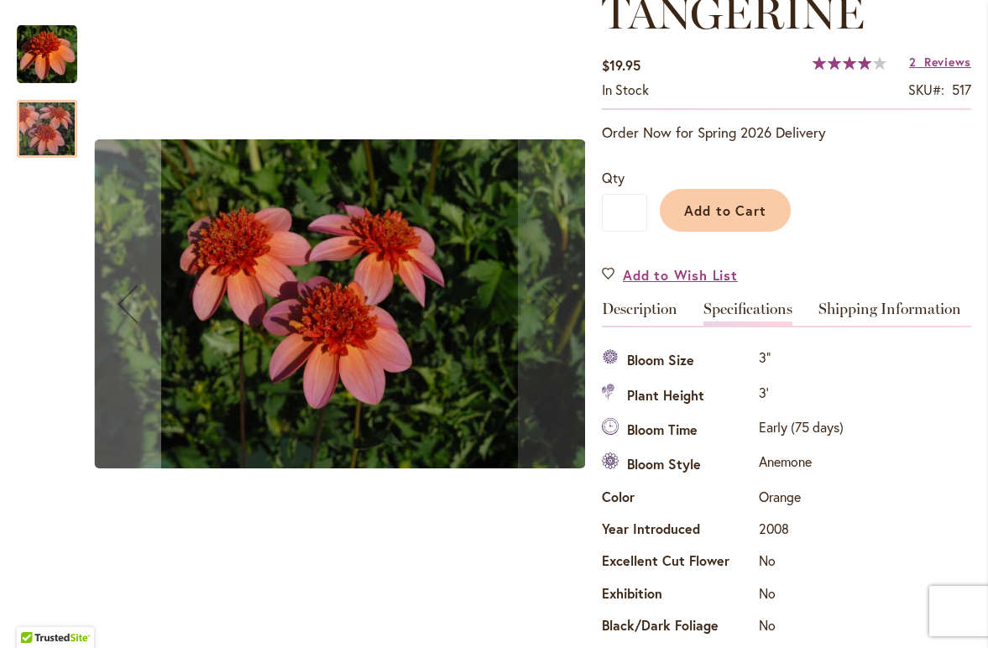
click at [36, 42] on img "TOTALLY TANGERINE" at bounding box center [47, 53] width 60 height 61
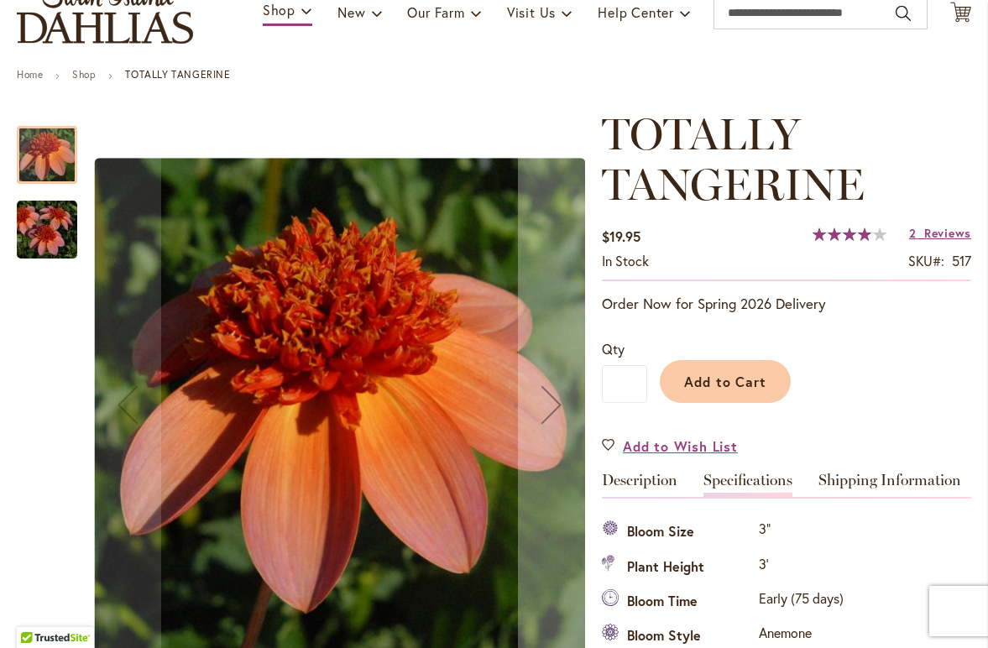
scroll to position [144, 0]
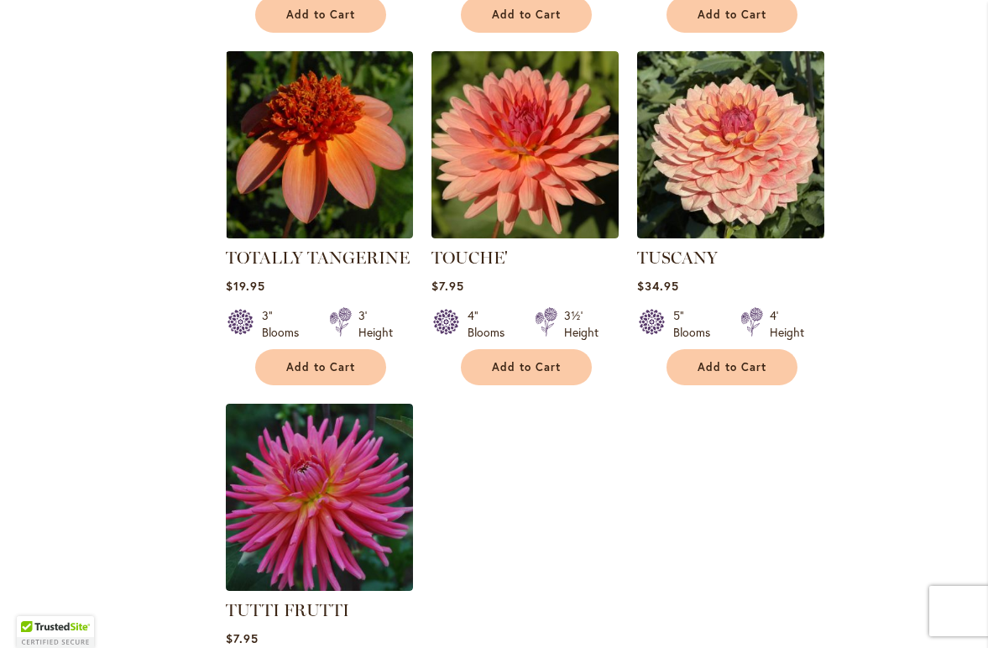
scroll to position [1807, 0]
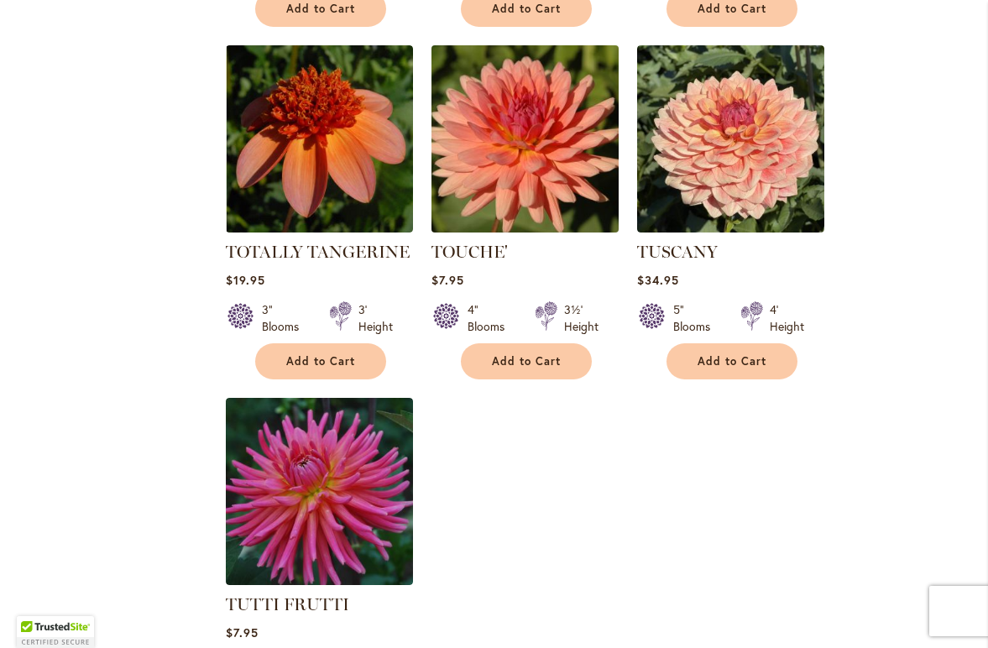
click at [497, 92] on img at bounding box center [525, 139] width 196 height 196
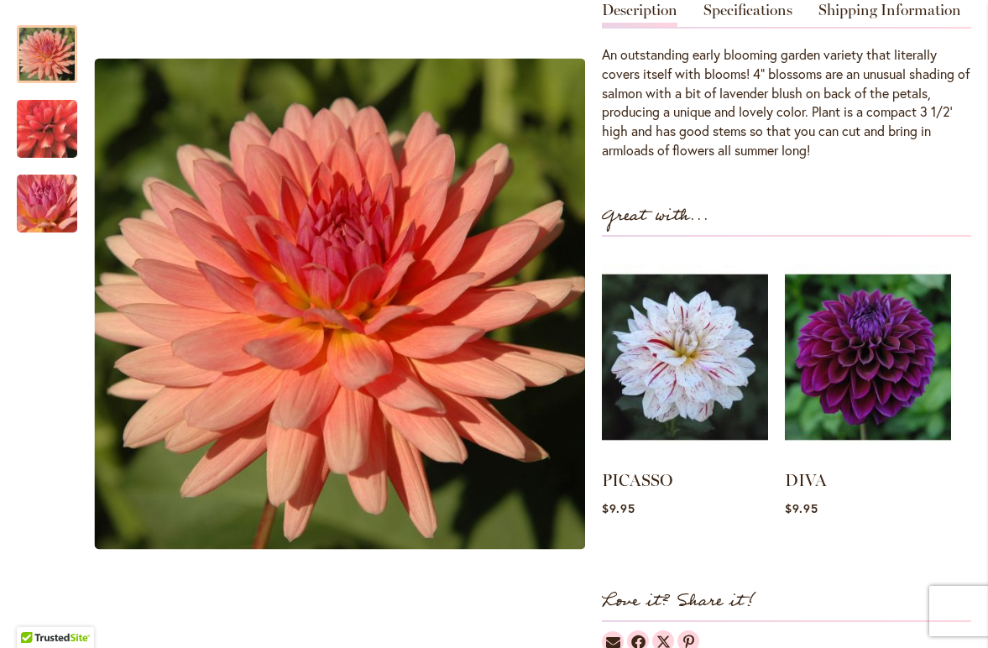
scroll to position [566, 0]
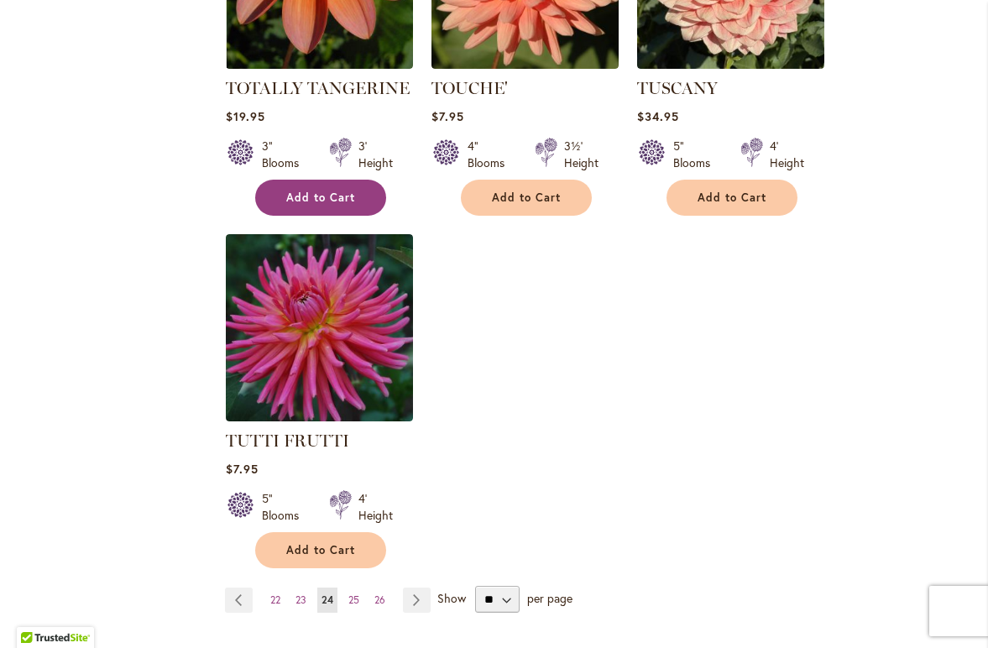
scroll to position [1995, 0]
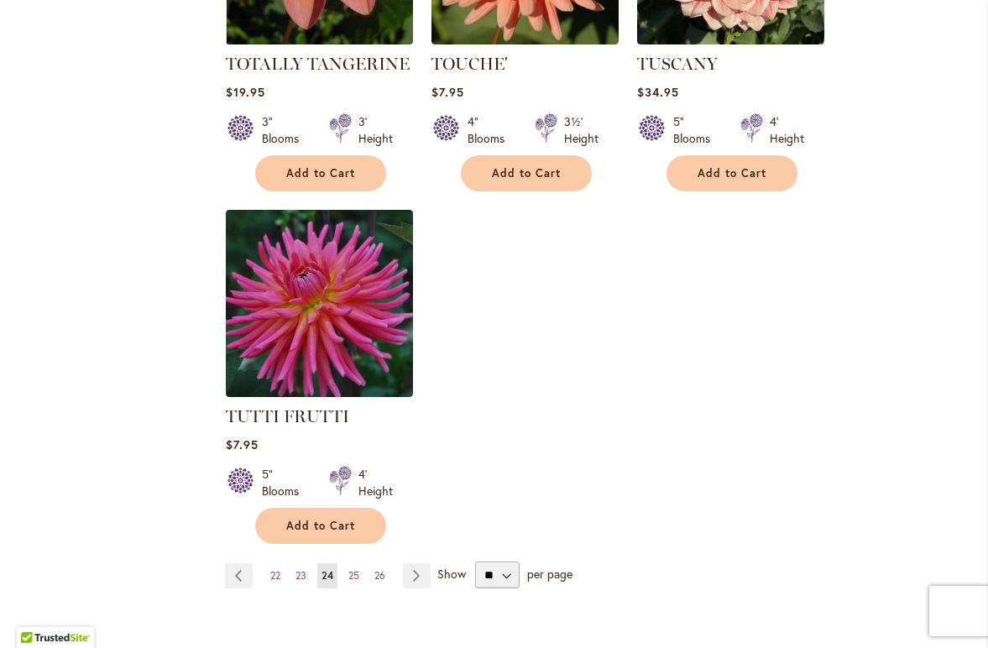
click at [385, 569] on span "26" at bounding box center [379, 575] width 11 height 13
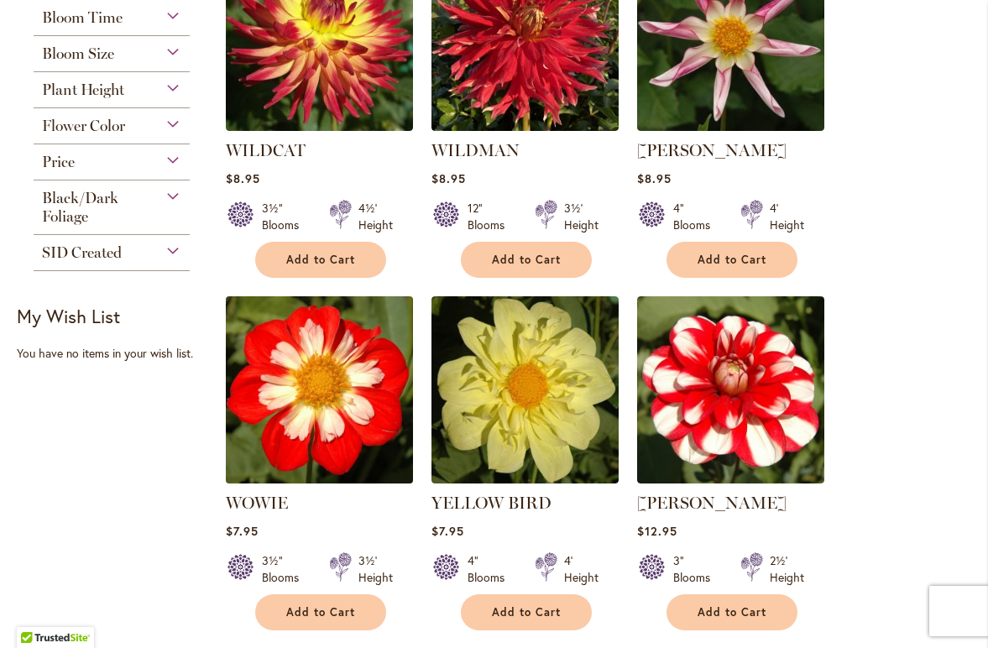
scroll to position [476, 0]
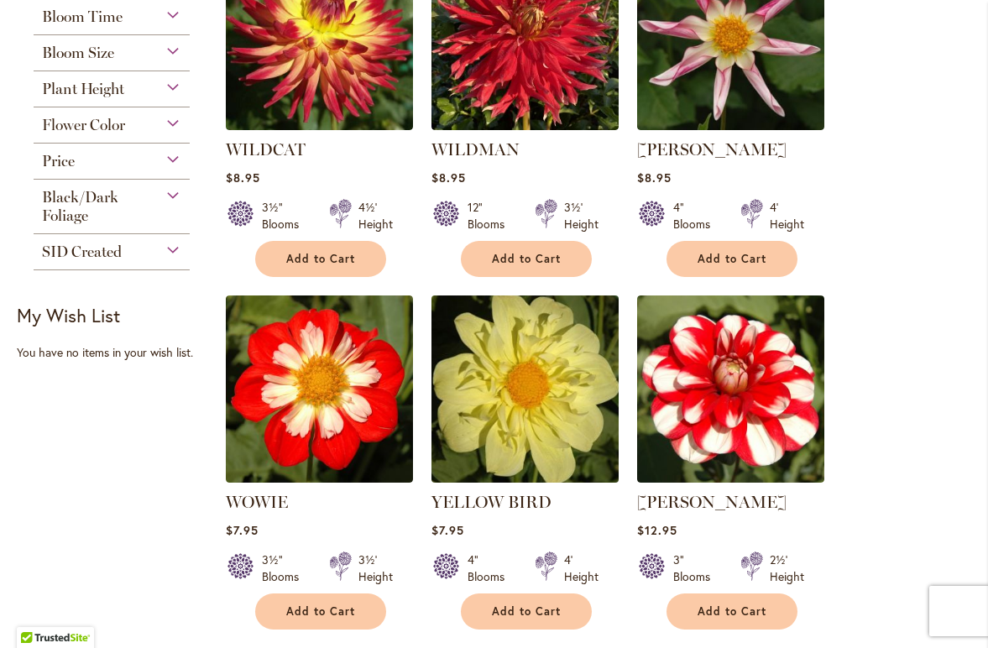
click at [539, 403] on img at bounding box center [525, 389] width 196 height 196
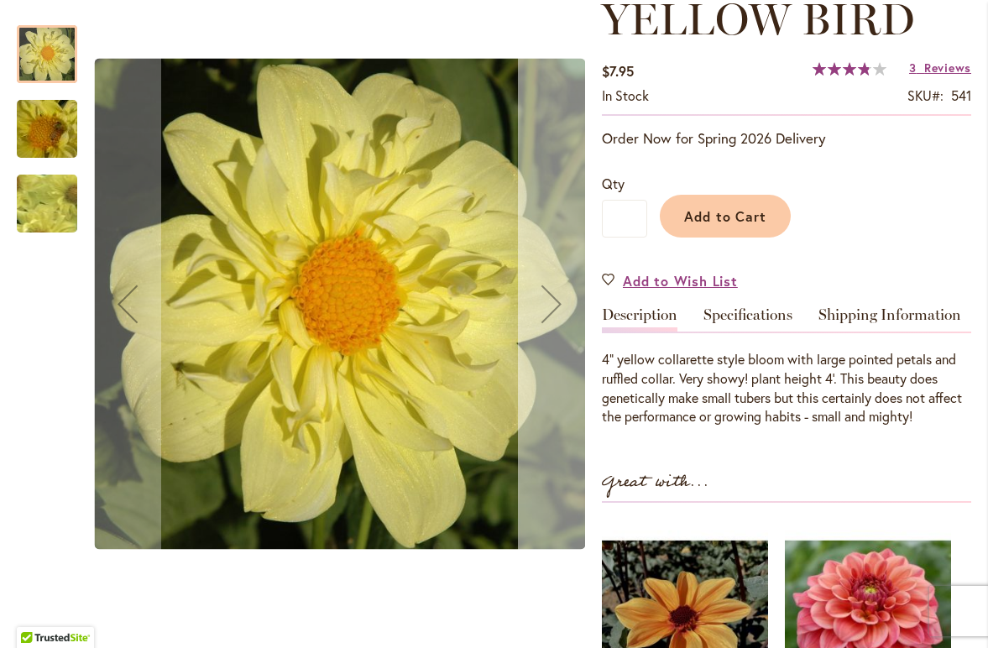
scroll to position [255, 0]
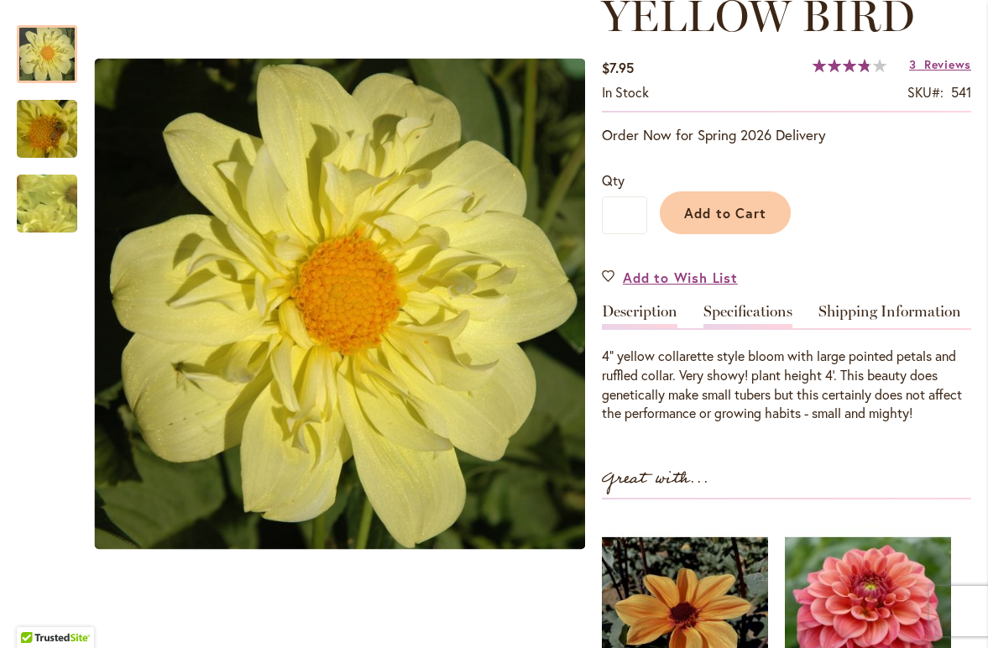
click at [740, 310] on link "Specifications" at bounding box center [747, 316] width 89 height 24
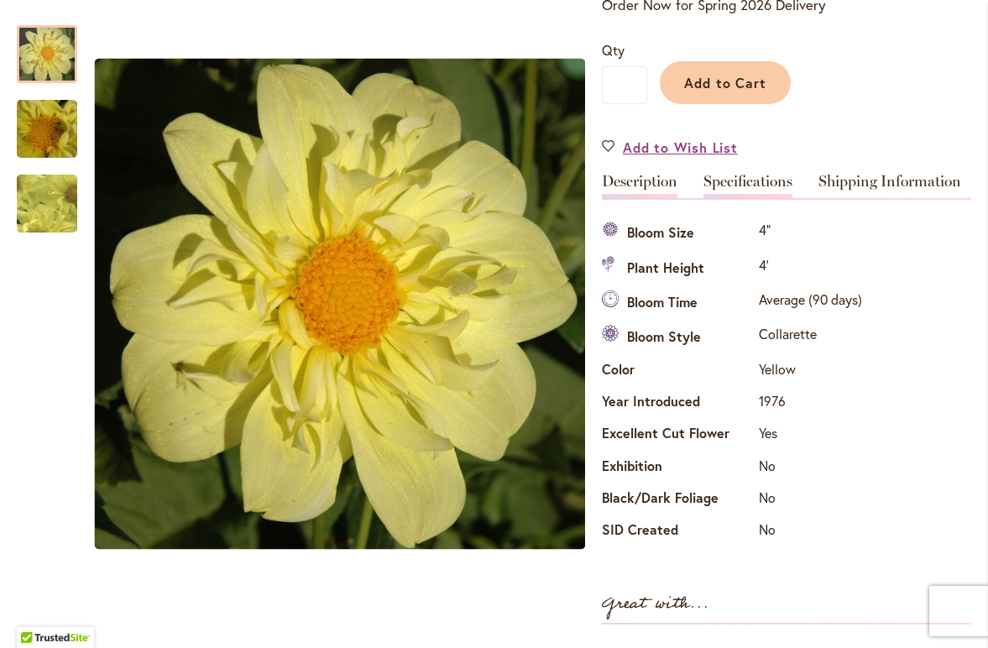
scroll to position [426, 0]
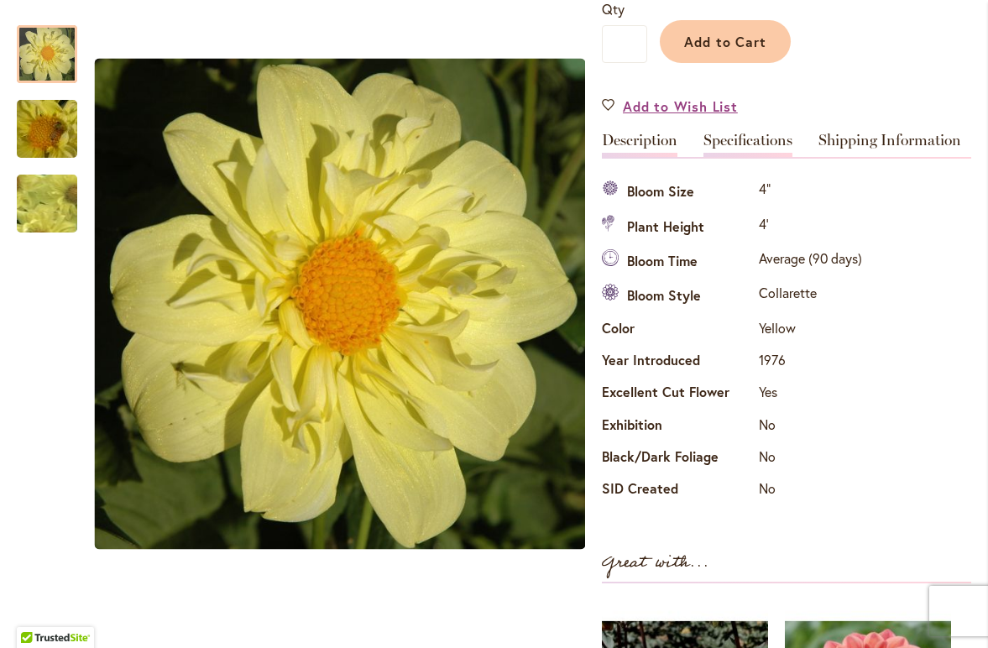
click at [644, 136] on link "Description" at bounding box center [640, 145] width 76 height 24
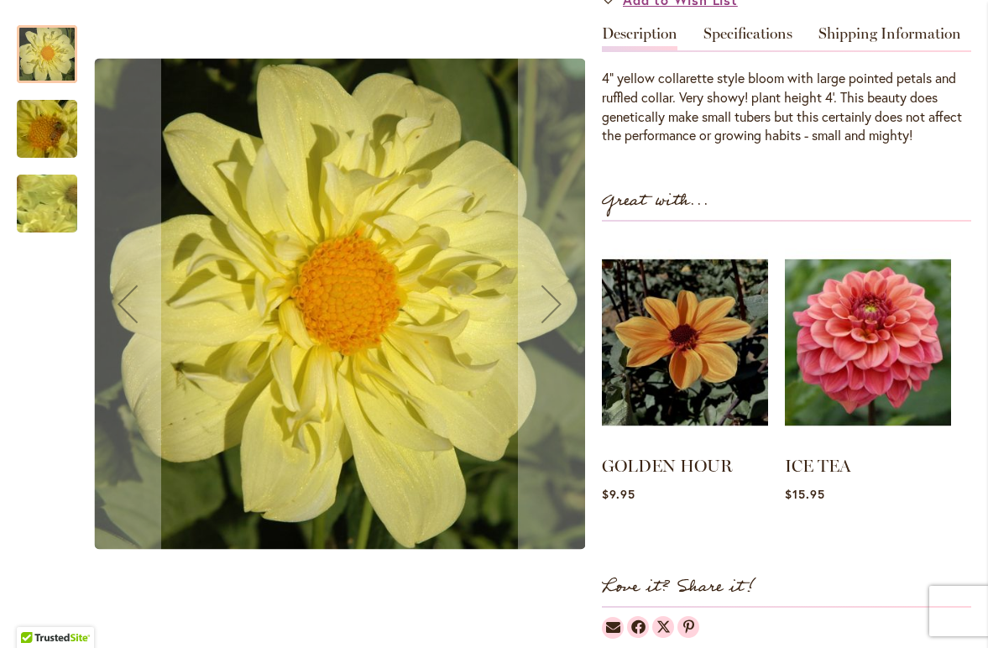
scroll to position [539, 0]
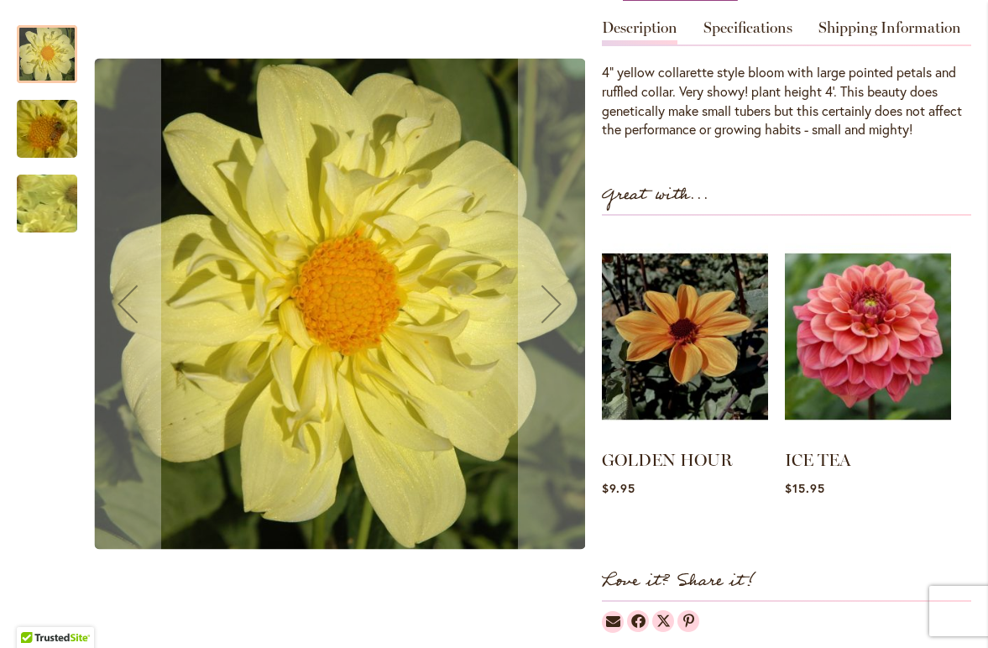
click at [30, 138] on img "YELLOW BIRD" at bounding box center [47, 129] width 121 height 91
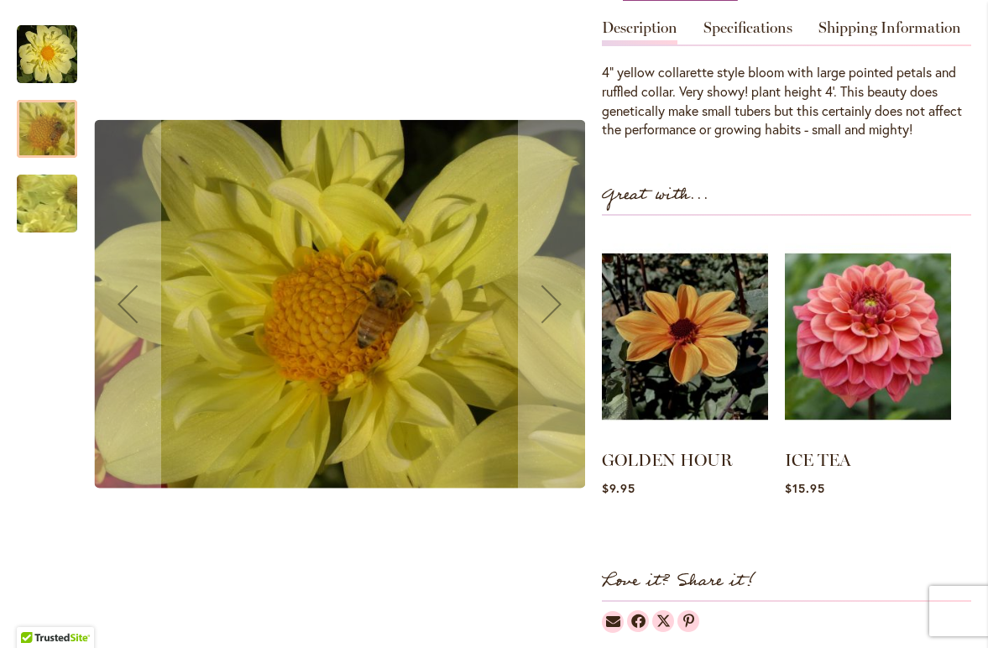
click at [30, 199] on img "YELLOW BIRD" at bounding box center [47, 204] width 118 height 116
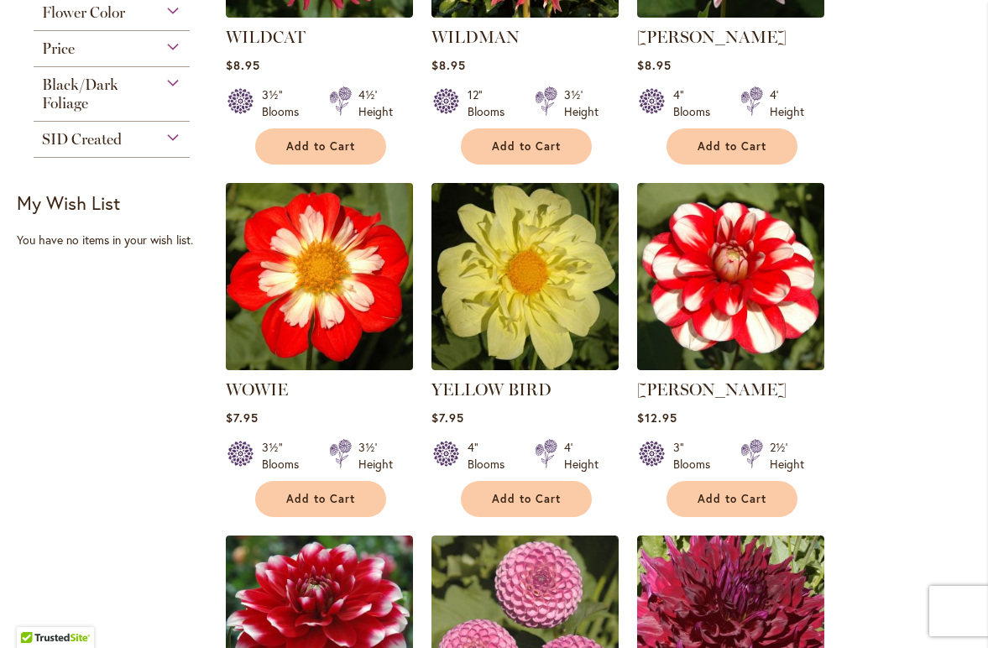
scroll to position [587, 0]
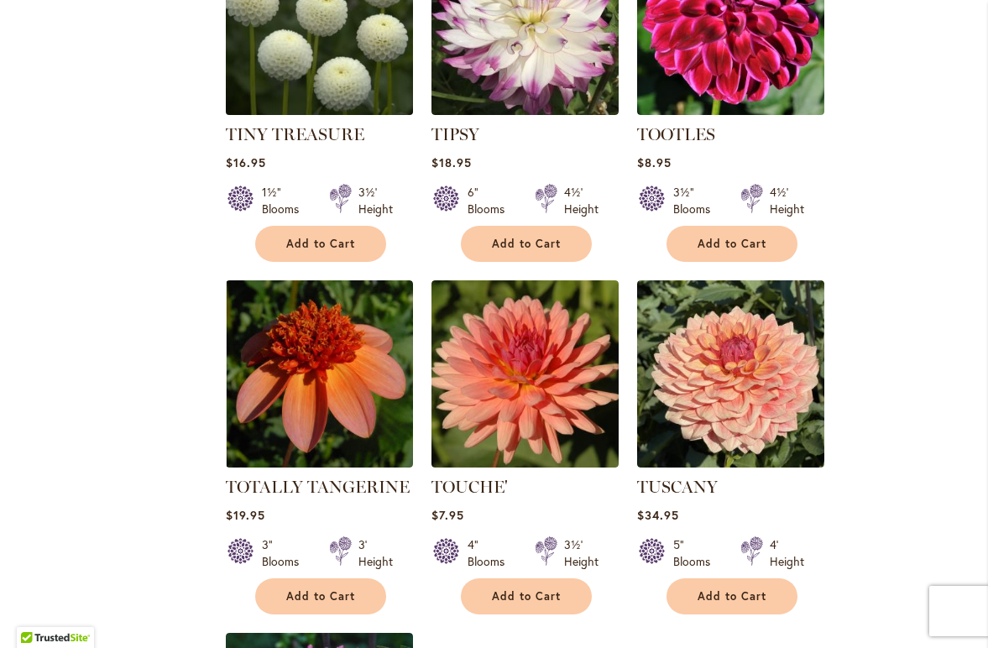
scroll to position [1647, 0]
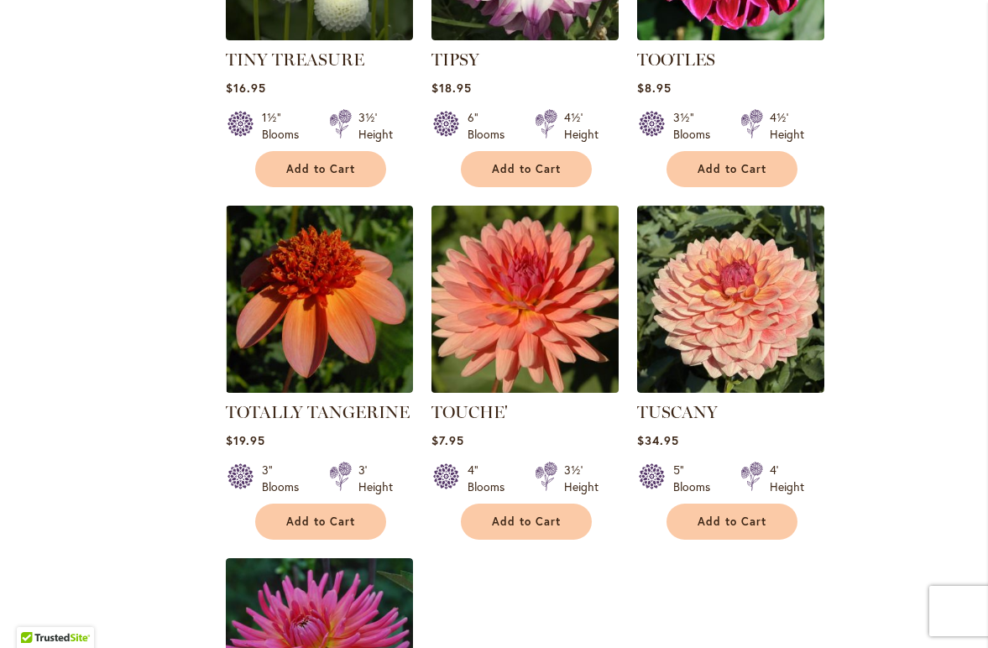
click at [497, 276] on img at bounding box center [525, 299] width 196 height 196
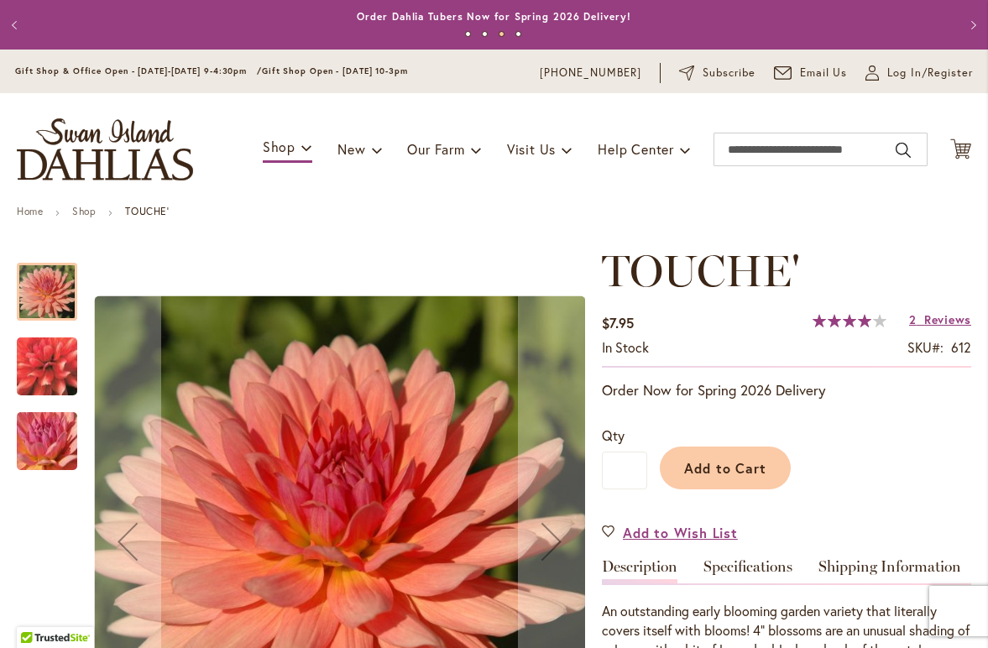
click at [50, 430] on img "TOUCHE'" at bounding box center [47, 441] width 121 height 91
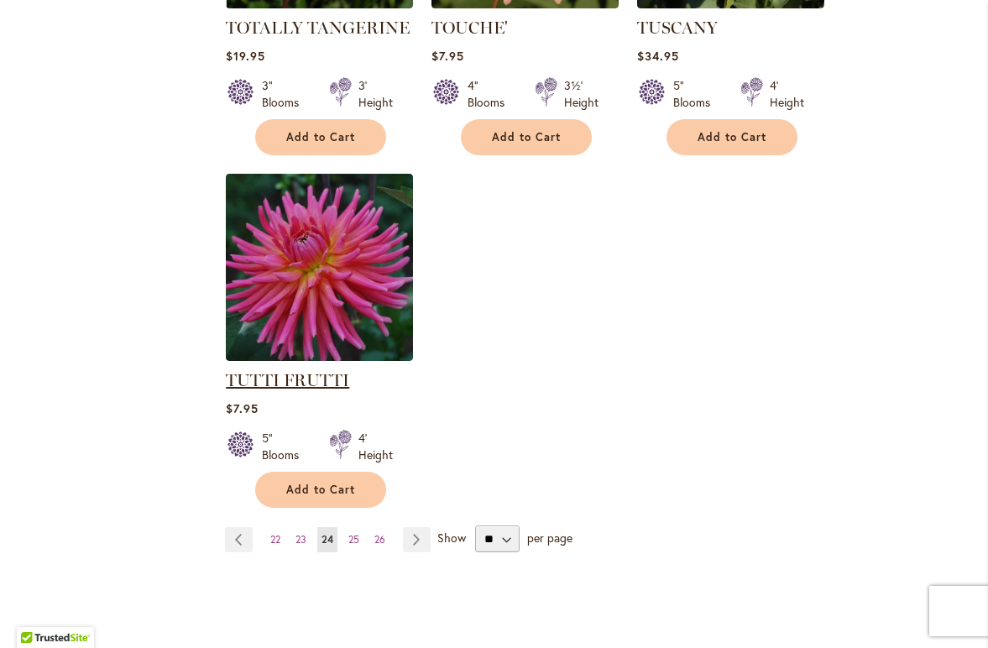
scroll to position [2061, 0]
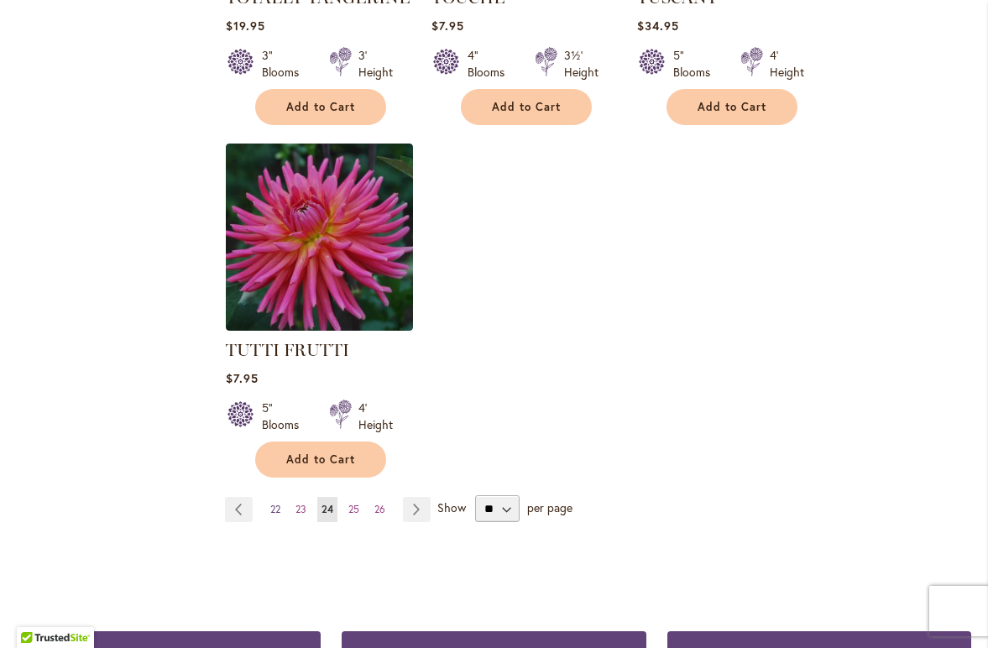
click at [271, 503] on span "22" at bounding box center [275, 509] width 10 height 13
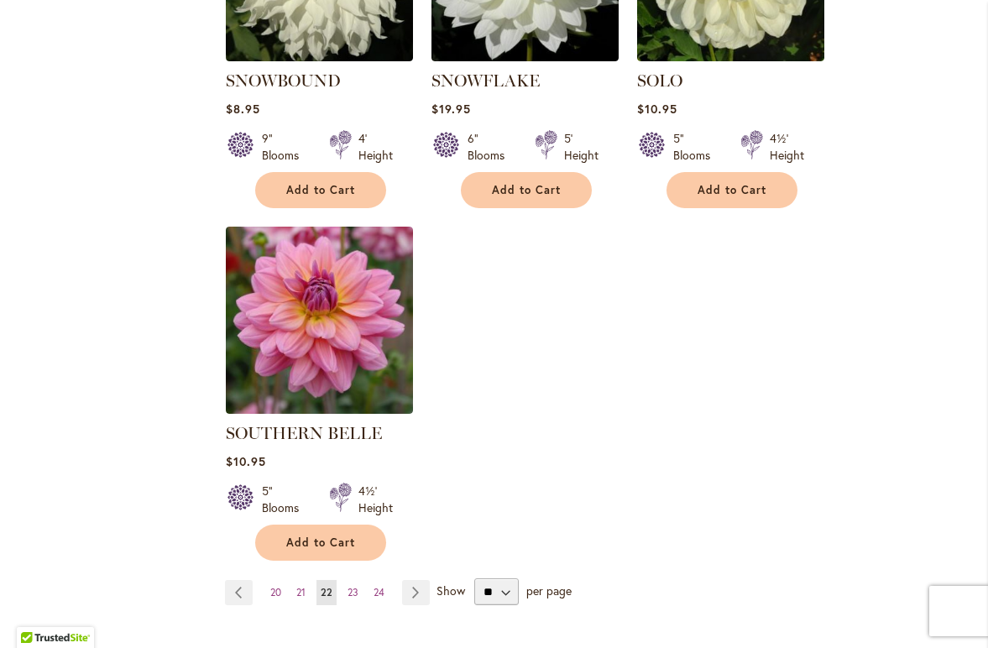
scroll to position [2206, 0]
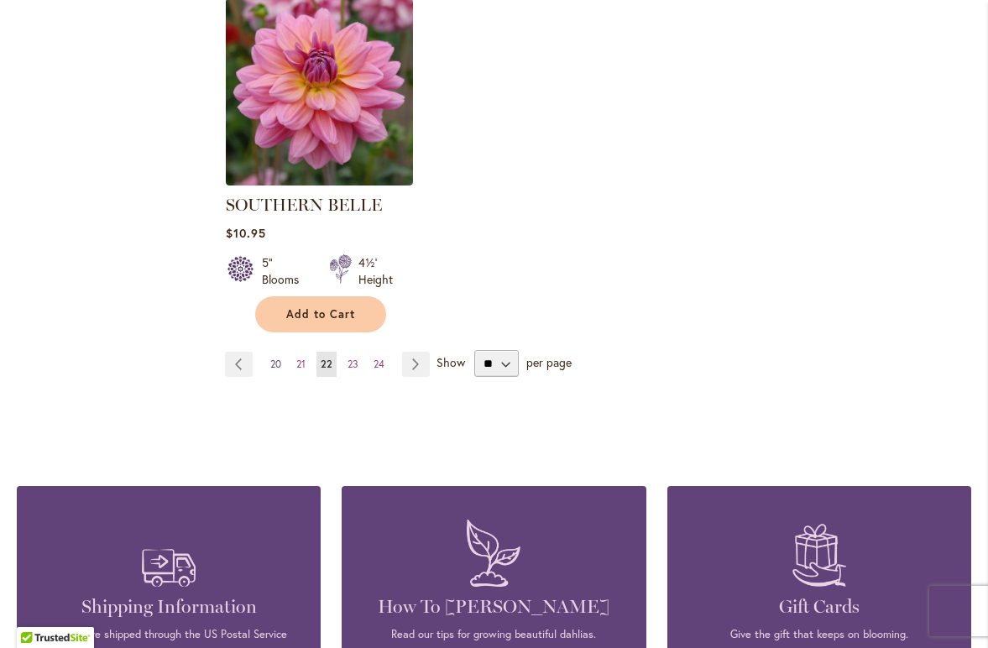
click at [274, 358] on span "20" at bounding box center [275, 364] width 11 height 13
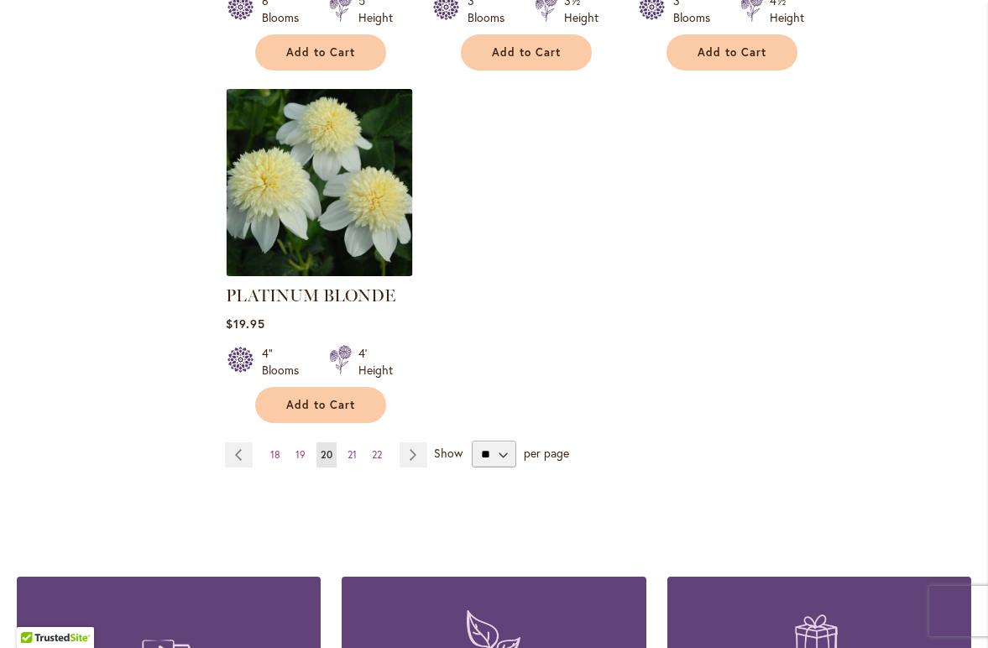
scroll to position [2260, 0]
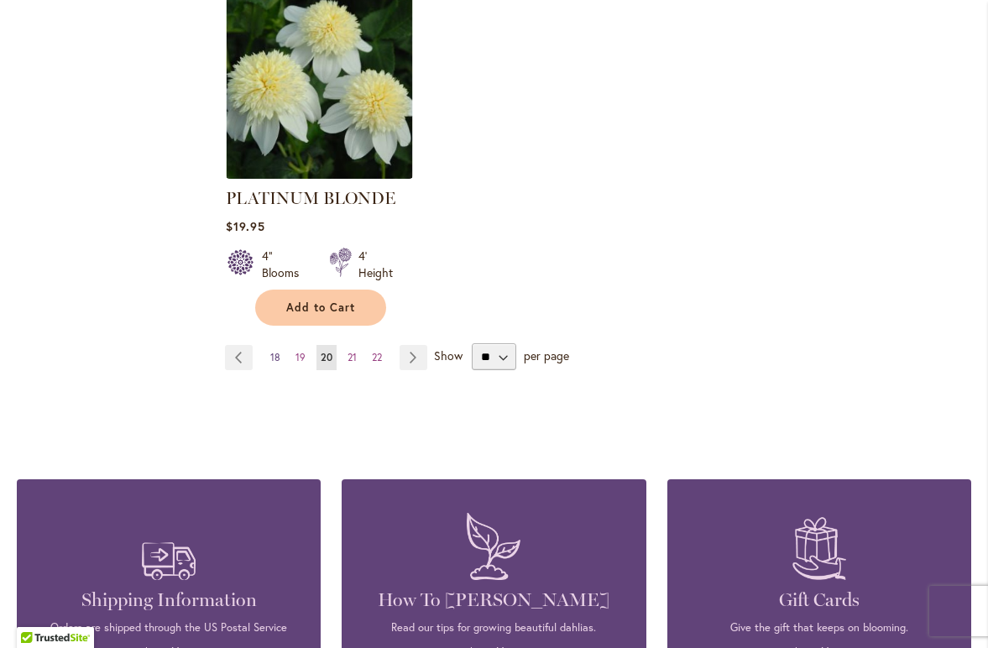
click at [274, 351] on span "18" at bounding box center [275, 357] width 10 height 13
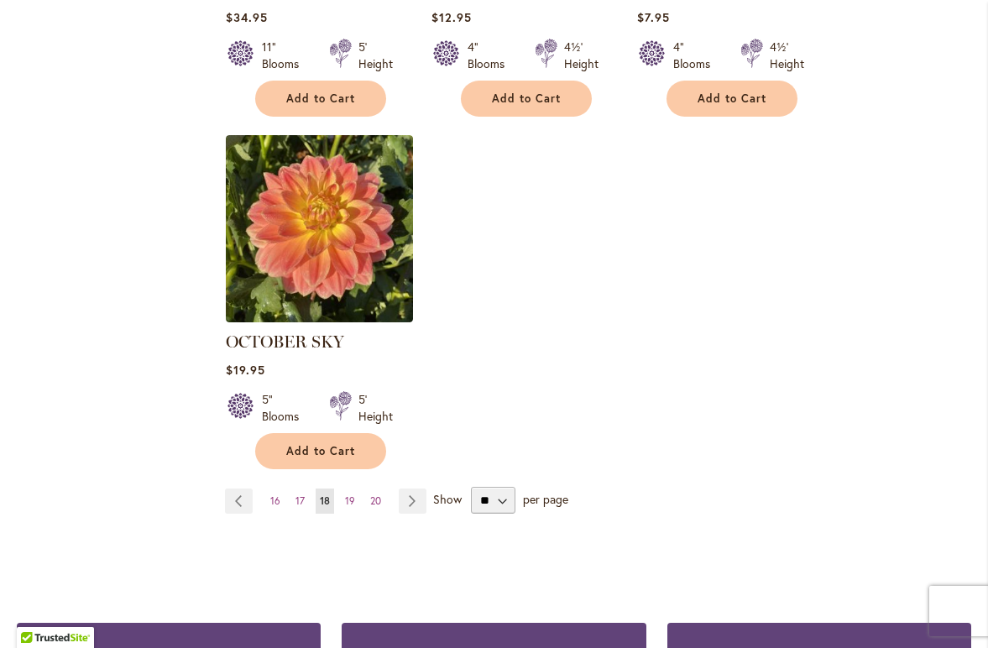
scroll to position [2081, 0]
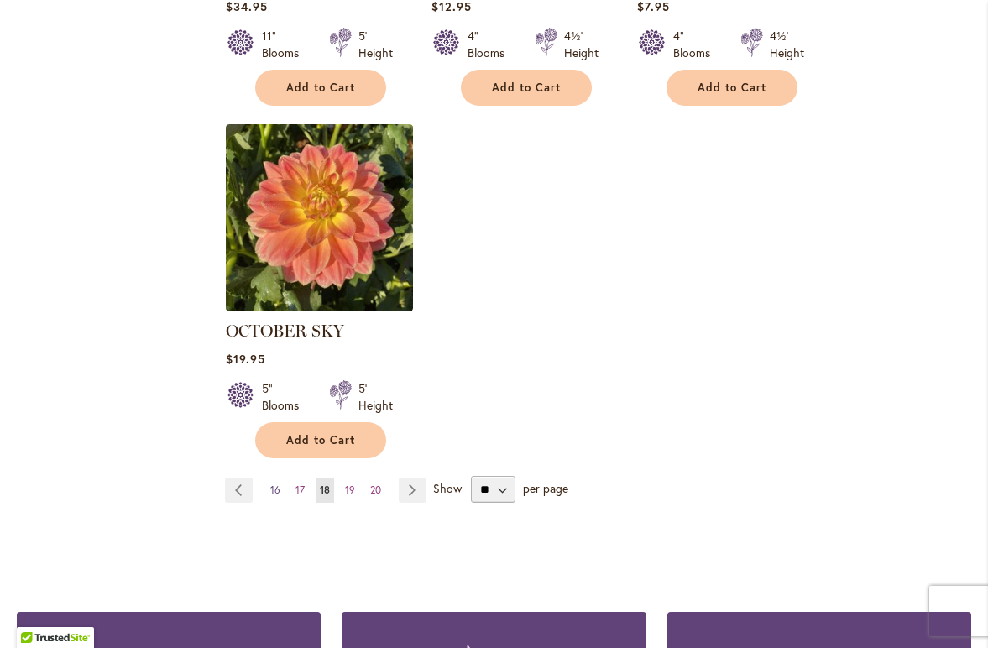
click at [271, 483] on span "16" at bounding box center [275, 489] width 10 height 13
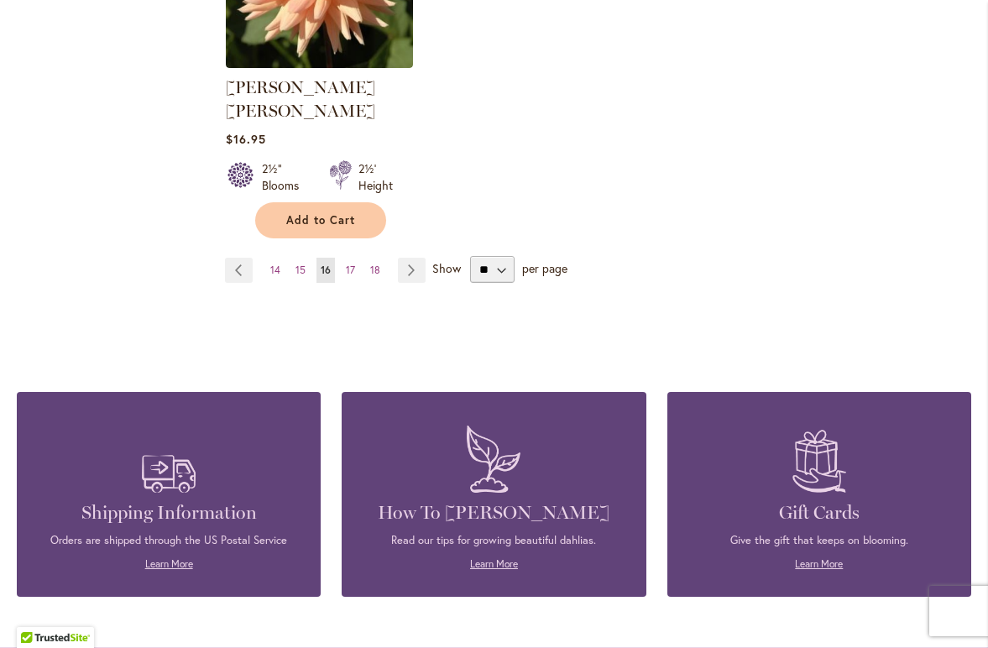
scroll to position [2339, 0]
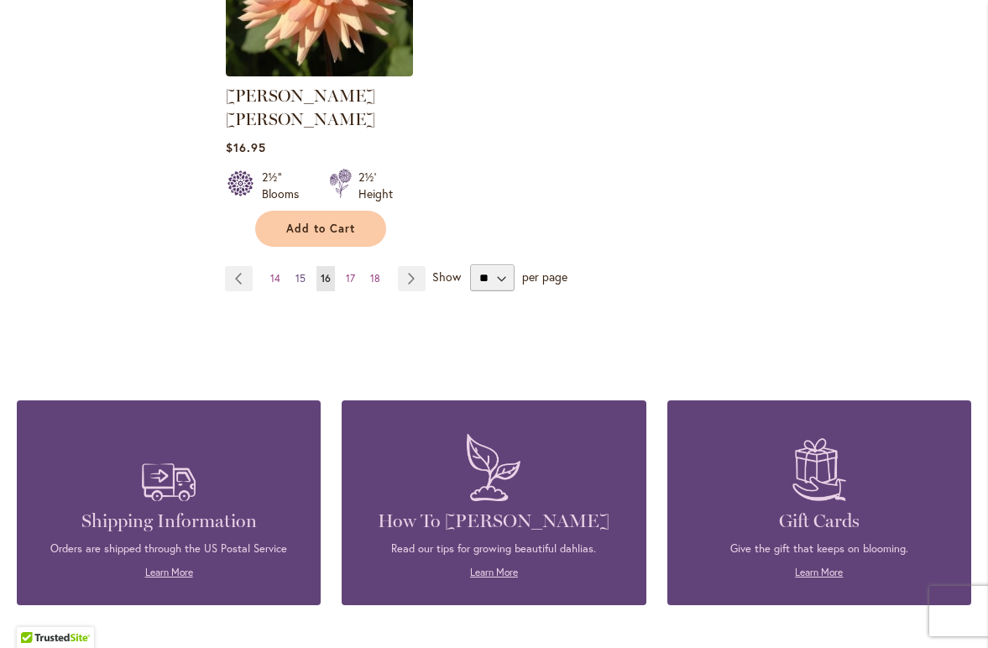
click at [302, 272] on span "15" at bounding box center [300, 278] width 10 height 13
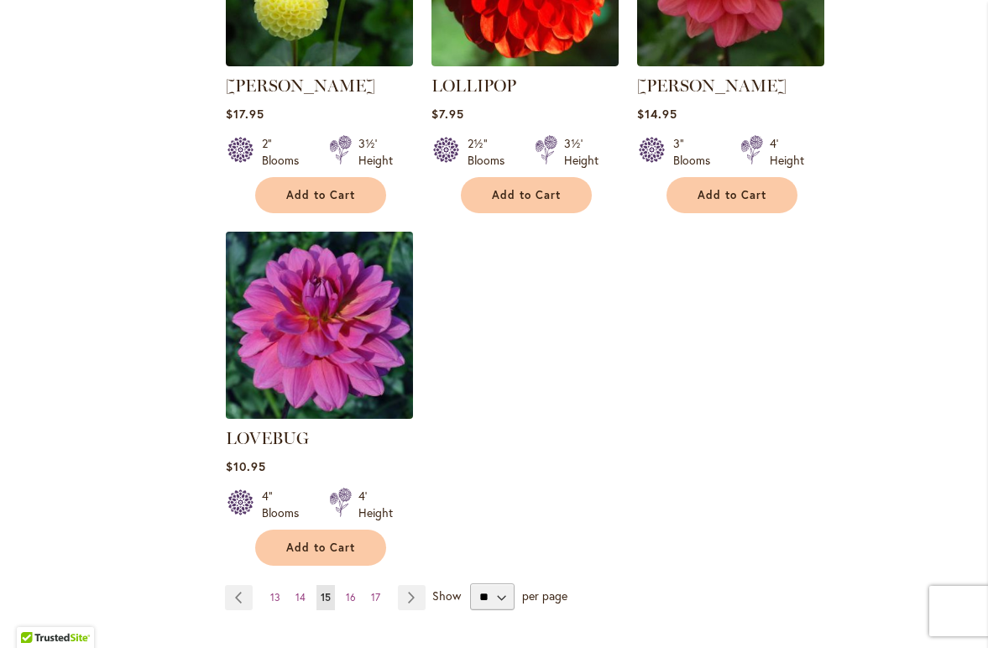
scroll to position [2014, 0]
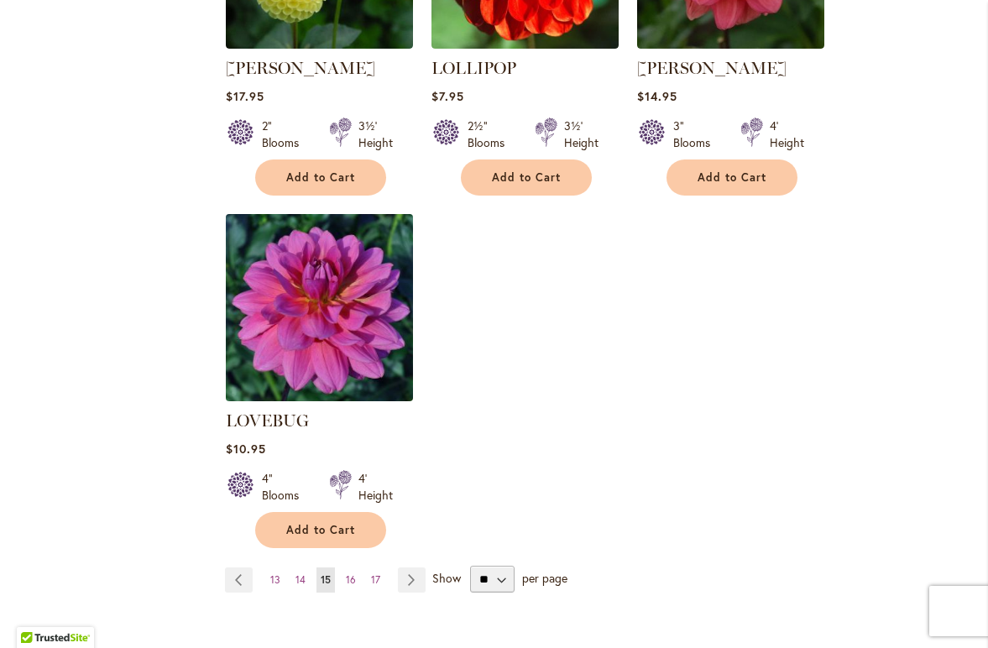
click at [300, 258] on img at bounding box center [320, 308] width 196 height 196
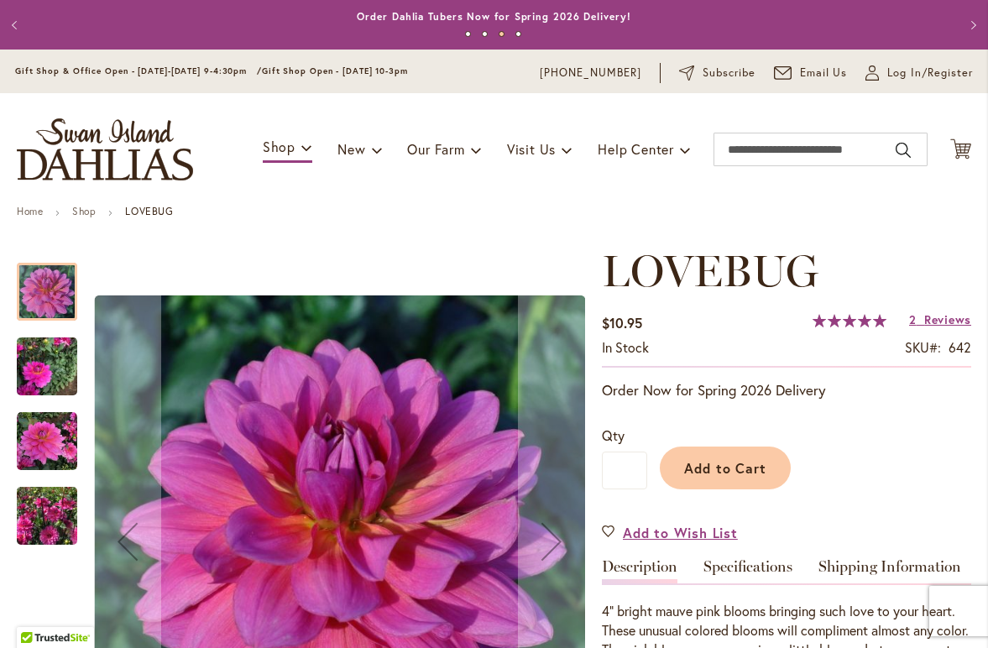
click at [24, 379] on img "LOVEBUG" at bounding box center [47, 366] width 60 height 81
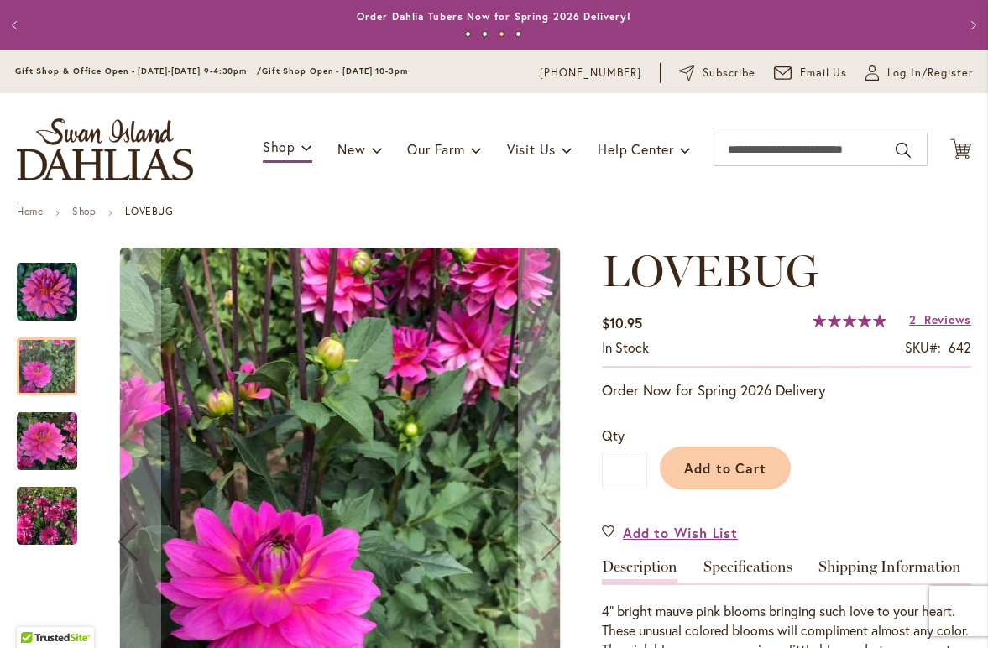
click at [29, 468] on img "LOVEBUG" at bounding box center [47, 441] width 60 height 60
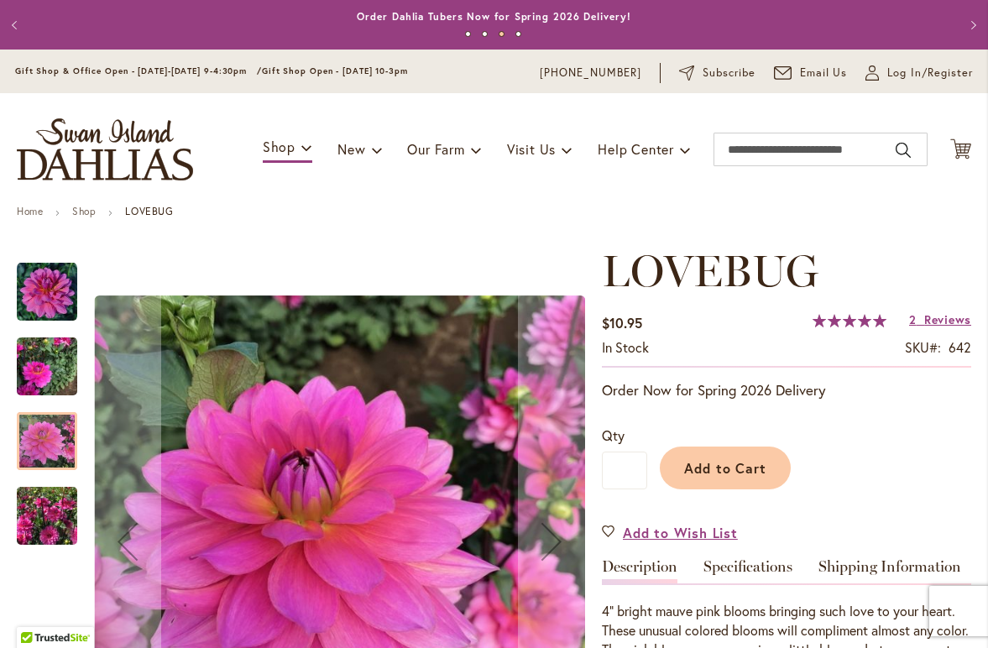
click at [37, 531] on img "LOVEBUG" at bounding box center [47, 516] width 60 height 81
